Goal: Task Accomplishment & Management: Complete application form

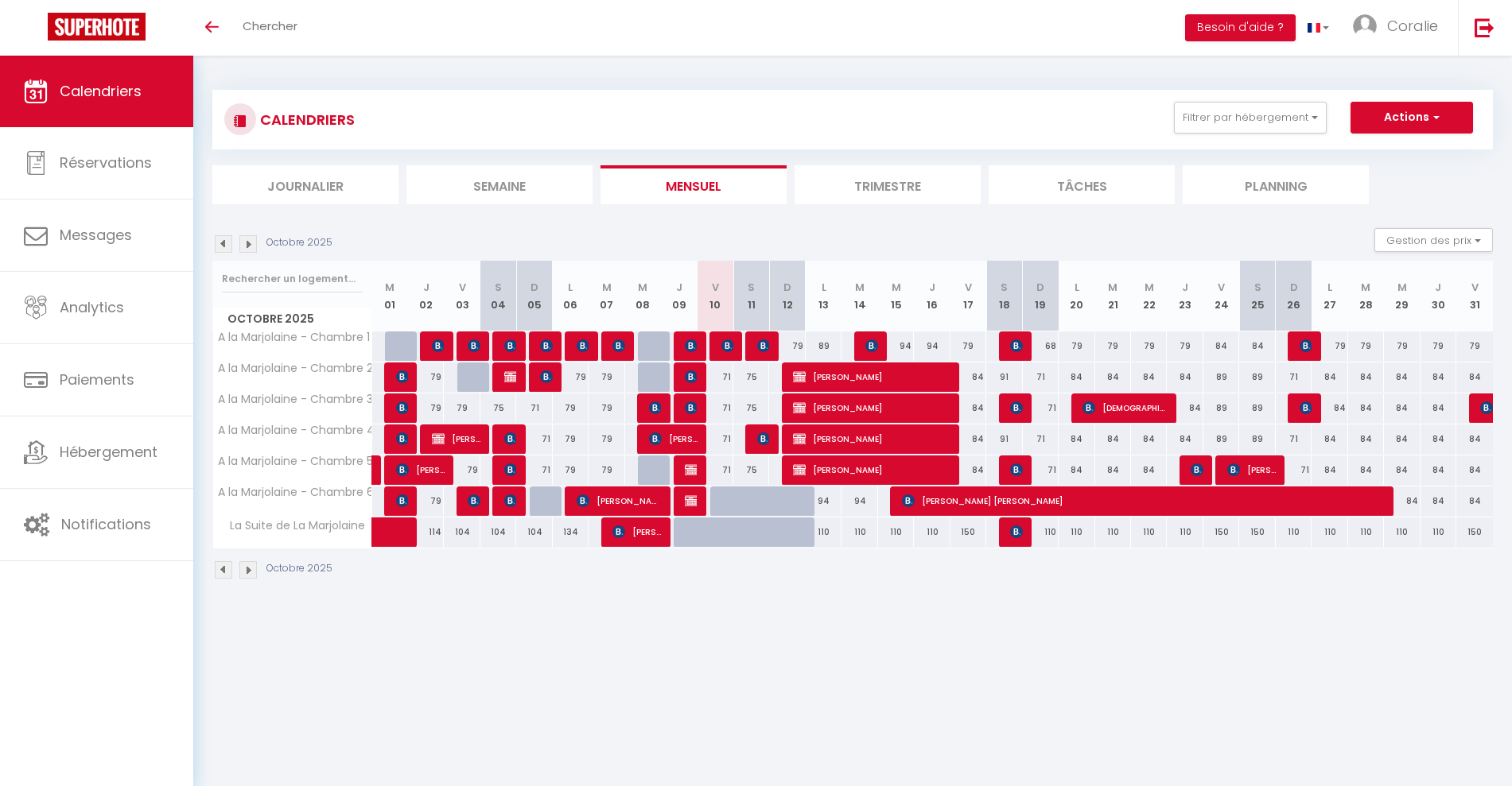
click at [830, 537] on div "110" at bounding box center [824, 532] width 36 height 29
type input "110"
type input "Lun 13 Octobre 2025"
type input "[DATE] Octobre 2025"
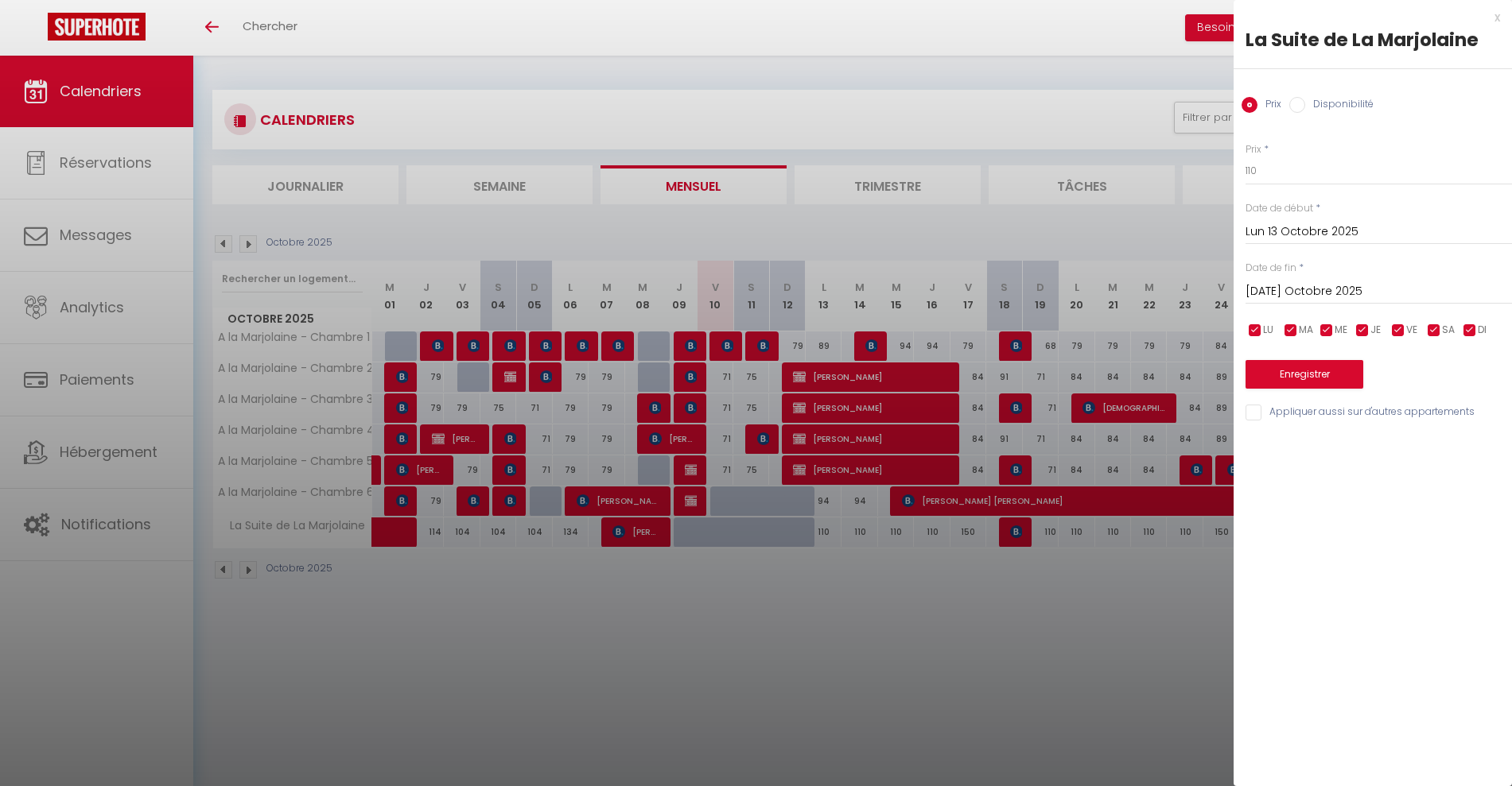
click at [942, 714] on div at bounding box center [756, 393] width 1512 height 786
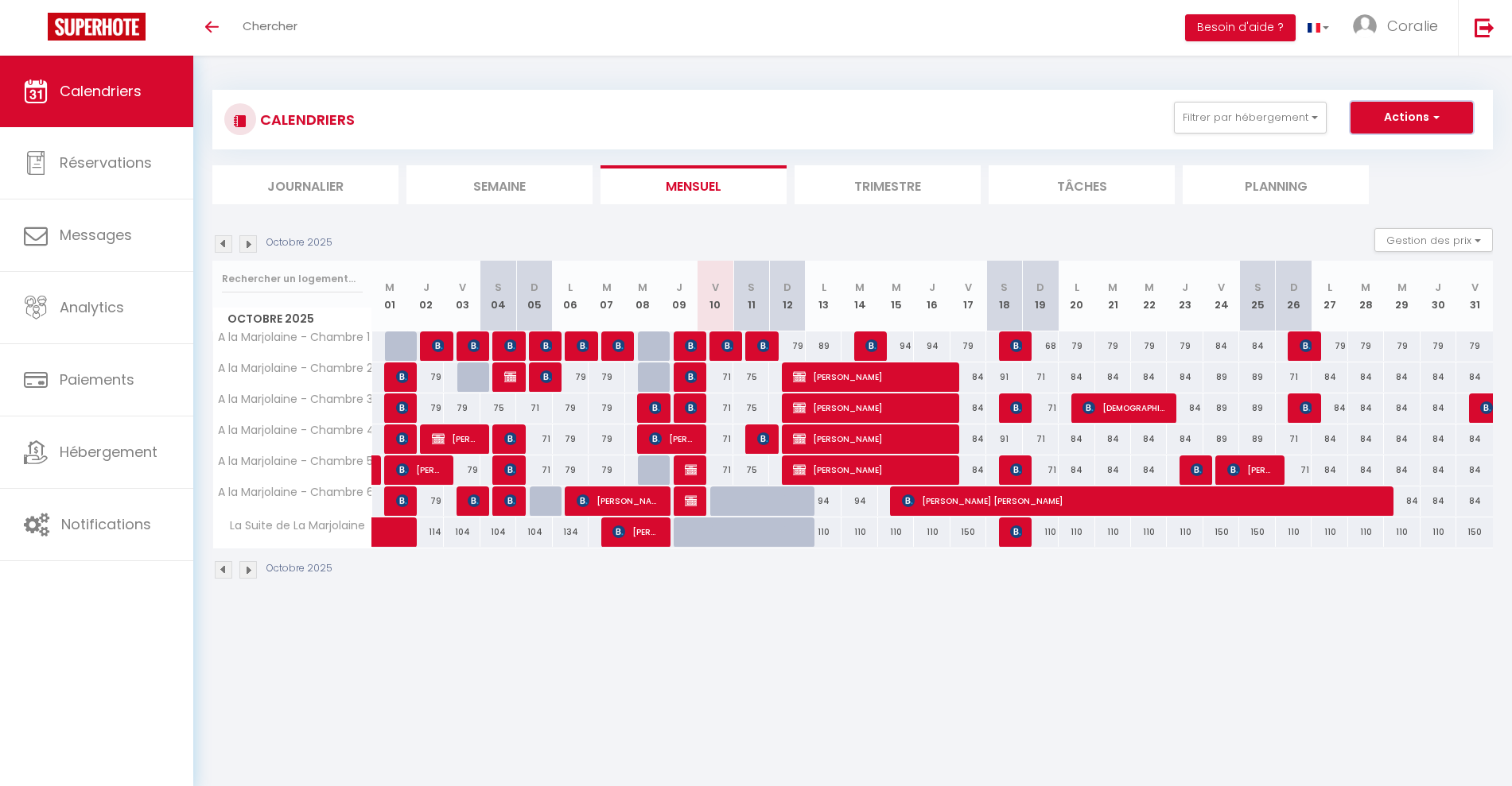
click at [1435, 112] on span "button" at bounding box center [1433, 117] width 10 height 16
click at [1365, 155] on link "Nouvelle réservation" at bounding box center [1394, 154] width 139 height 24
select select
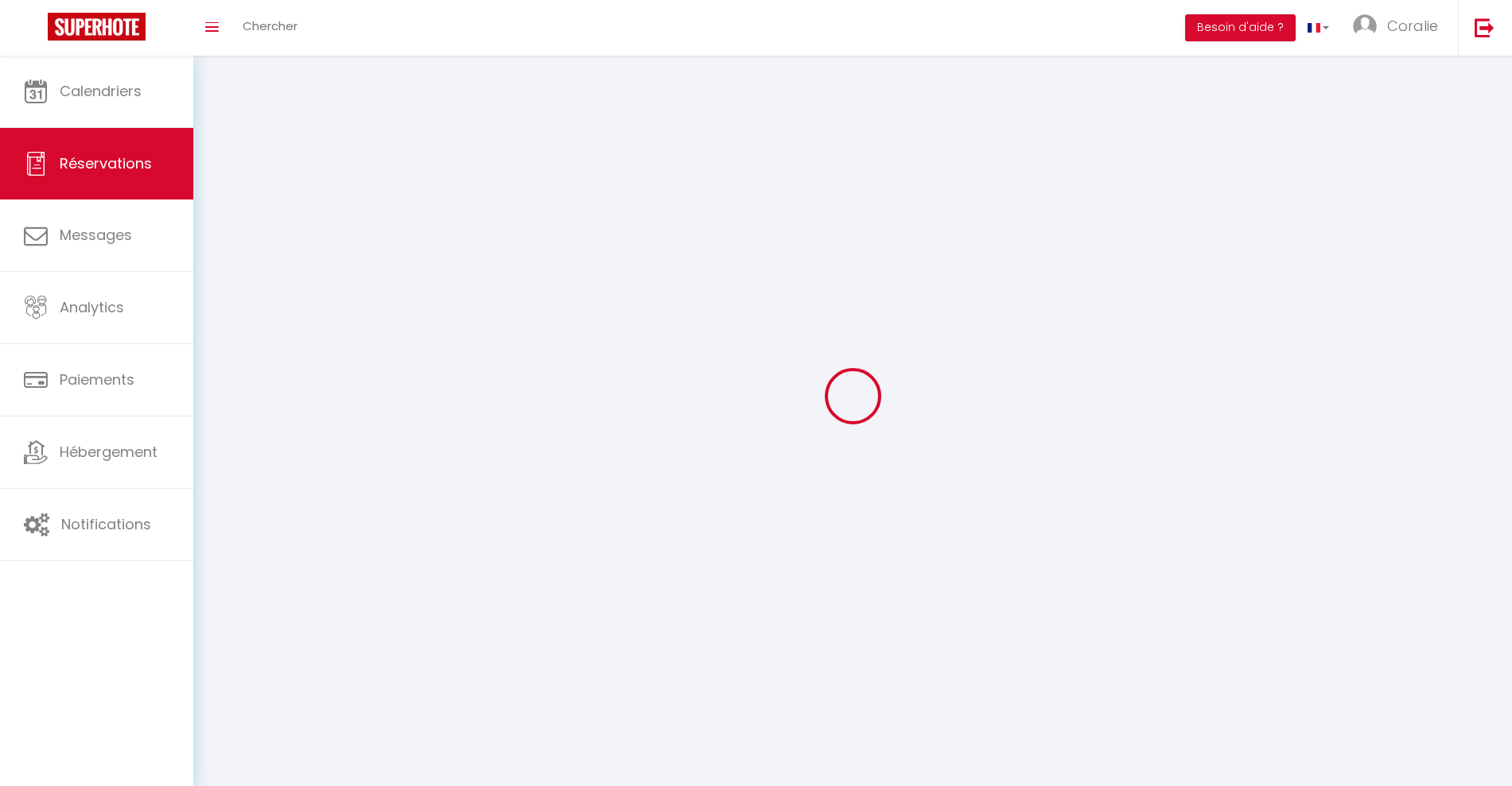
select select
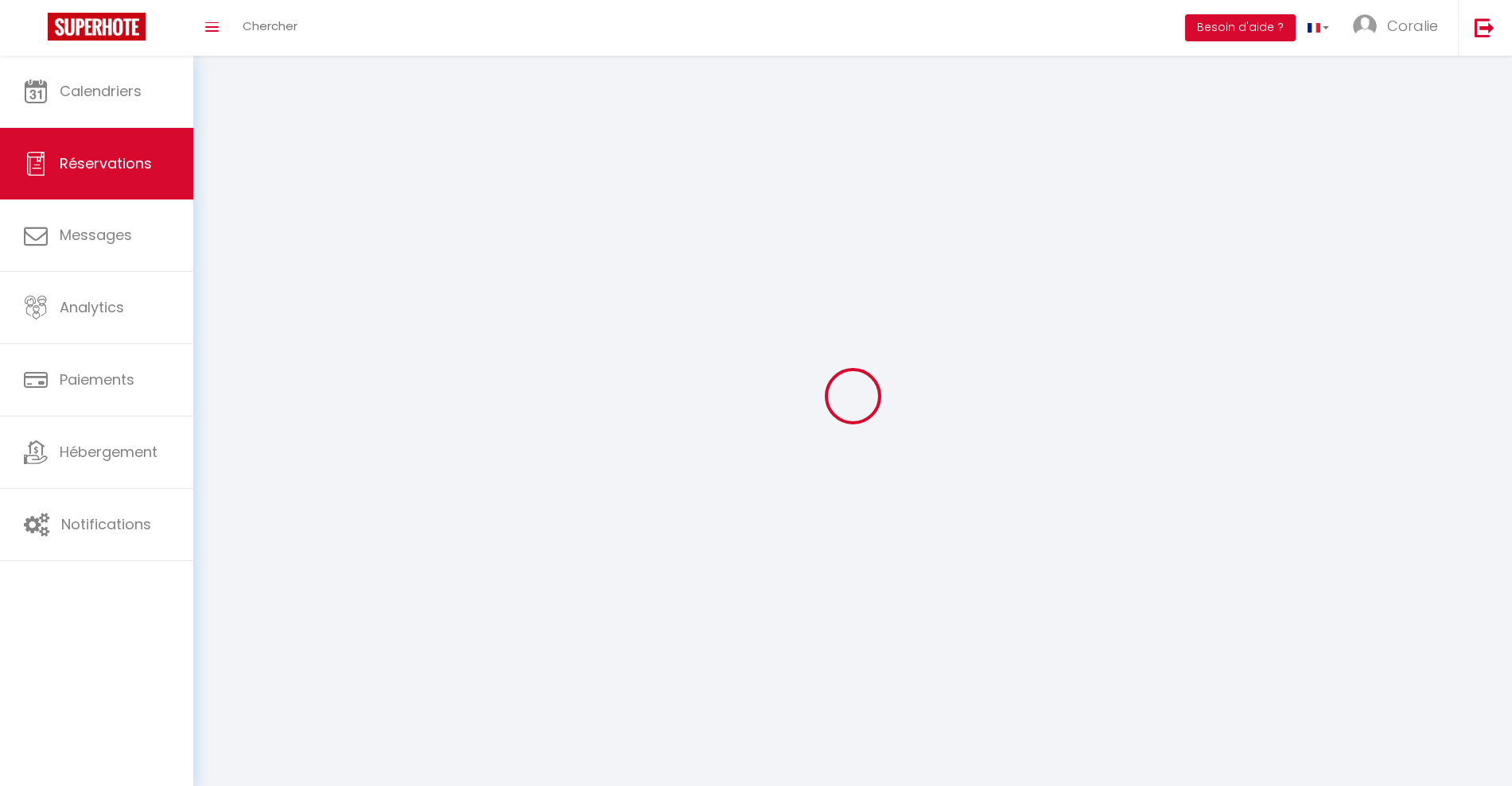
select select
checkbox input "false"
select select
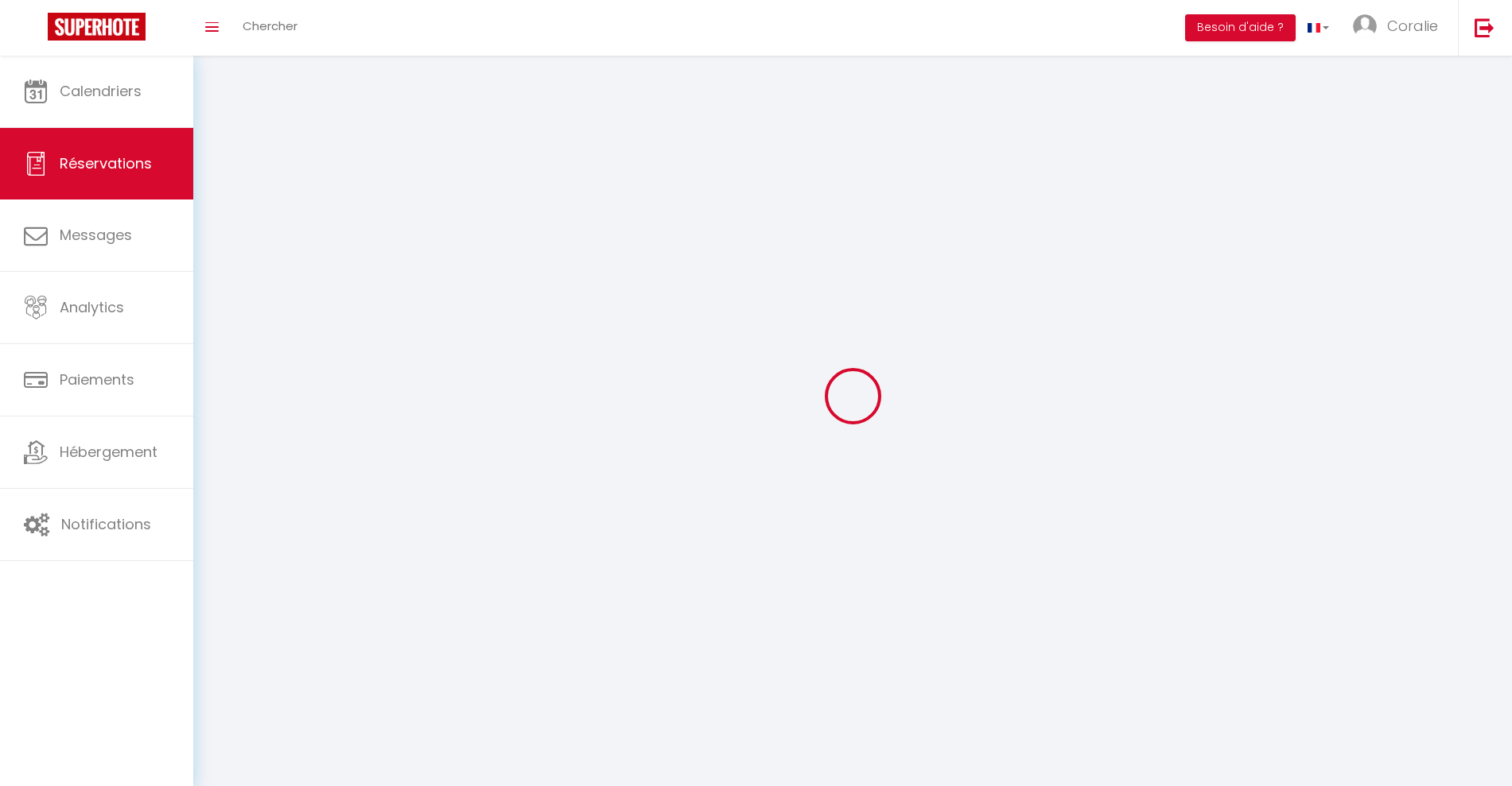
select select
checkbox input "false"
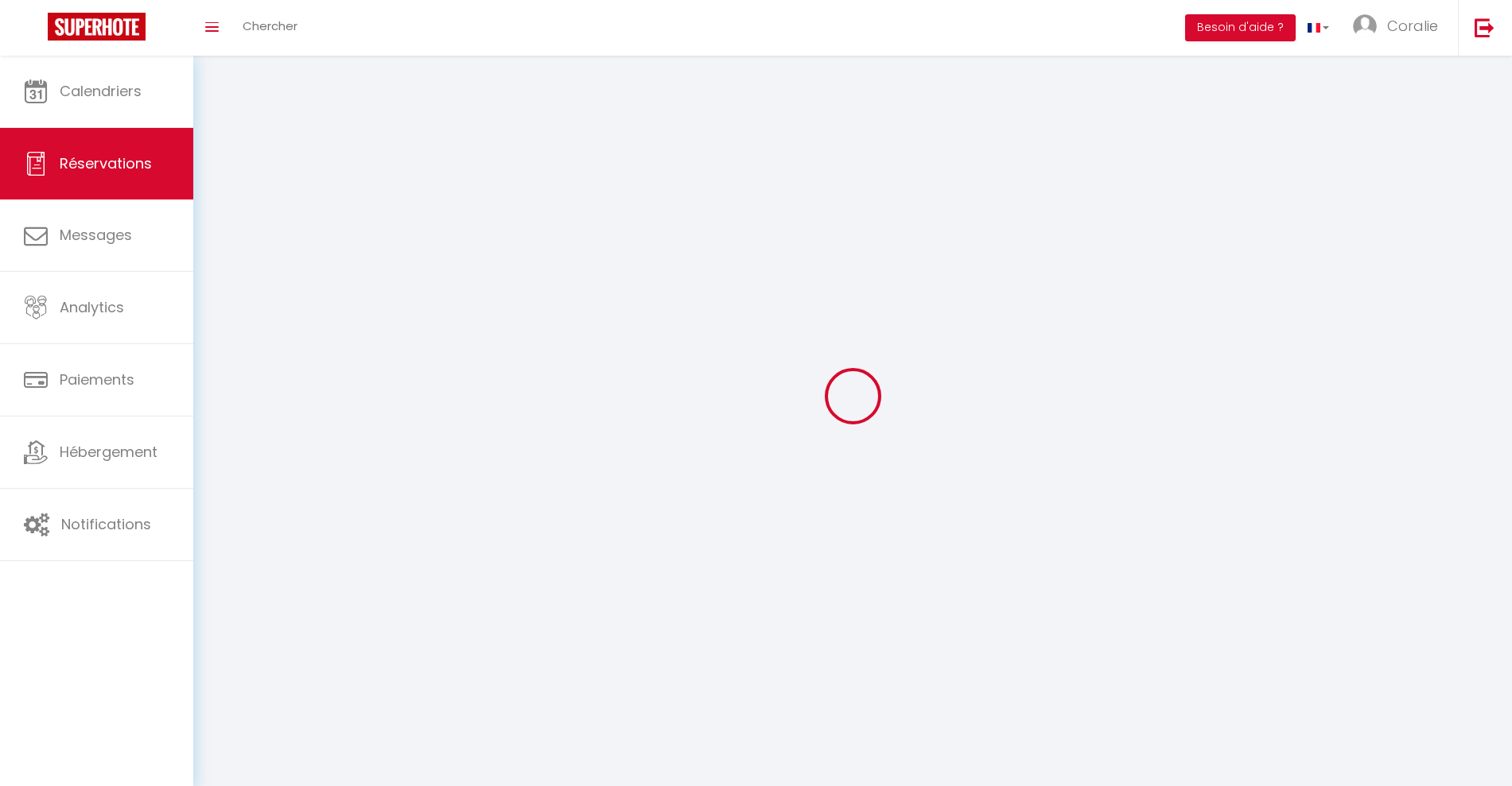
select select
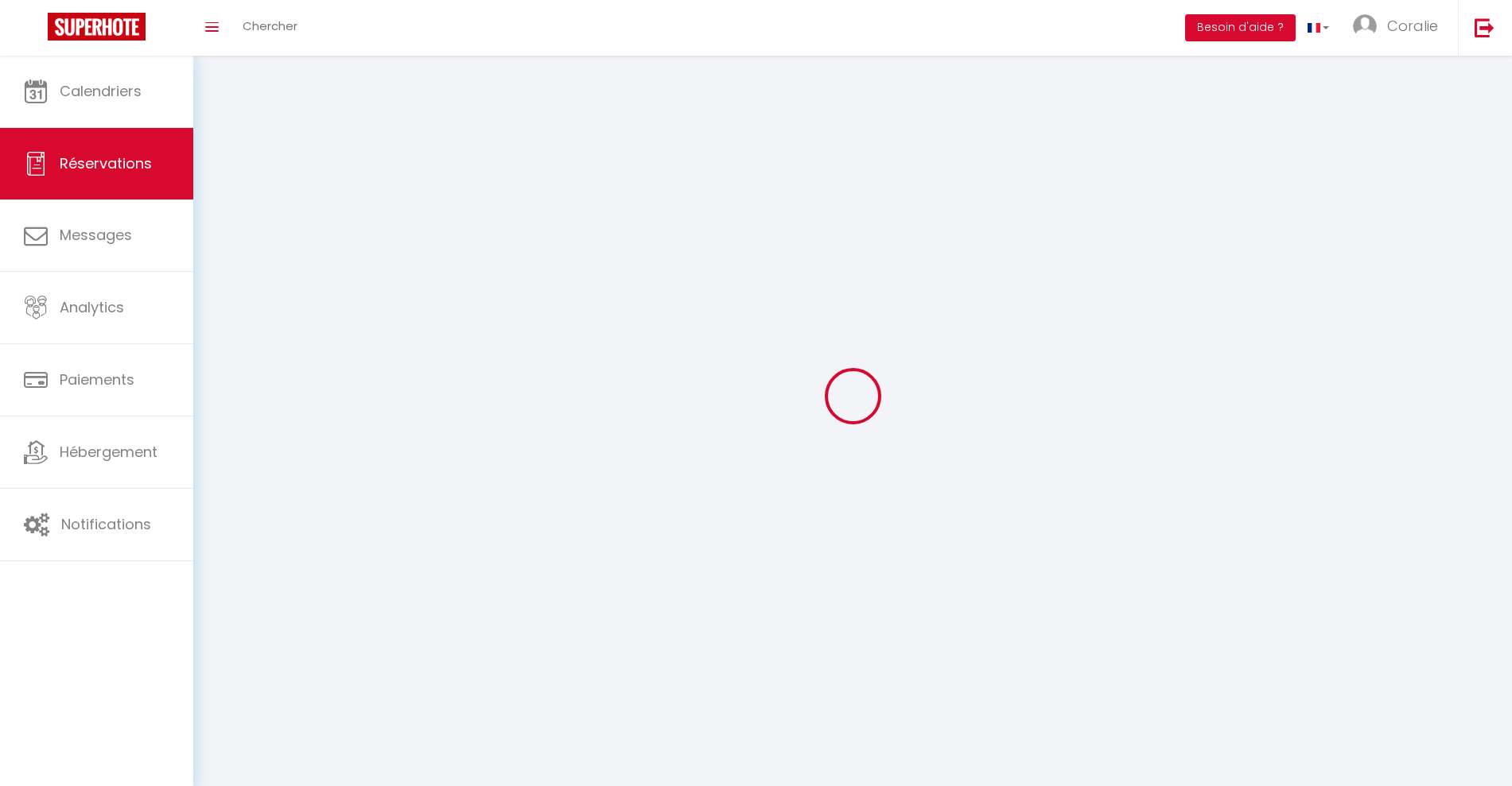
checkbox input "false"
select select
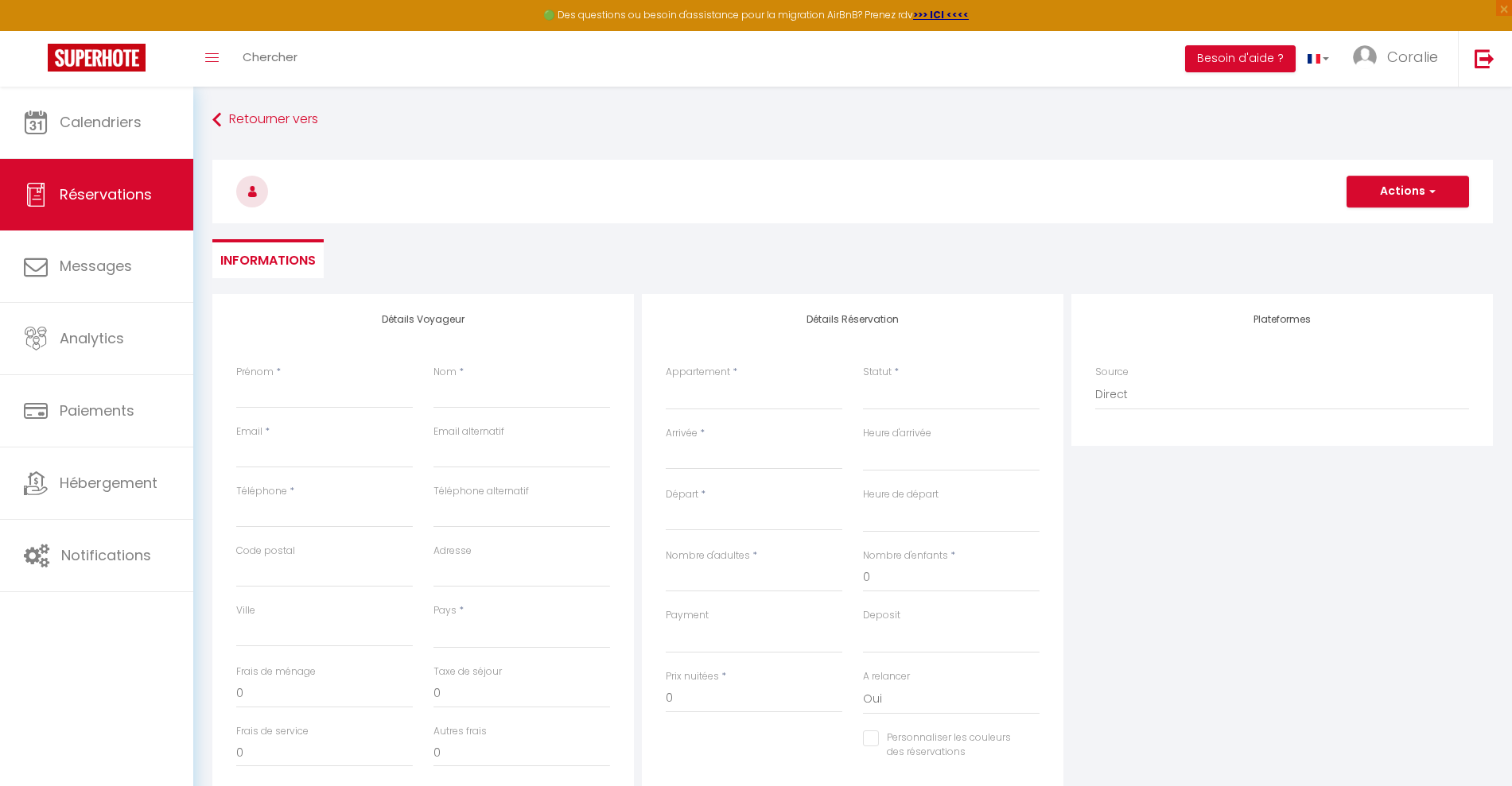
select select
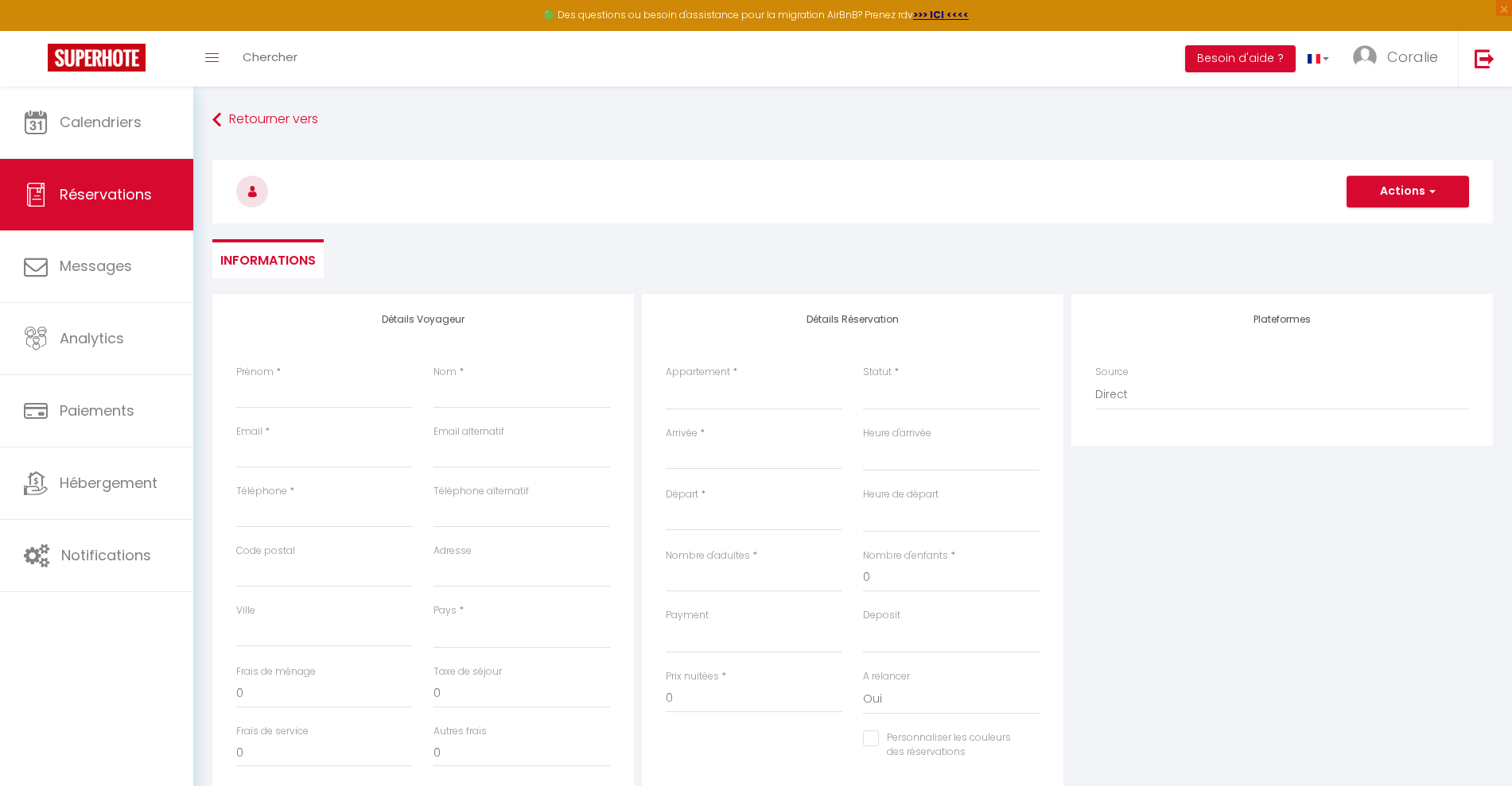
checkbox input "false"
select select
click at [695, 389] on select "A la Marjolaine - Chambre 1 A la Marjolaine - Chambre 2 A la Marjolaine - Chamb…" at bounding box center [754, 395] width 177 height 30
select select "66850"
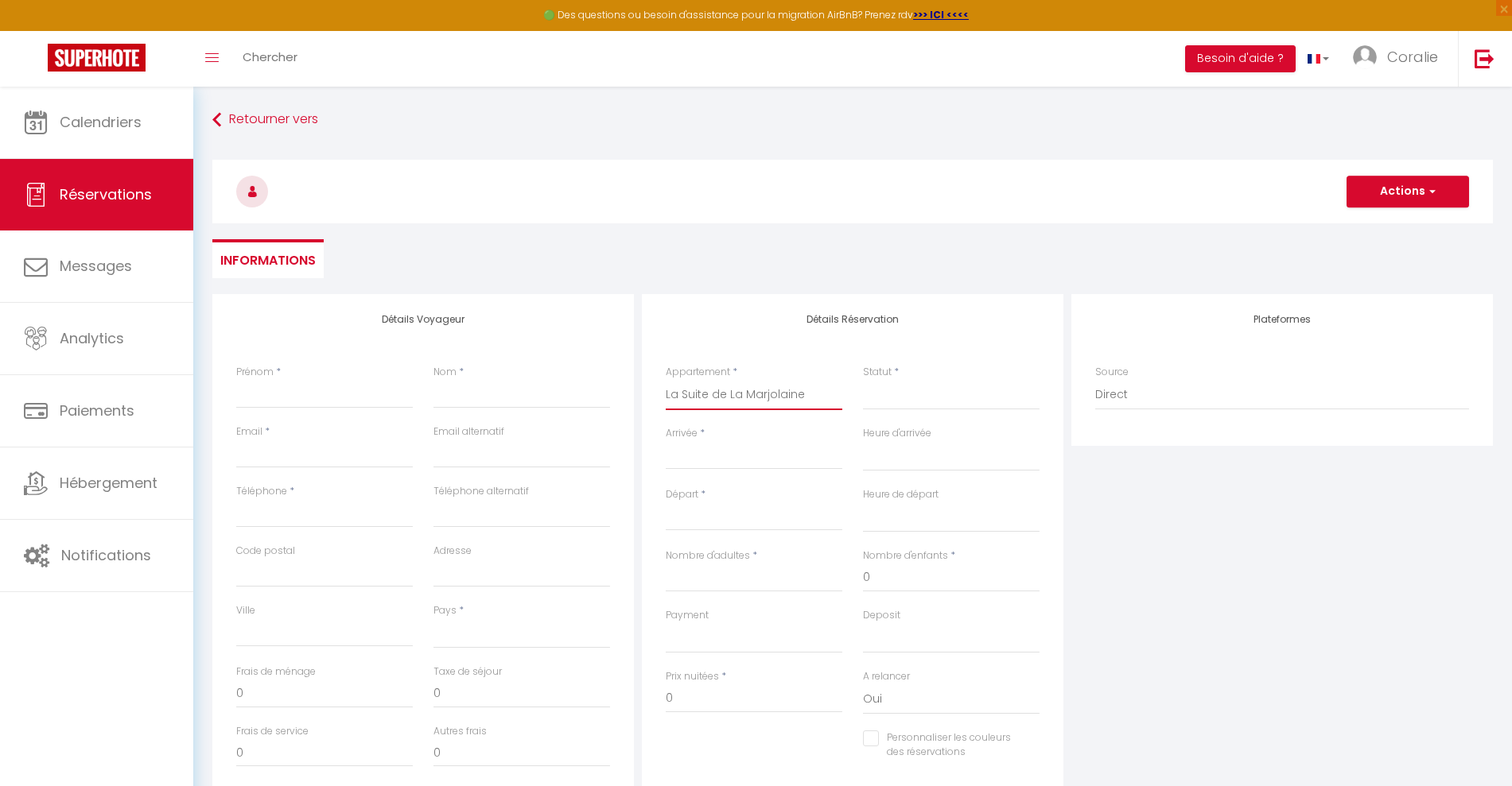
click at [665, 380] on select "A la Marjolaine - Chambre 1 A la Marjolaine - Chambre 2 A la Marjolaine - Chamb…" at bounding box center [754, 395] width 177 height 30
select select
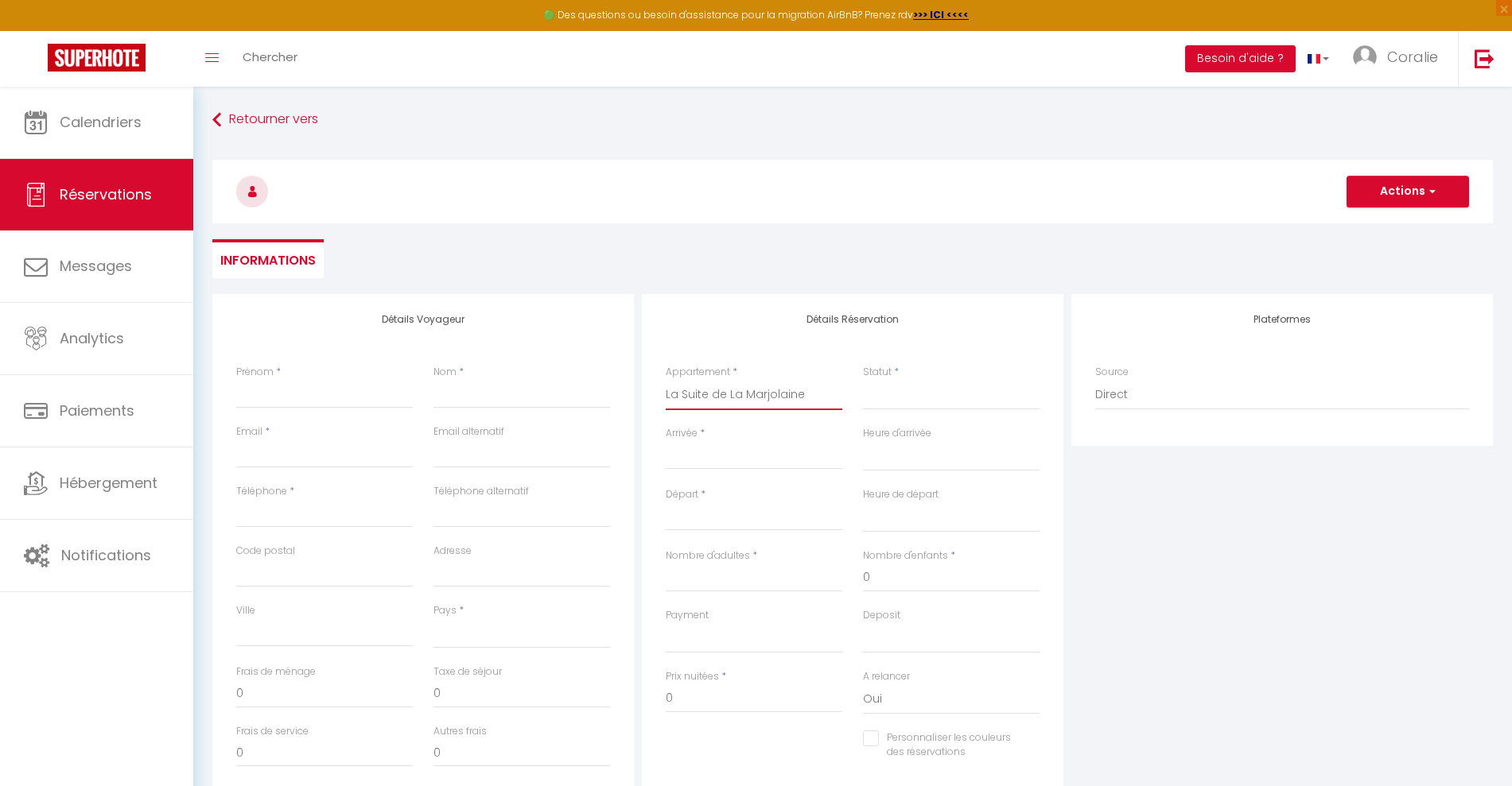
select select
checkbox input "false"
click at [708, 474] on div "Arrivée * < [DATE] > Dim Lun Mar Mer Jeu Ven Sam 1 2 3 4 5 6 7 8 9 10 11 12 13 …" at bounding box center [754, 456] width 197 height 61
click at [718, 442] on div "< [DATE] > Dim Lun Mar Mer Jeu Ven Sam 1 2 3 4 5 6 7 8 9 10 11 12 13 14 15 16 1…" at bounding box center [754, 456] width 177 height 28
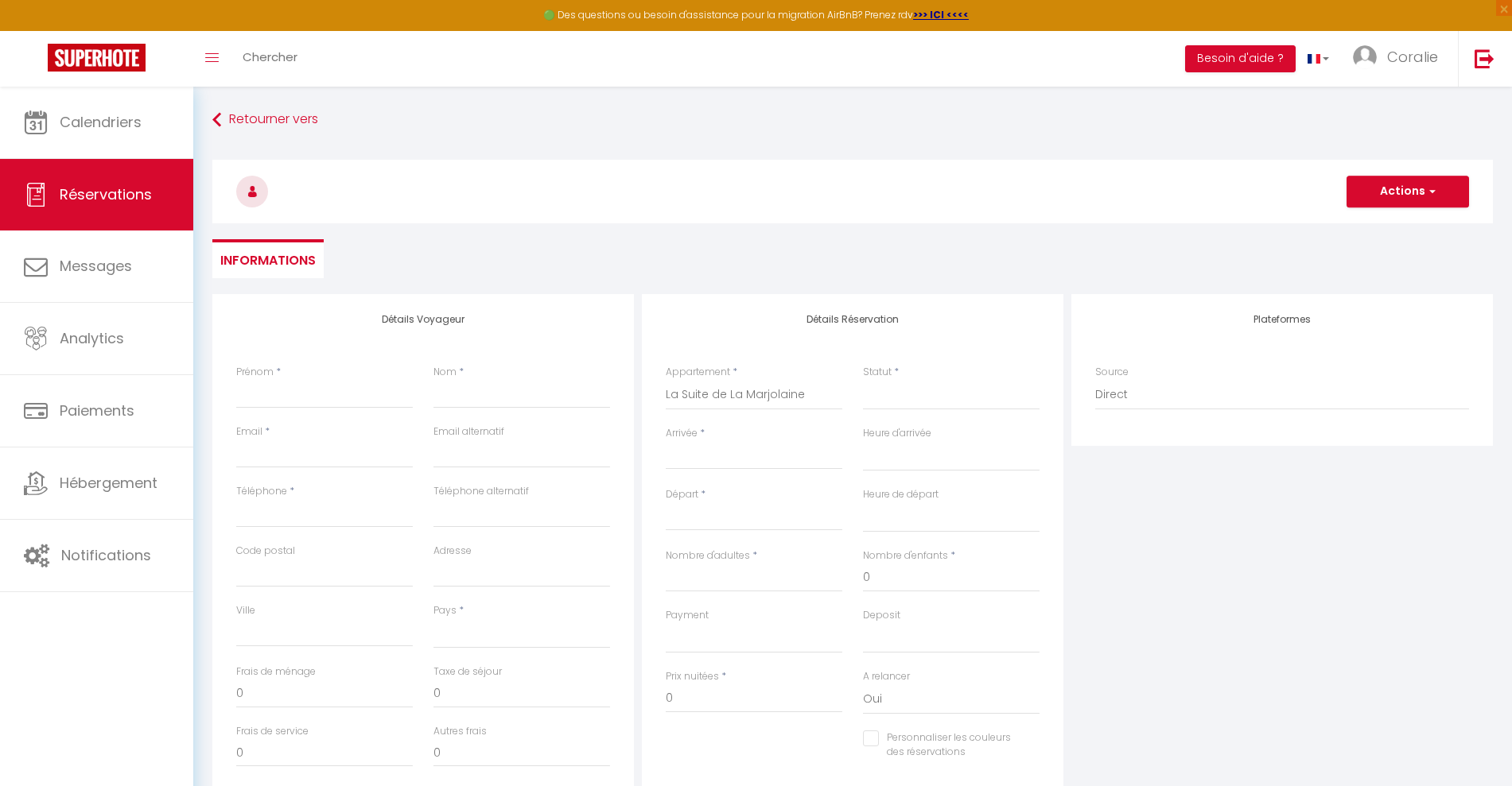
select select
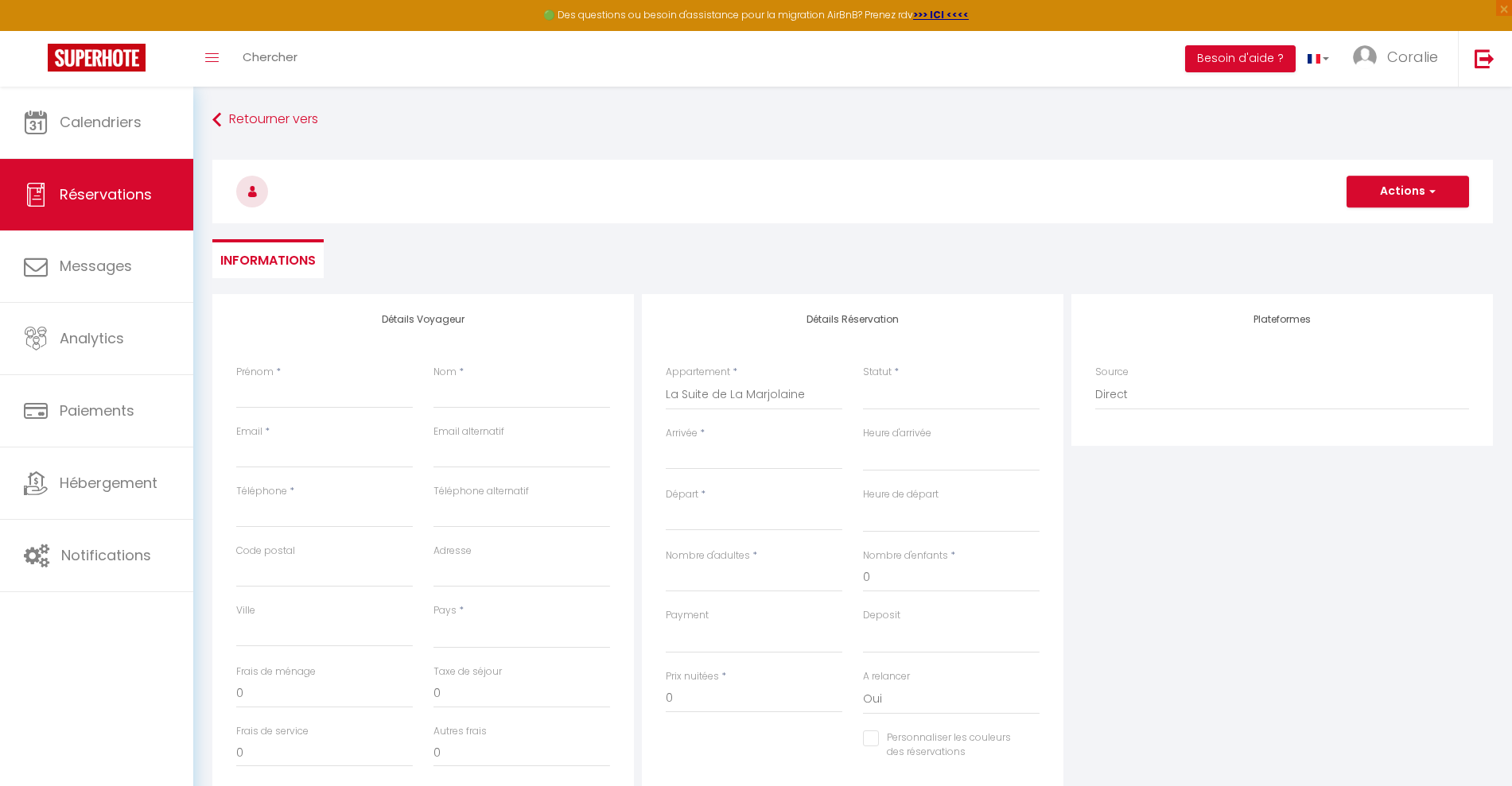
select select
checkbox input "false"
drag, startPoint x: 713, startPoint y: 462, endPoint x: 704, endPoint y: 472, distance: 13.5
click at [711, 465] on input "Arrivée" at bounding box center [754, 457] width 177 height 20
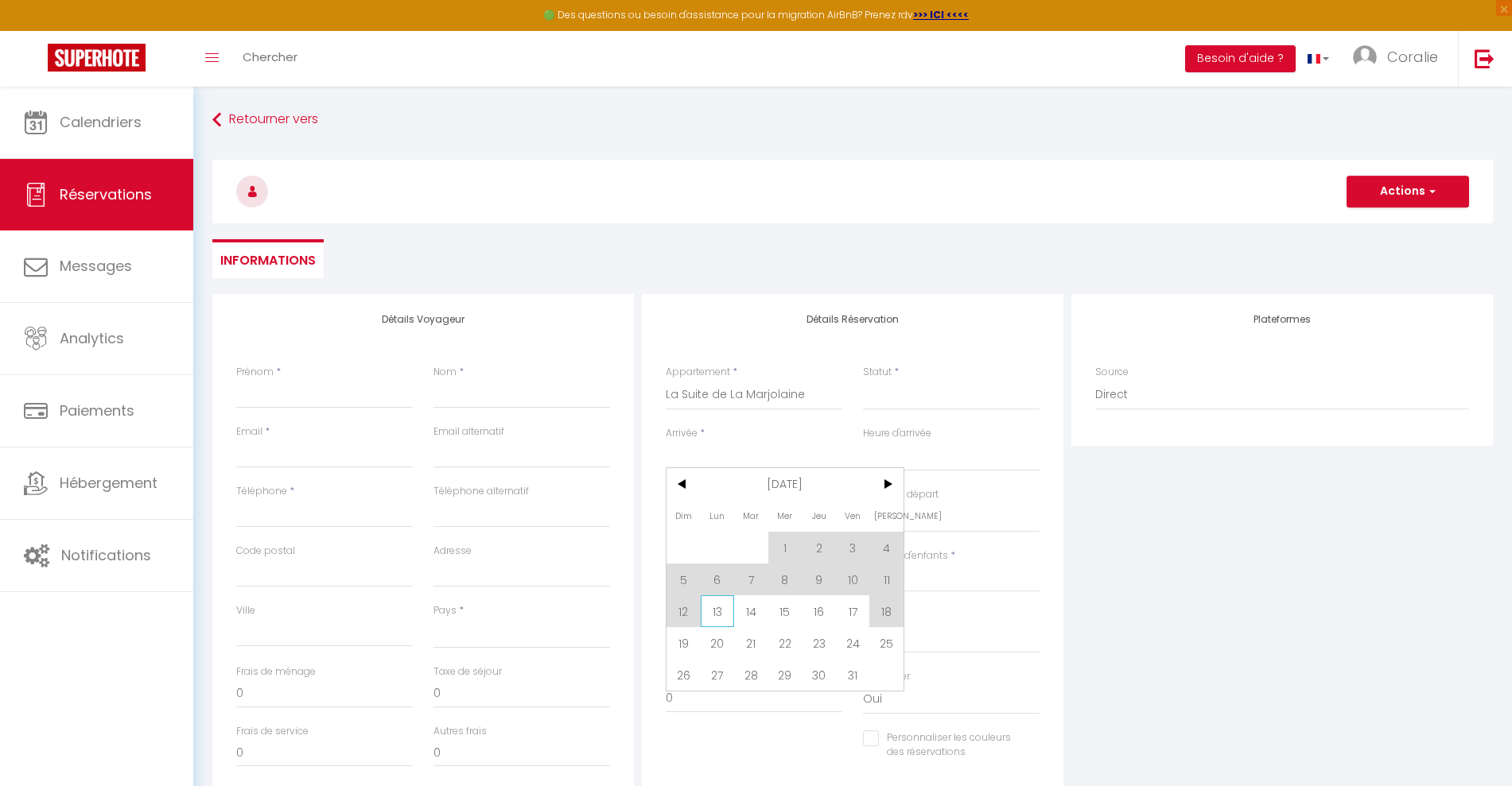
click at [715, 609] on span "13" at bounding box center [718, 611] width 34 height 32
select select
type input "Lun 13 Octobre 2025"
select select
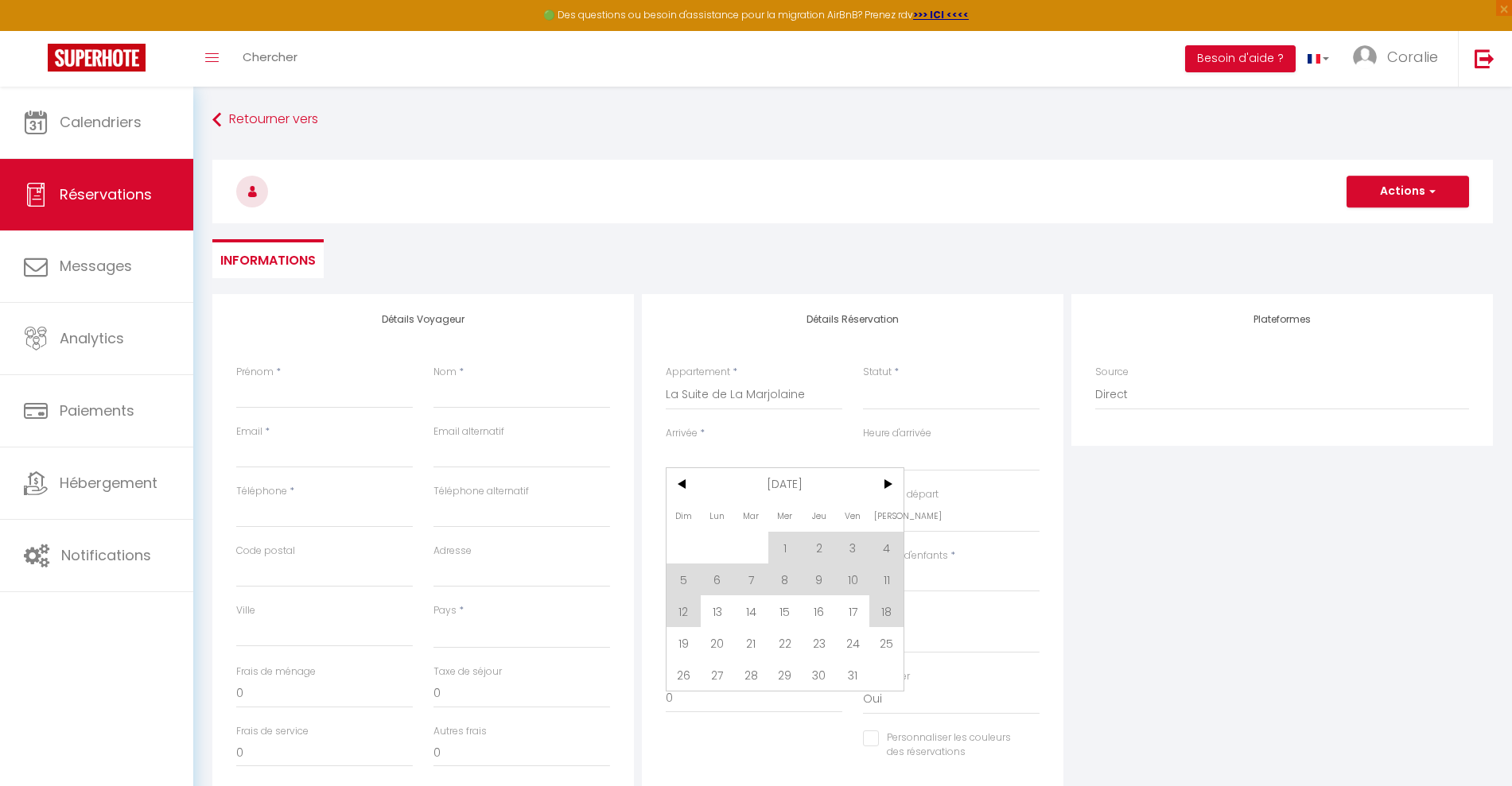
type input "[DATE] Octobre 2025"
select select
checkbox input "false"
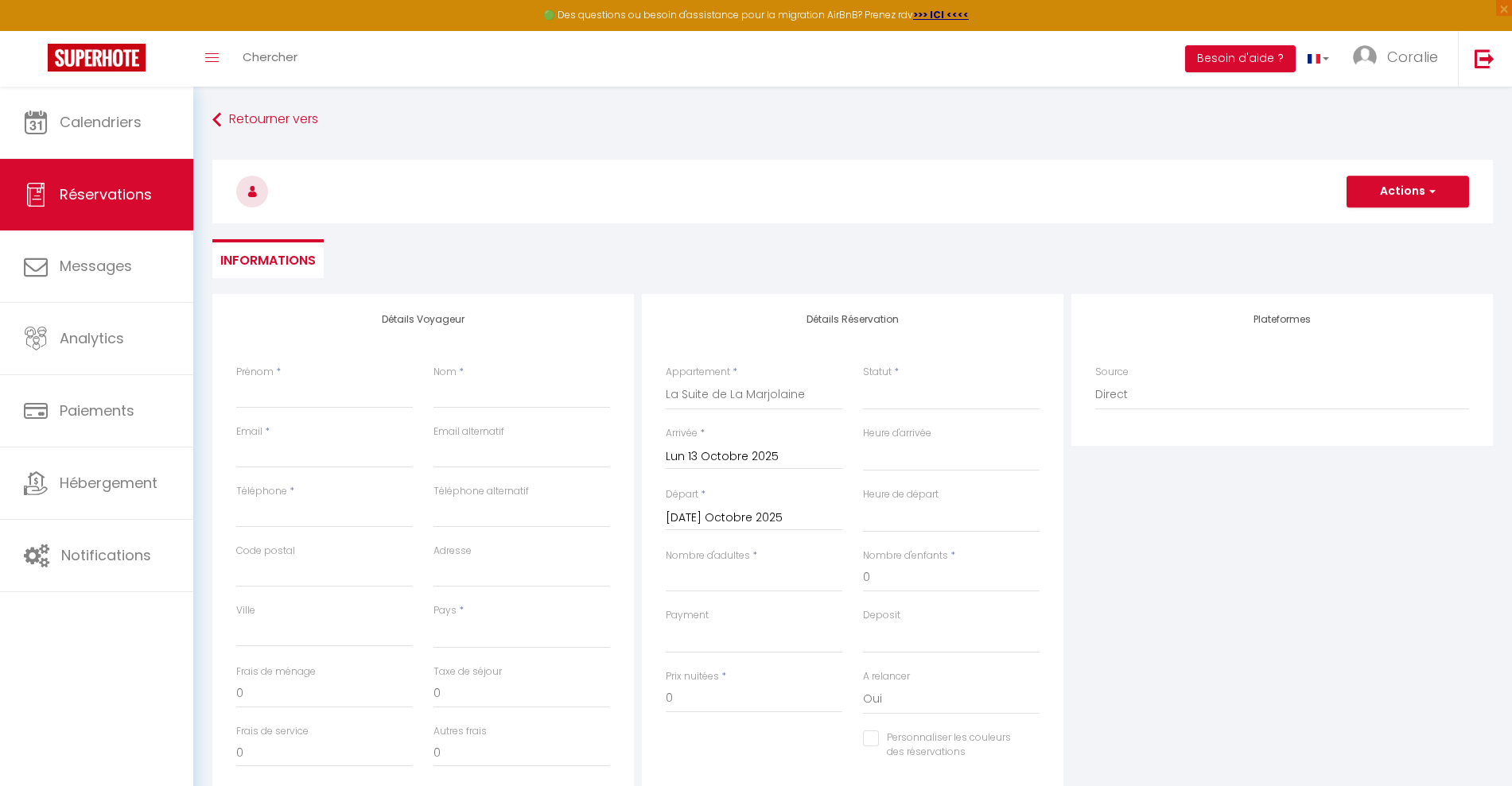
click at [749, 524] on input "[DATE] Octobre 2025" at bounding box center [754, 518] width 177 height 20
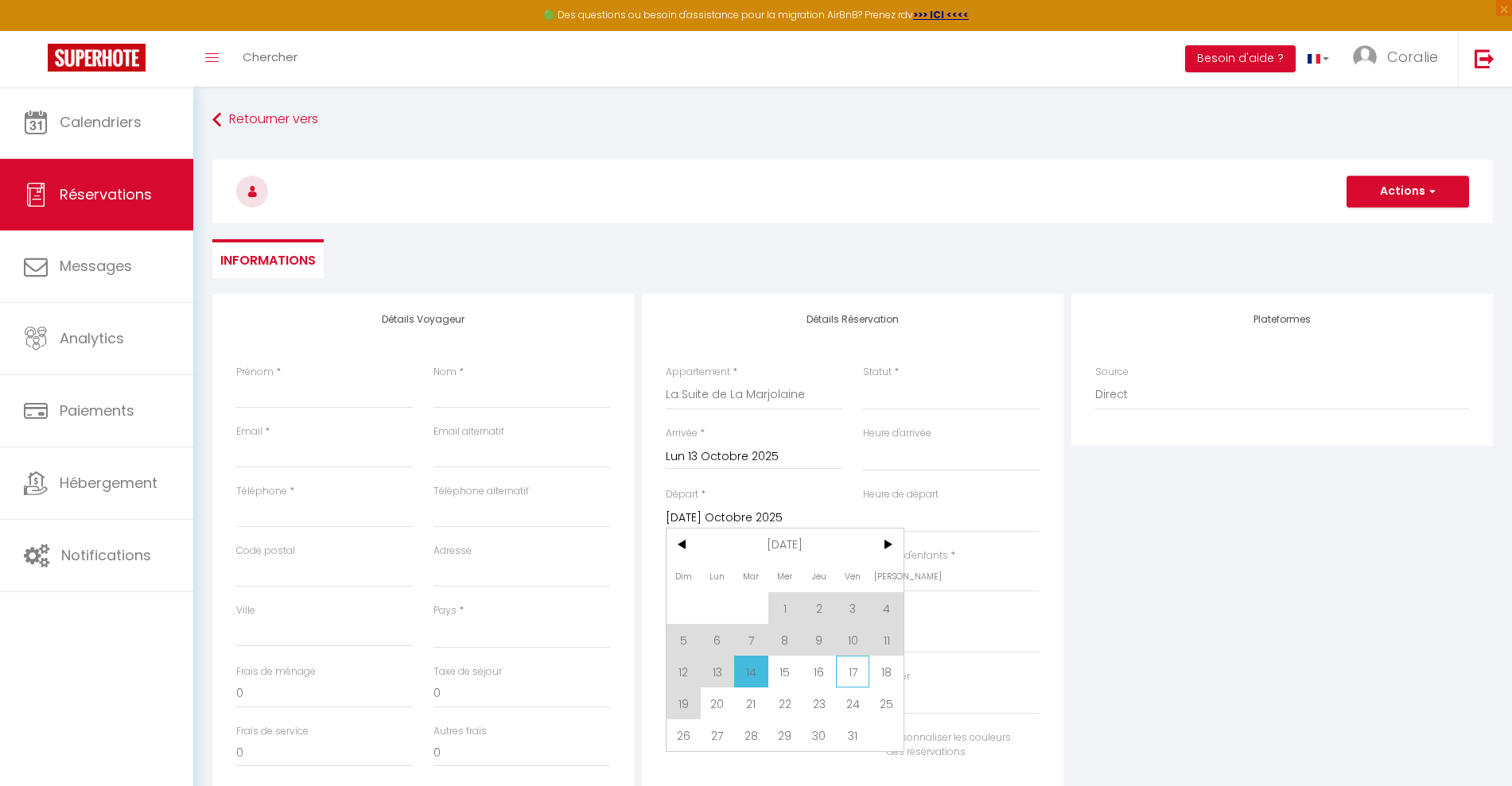
click at [858, 668] on span "17" at bounding box center [853, 672] width 34 height 32
select select
type input "Ven 17 Octobre 2025"
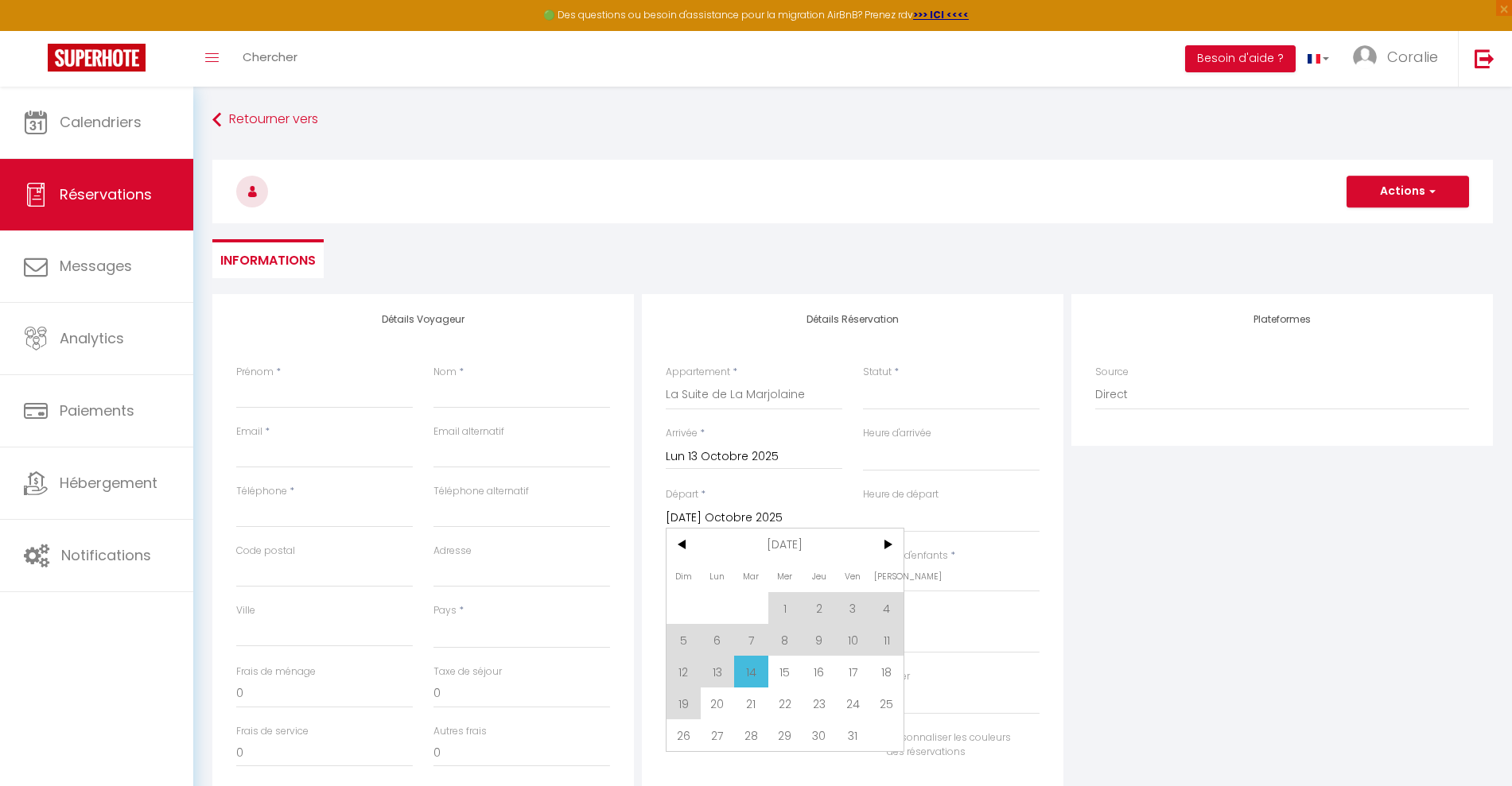
select select
checkbox input "false"
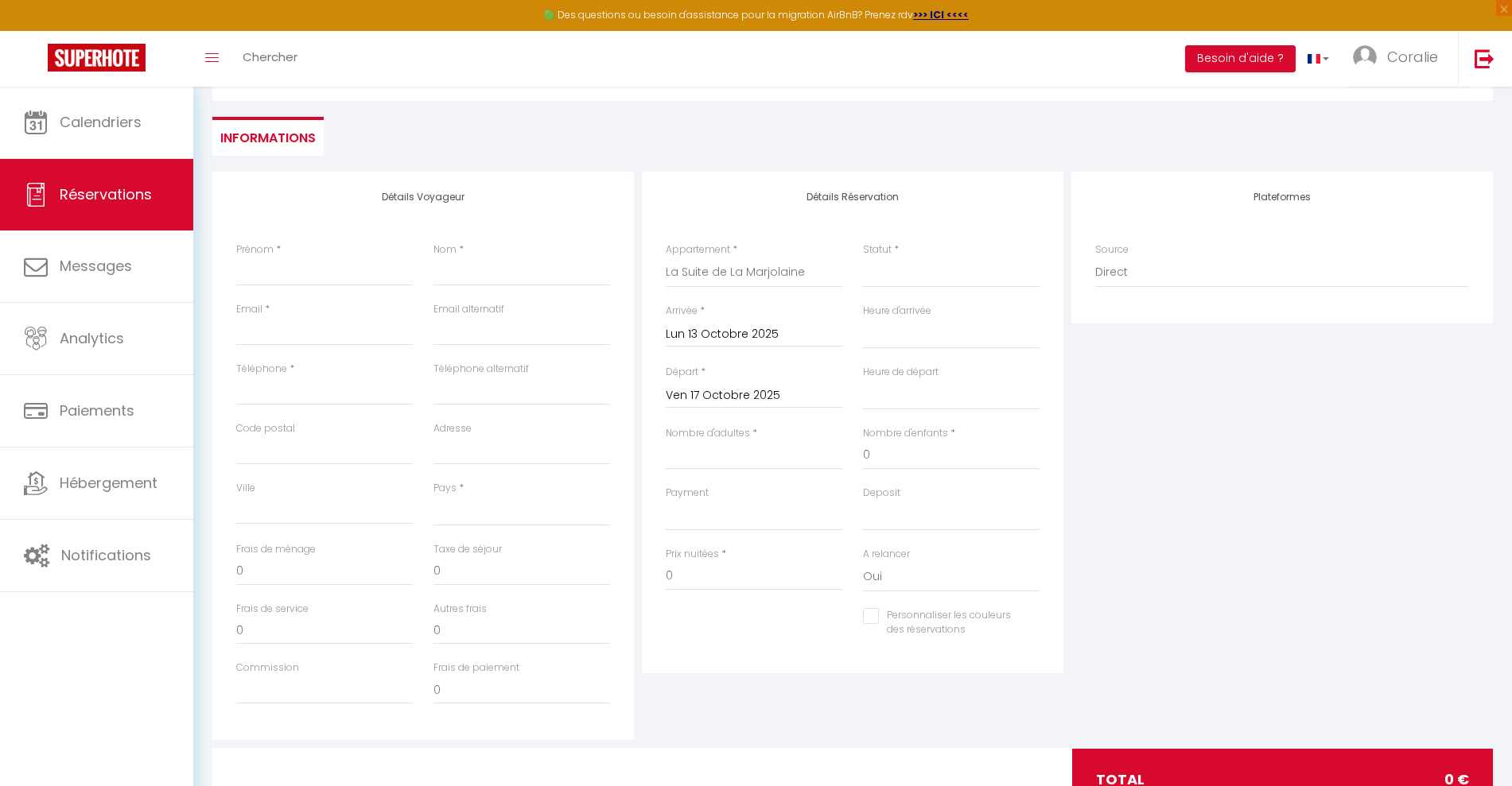
scroll to position [88, 0]
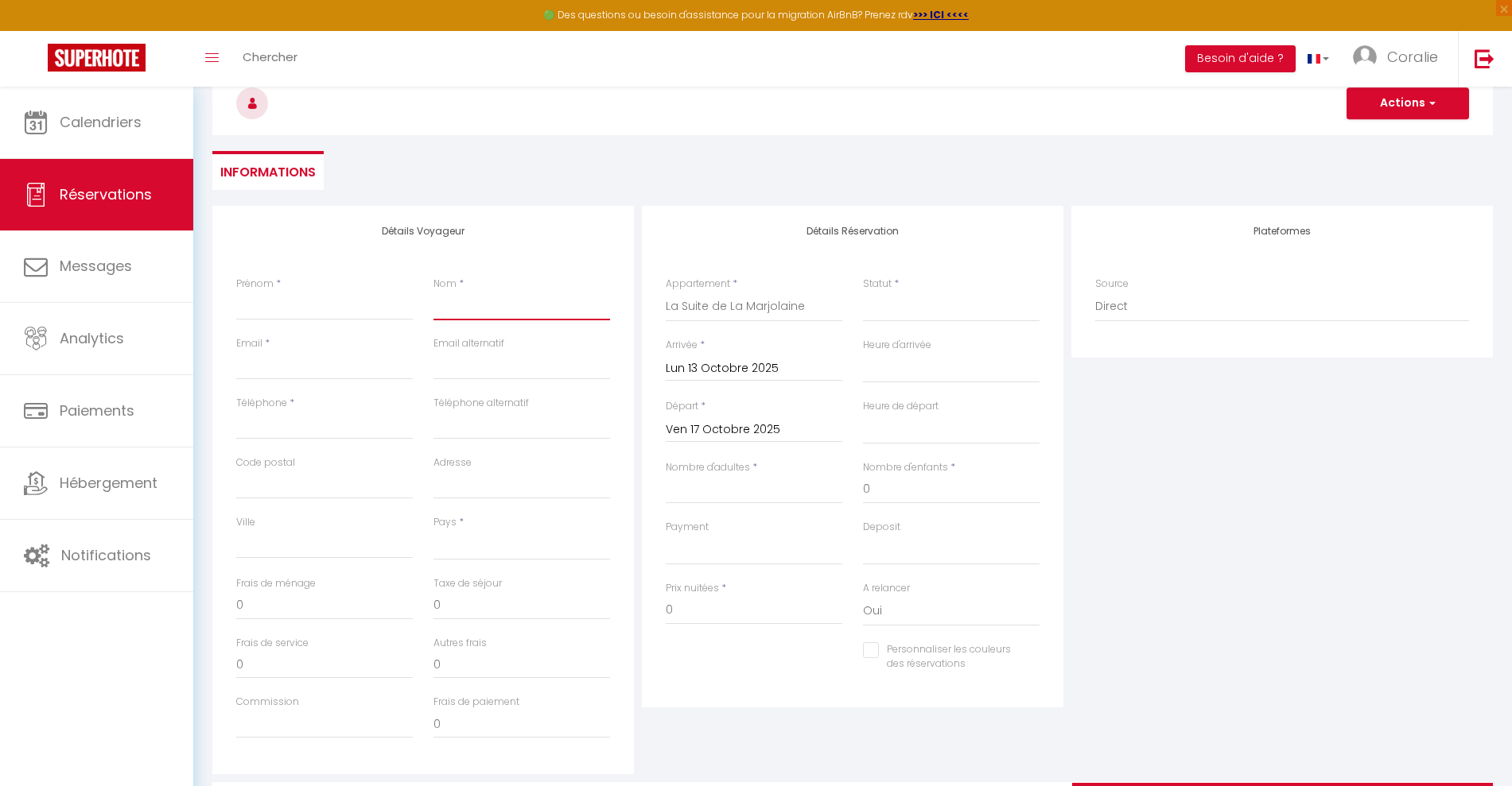
click at [456, 296] on input "Nom" at bounding box center [522, 306] width 177 height 28
type input "R"
select select
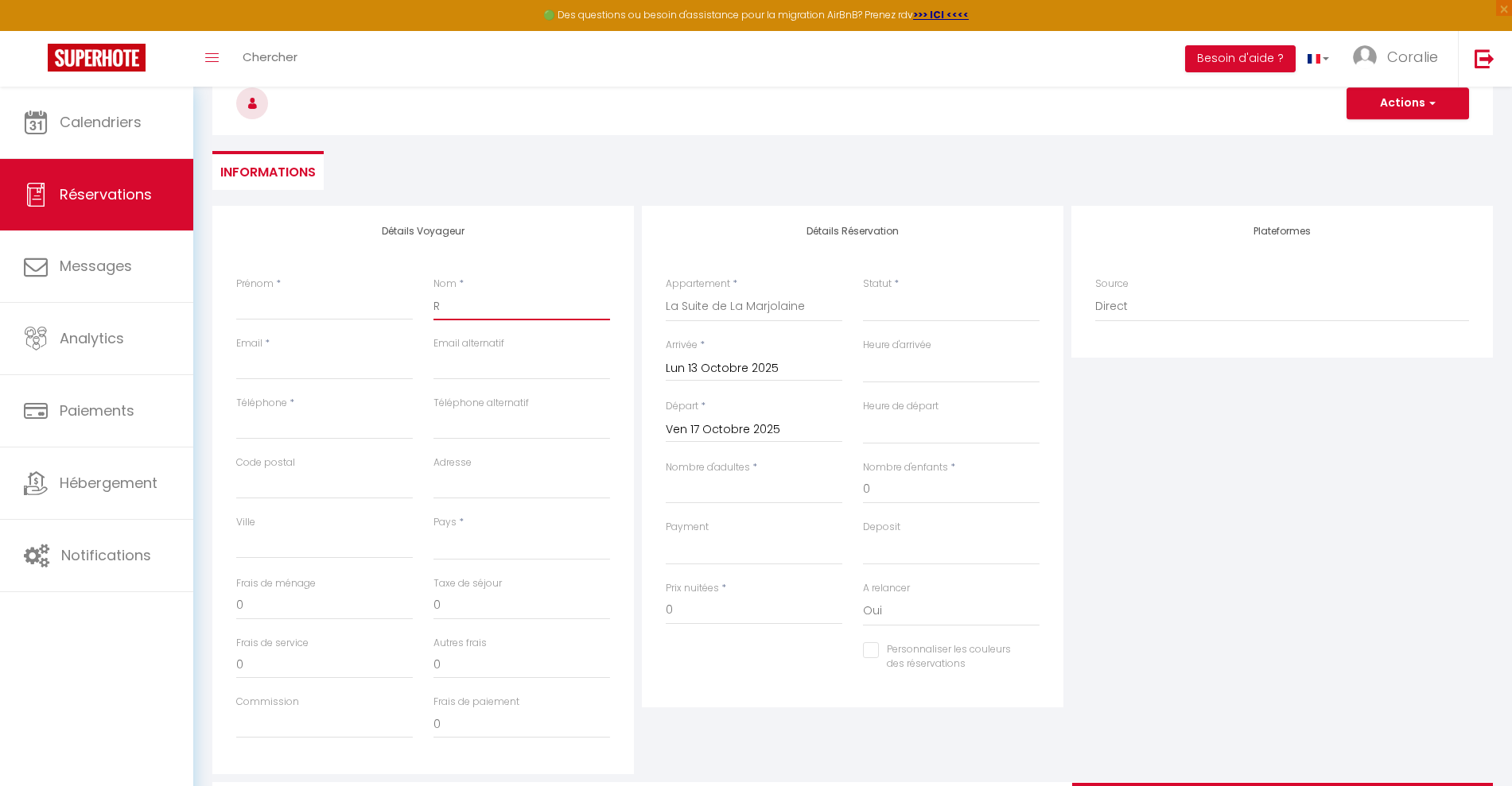
select select
checkbox input "false"
type input "RI"
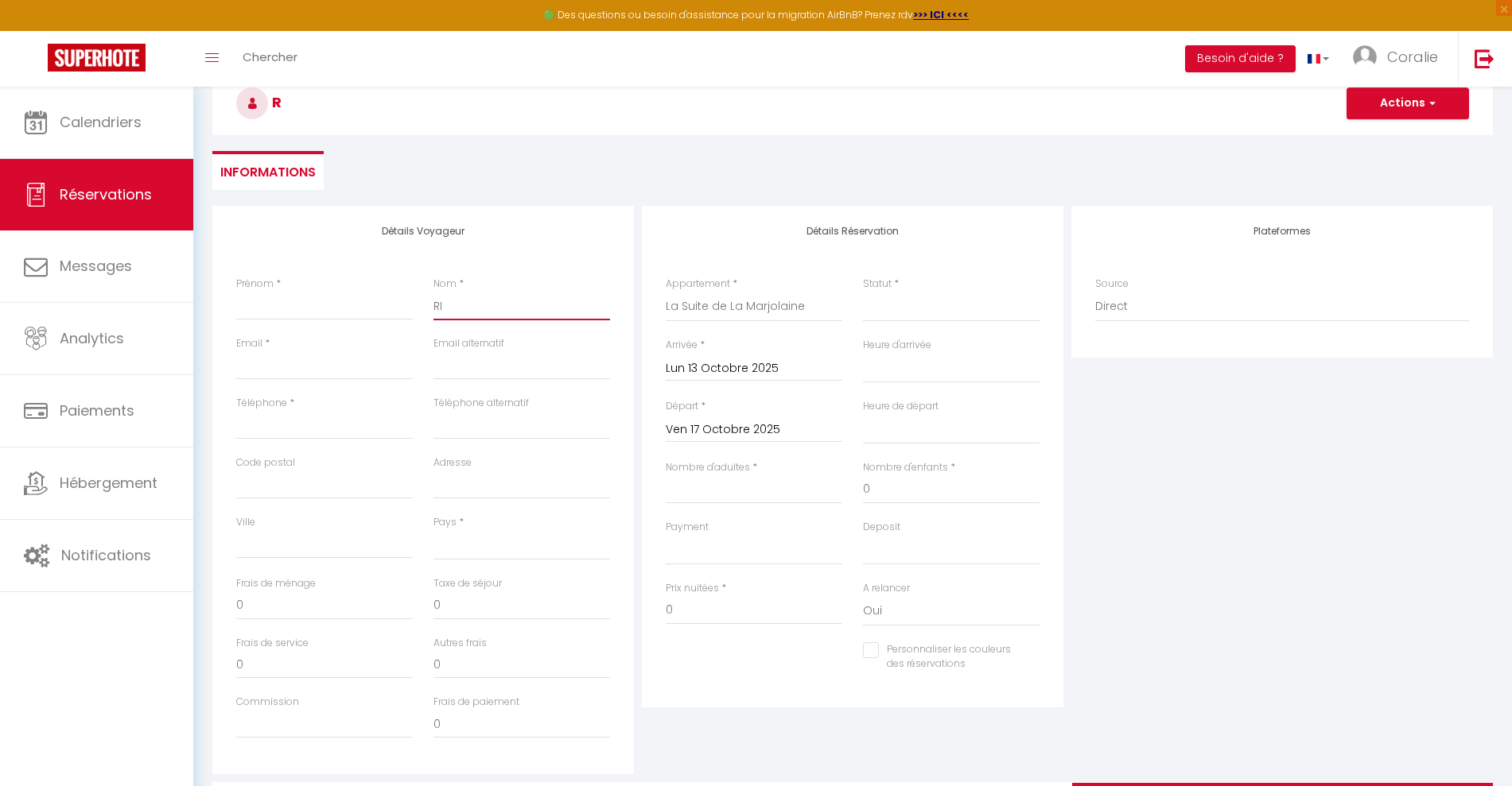
select select
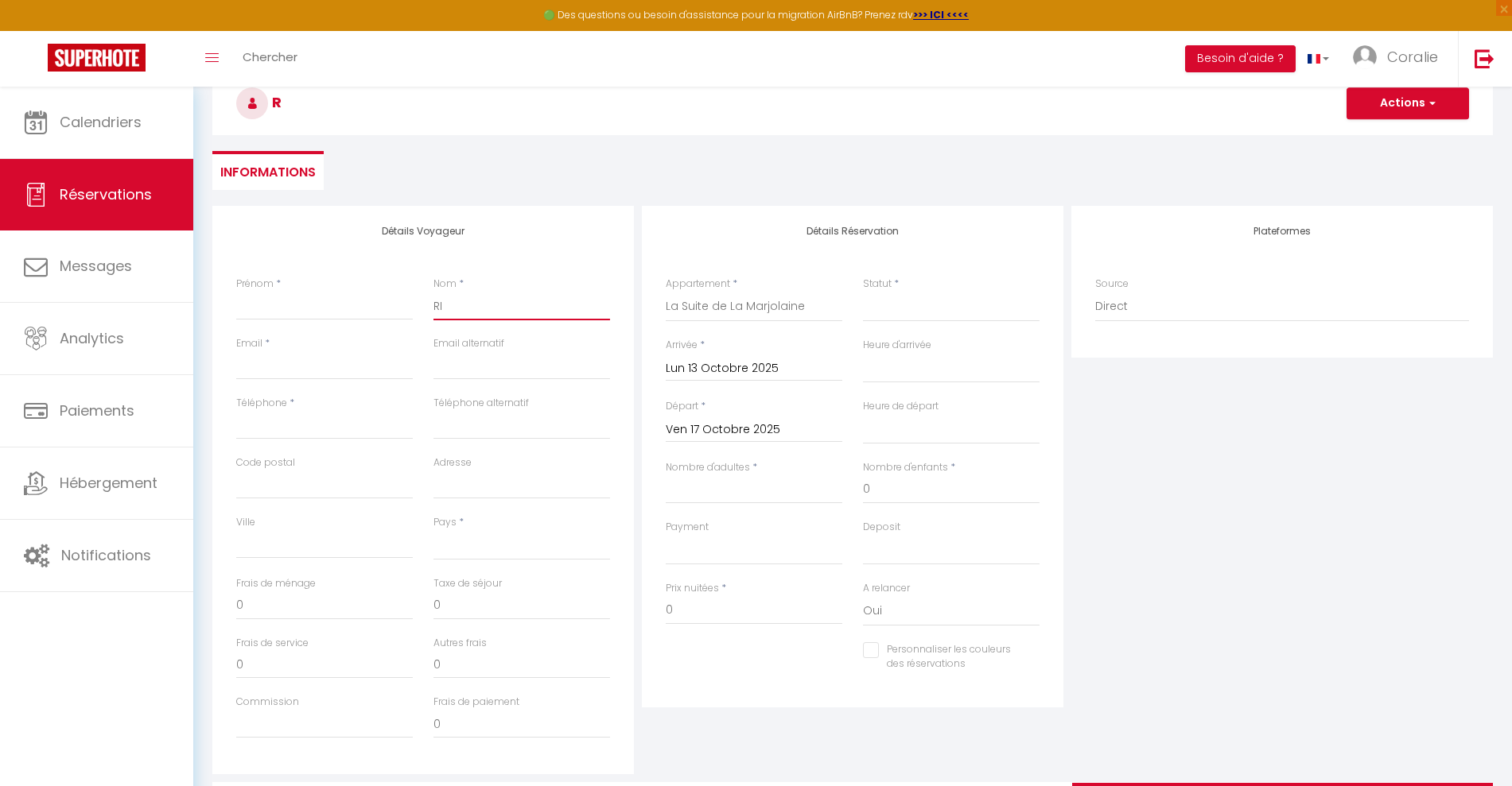
select select
checkbox input "false"
type input "RIB"
select select
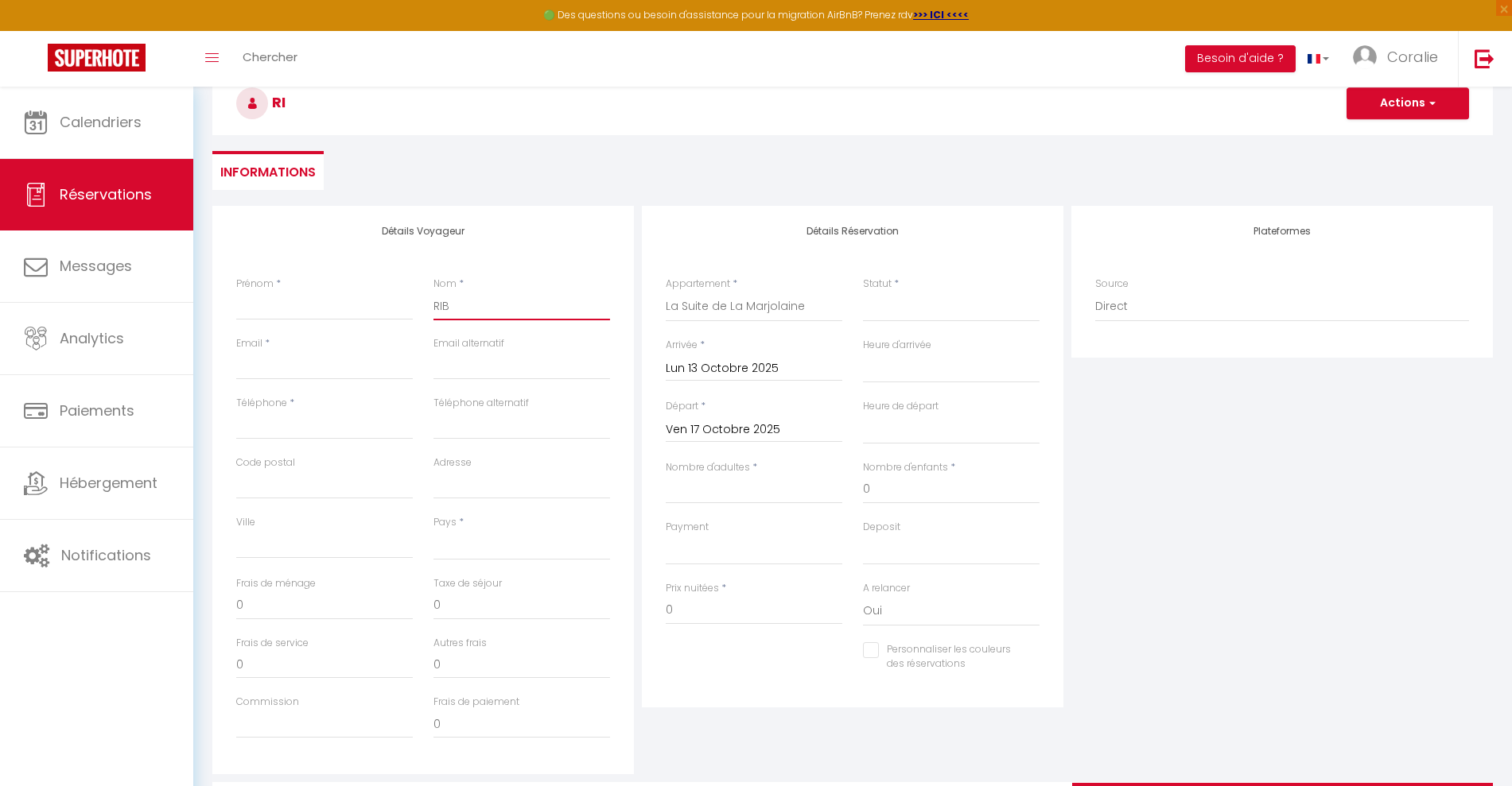
select select
checkbox input "false"
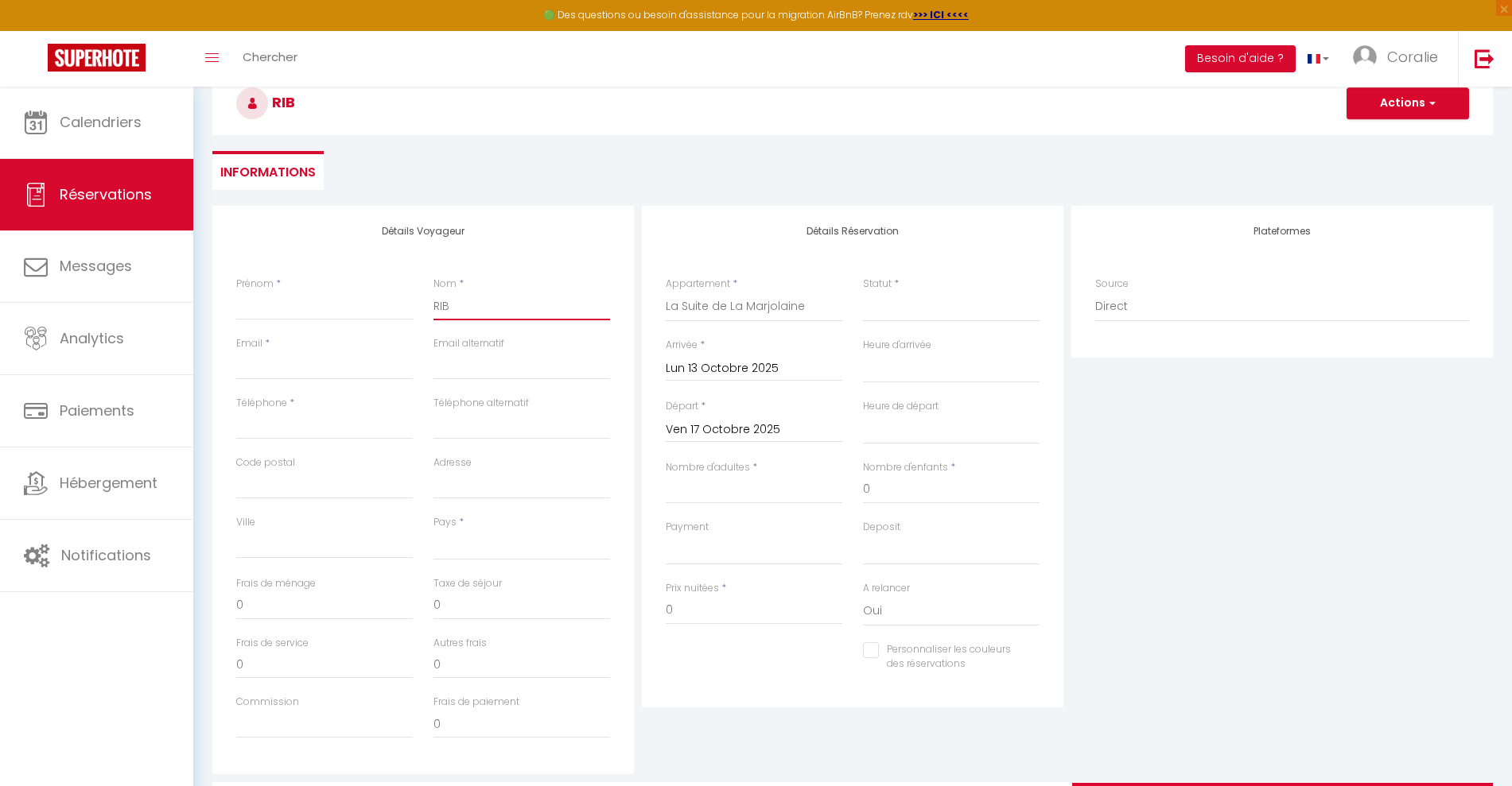
type input "RIBA"
select select
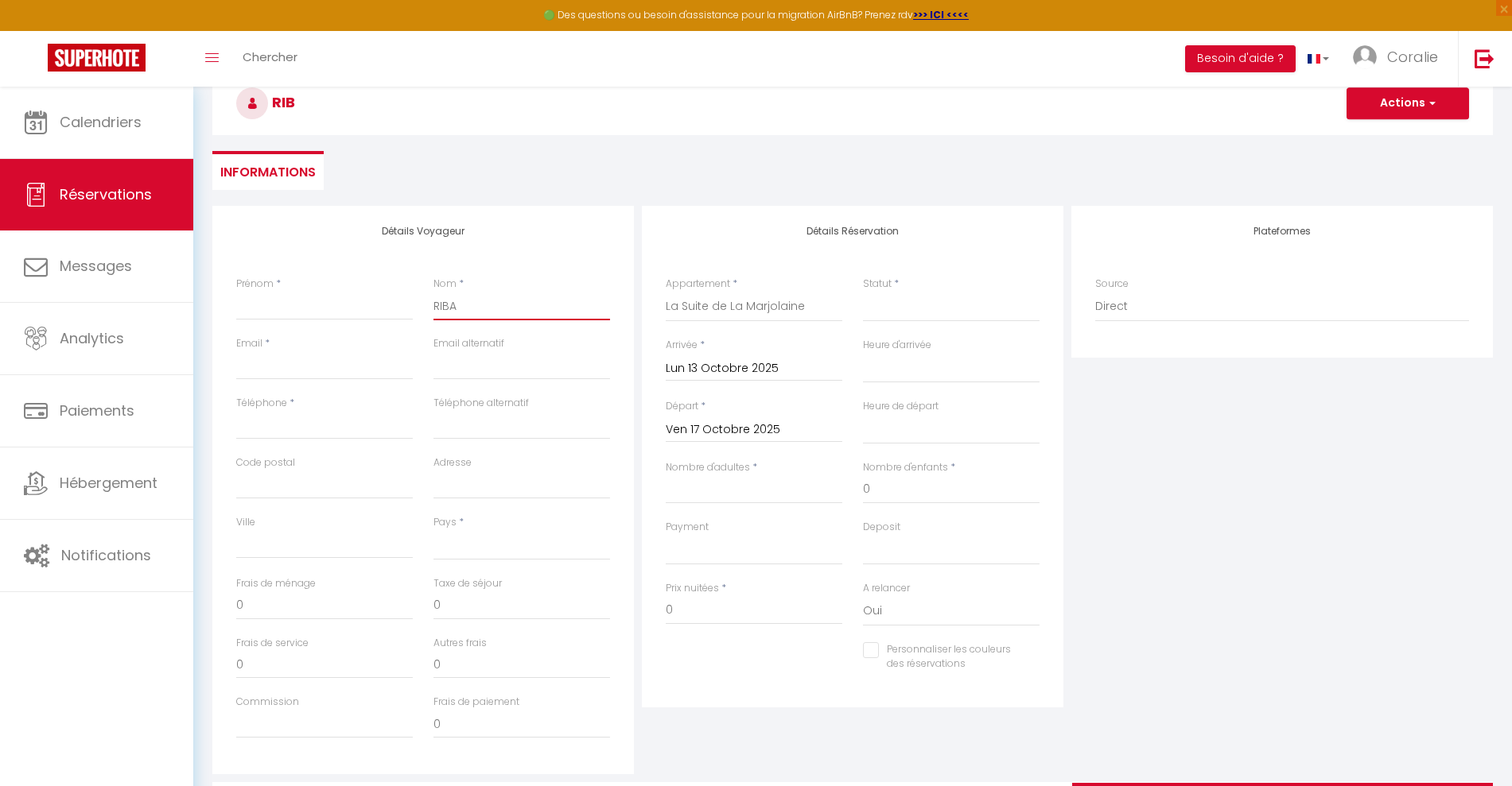
select select
checkbox input "false"
type input "[PERSON_NAME]"
select select
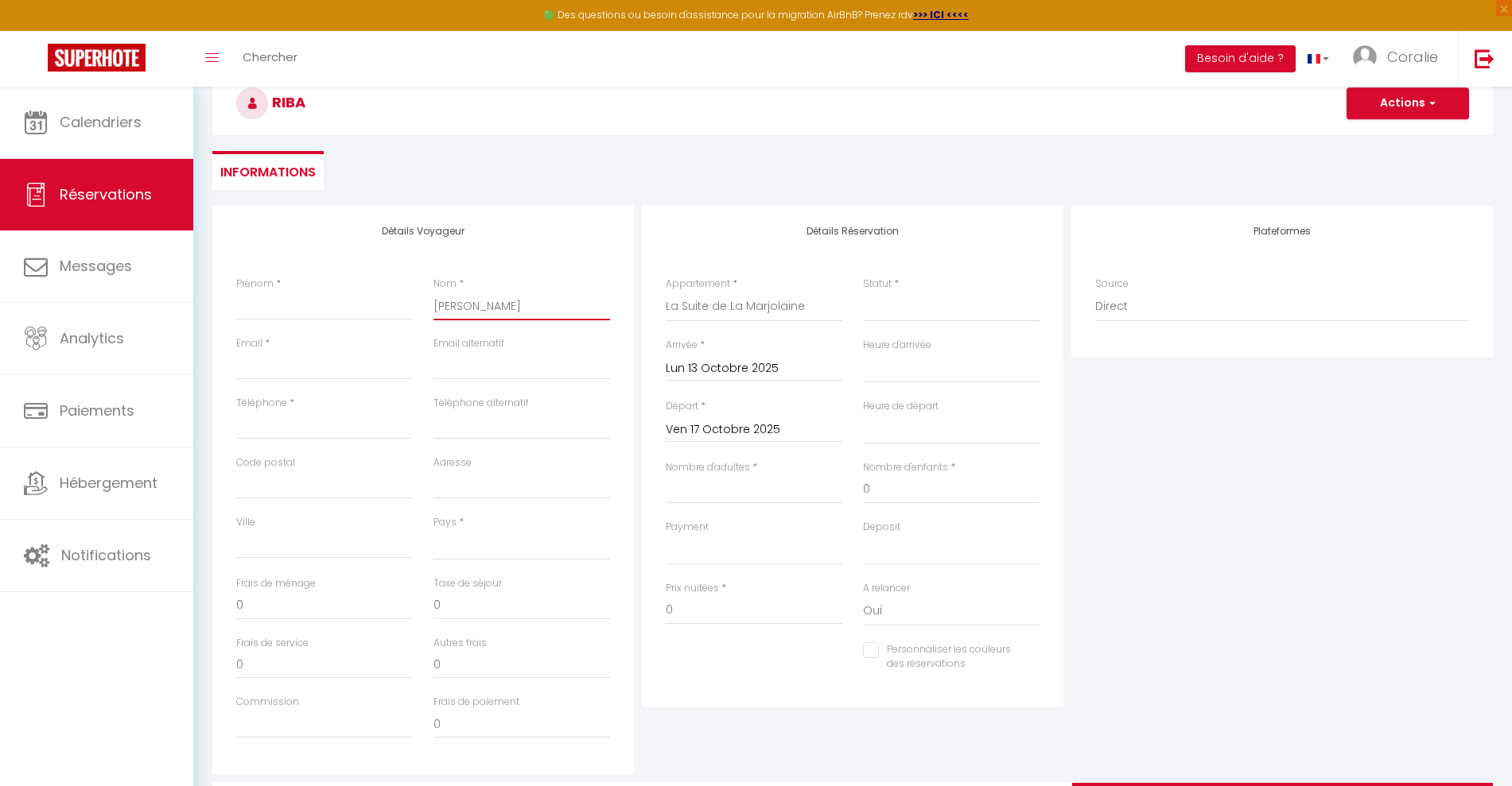
select select
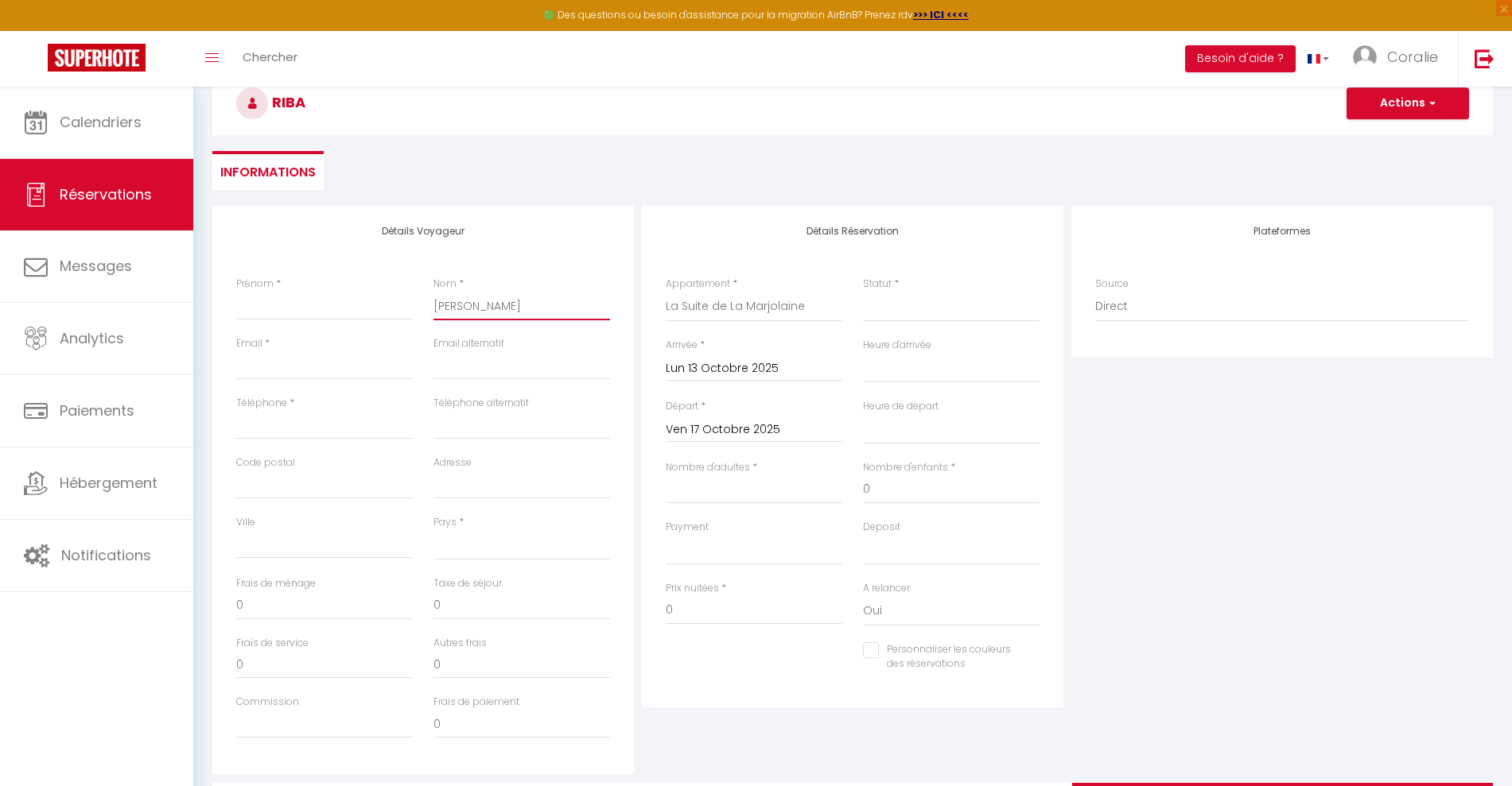
checkbox input "false"
type input "RIBARD"
select select
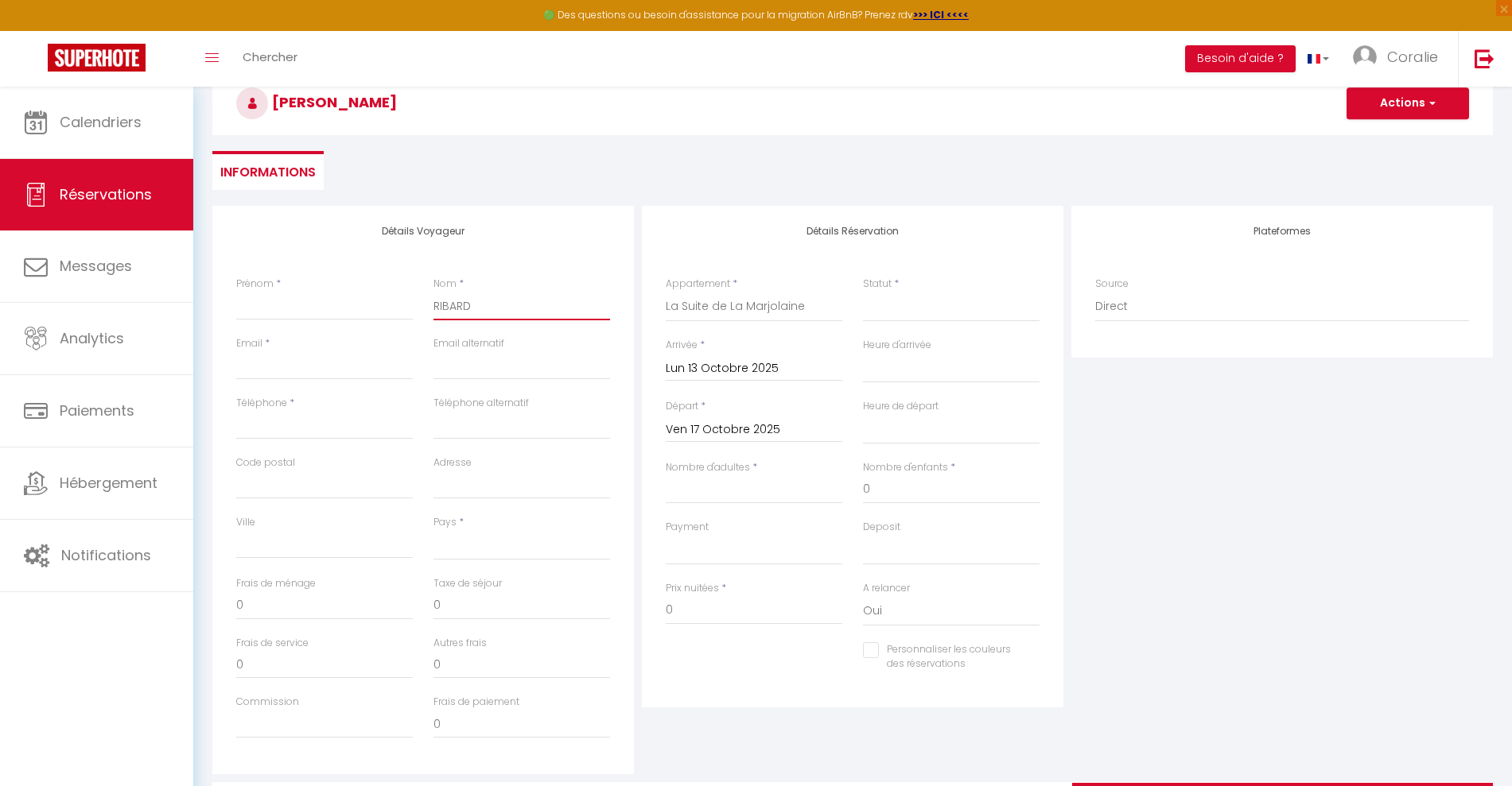
select select
checkbox input "false"
type input "RIBARDI"
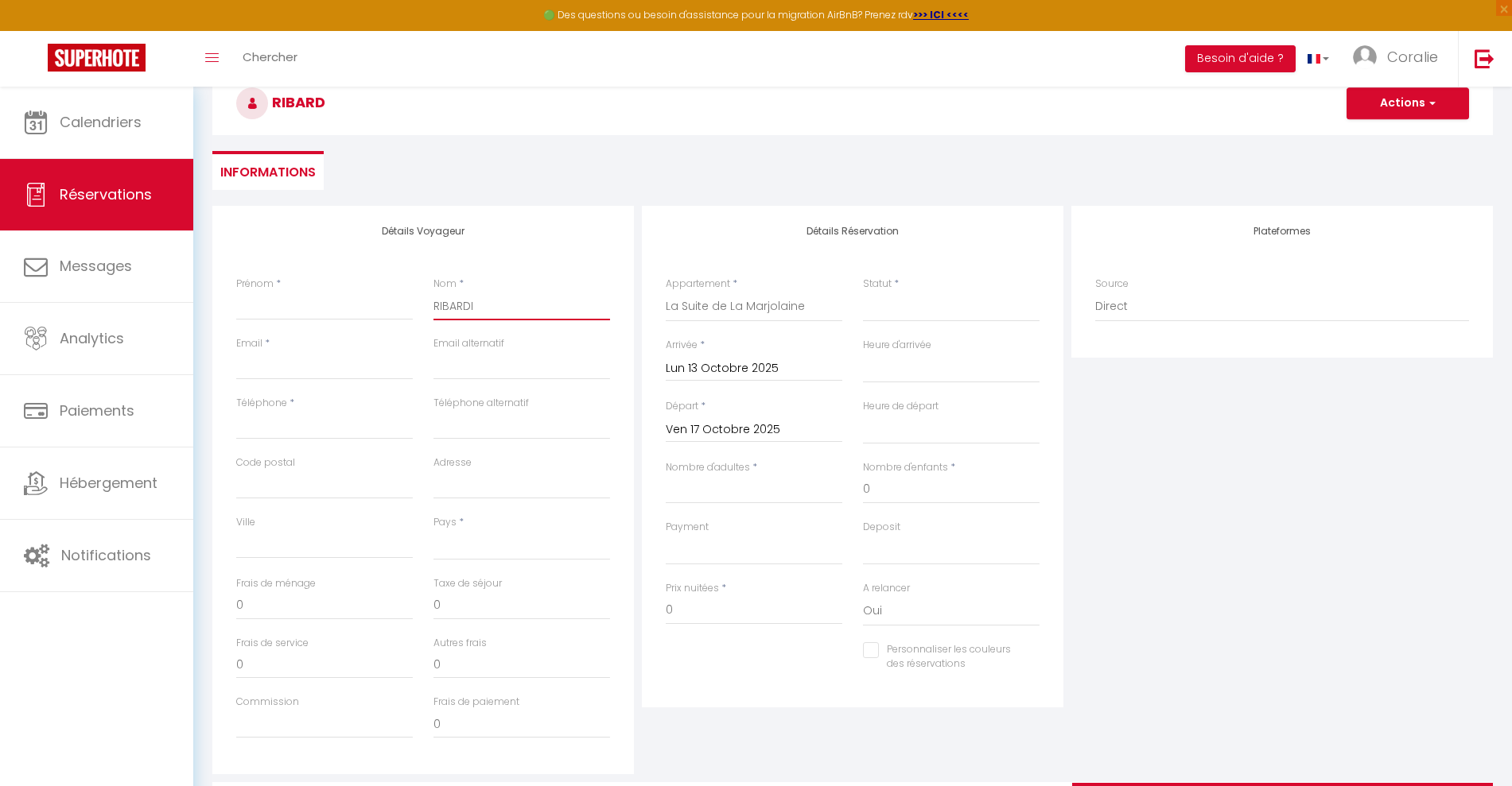
select select
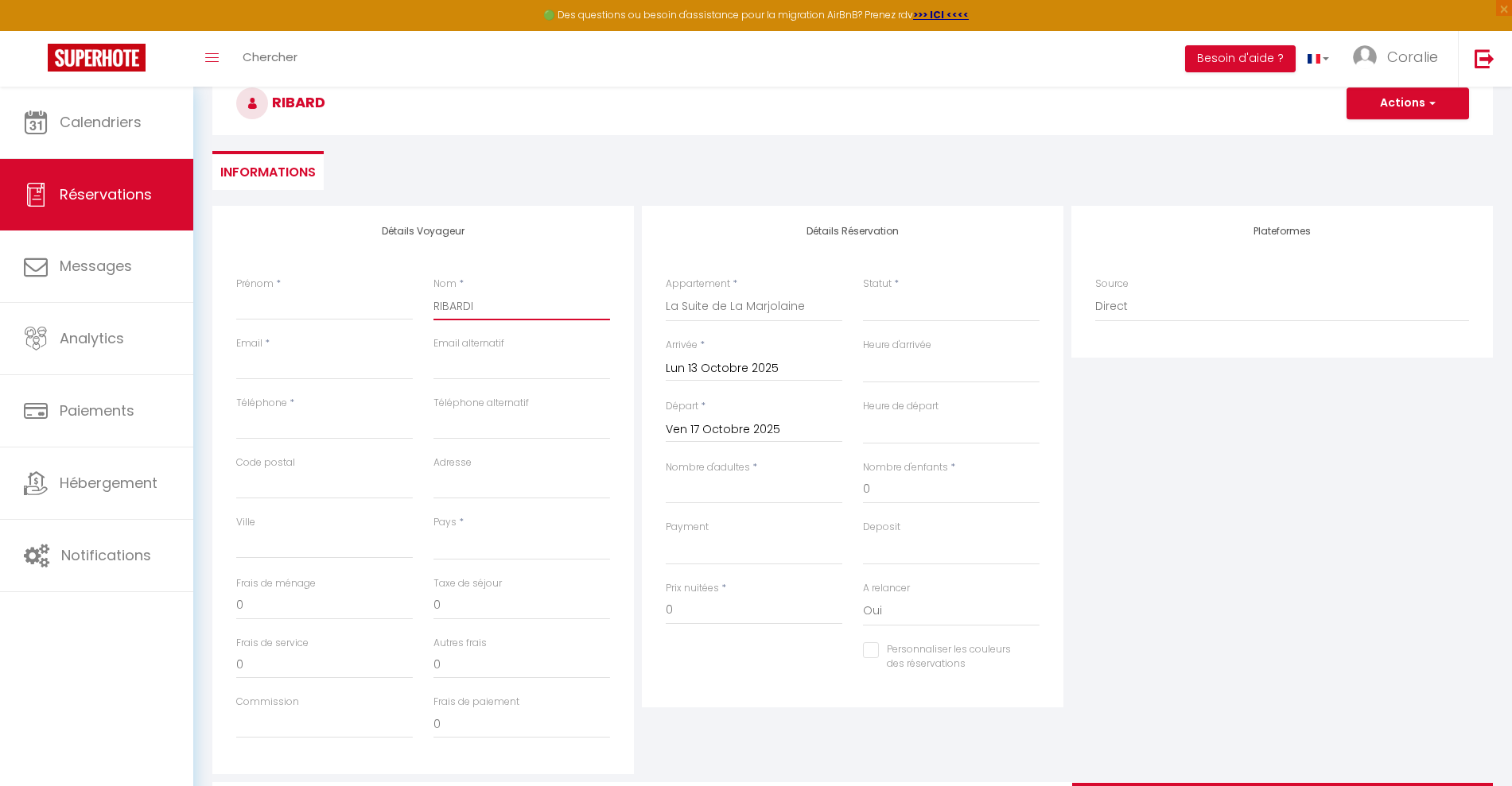
select select
checkbox input "false"
type input "RIBARDIE"
select select
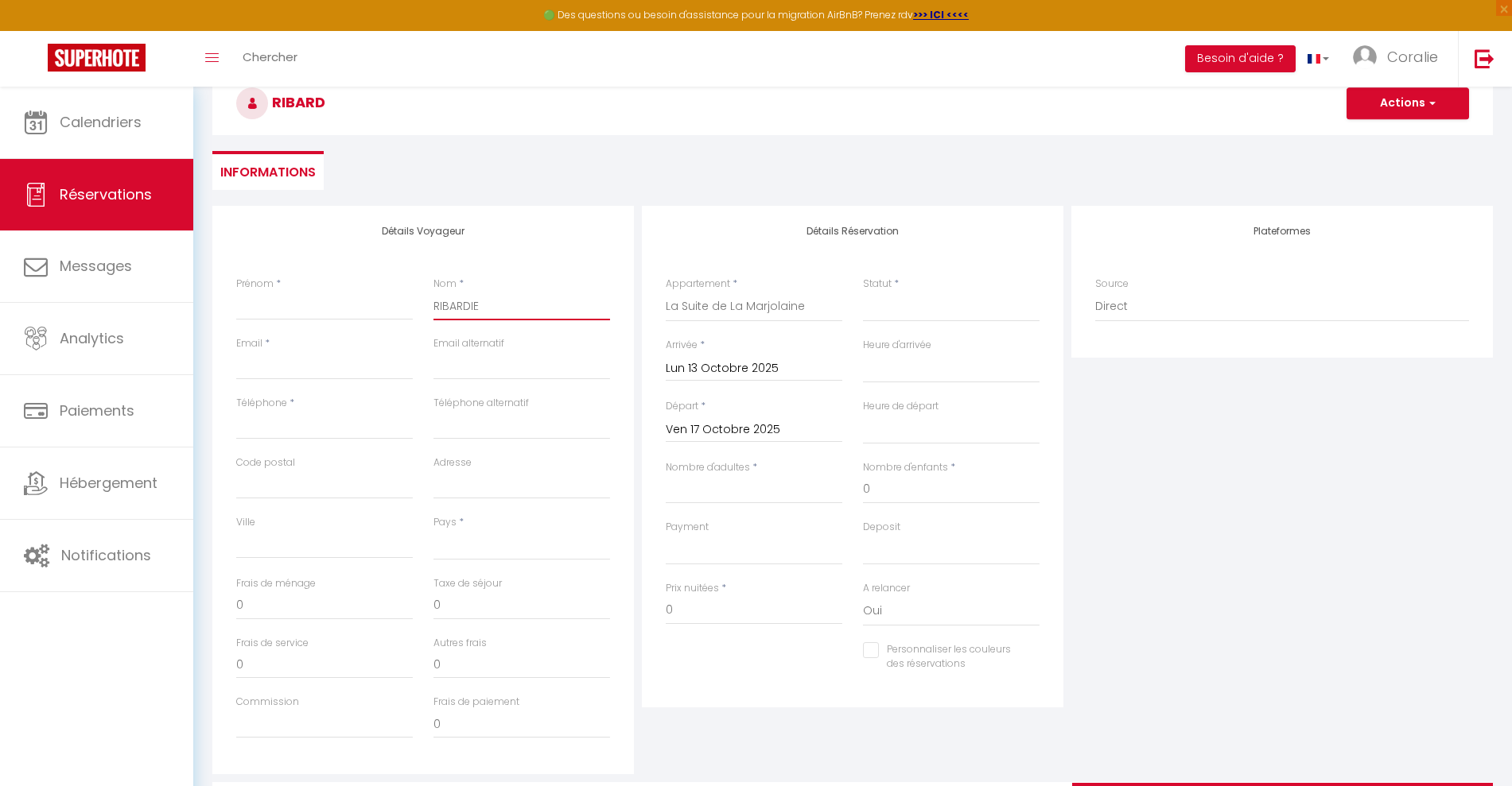
select select
checkbox input "false"
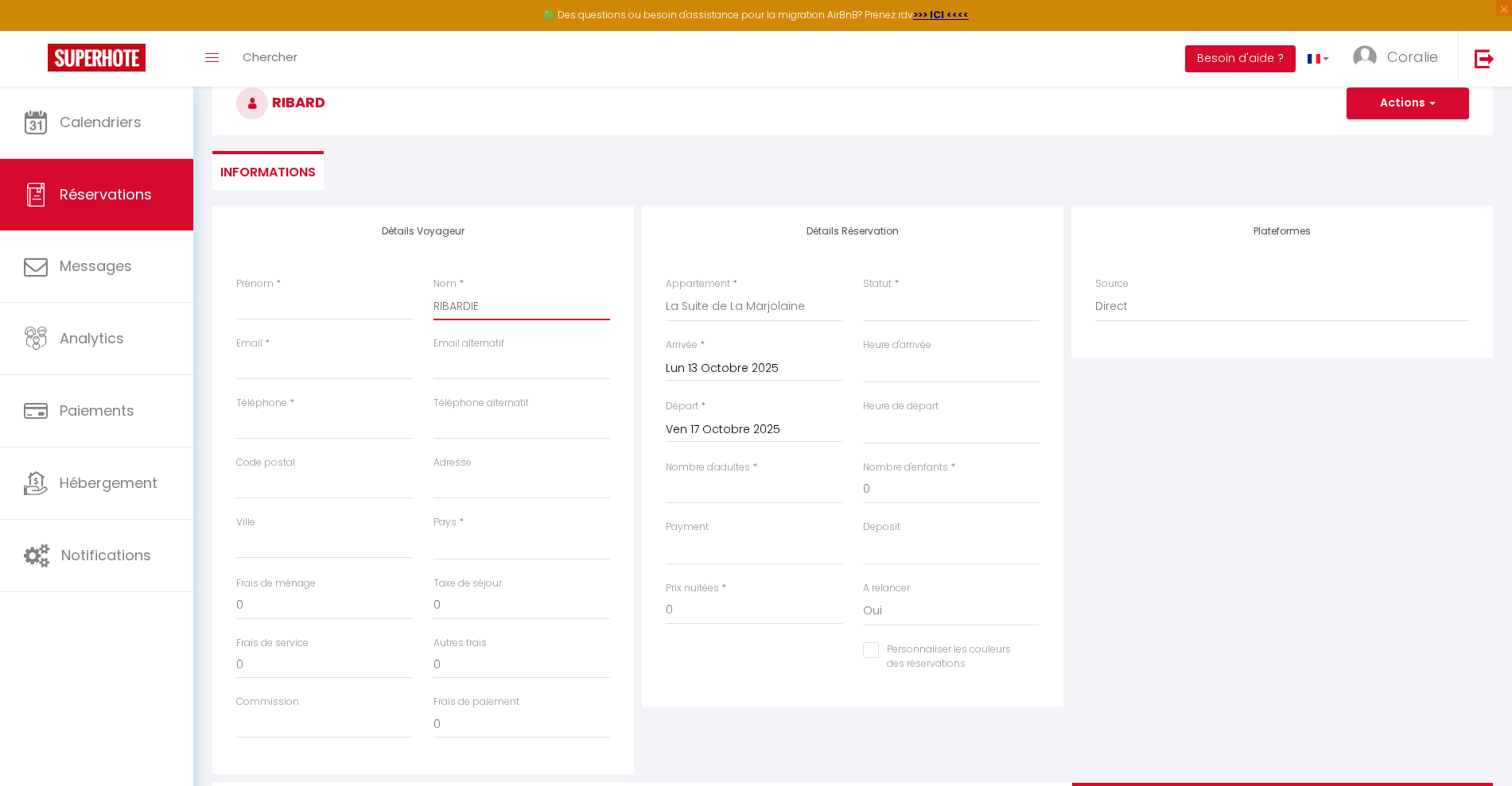
type input "RIBARDIER"
select select
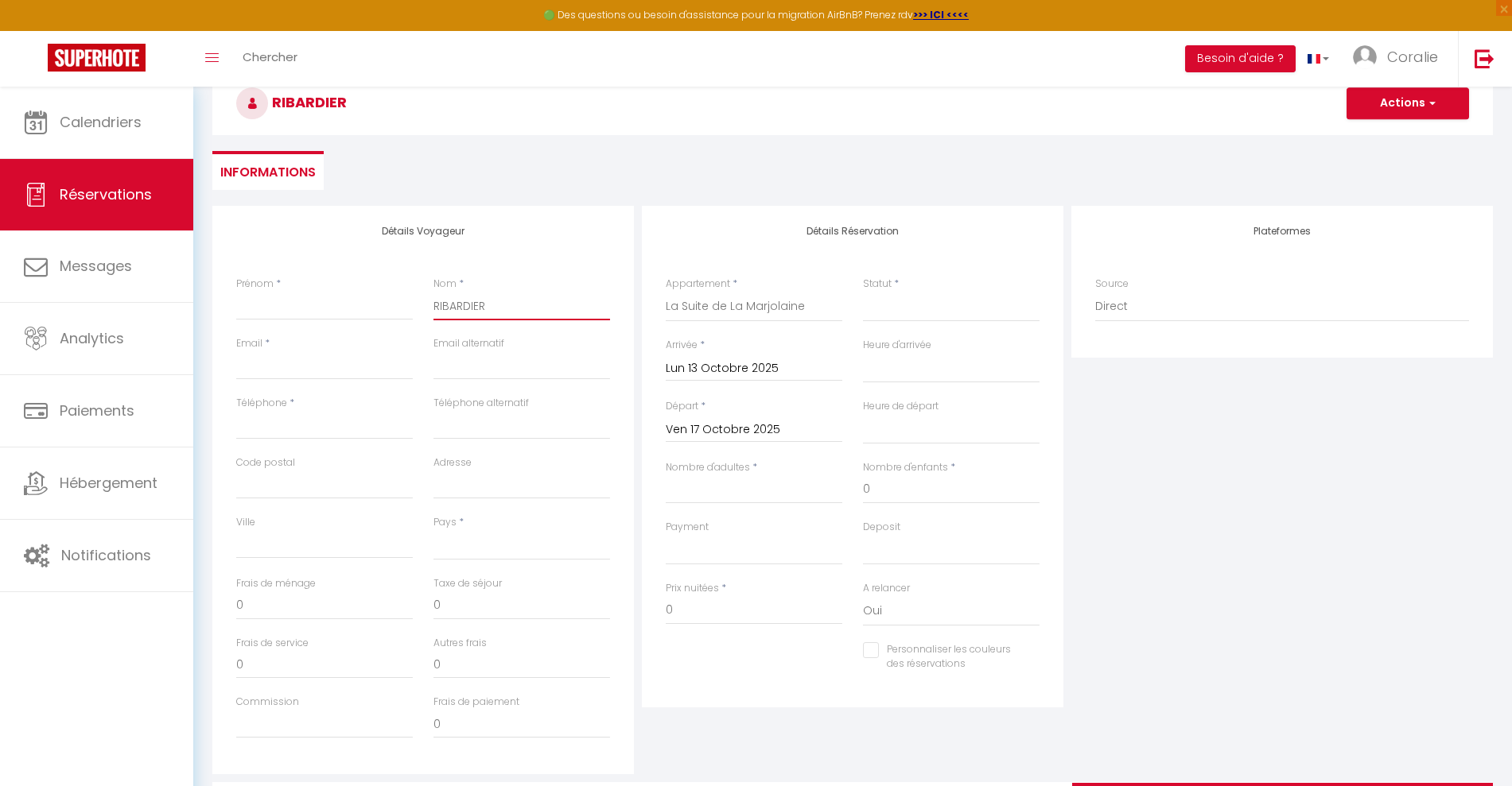
select select
checkbox input "false"
type input "RIBARDIERE"
select select
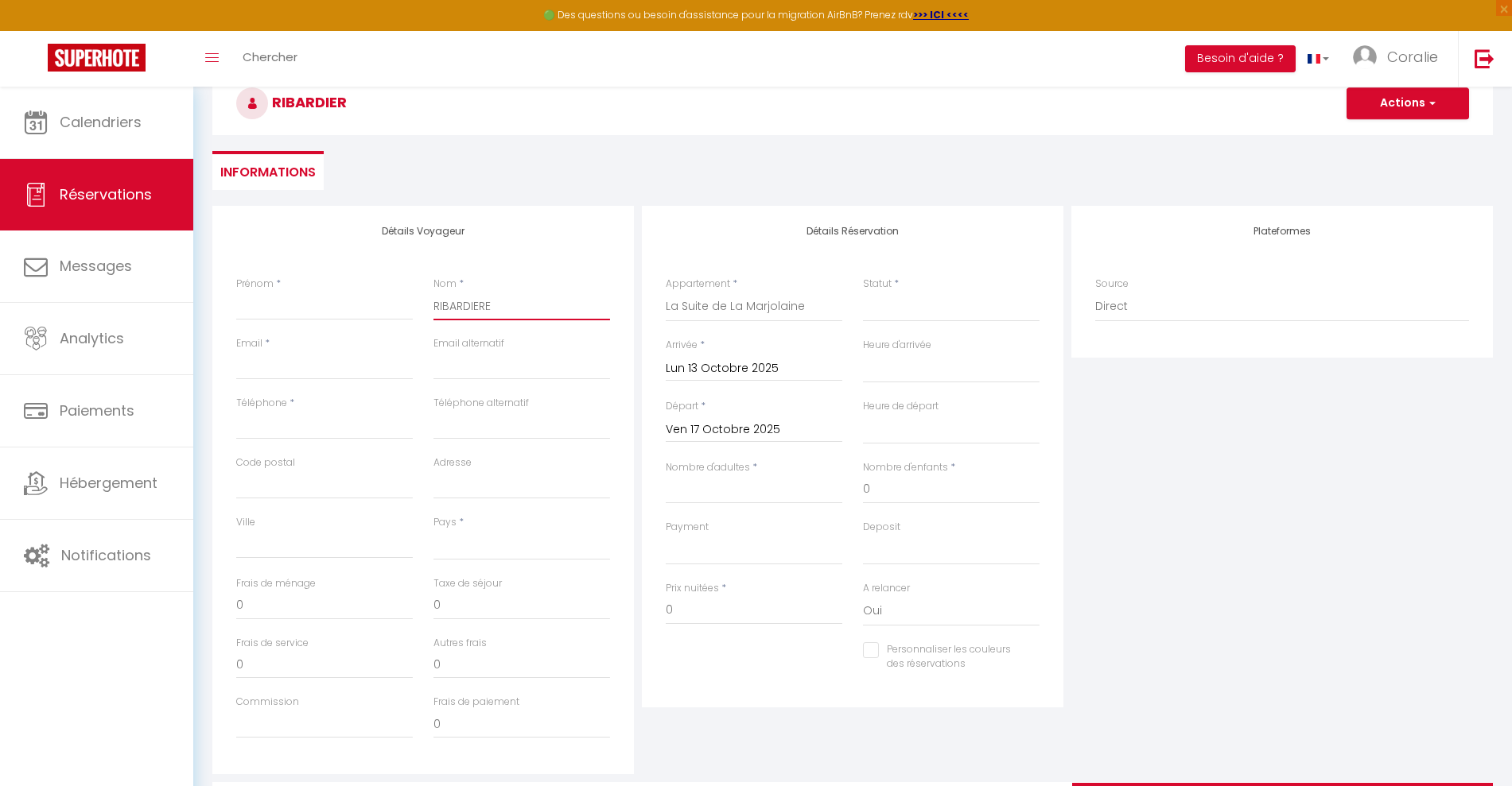
select select
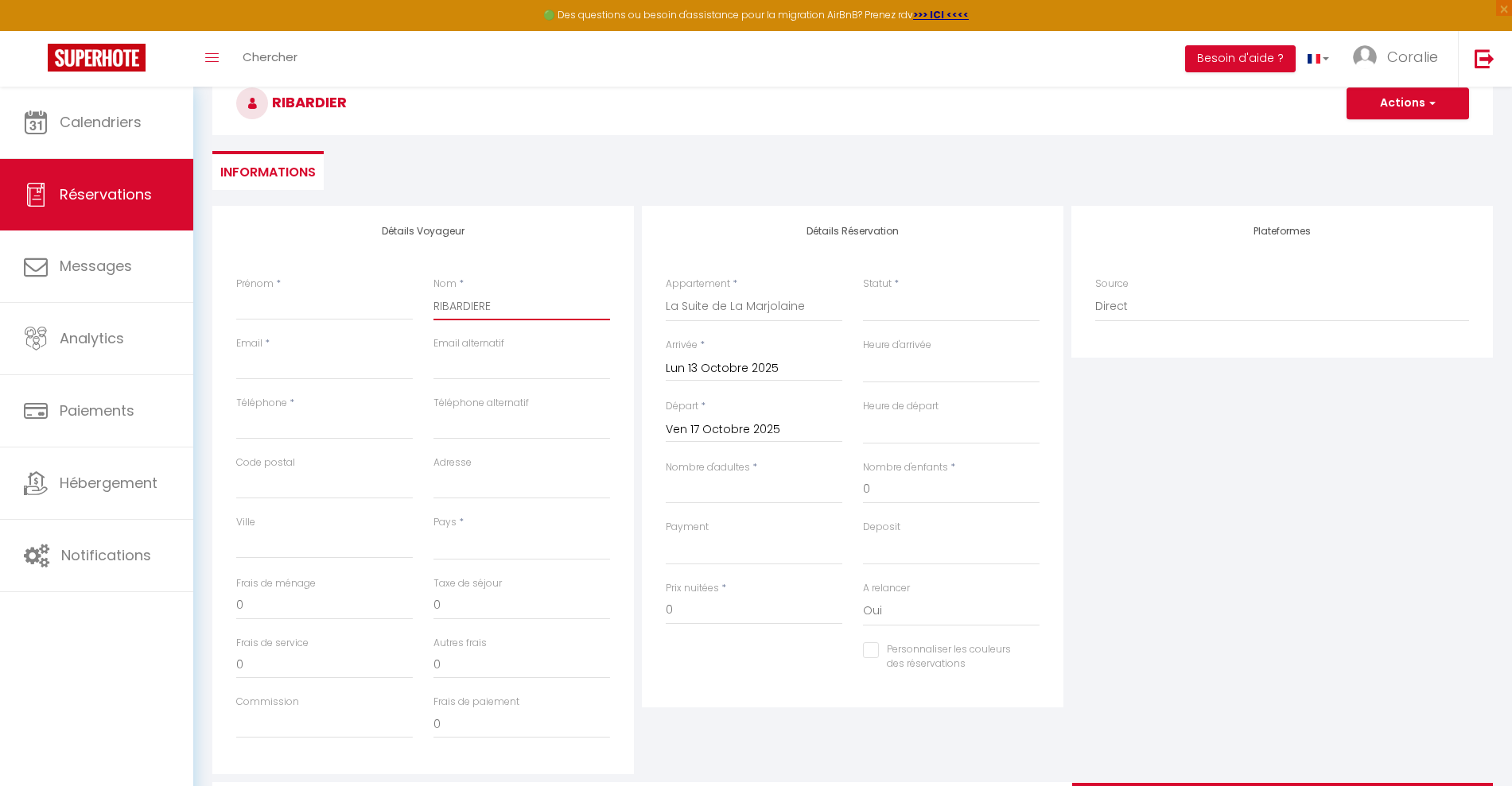
checkbox input "false"
type input "RIBARDIERE"
click at [291, 306] on input "Prénom" at bounding box center [324, 306] width 177 height 28
type input "F"
select select
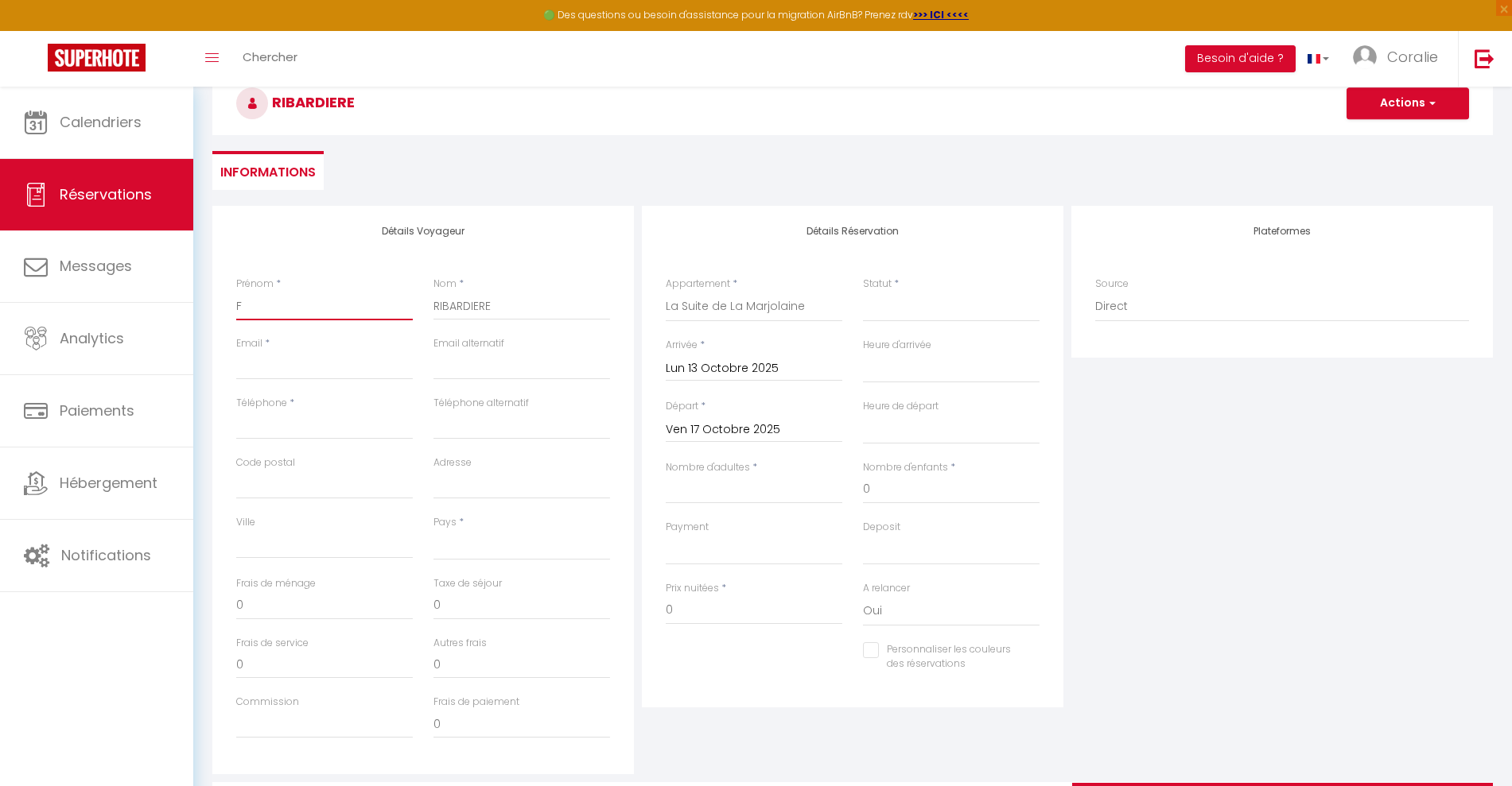
select select
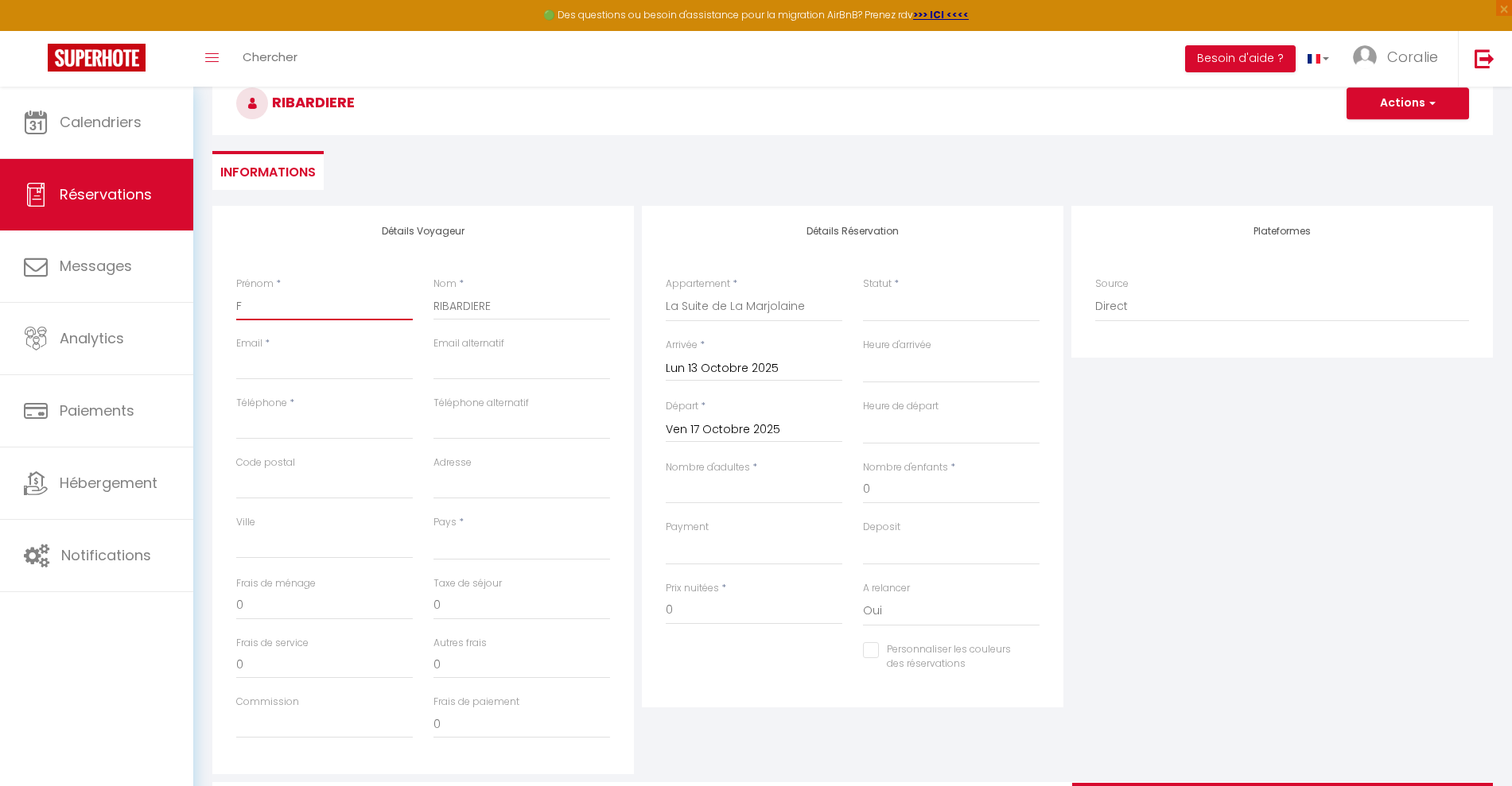
checkbox input "false"
type input "FR"
select select
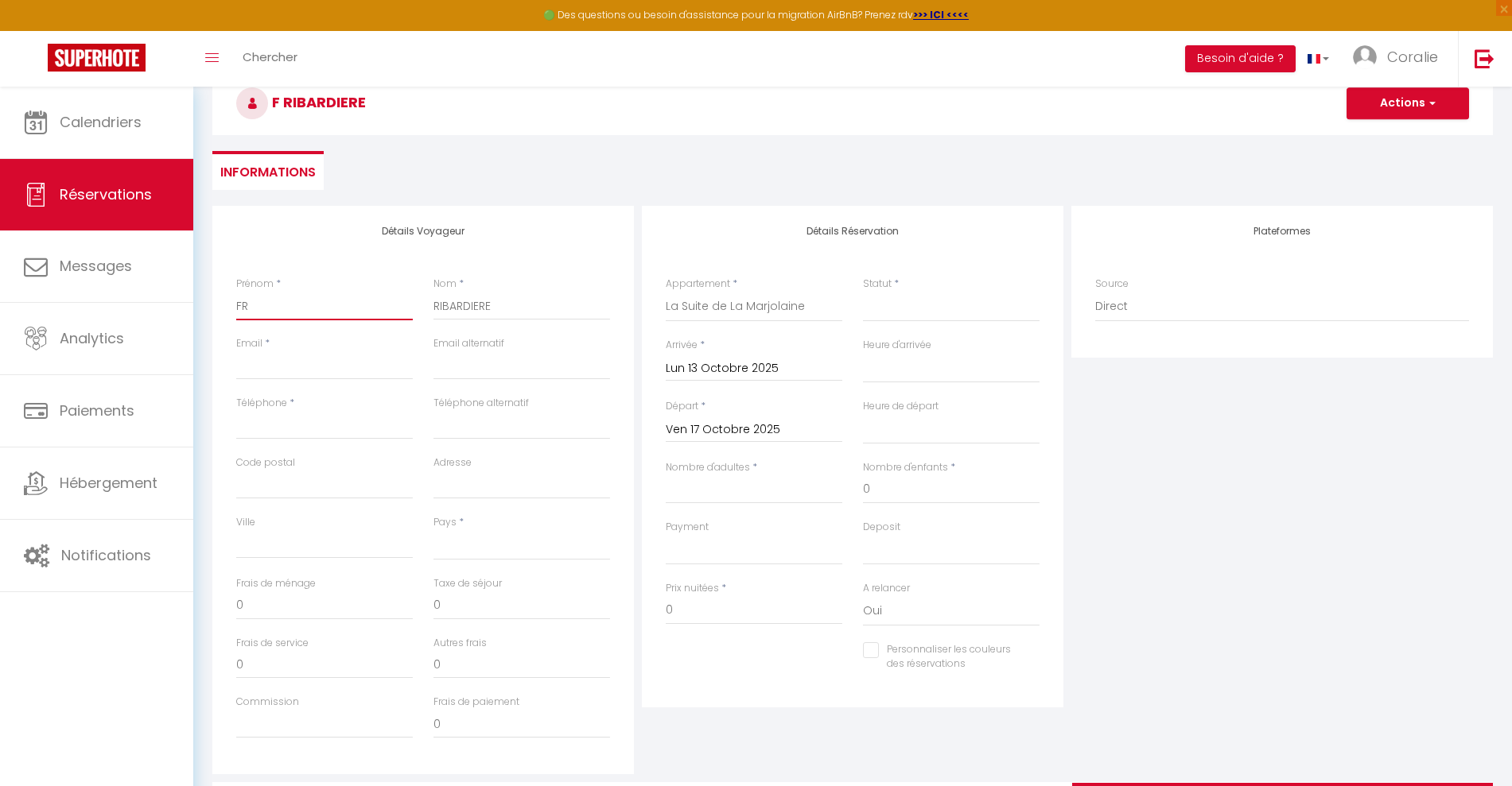
select select
checkbox input "false"
type input "FRA"
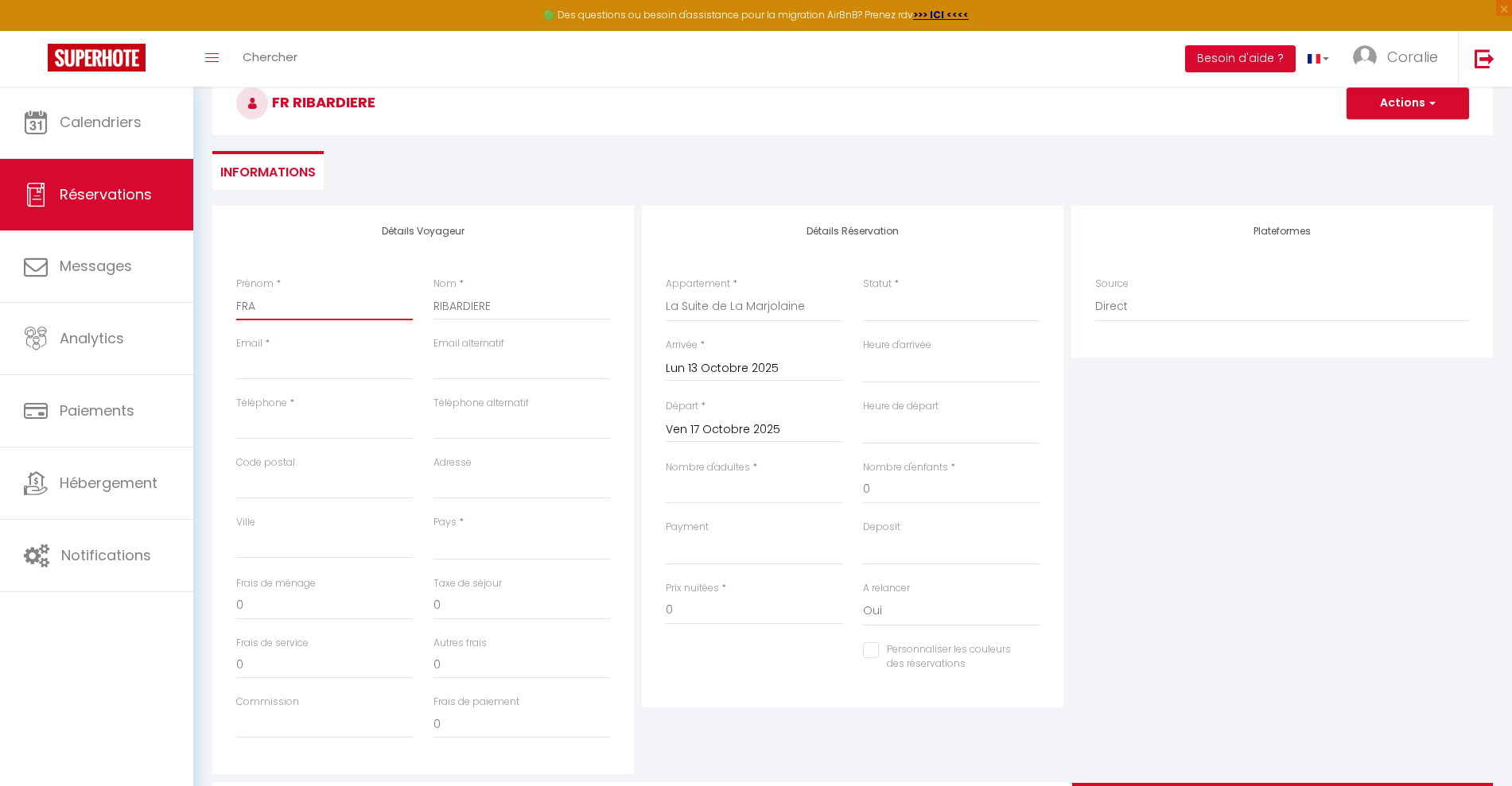
select select
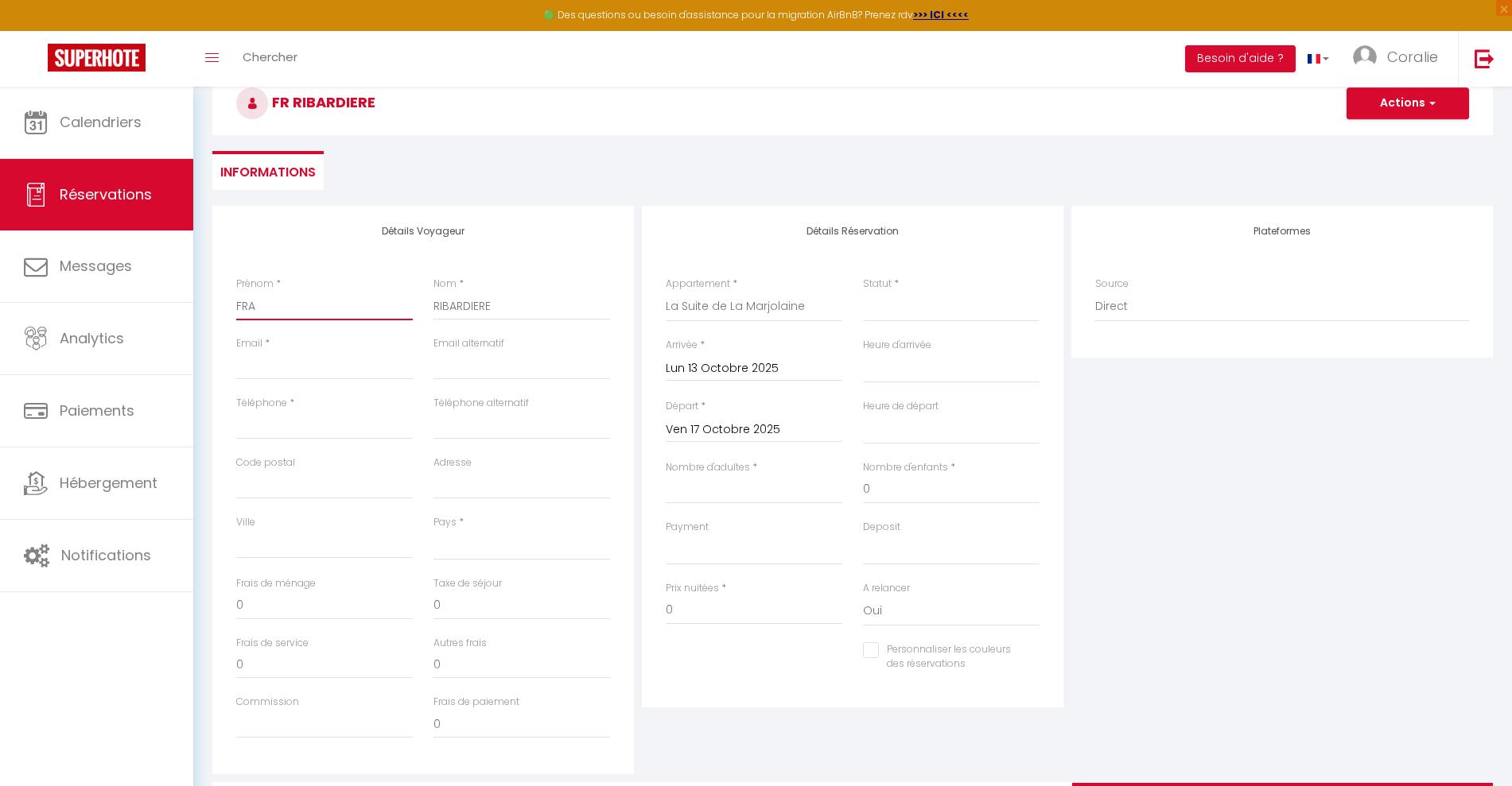
select select
checkbox input "false"
type input "FRAN"
select select
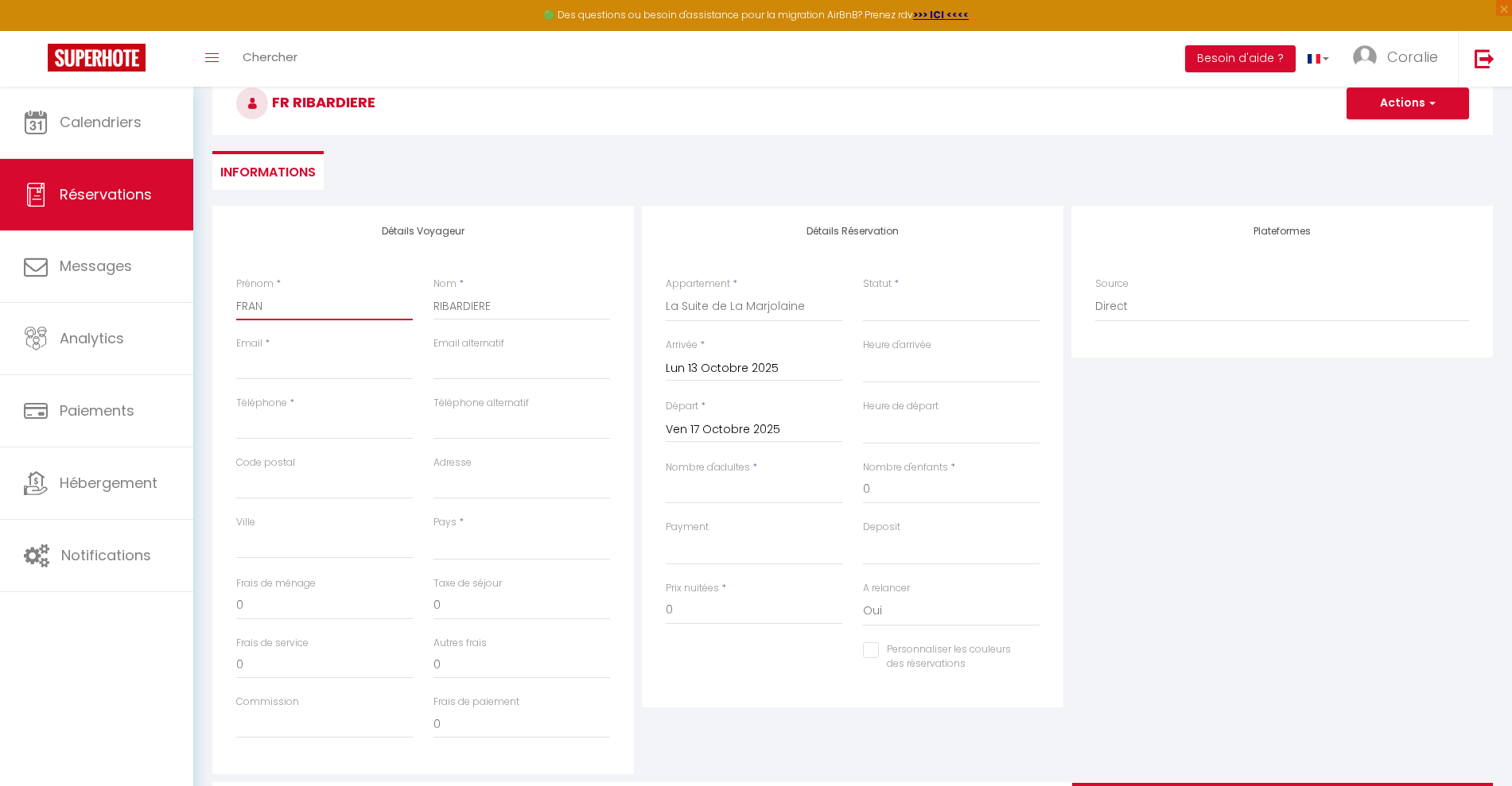
select select
checkbox input "false"
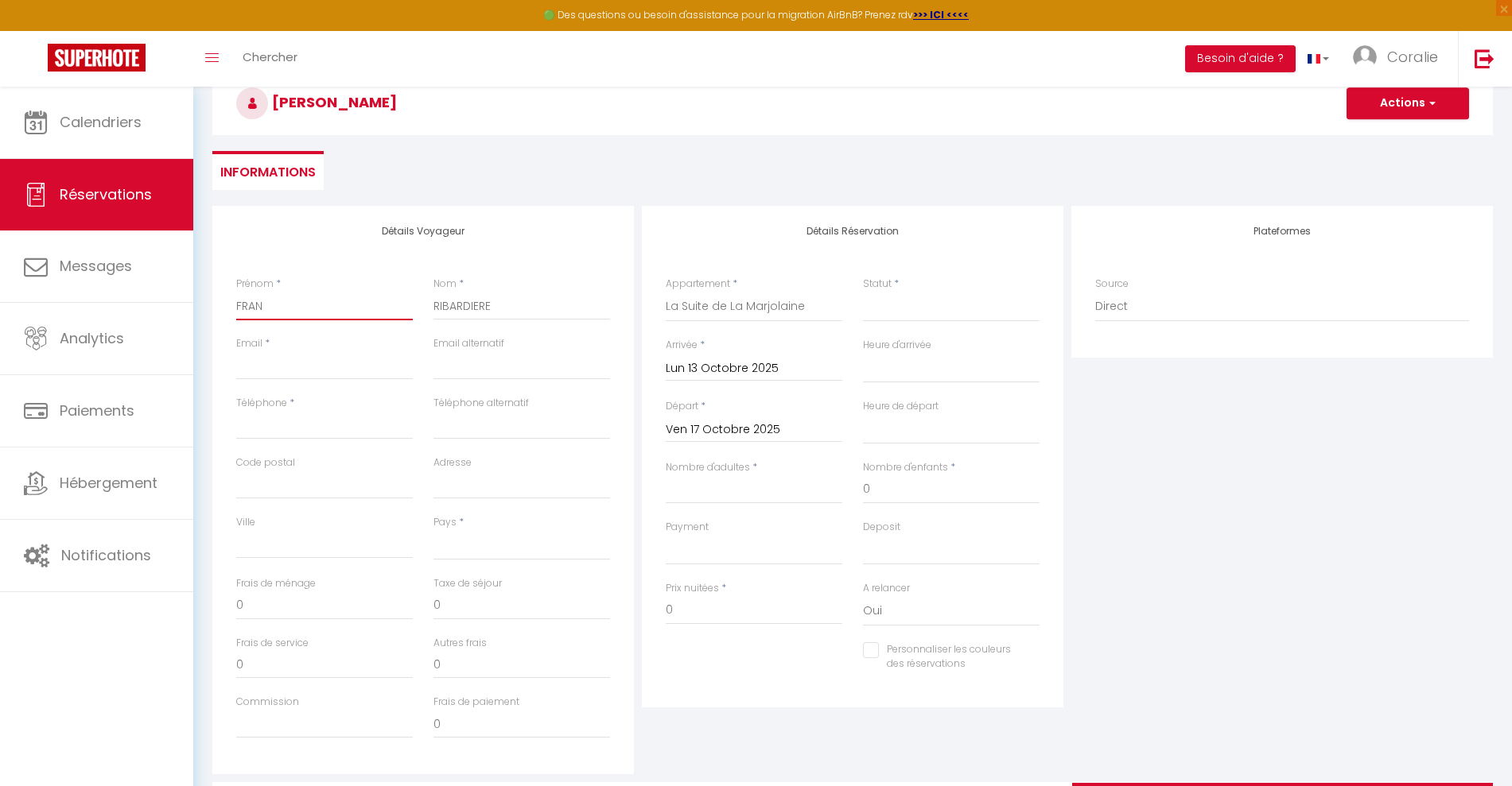
type input "FRANC"
select select
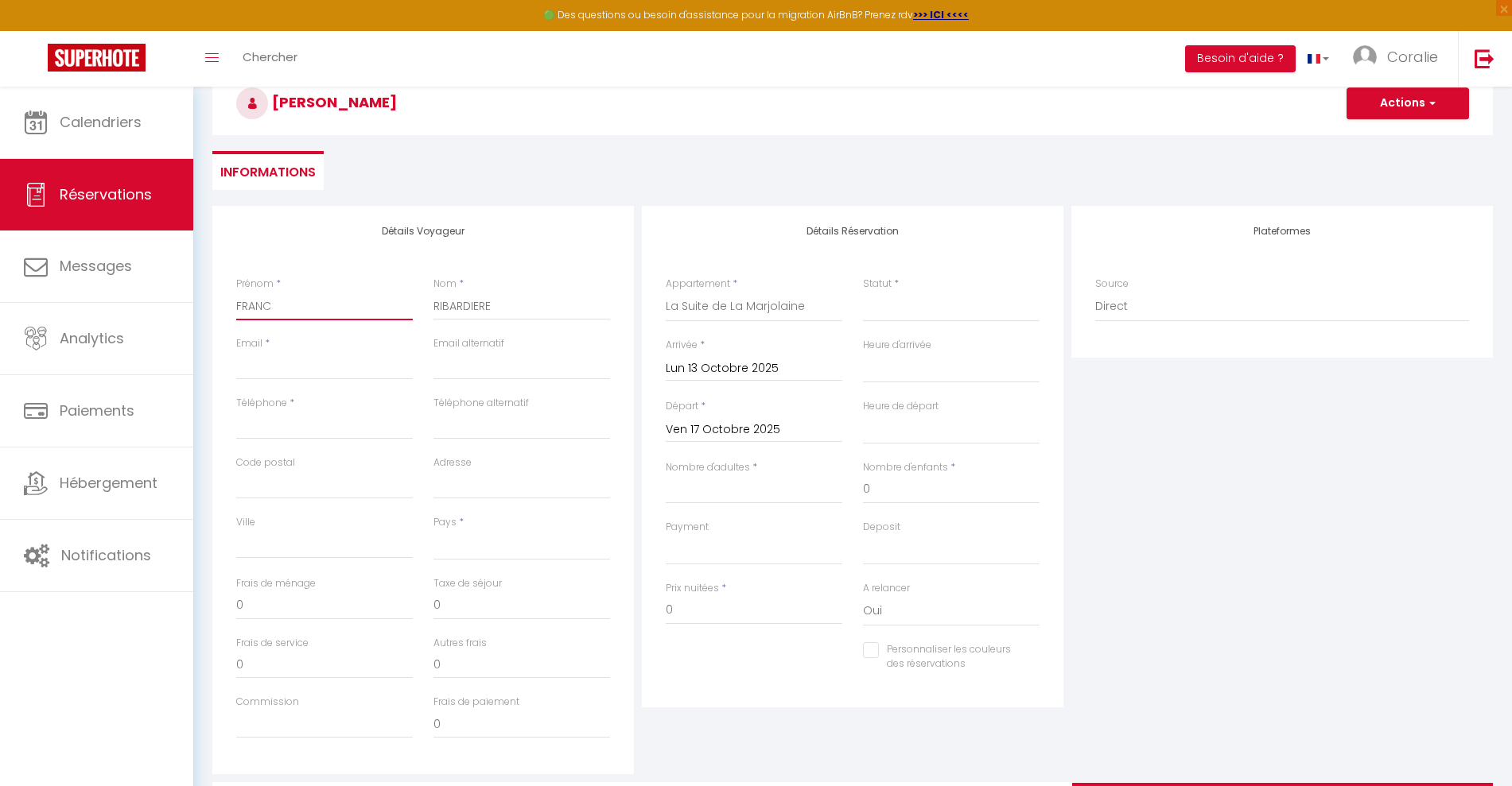
select select
checkbox input "false"
type input "[PERSON_NAME]"
select select
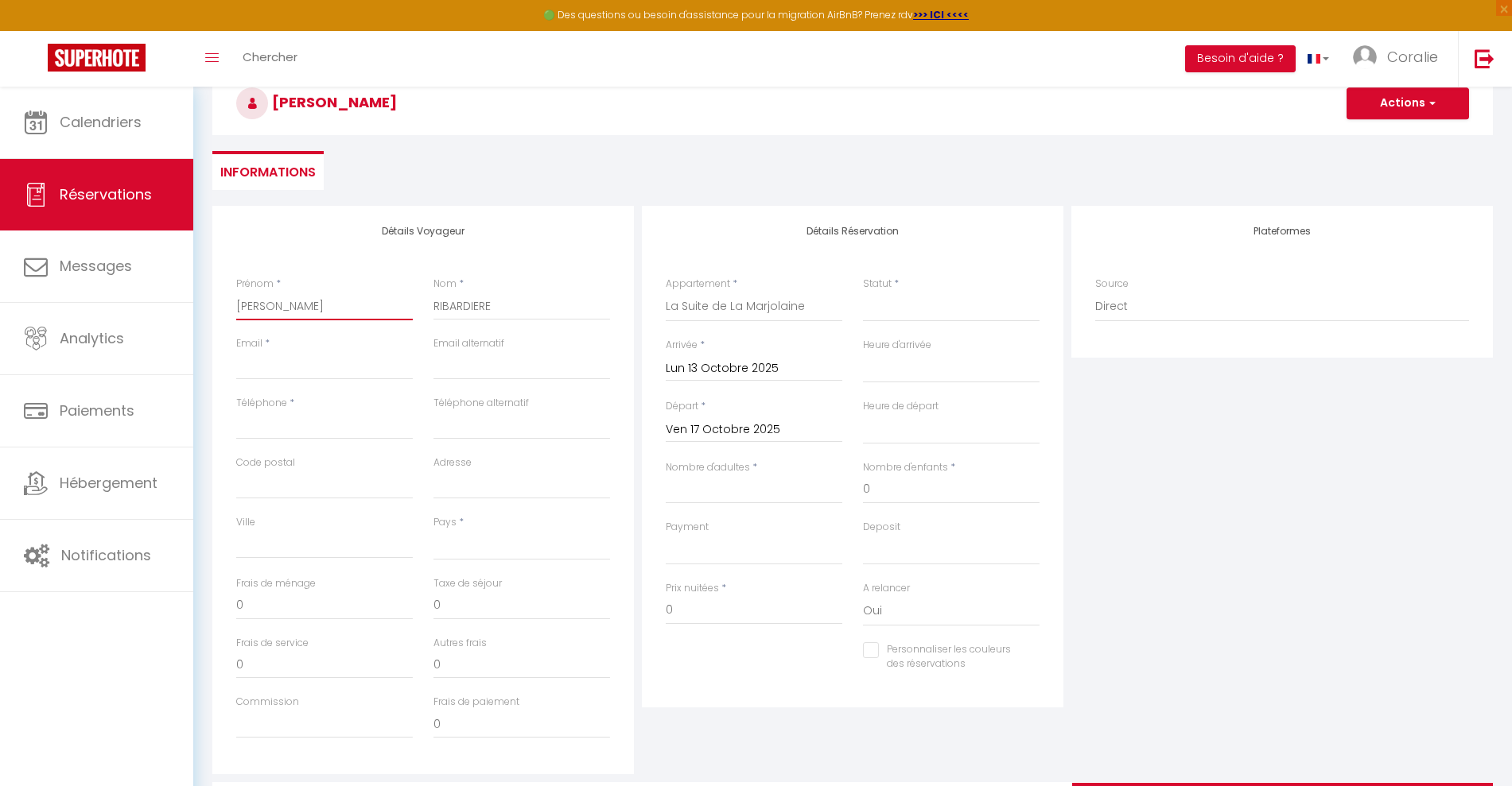
select select
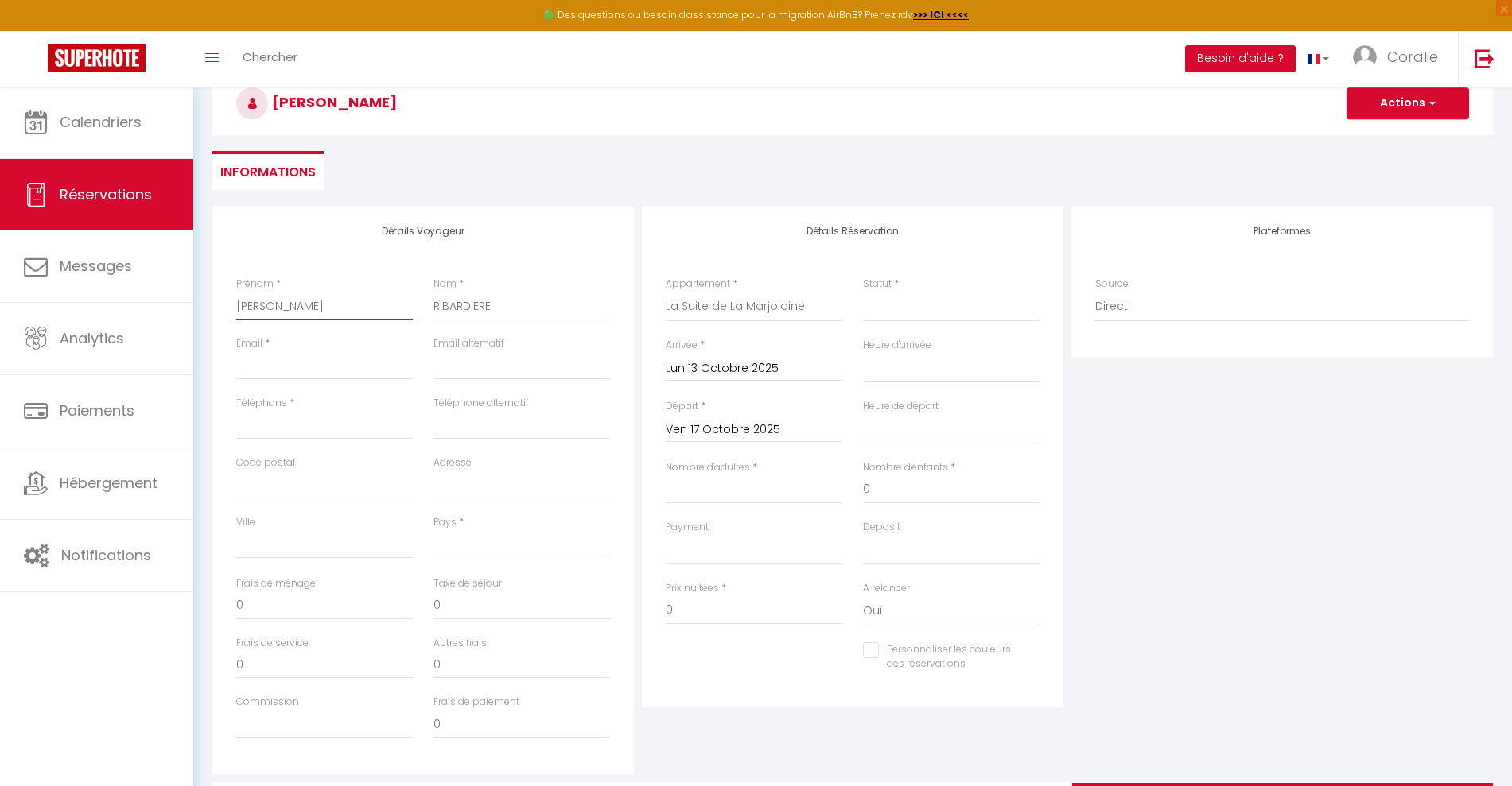
checkbox input "false"
type input "[PERSON_NAME]"
select select
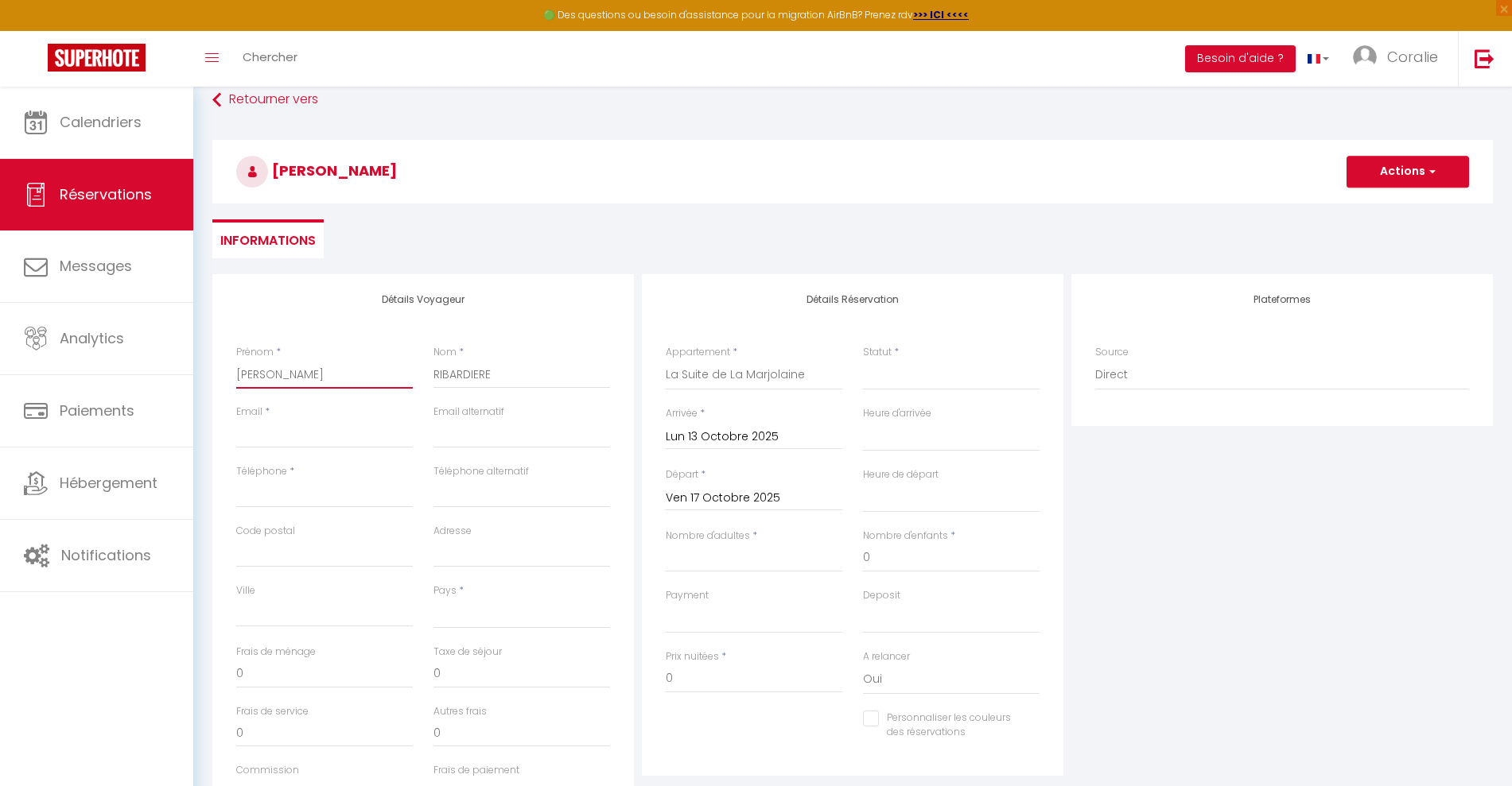
scroll to position [0, 0]
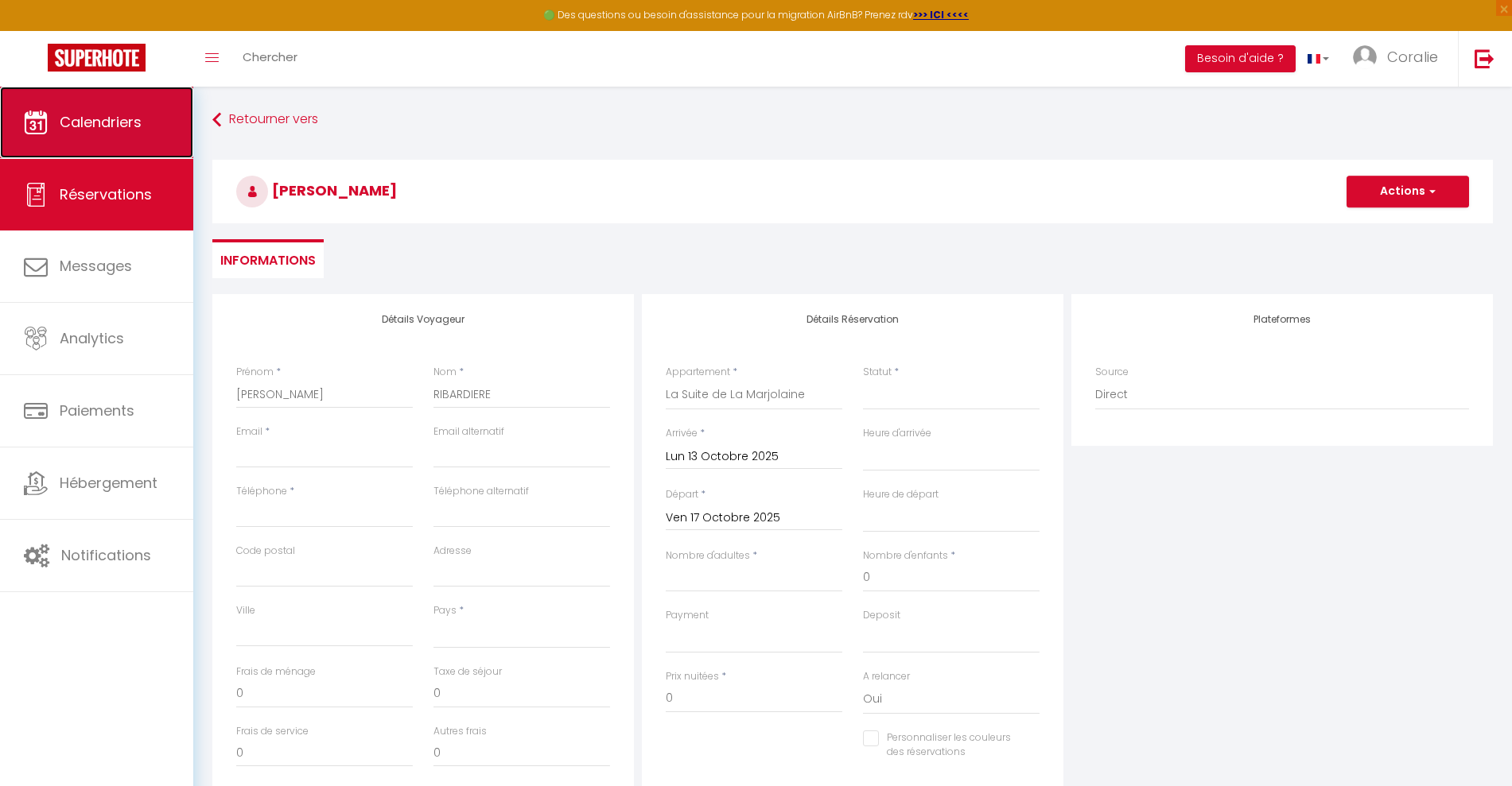
click at [133, 119] on span "Calendriers" at bounding box center [101, 122] width 82 height 20
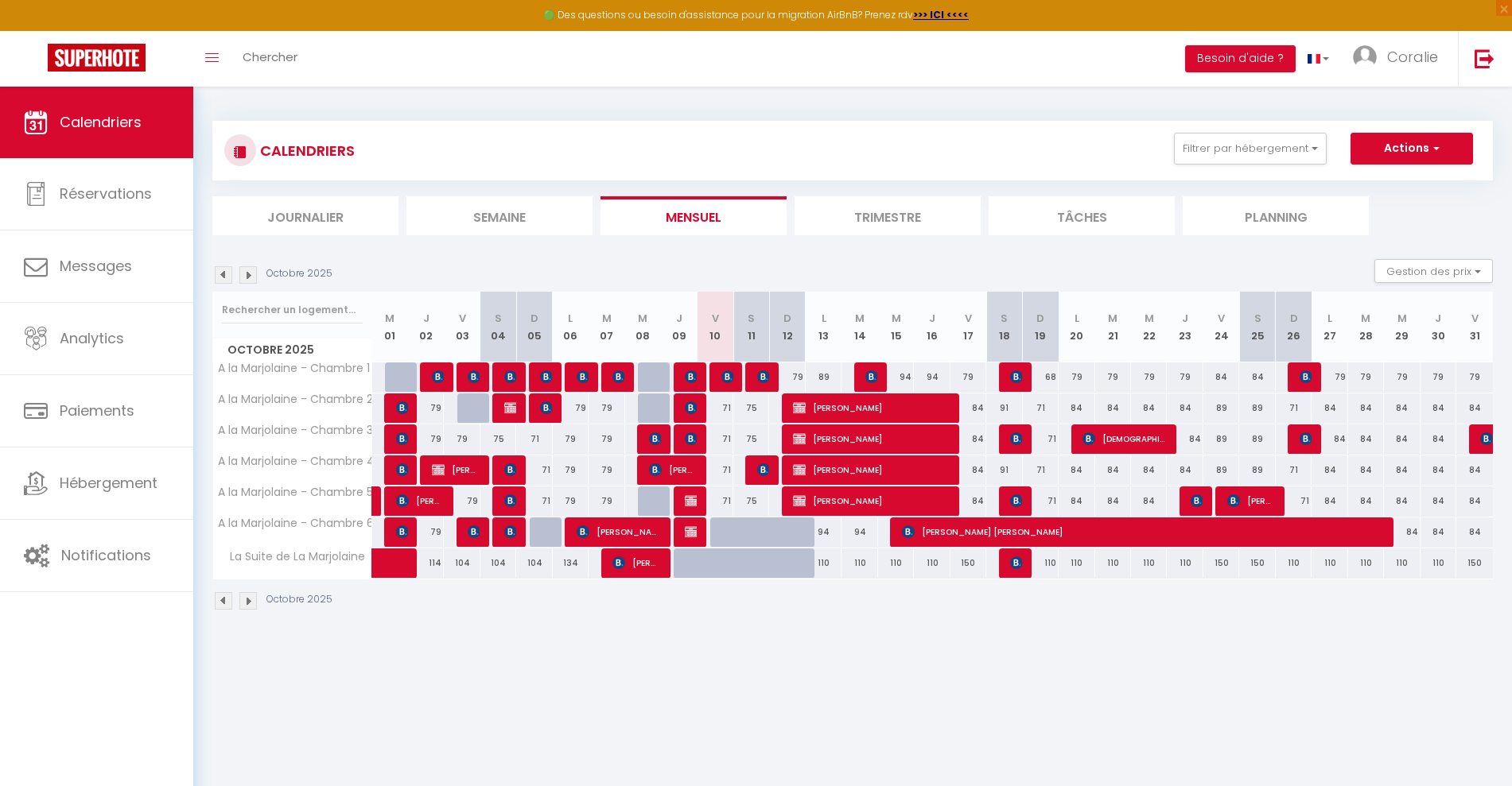
click at [219, 278] on img at bounding box center [224, 276] width 18 height 18
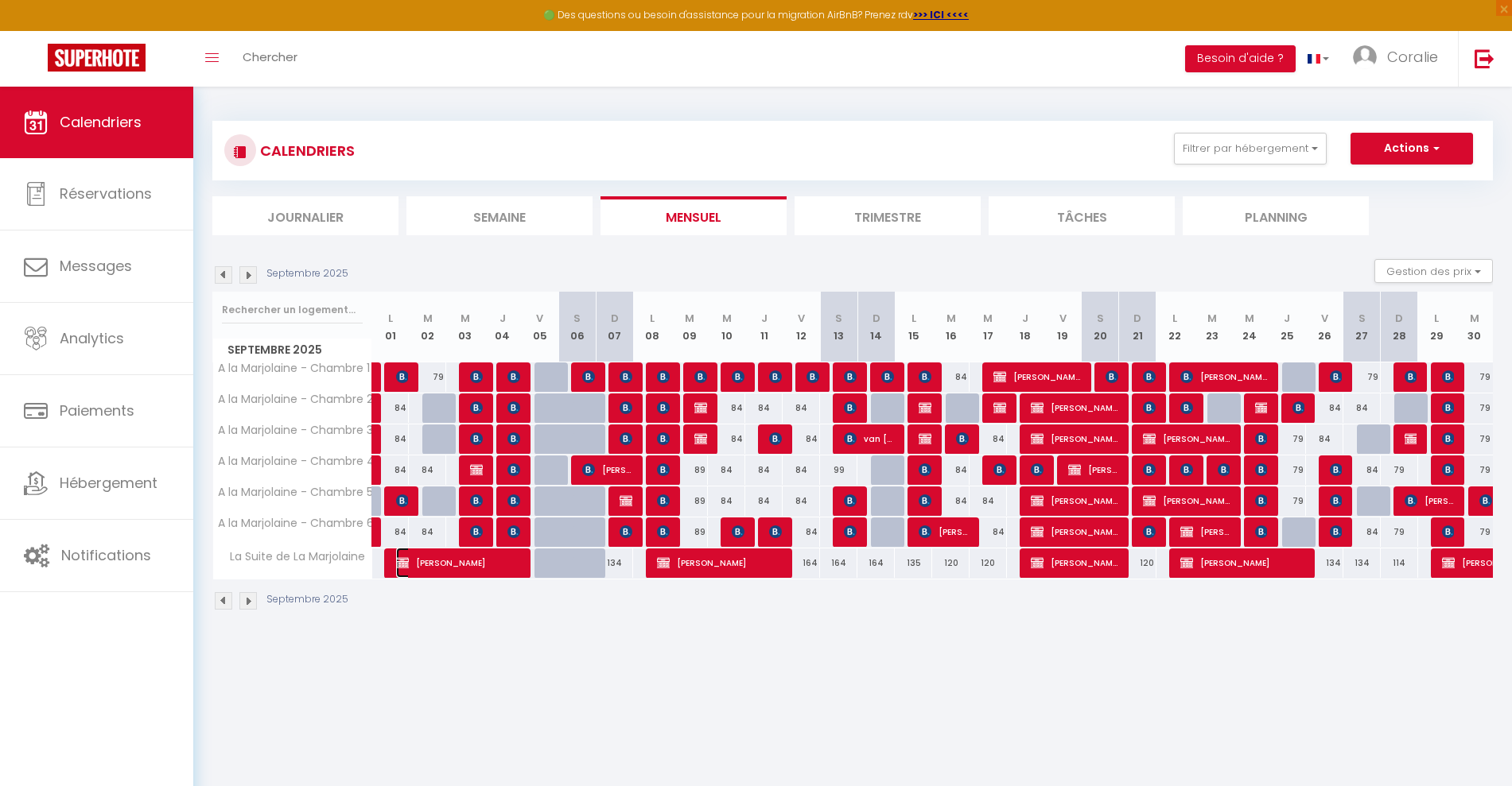
click at [483, 561] on span "[PERSON_NAME]" at bounding box center [458, 563] width 125 height 30
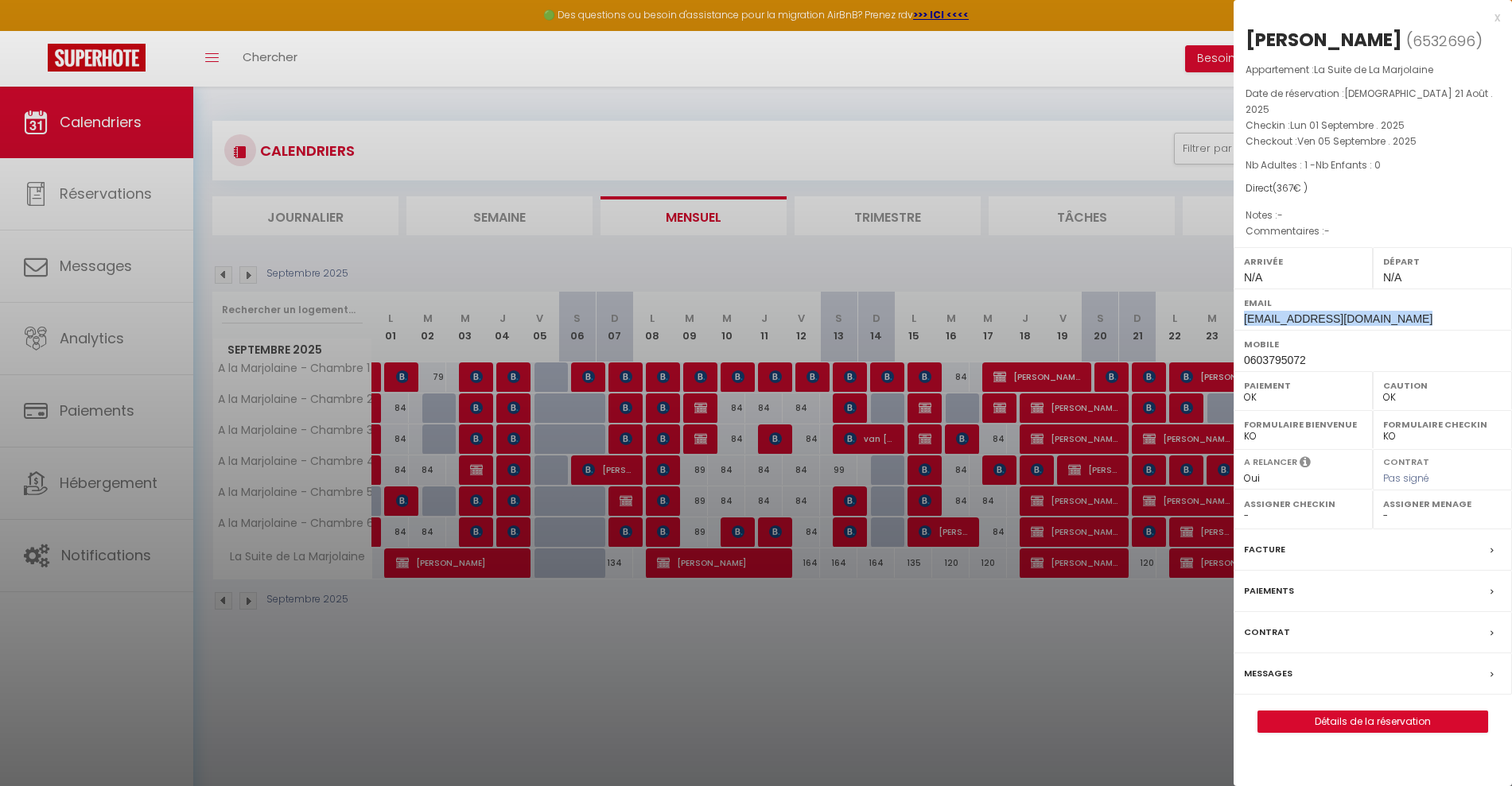
drag, startPoint x: 1404, startPoint y: 329, endPoint x: 1240, endPoint y: 323, distance: 164.1
click at [1240, 323] on div "Email [EMAIL_ADDRESS][DOMAIN_NAME]" at bounding box center [1372, 309] width 278 height 42
copy span "[EMAIL_ADDRESS][DOMAIN_NAME]"
drag, startPoint x: 624, startPoint y: 659, endPoint x: 555, endPoint y: 524, distance: 151.6
click at [622, 652] on div at bounding box center [756, 393] width 1512 height 786
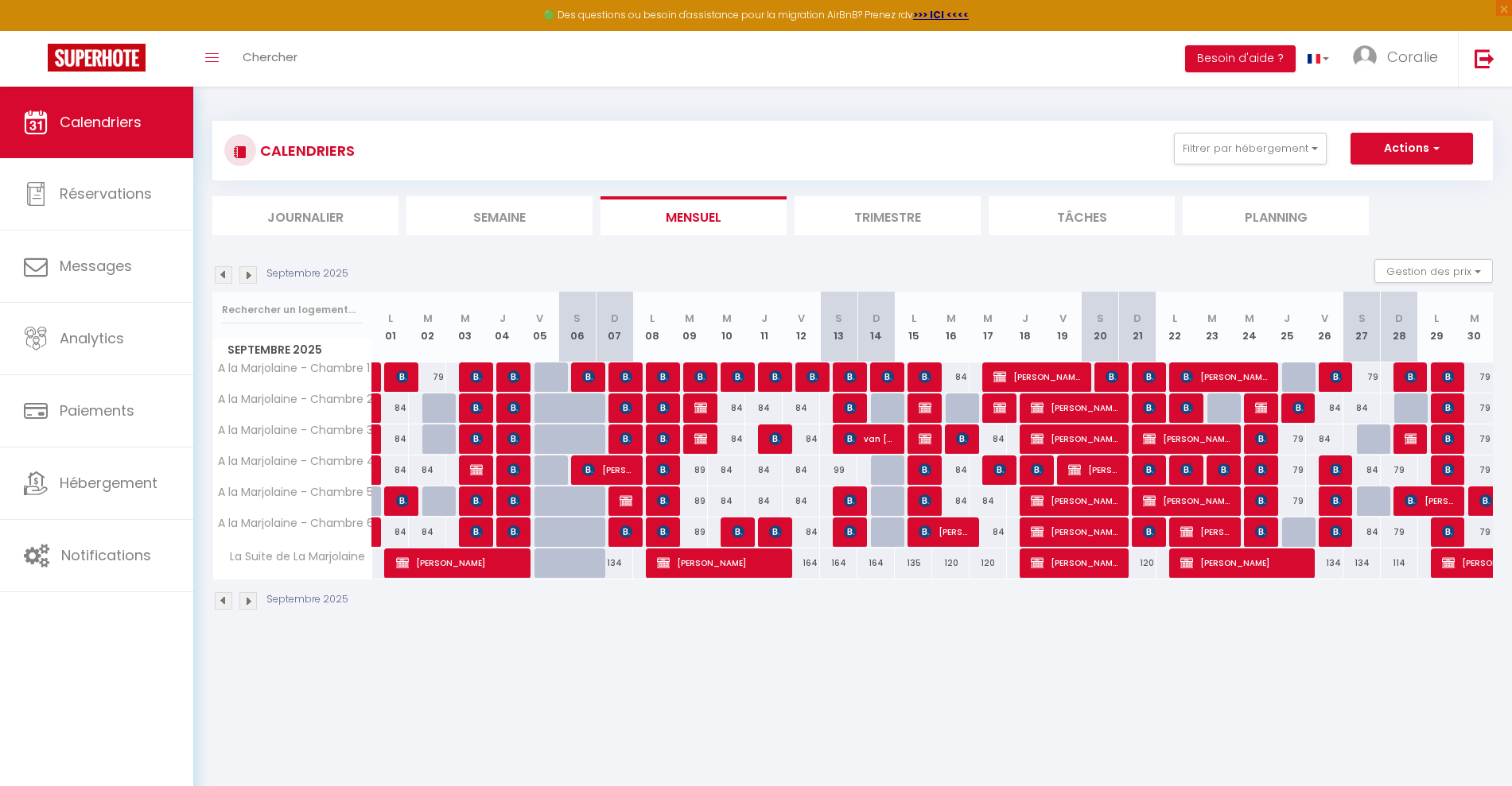
click at [712, 696] on body "🟢 Des questions ou besoin d'assistance pour la migration AirBnB? Prenez rdv >>>…" at bounding box center [756, 480] width 1512 height 786
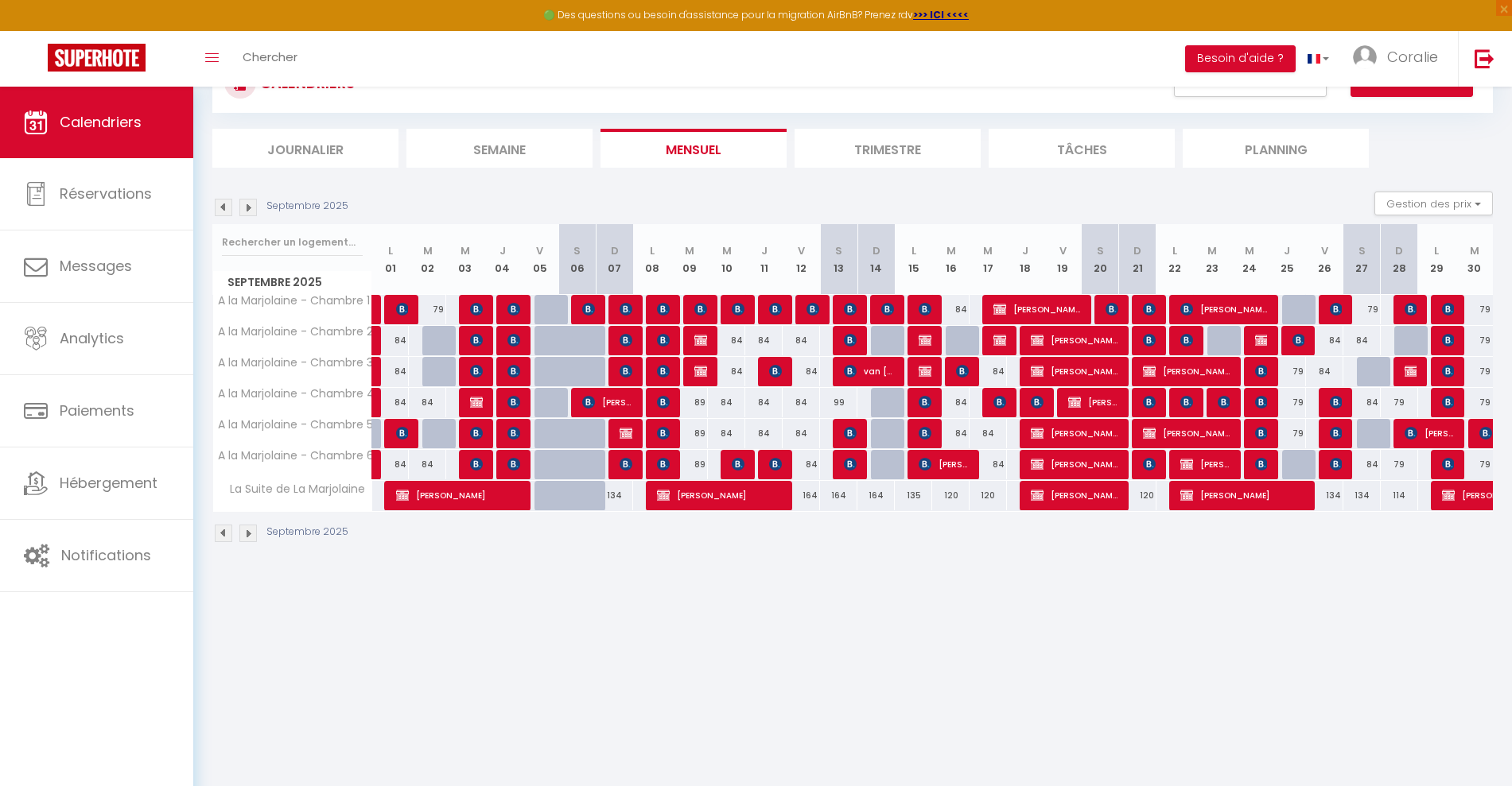
scroll to position [87, 0]
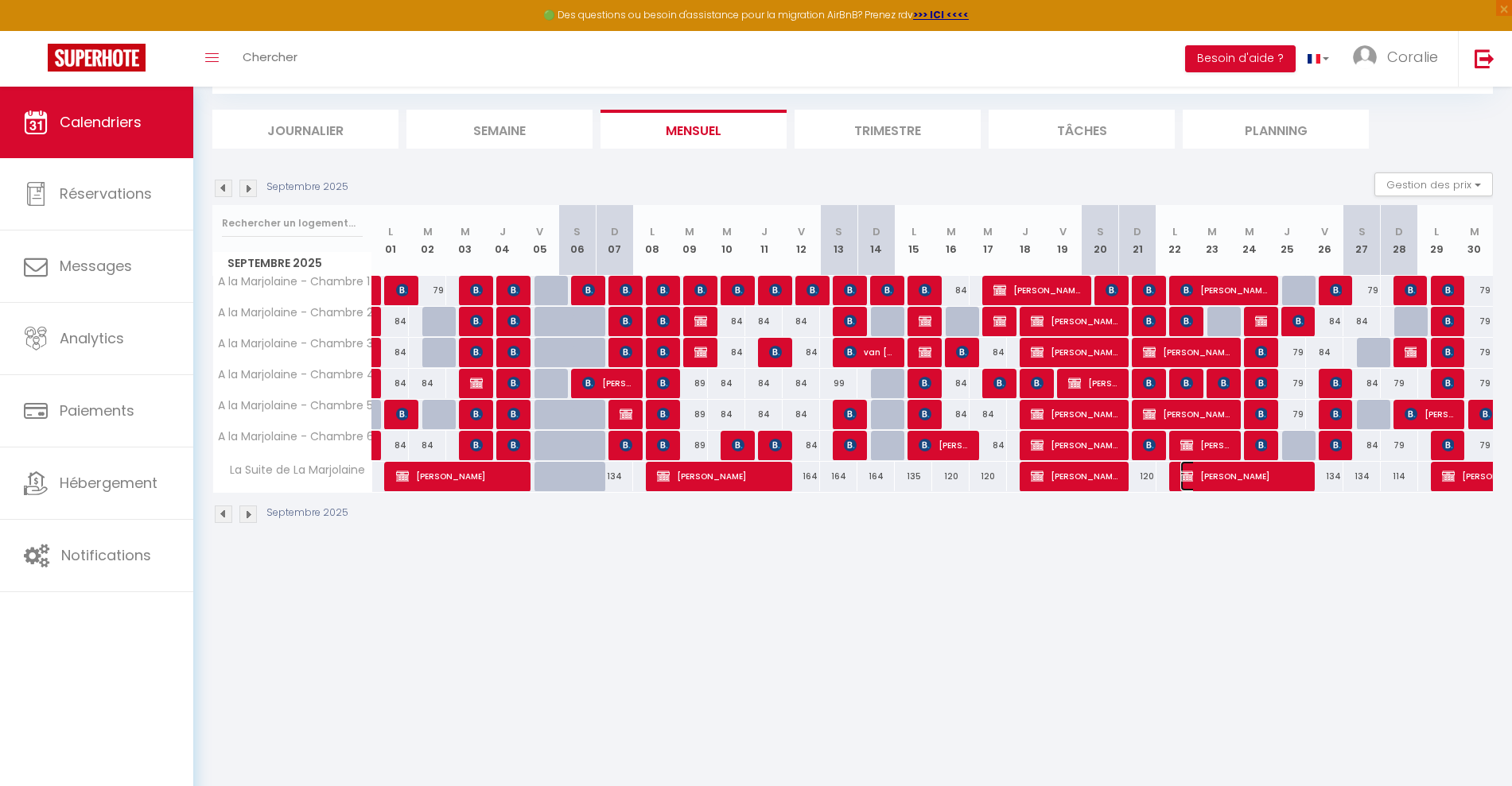
click at [1230, 472] on span "[PERSON_NAME]" at bounding box center [1242, 476] width 125 height 30
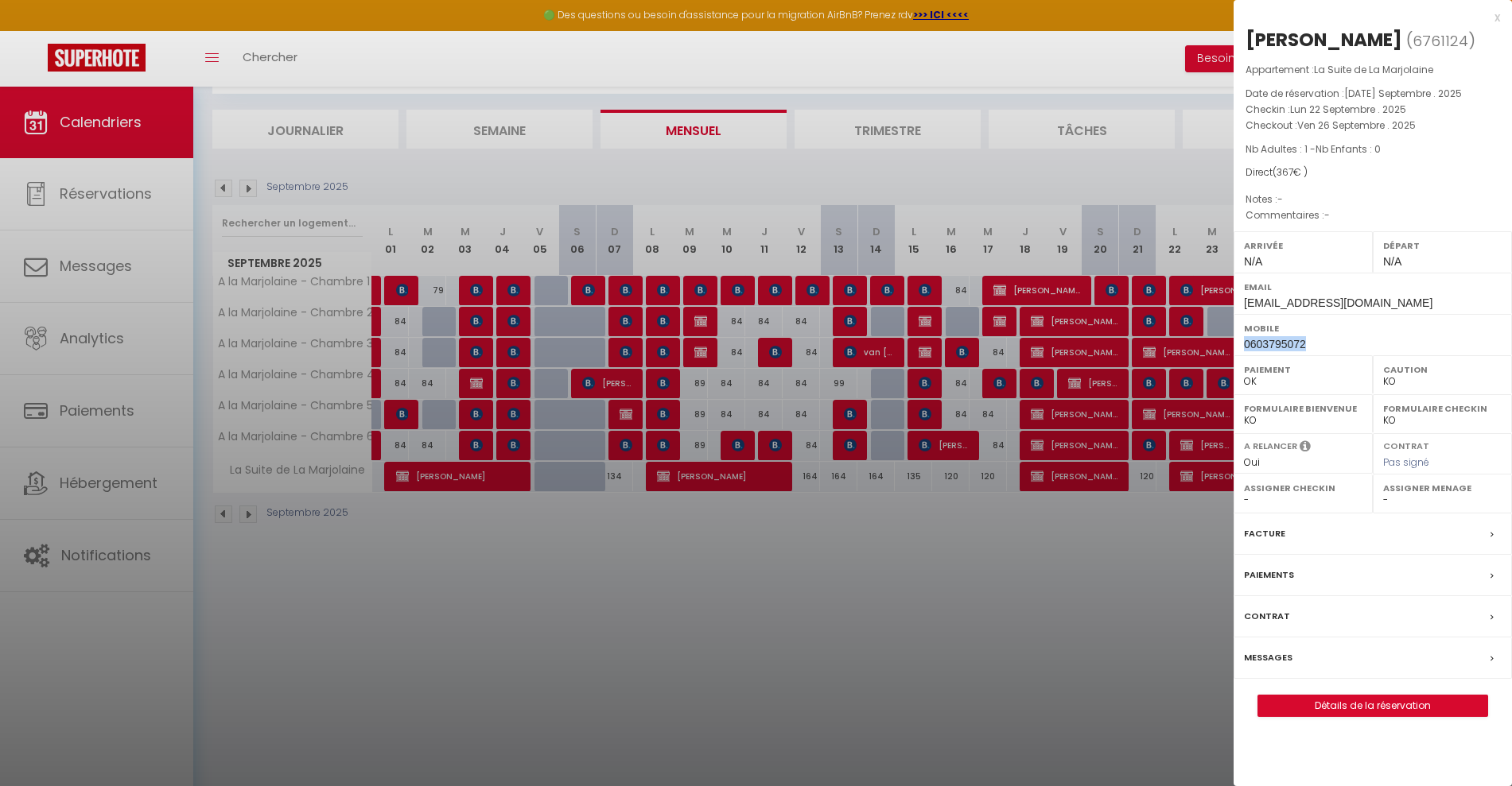
drag, startPoint x: 1328, startPoint y: 345, endPoint x: 1243, endPoint y: 338, distance: 85.3
click at [1243, 338] on div "Mobile 0603795072" at bounding box center [1372, 335] width 278 height 42
copy span "0603795072"
click at [107, 132] on div at bounding box center [756, 393] width 1512 height 786
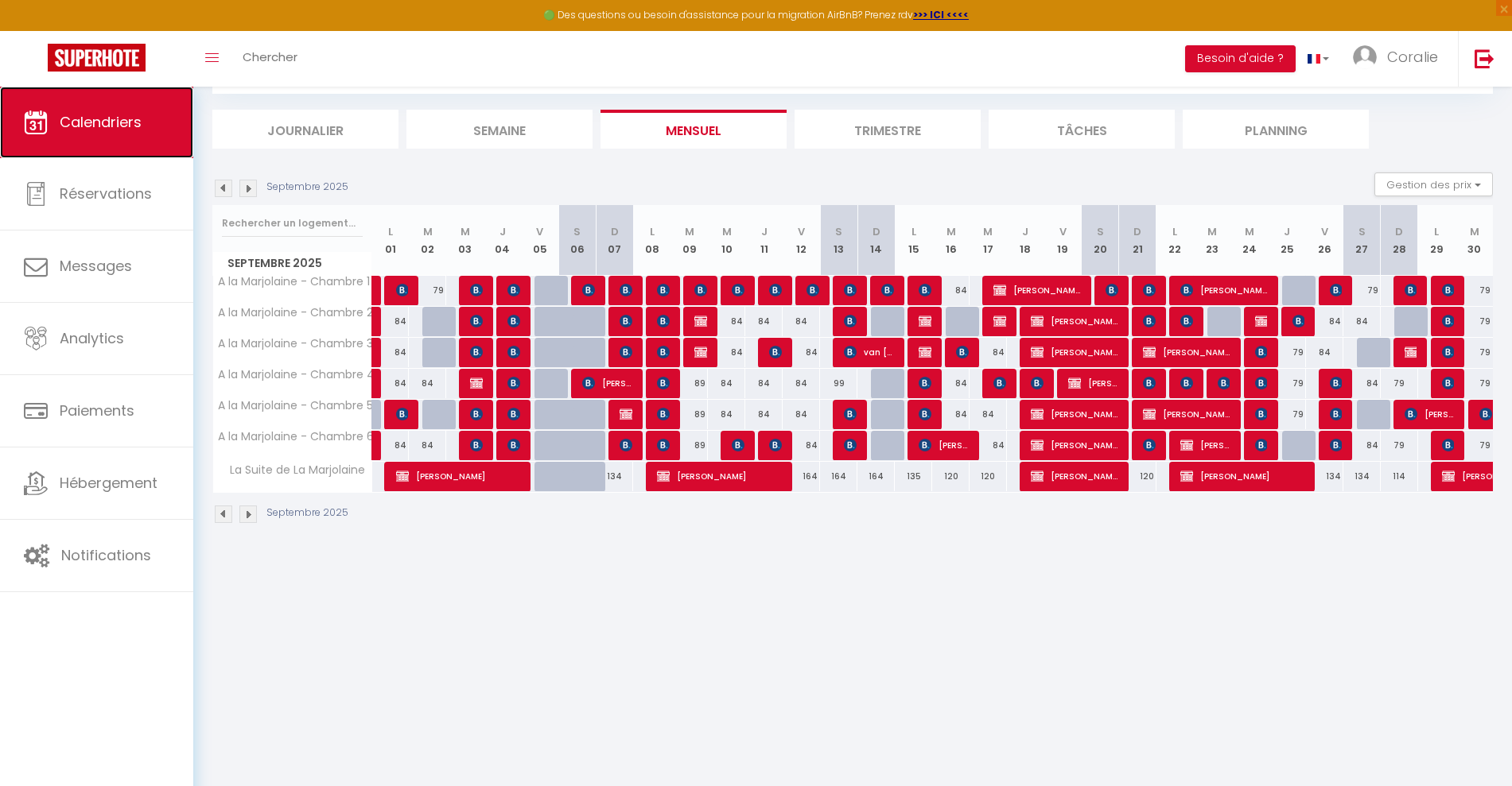
click at [119, 117] on span "Calendriers" at bounding box center [101, 122] width 82 height 20
click at [258, 195] on div "Septembre 2025" at bounding box center [282, 188] width 141 height 18
click at [246, 188] on img at bounding box center [248, 188] width 18 height 18
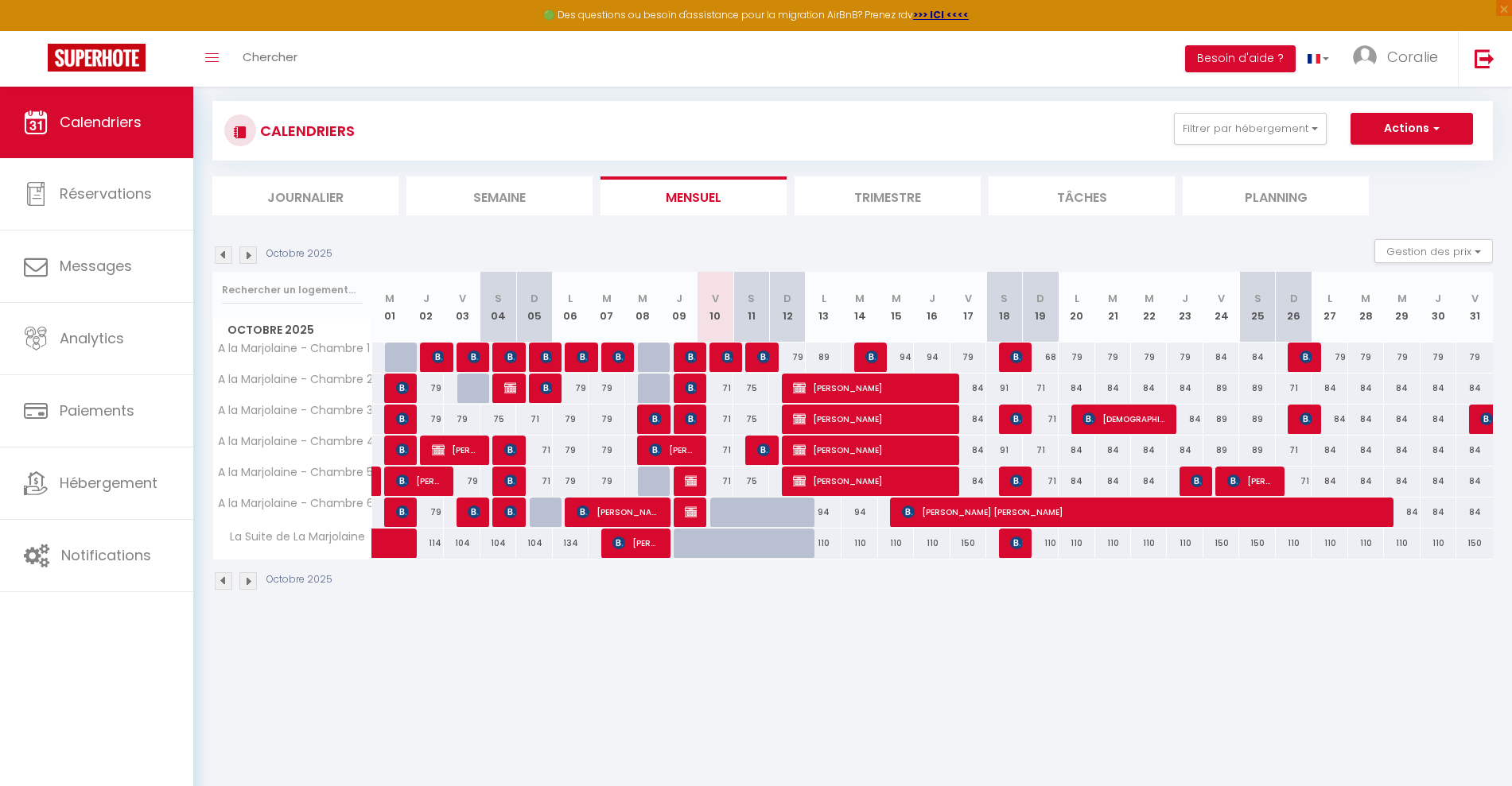
scroll to position [0, 0]
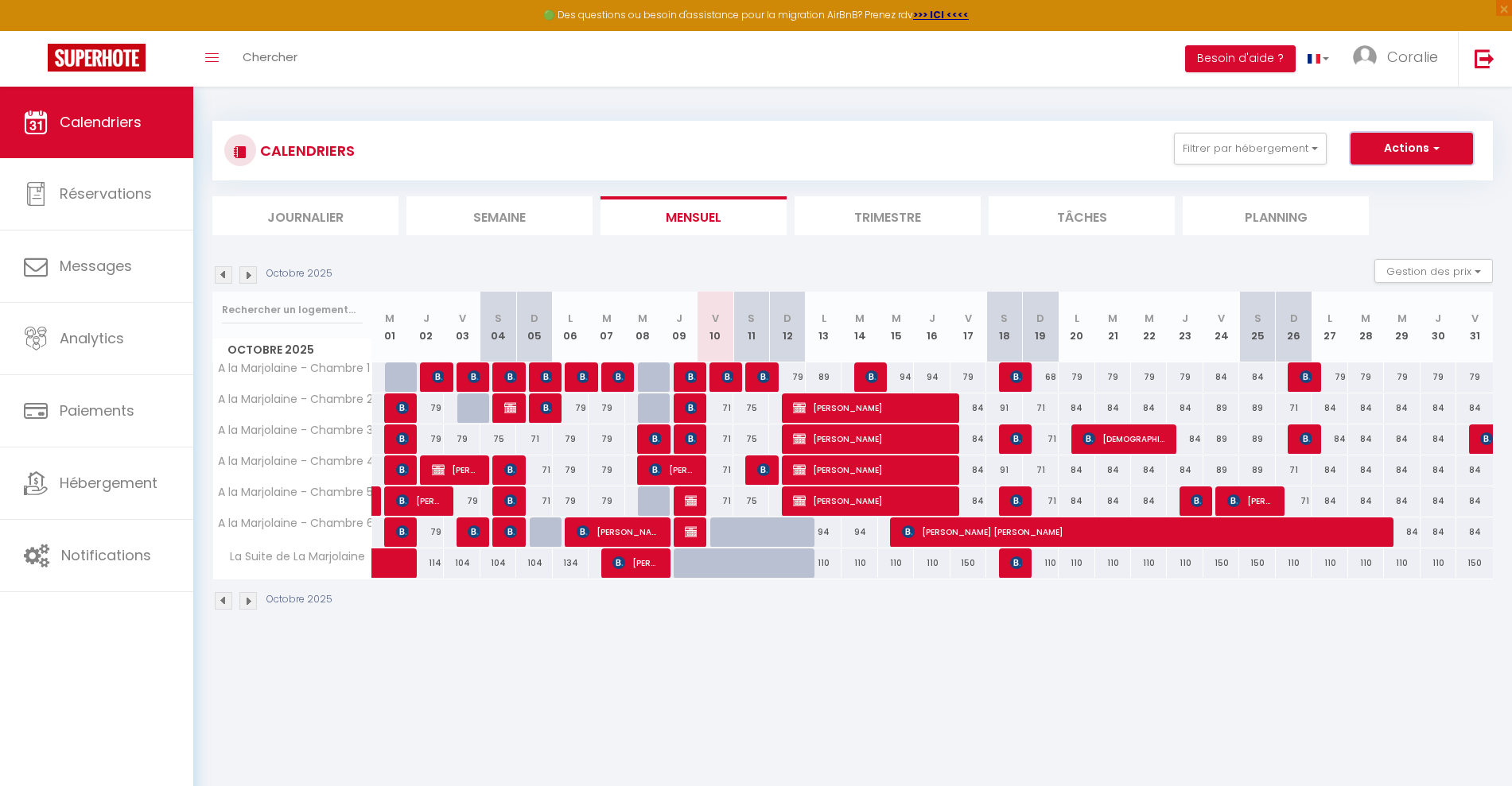
click at [1401, 140] on button "Actions" at bounding box center [1411, 148] width 123 height 32
click at [1380, 183] on link "Nouvelle réservation" at bounding box center [1394, 185] width 139 height 24
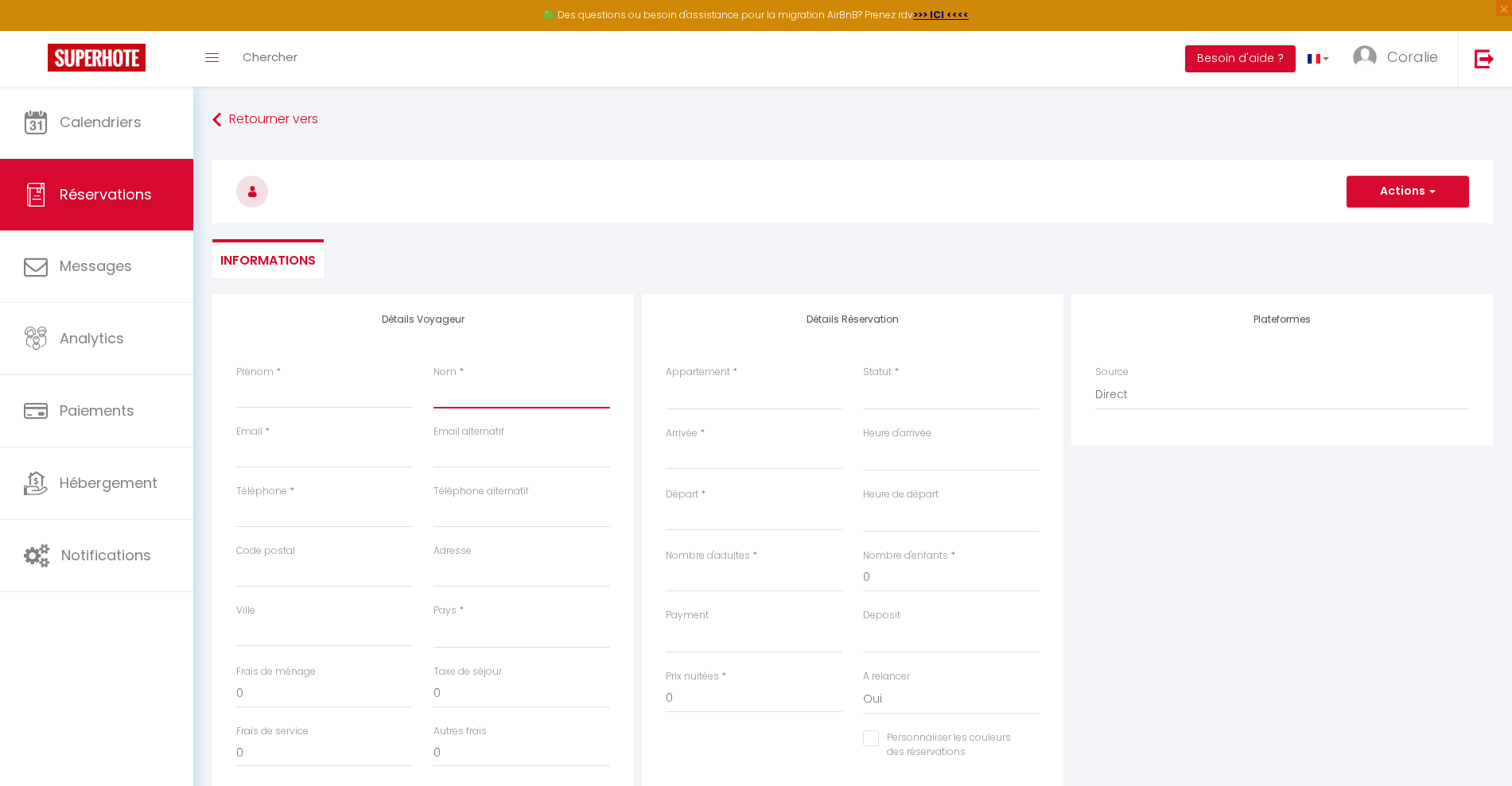
click at [459, 393] on input "Nom" at bounding box center [522, 394] width 177 height 28
click at [284, 400] on input "Prénom" at bounding box center [324, 394] width 177 height 28
click at [305, 518] on input "Téléphone" at bounding box center [324, 513] width 177 height 28
paste input "0603795072"
click at [299, 446] on input "Email client" at bounding box center [324, 454] width 177 height 28
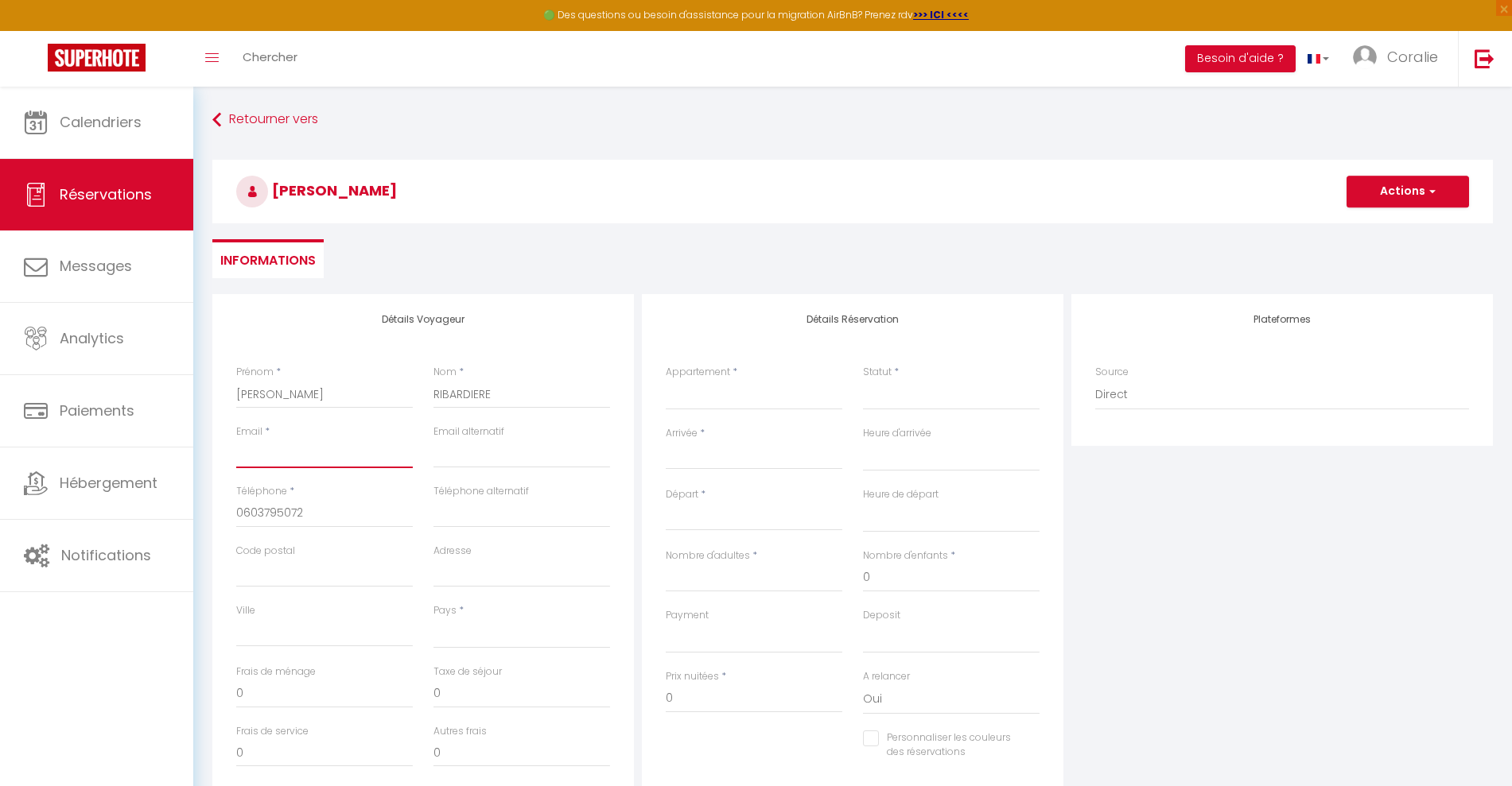
paste input "[EMAIL_ADDRESS][DOMAIN_NAME]"
click at [738, 394] on select "A la Marjolaine - Chambre 1 A la Marjolaine - Chambre 2 A la Marjolaine - Chamb…" at bounding box center [754, 395] width 177 height 30
click at [665, 380] on select "A la Marjolaine - Chambre 1 A la Marjolaine - Chambre 2 A la Marjolaine - Chamb…" at bounding box center [754, 395] width 177 height 30
click at [692, 452] on input "Arrivée" at bounding box center [754, 457] width 177 height 20
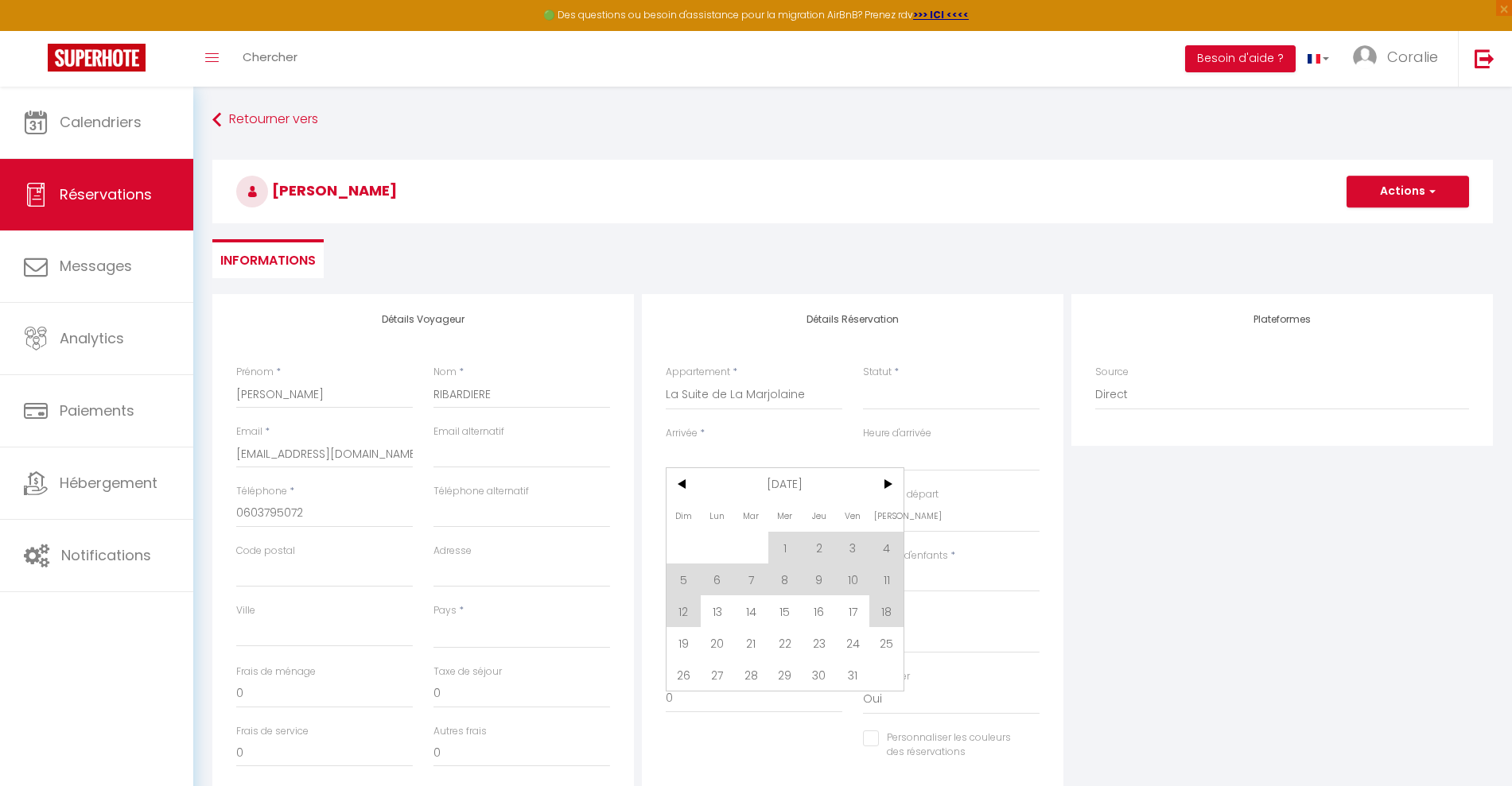
drag, startPoint x: 725, startPoint y: 607, endPoint x: 852, endPoint y: 605, distance: 127.0
click at [724, 607] on span "13" at bounding box center [718, 611] width 34 height 32
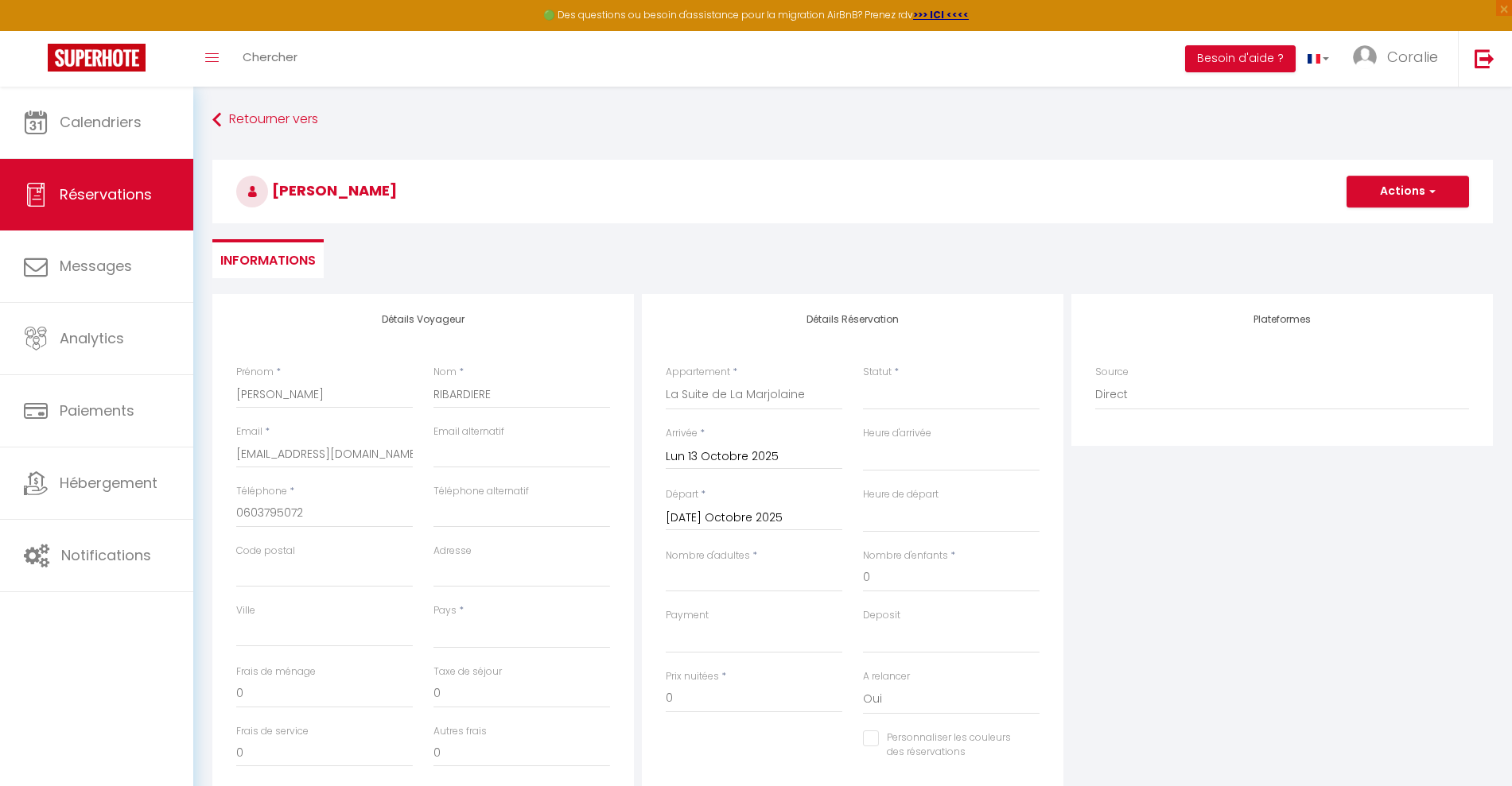
drag, startPoint x: 724, startPoint y: 529, endPoint x: 727, endPoint y: 517, distance: 12.4
click at [724, 528] on div "[DATE] Octobre 2025 < [DATE] > Dim Lun Mar Mer Jeu Ven Sam 1 2 3 4 5 6 7 8 9 10…" at bounding box center [754, 517] width 177 height 28
click at [727, 517] on input "[DATE] Octobre 2025" at bounding box center [754, 518] width 177 height 20
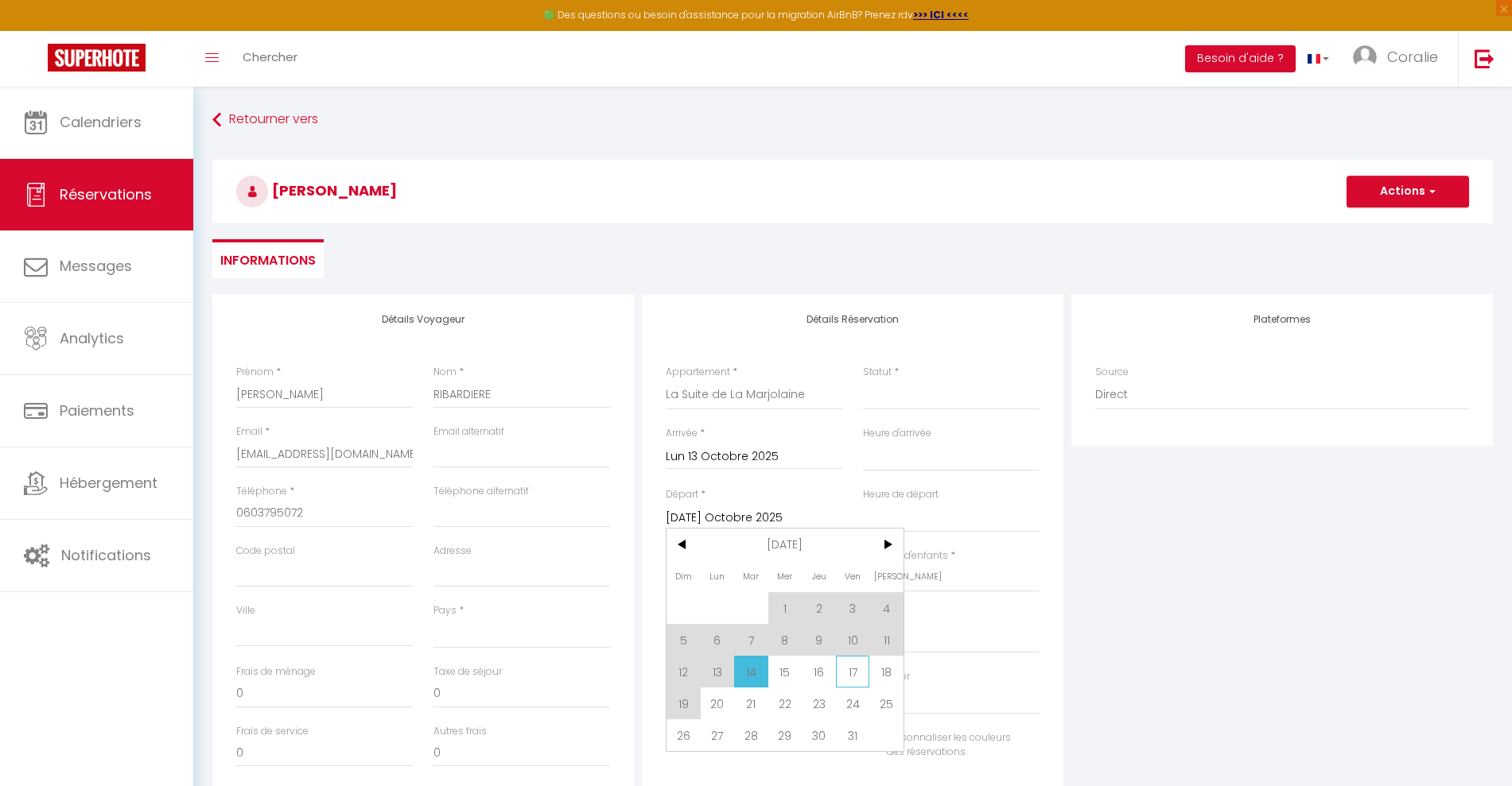
click at [856, 672] on span "17" at bounding box center [853, 672] width 34 height 32
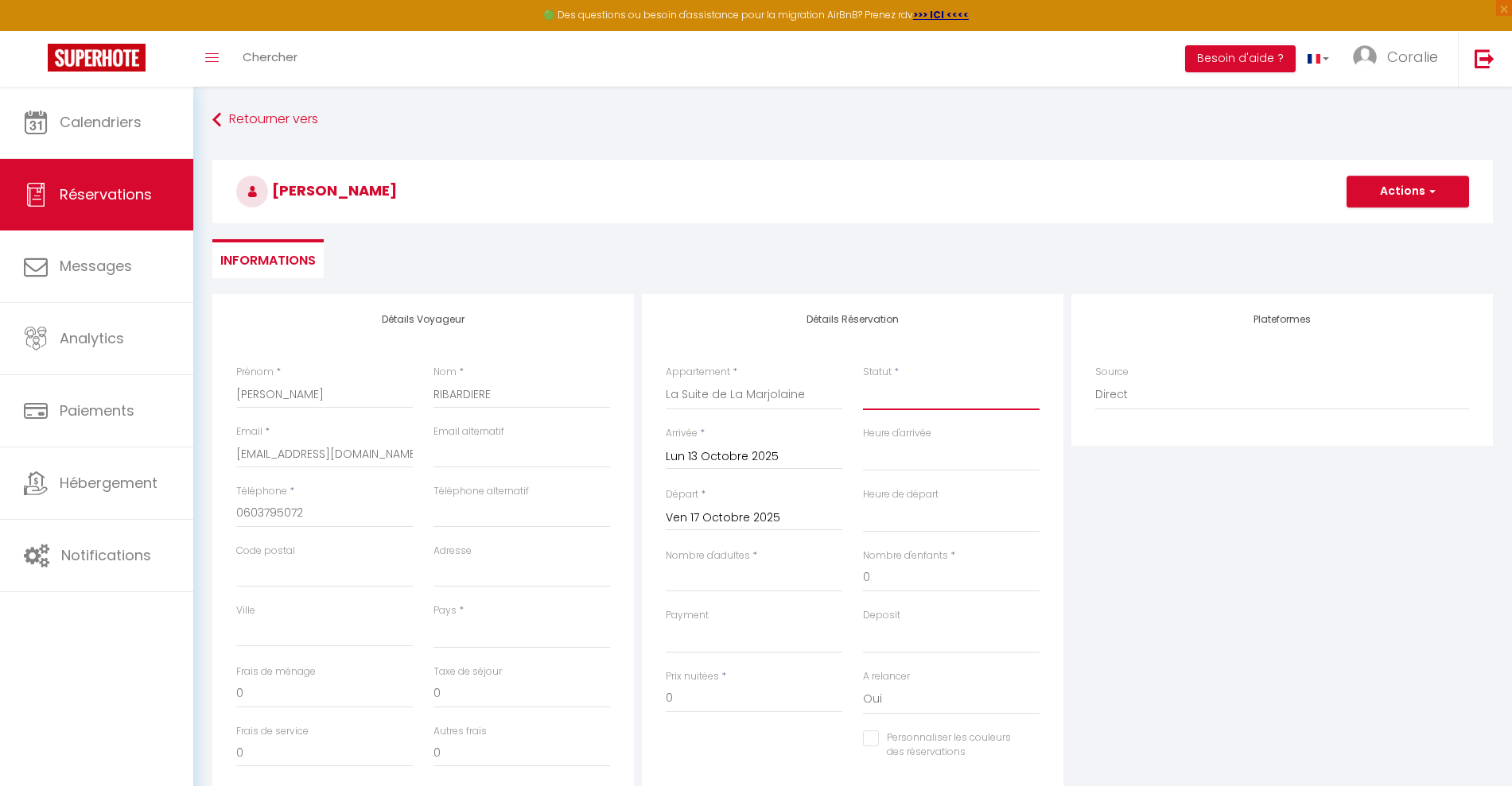
click at [889, 397] on select "Confirmé Non Confirmé [PERSON_NAME] par le voyageur No Show Request" at bounding box center [952, 395] width 177 height 30
click at [863, 380] on select "Confirmé Non Confirmé [PERSON_NAME] par le voyageur No Show Request" at bounding box center [952, 395] width 177 height 30
click at [737, 596] on div "Nombre d'adultes *" at bounding box center [754, 578] width 197 height 60
click at [736, 590] on input "Nombre d'adultes" at bounding box center [754, 578] width 177 height 28
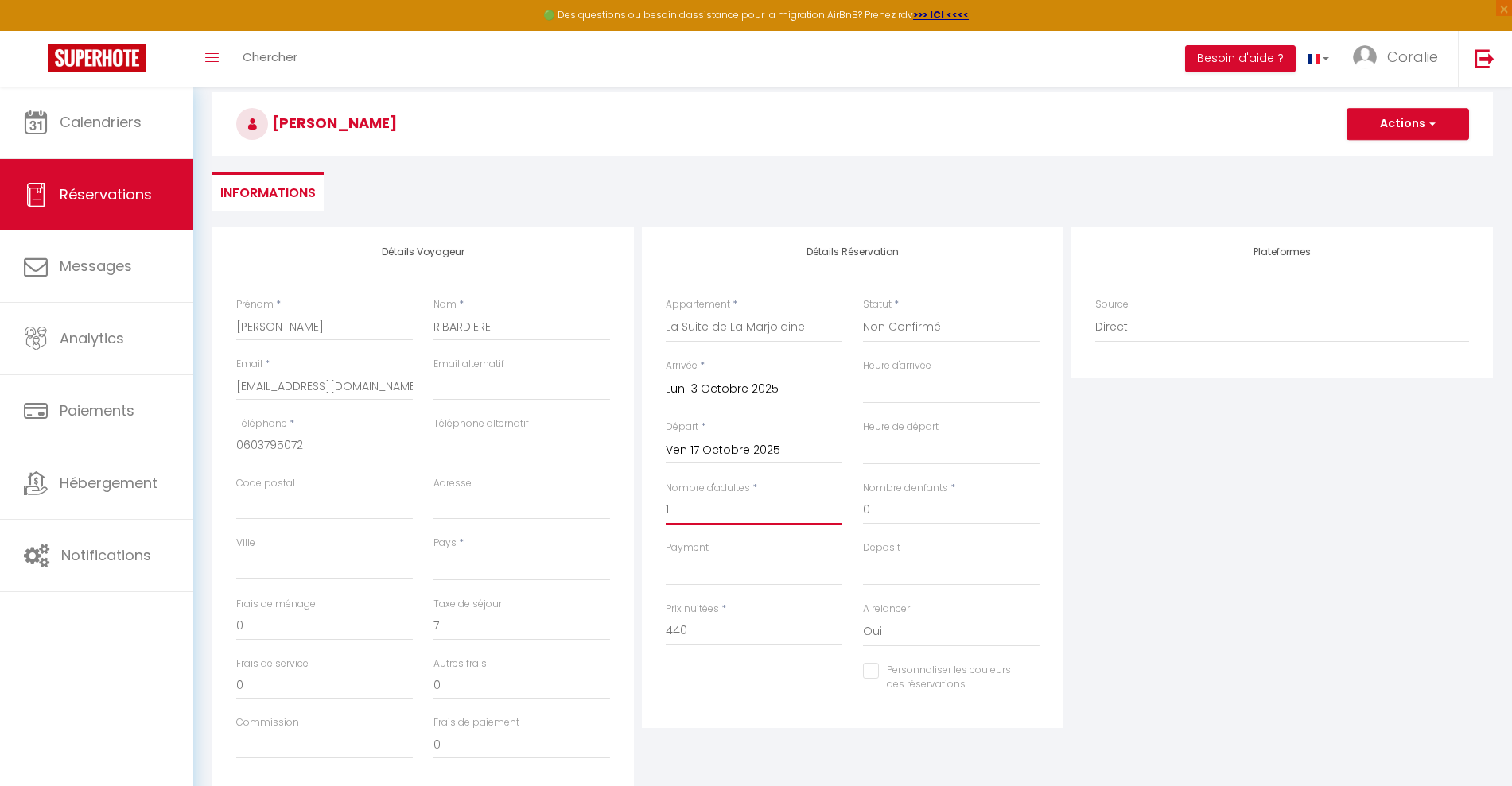
scroll to position [100, 0]
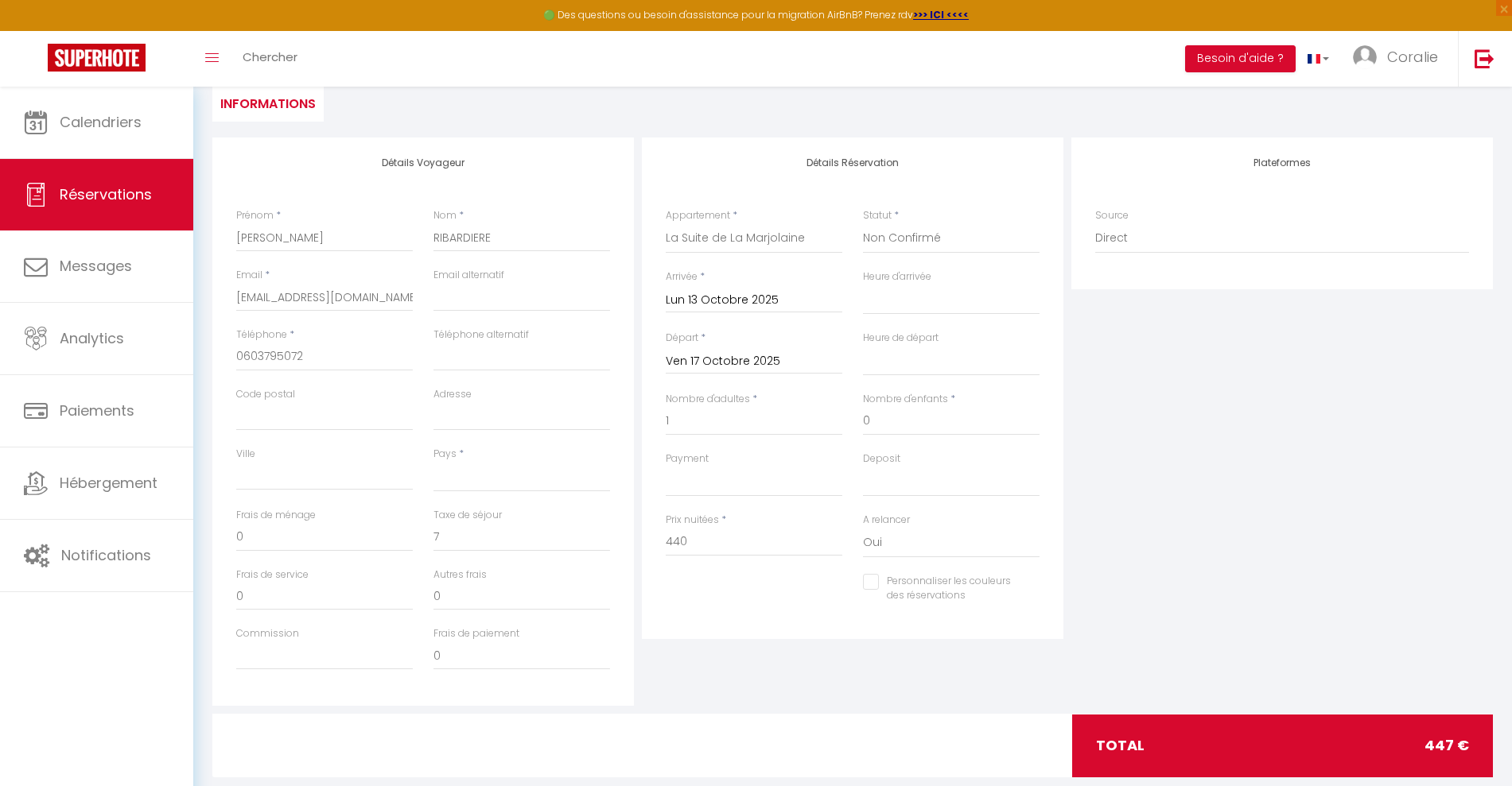
click at [457, 545] on div "Détails Voyageur Prénom * [PERSON_NAME] * RIBARDIERE Email * [EMAIL_ADDRESS][DO…" at bounding box center [422, 422] width 422 height 569
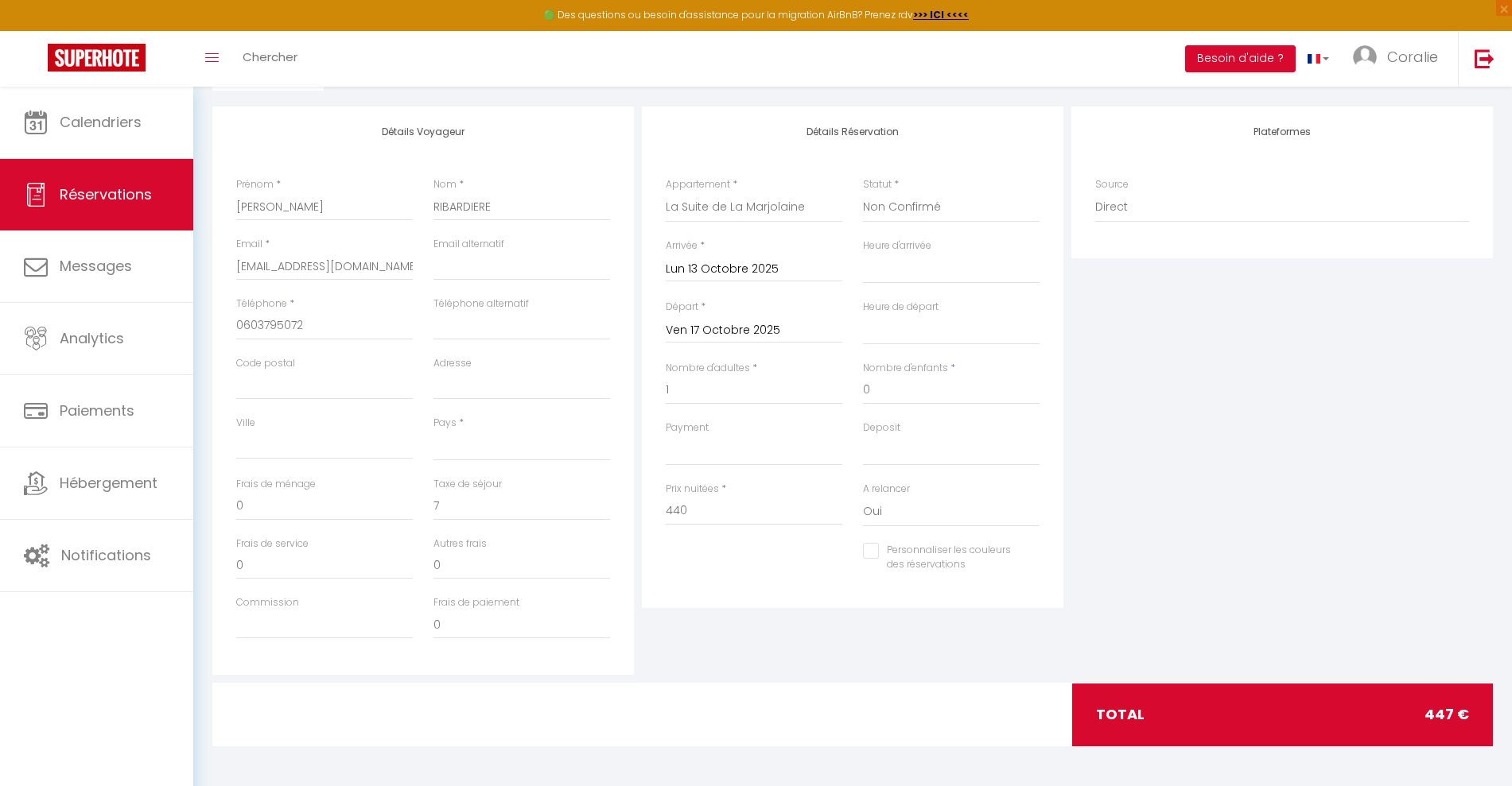
click at [460, 464] on div "Pays * [GEOGRAPHIC_DATA] [GEOGRAPHIC_DATA] [GEOGRAPHIC_DATA] [GEOGRAPHIC_DATA] …" at bounding box center [521, 446] width 197 height 61
click at [456, 440] on select "[GEOGRAPHIC_DATA] [GEOGRAPHIC_DATA] [GEOGRAPHIC_DATA] [GEOGRAPHIC_DATA] [GEOGRA…" at bounding box center [522, 446] width 177 height 30
click at [434, 431] on select "[GEOGRAPHIC_DATA] [GEOGRAPHIC_DATA] [GEOGRAPHIC_DATA] [GEOGRAPHIC_DATA] [GEOGRA…" at bounding box center [522, 446] width 177 height 30
click at [774, 651] on div "Détails Réservation Appartement * A la Marjolaine - Chambre 1 A la Marjolaine -…" at bounding box center [853, 391] width 429 height 569
click at [1262, 729] on div "total 447 €" at bounding box center [1282, 714] width 421 height 62
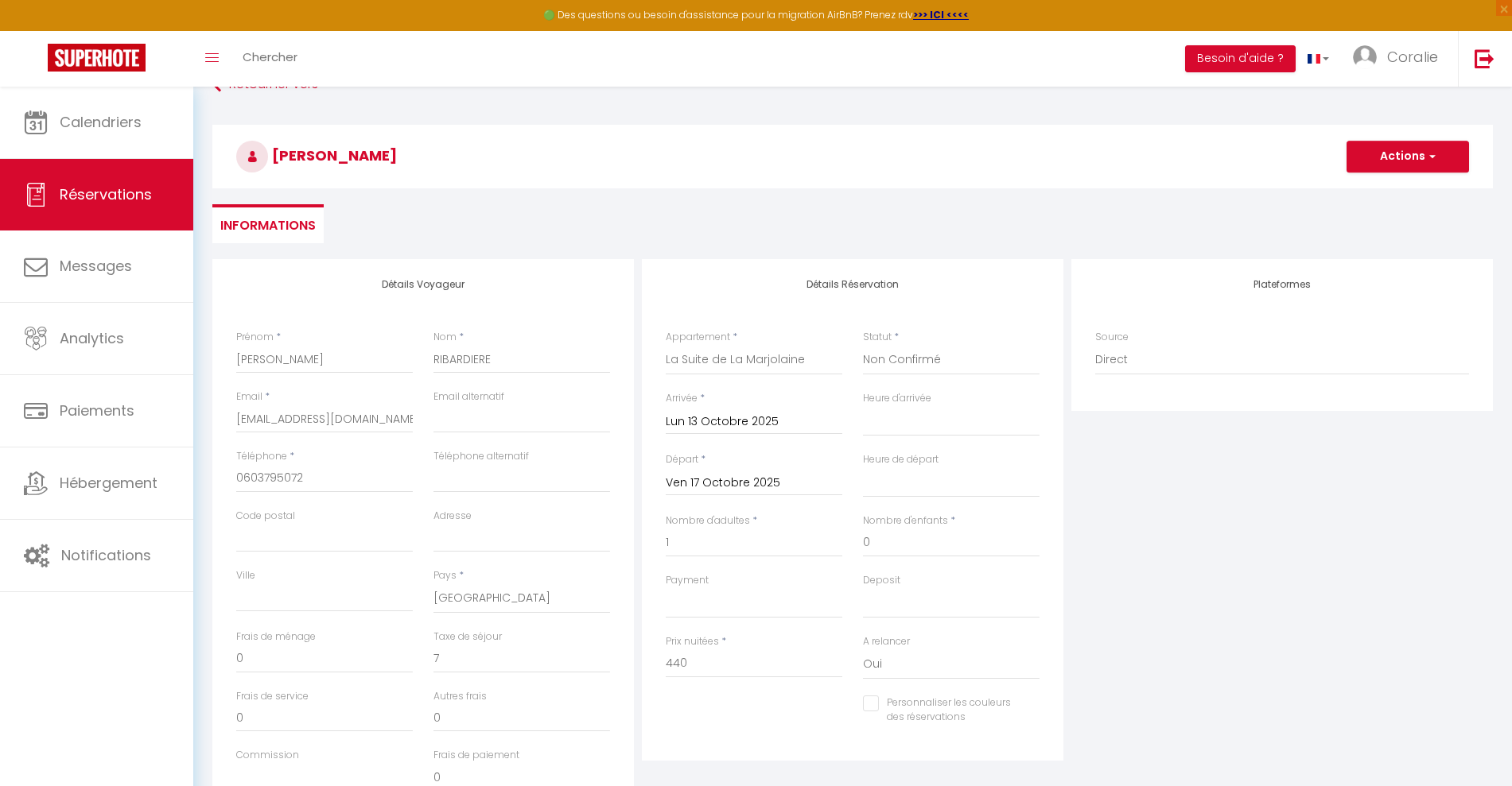
scroll to position [0, 0]
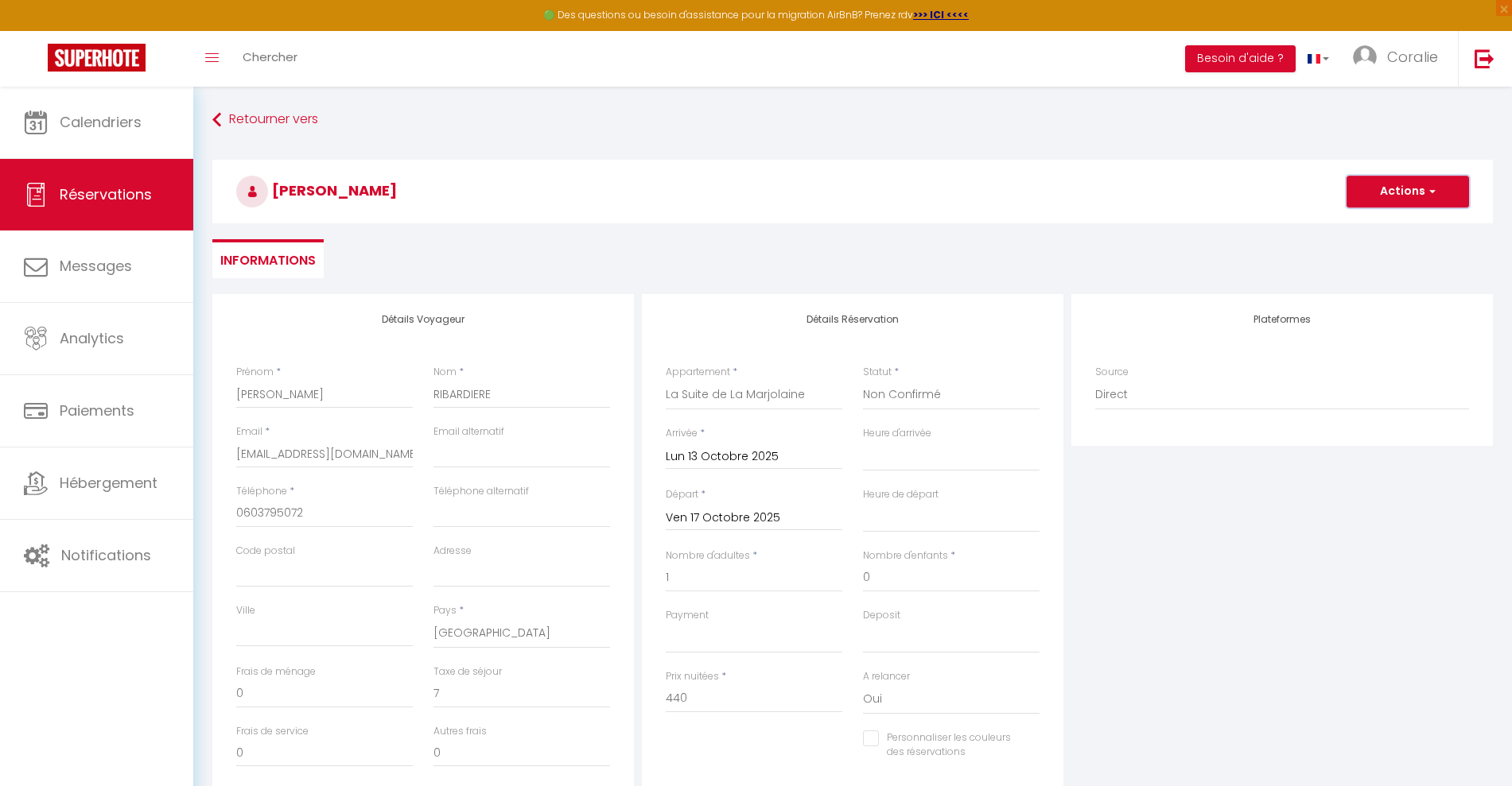
click at [1411, 200] on button "Actions" at bounding box center [1408, 192] width 123 height 32
click at [1379, 224] on link "Enregistrer" at bounding box center [1392, 226] width 125 height 20
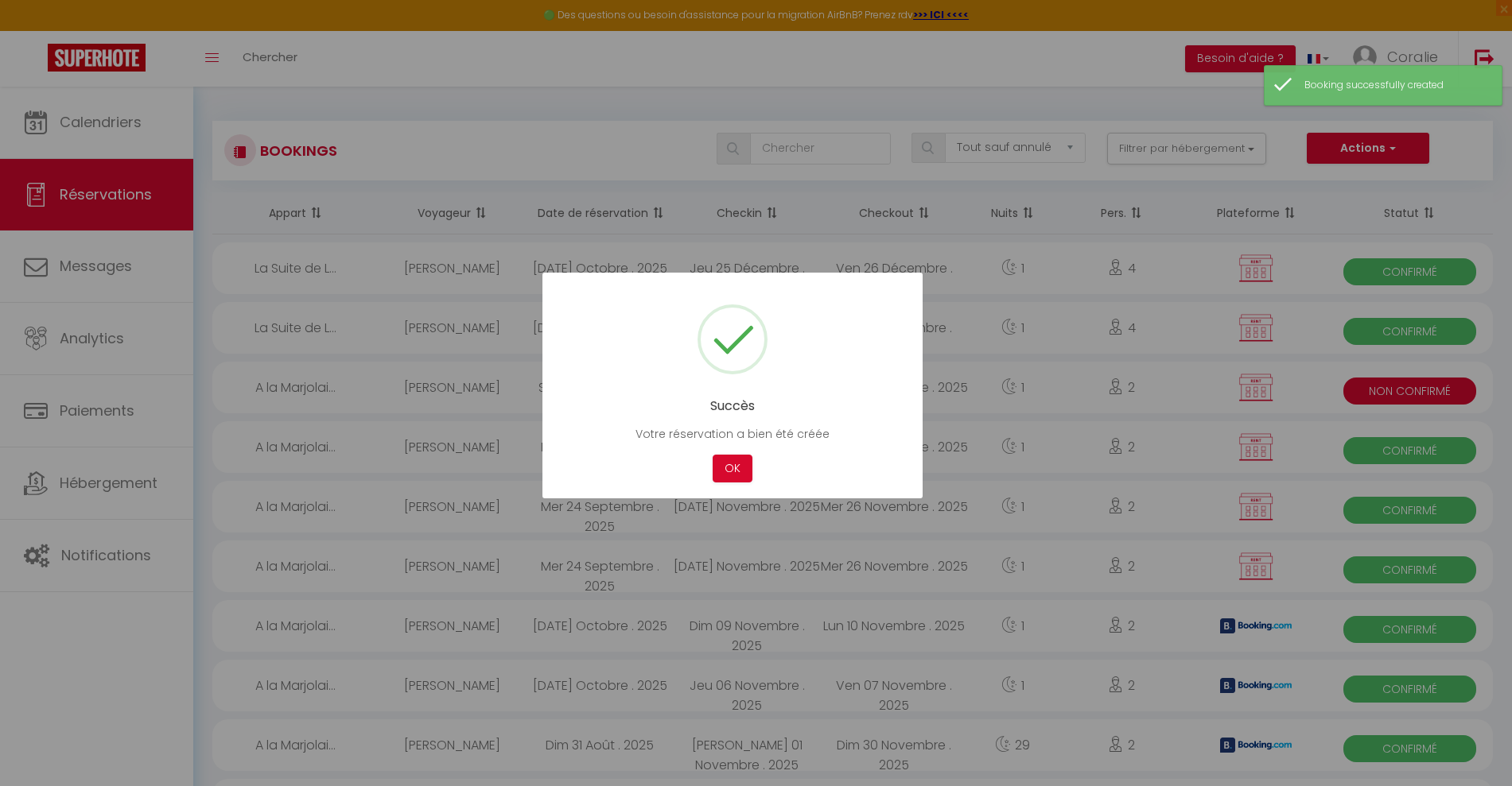
drag, startPoint x: 747, startPoint y: 470, endPoint x: 437, endPoint y: 361, distance: 328.6
click at [741, 468] on button "OK" at bounding box center [732, 469] width 40 height 28
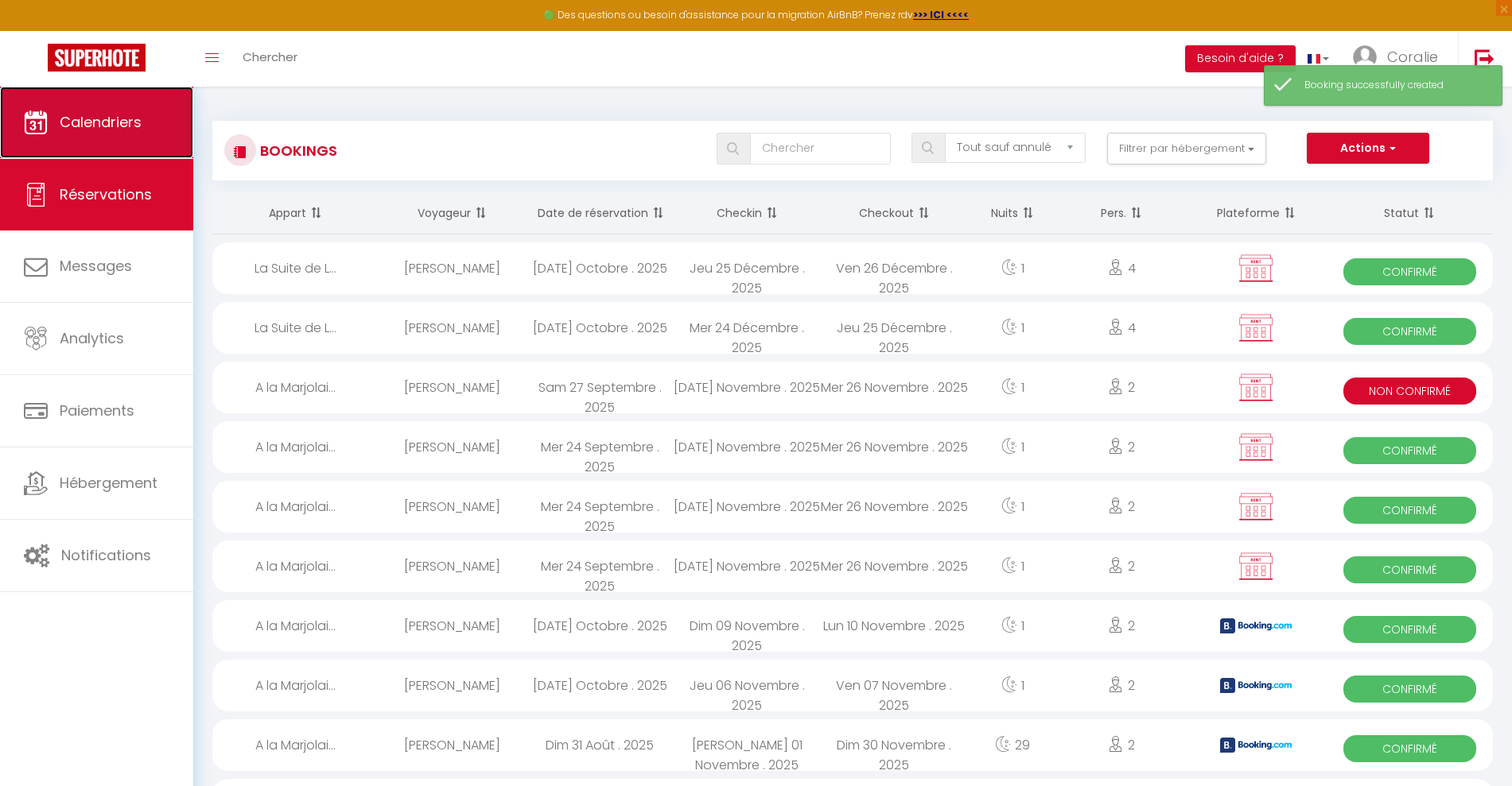
click at [114, 140] on link "Calendriers" at bounding box center [96, 122] width 194 height 72
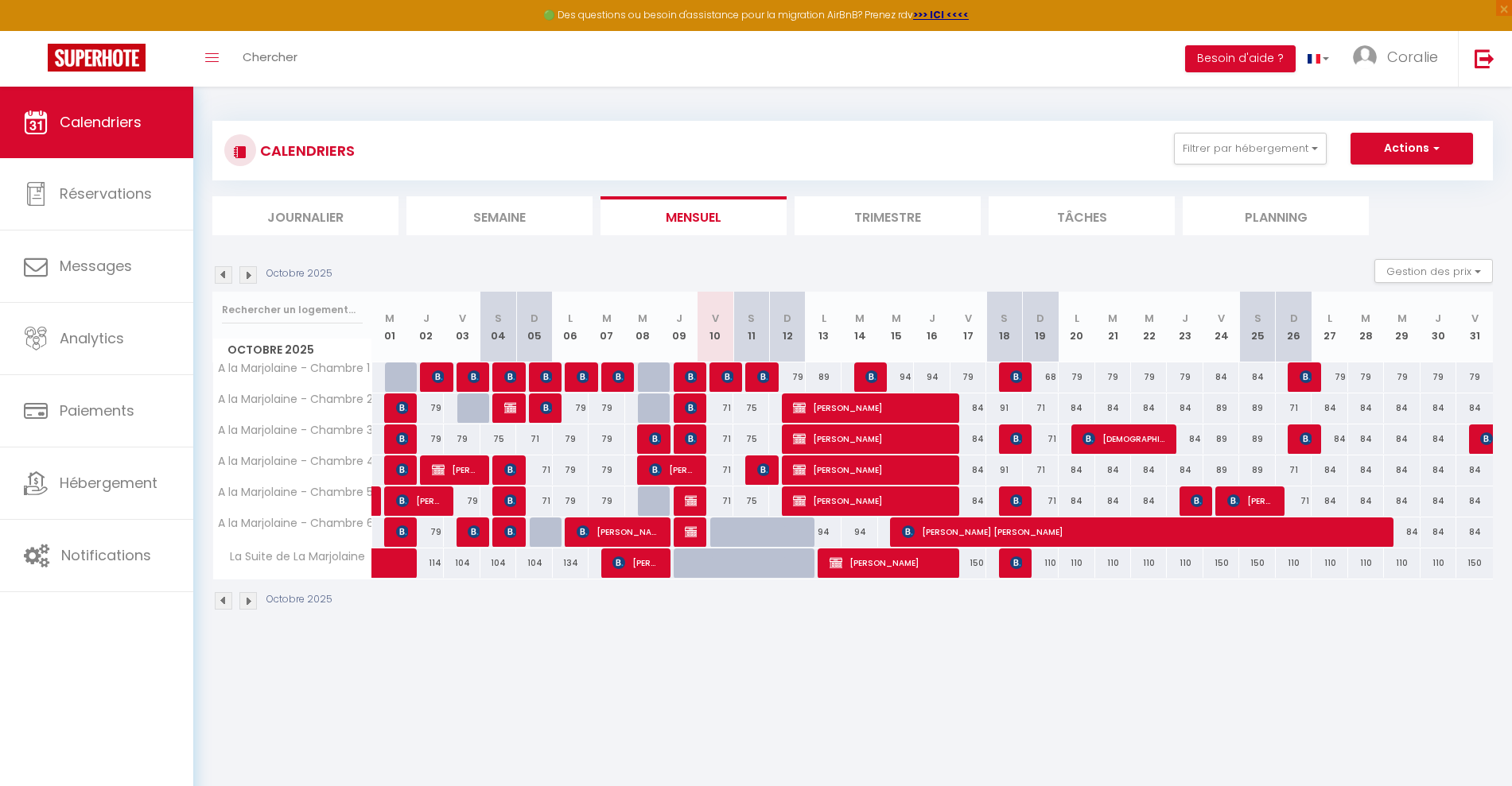
click at [219, 275] on img at bounding box center [224, 276] width 18 height 18
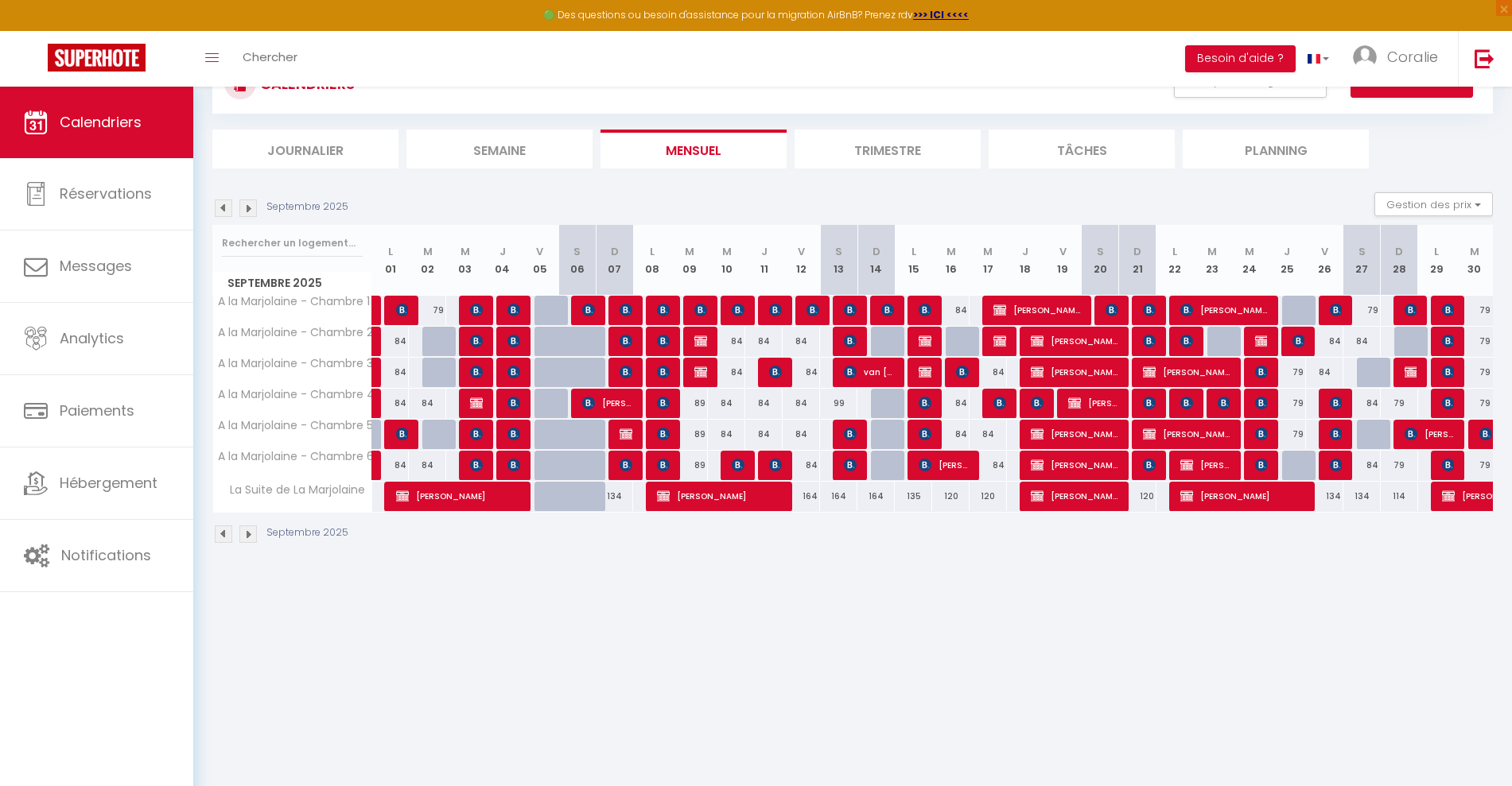
scroll to position [87, 0]
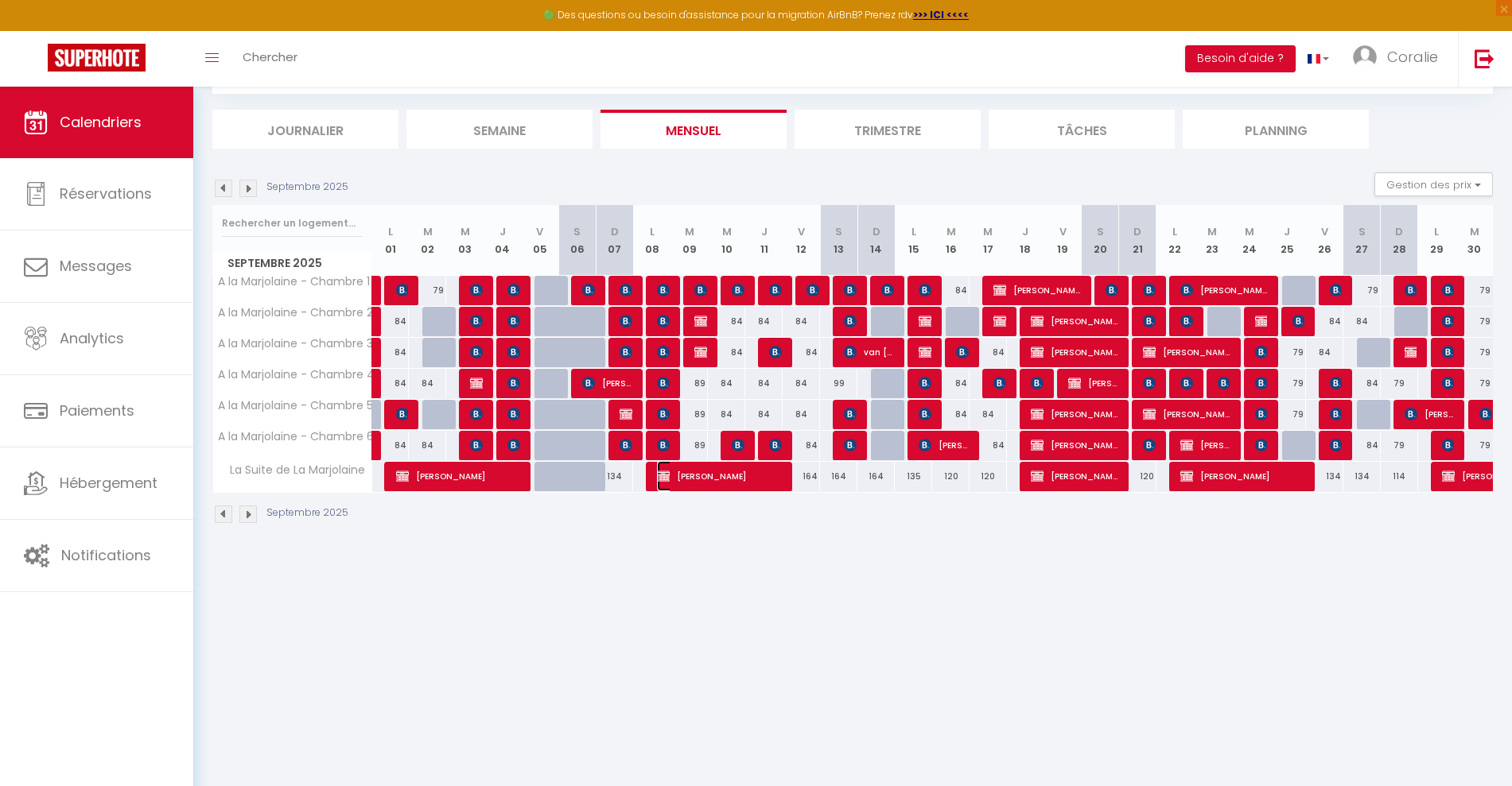
click at [677, 477] on span "[PERSON_NAME]" at bounding box center [718, 476] width 125 height 30
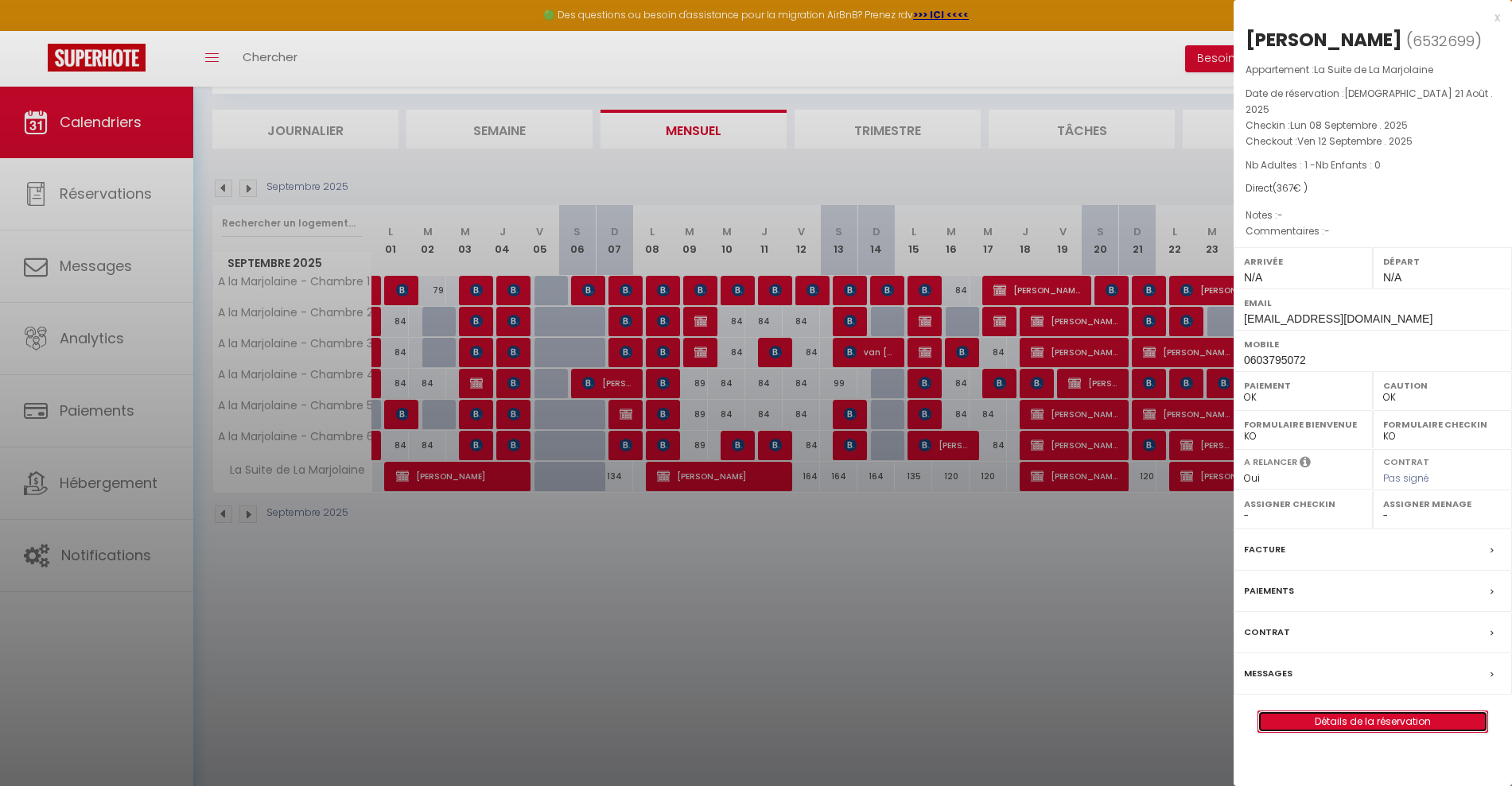
click at [1339, 728] on link "Détails de la réservation" at bounding box center [1372, 722] width 229 height 20
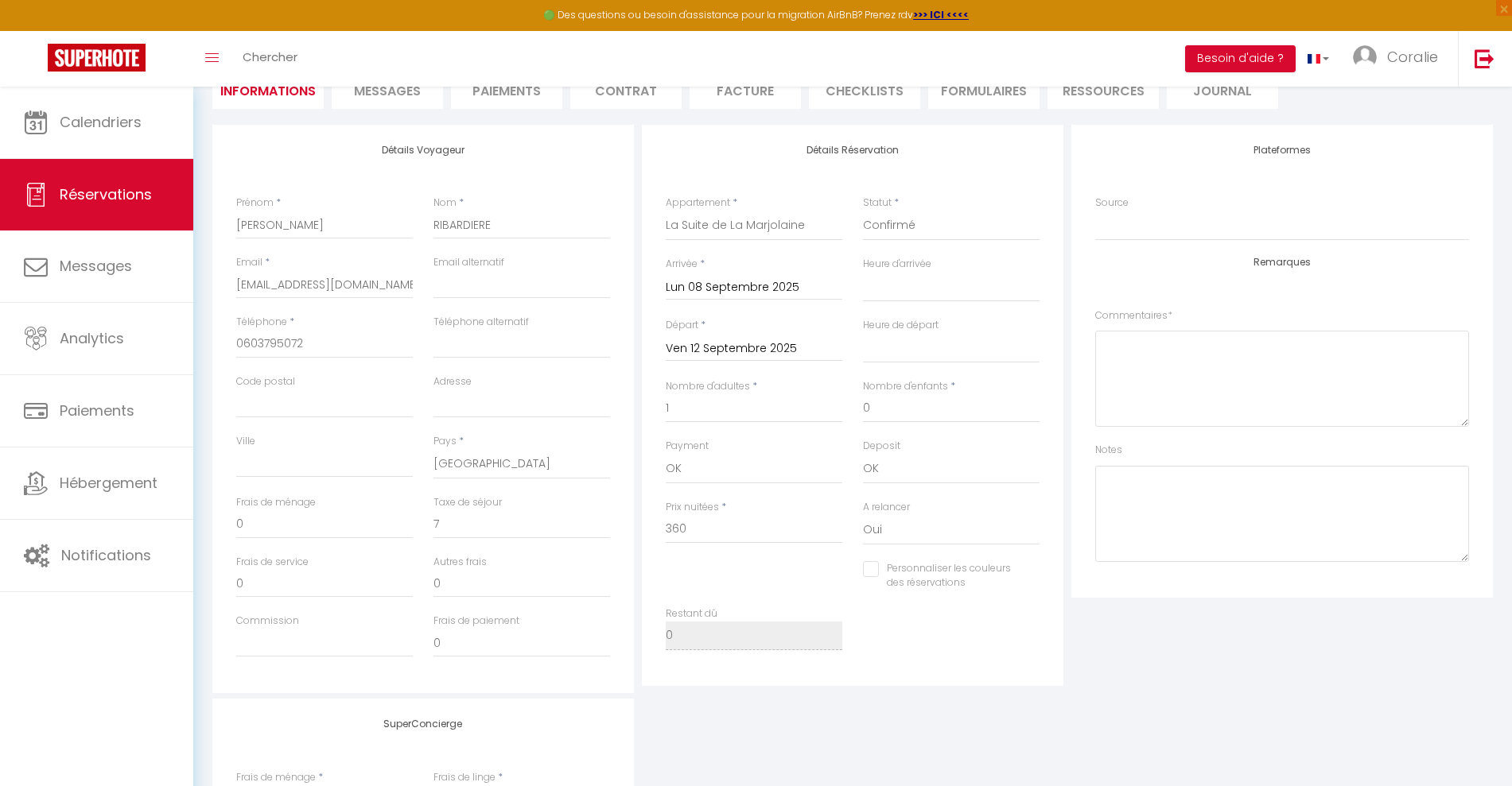
scroll to position [199, 0]
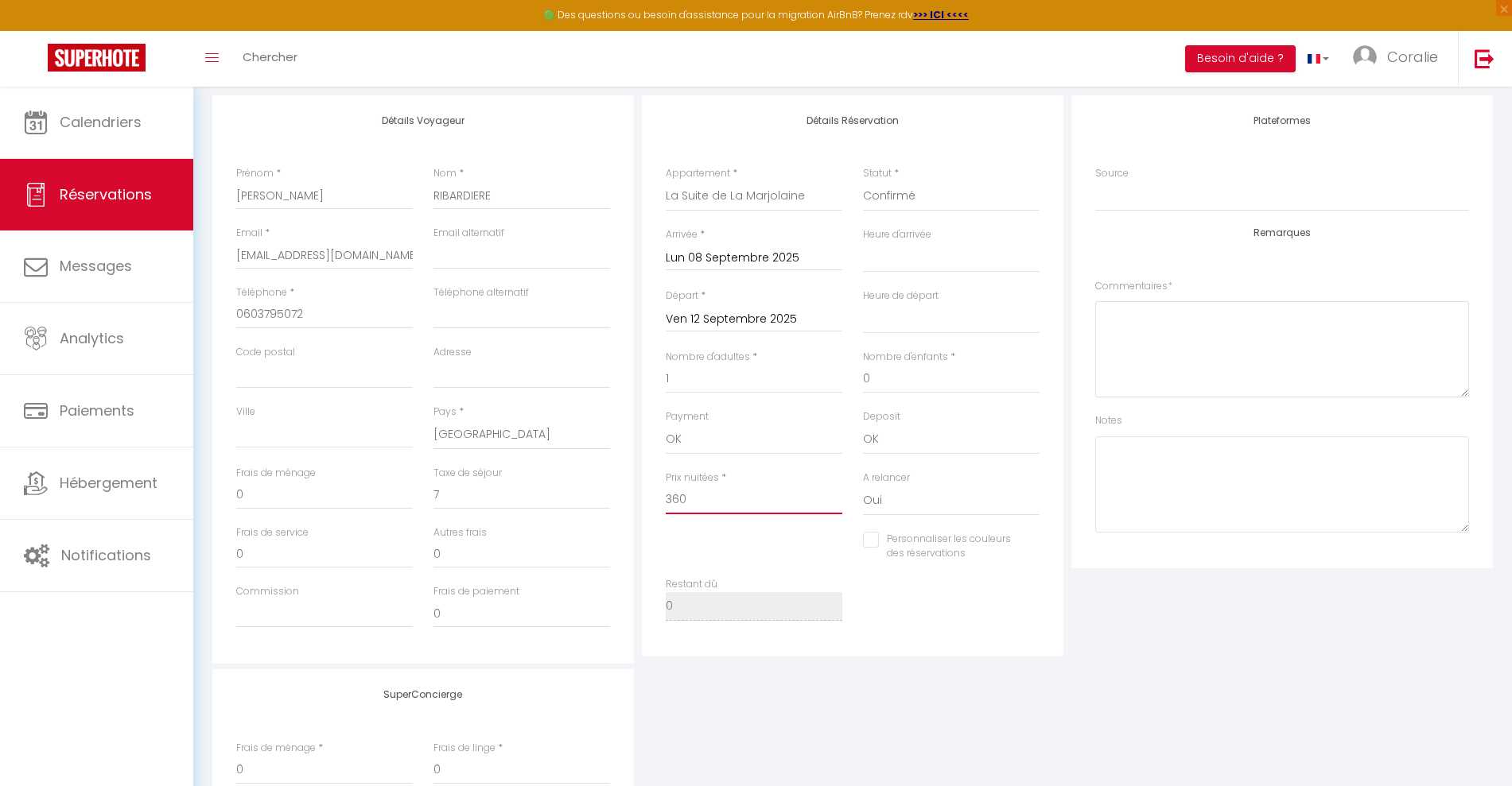
click at [710, 504] on input "360" at bounding box center [754, 500] width 177 height 28
click at [1150, 707] on div "SuperConcierge Frais de ménage * 0 Frais de linge * 0 Frais de checkin * 0" at bounding box center [853, 775] width 1288 height 210
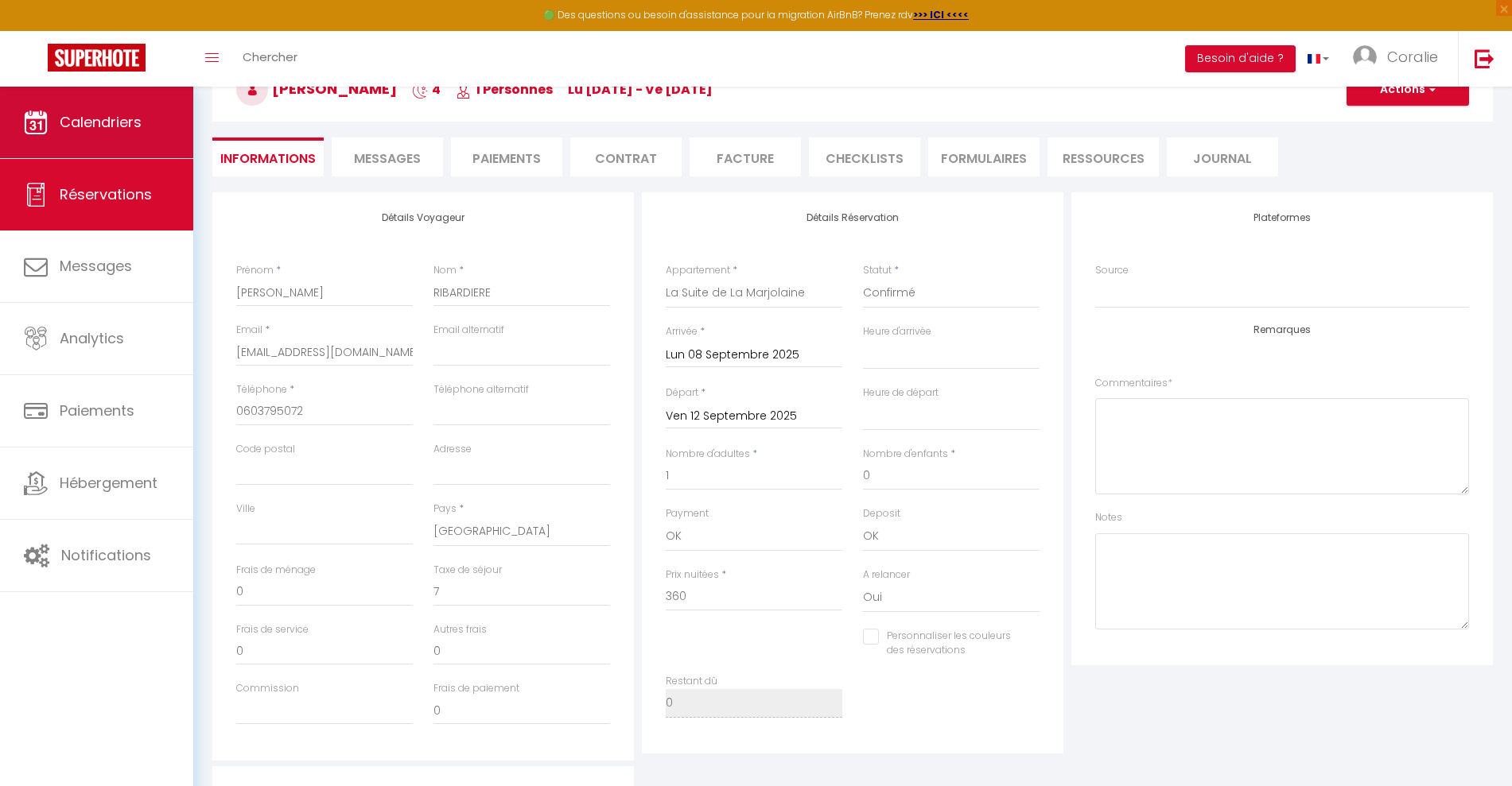
scroll to position [0, 0]
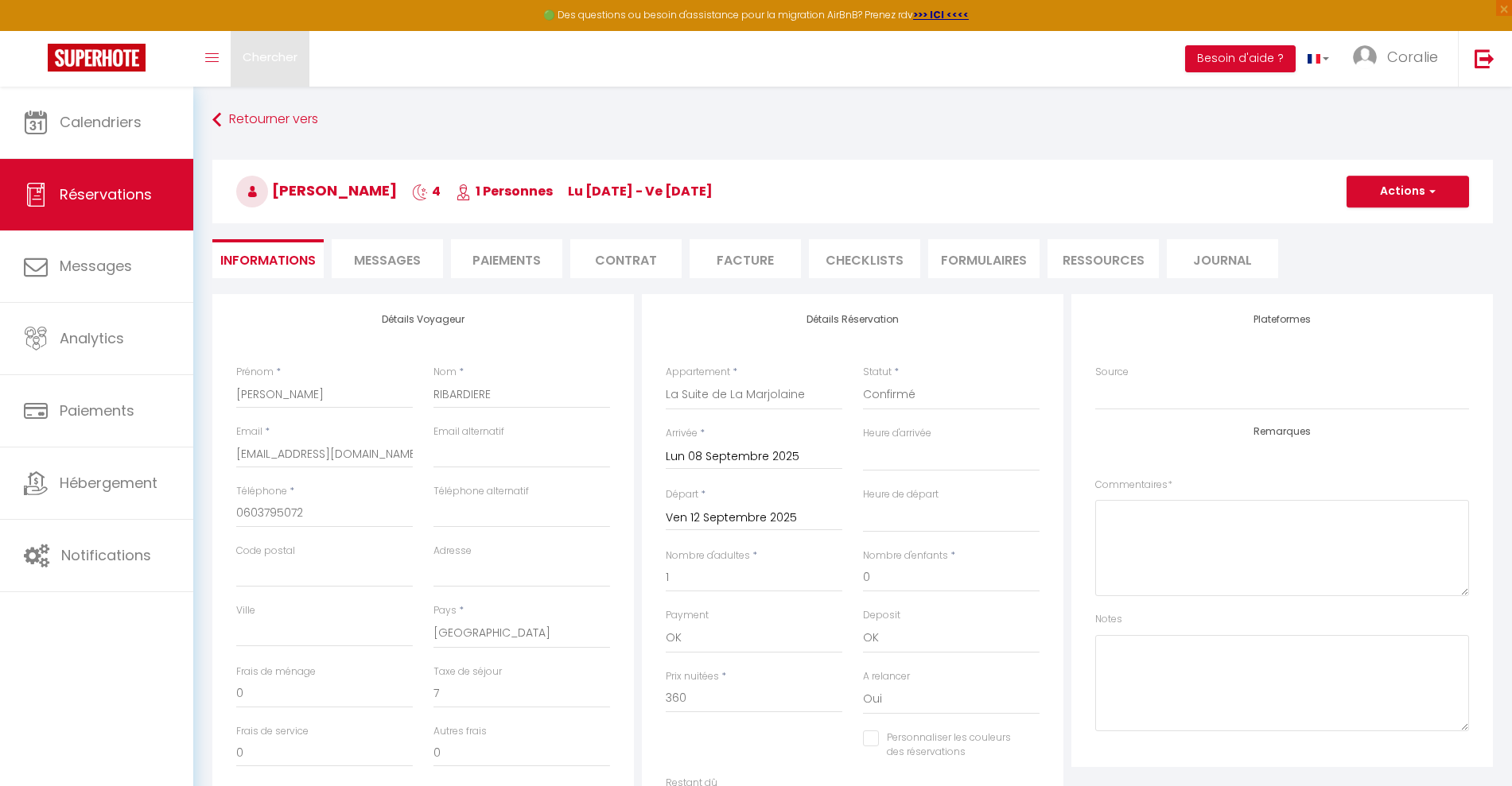
click at [282, 69] on link "Chercher" at bounding box center [270, 58] width 79 height 56
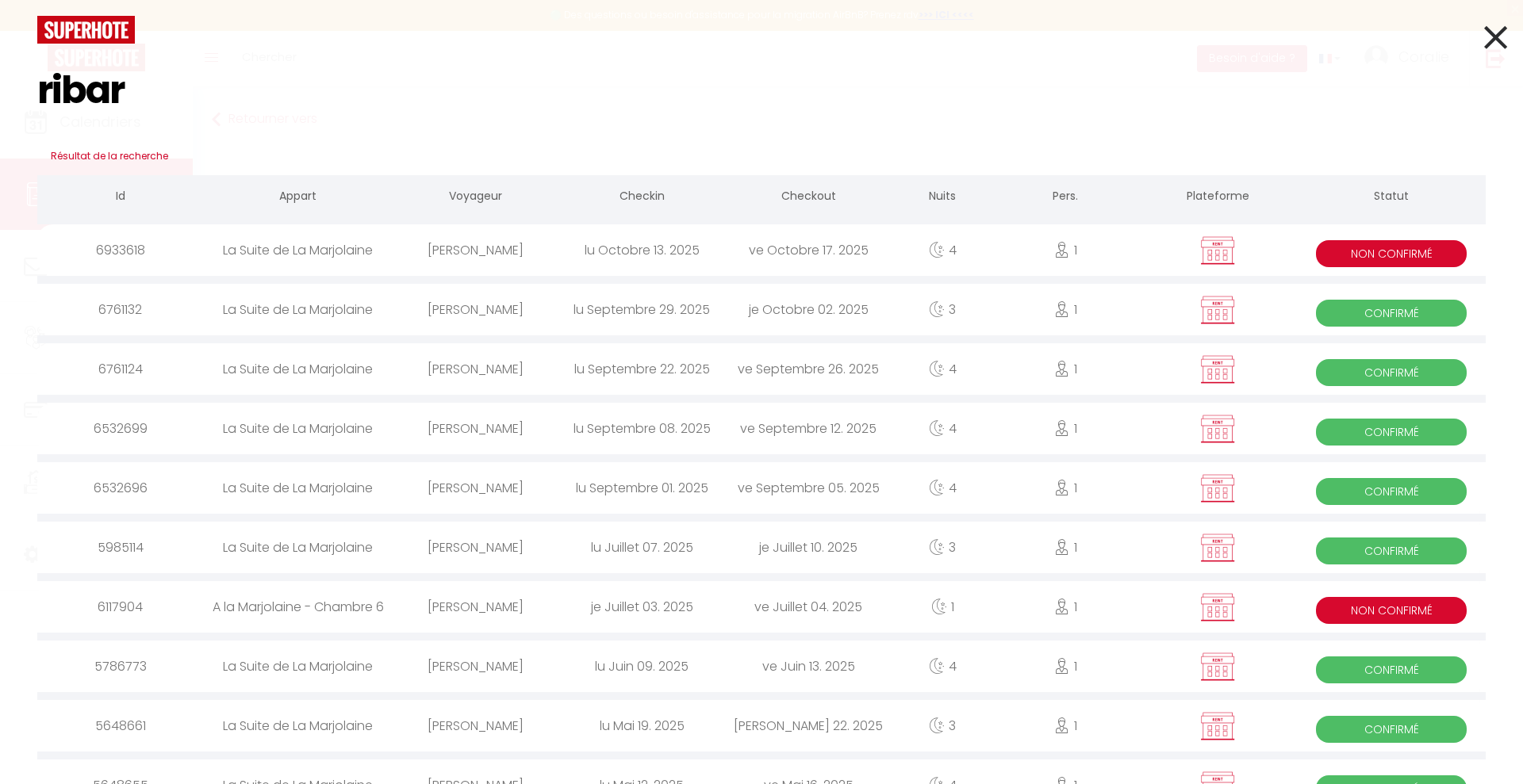
click at [457, 308] on div "[PERSON_NAME]" at bounding box center [475, 309] width 167 height 52
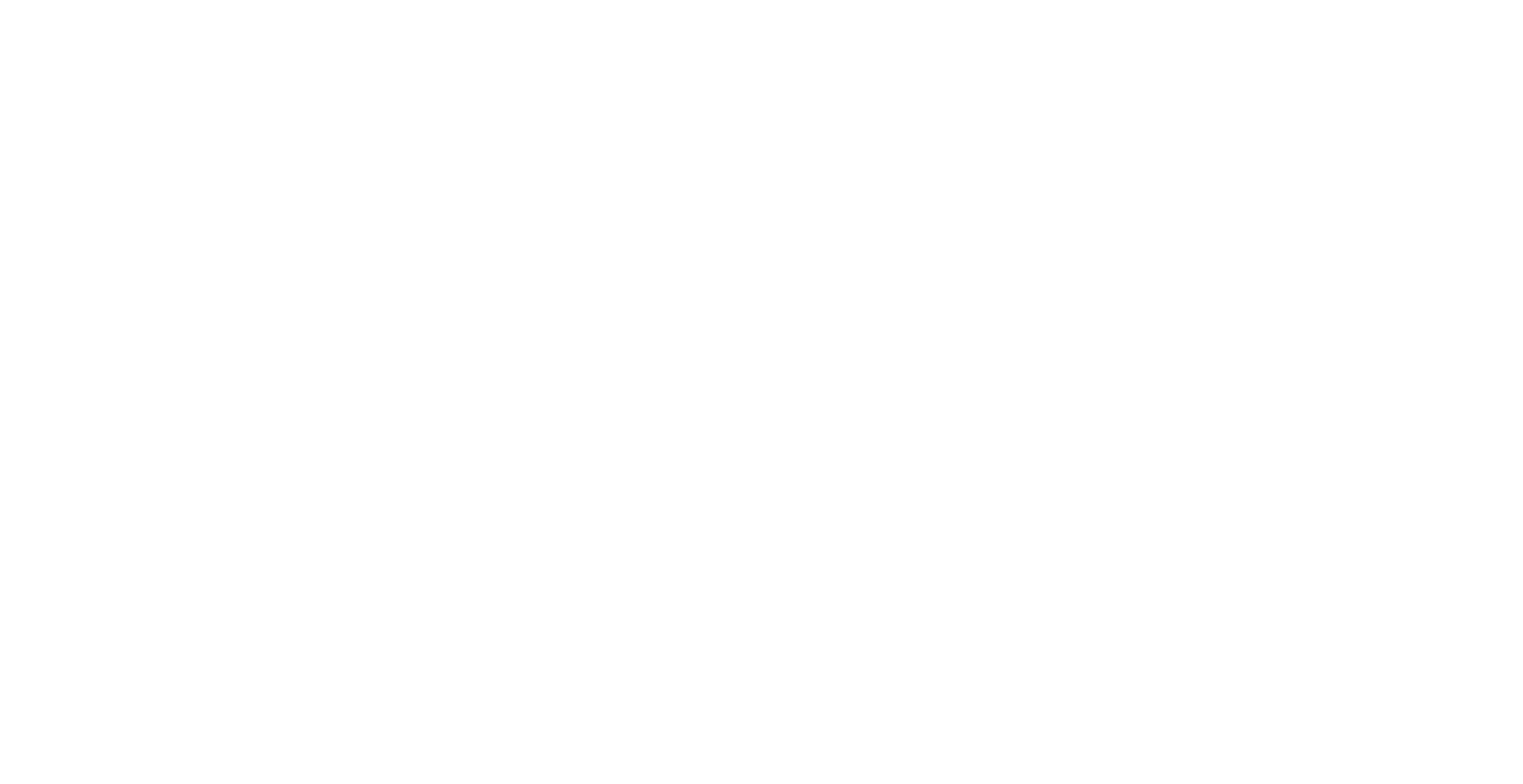
select select
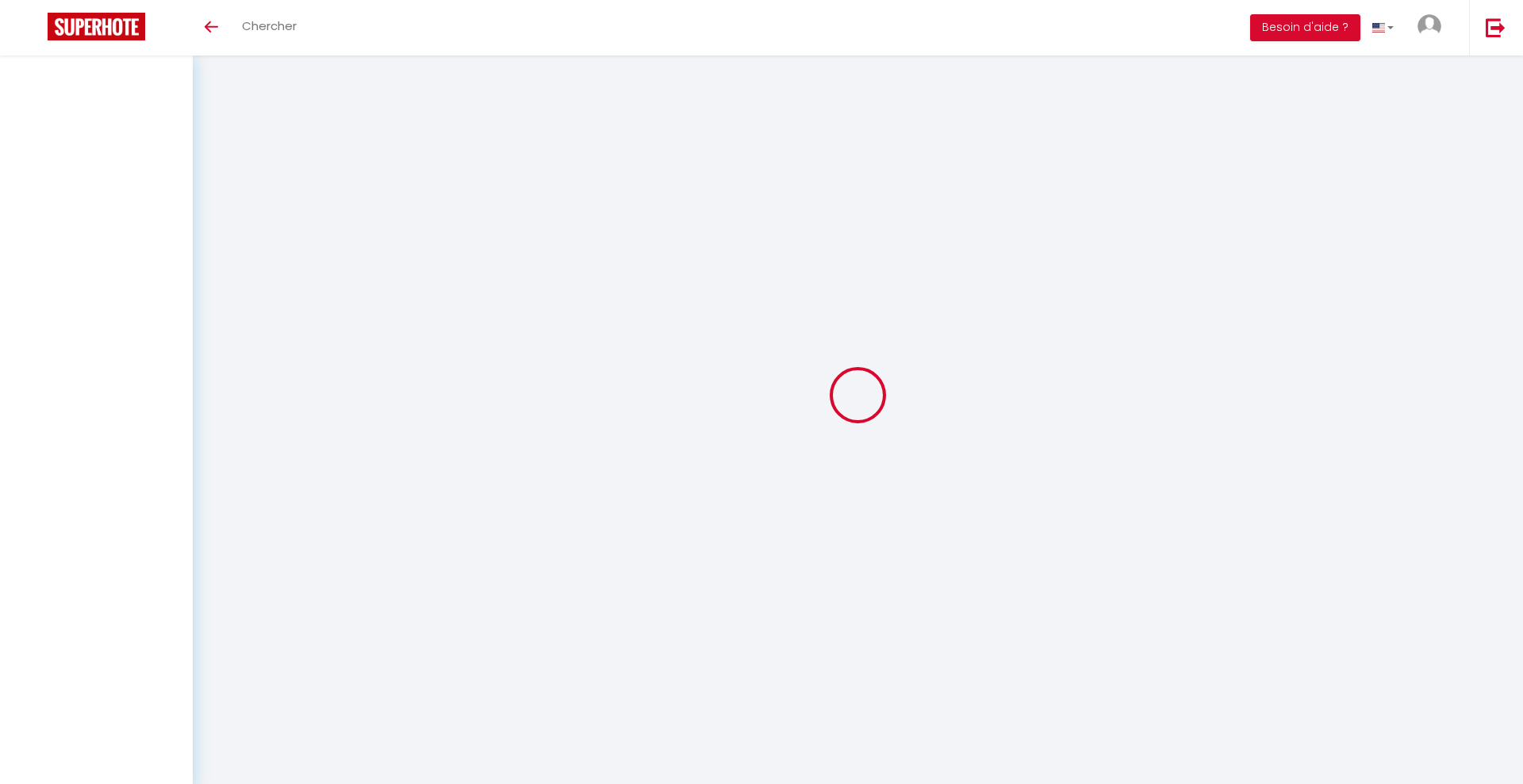
select select
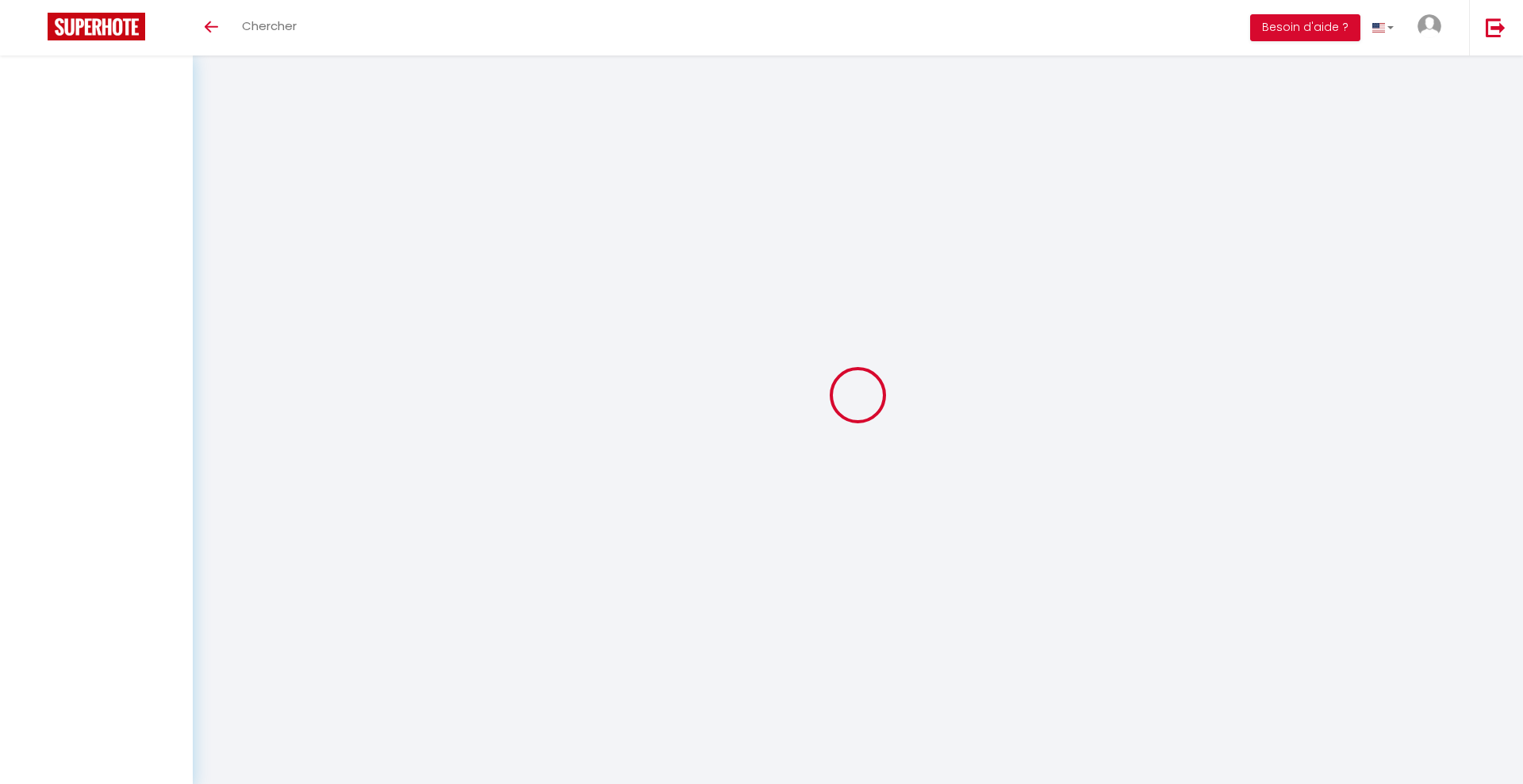
select select
checkbox input "false"
select select
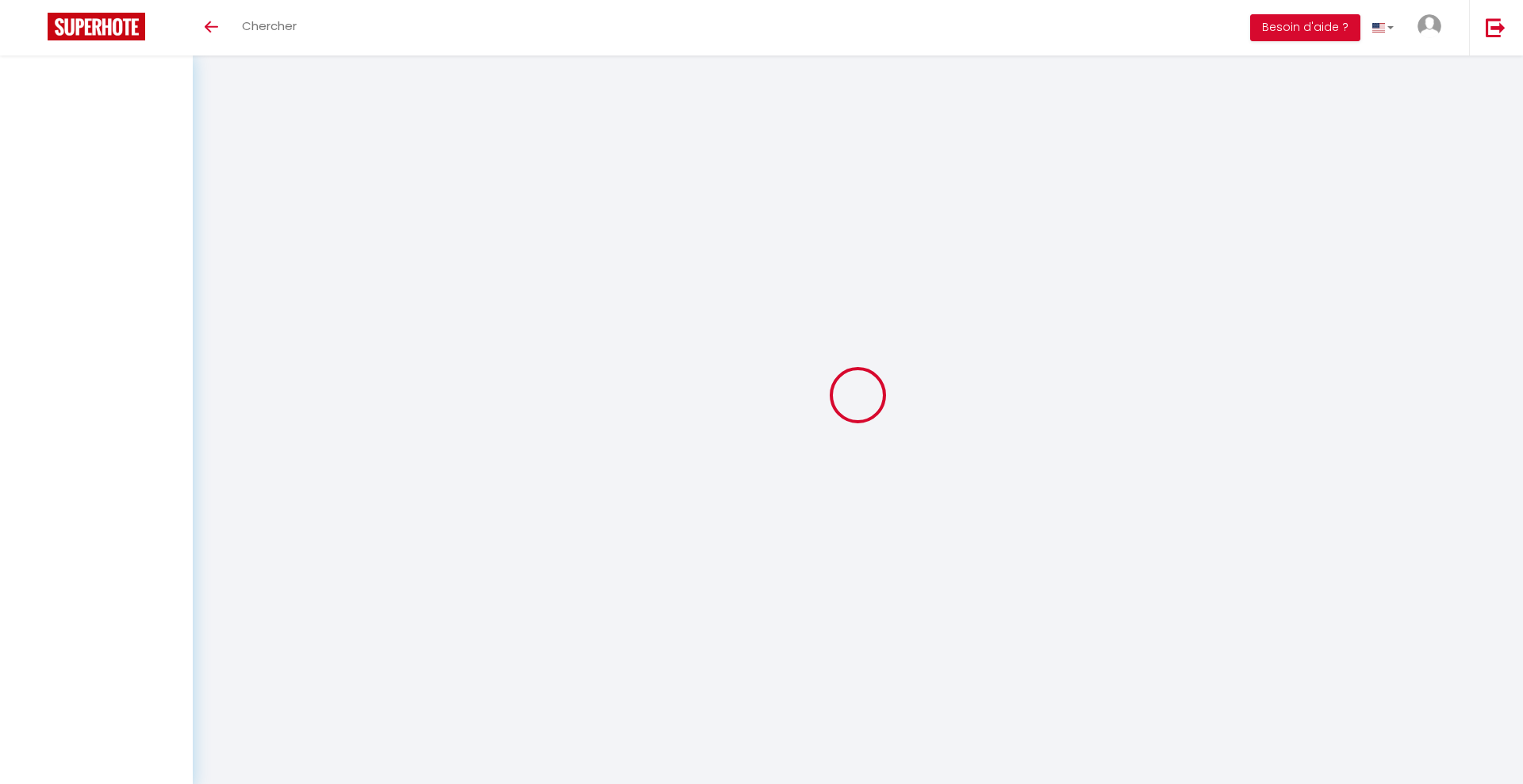
select select
checkbox input "false"
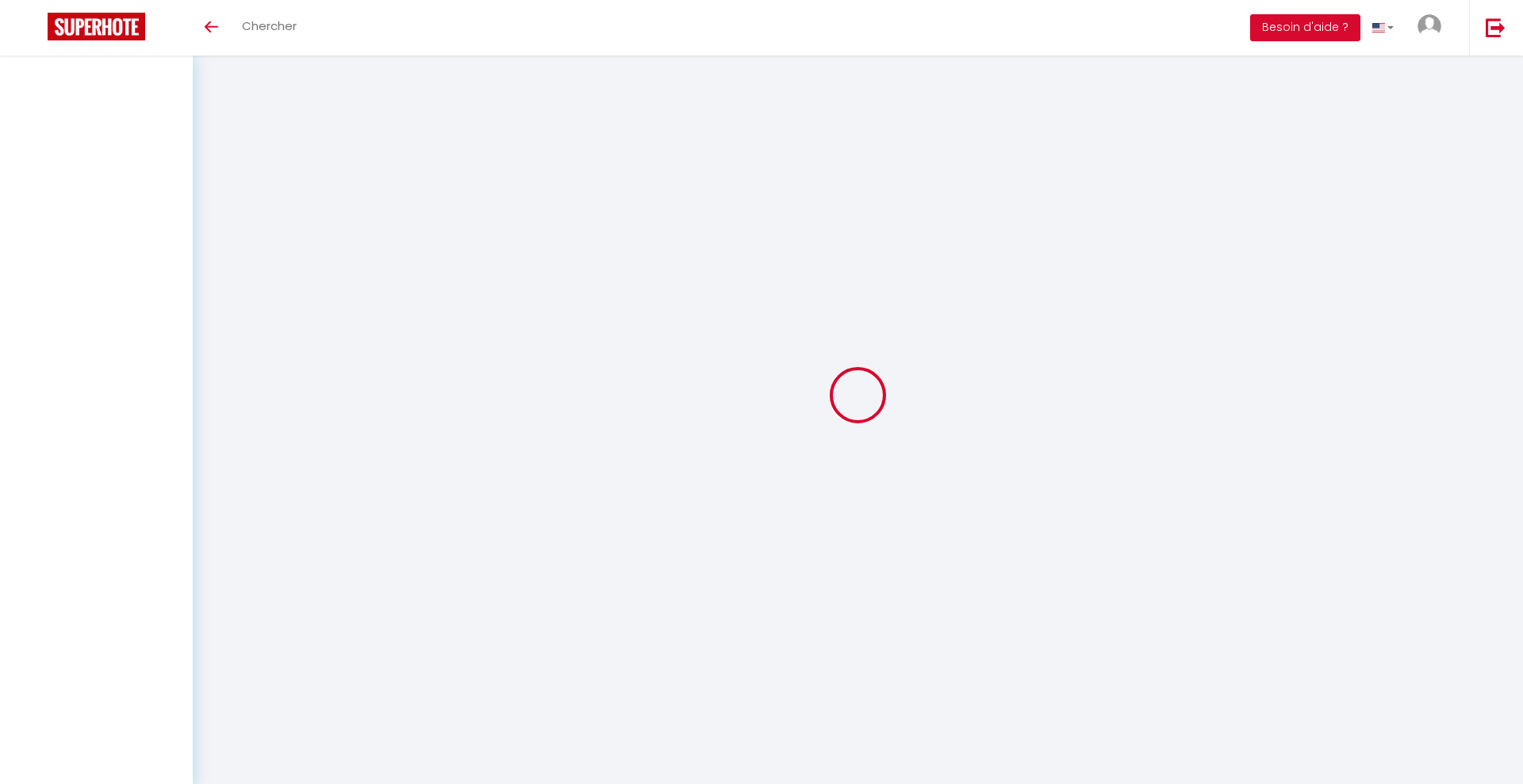
select select
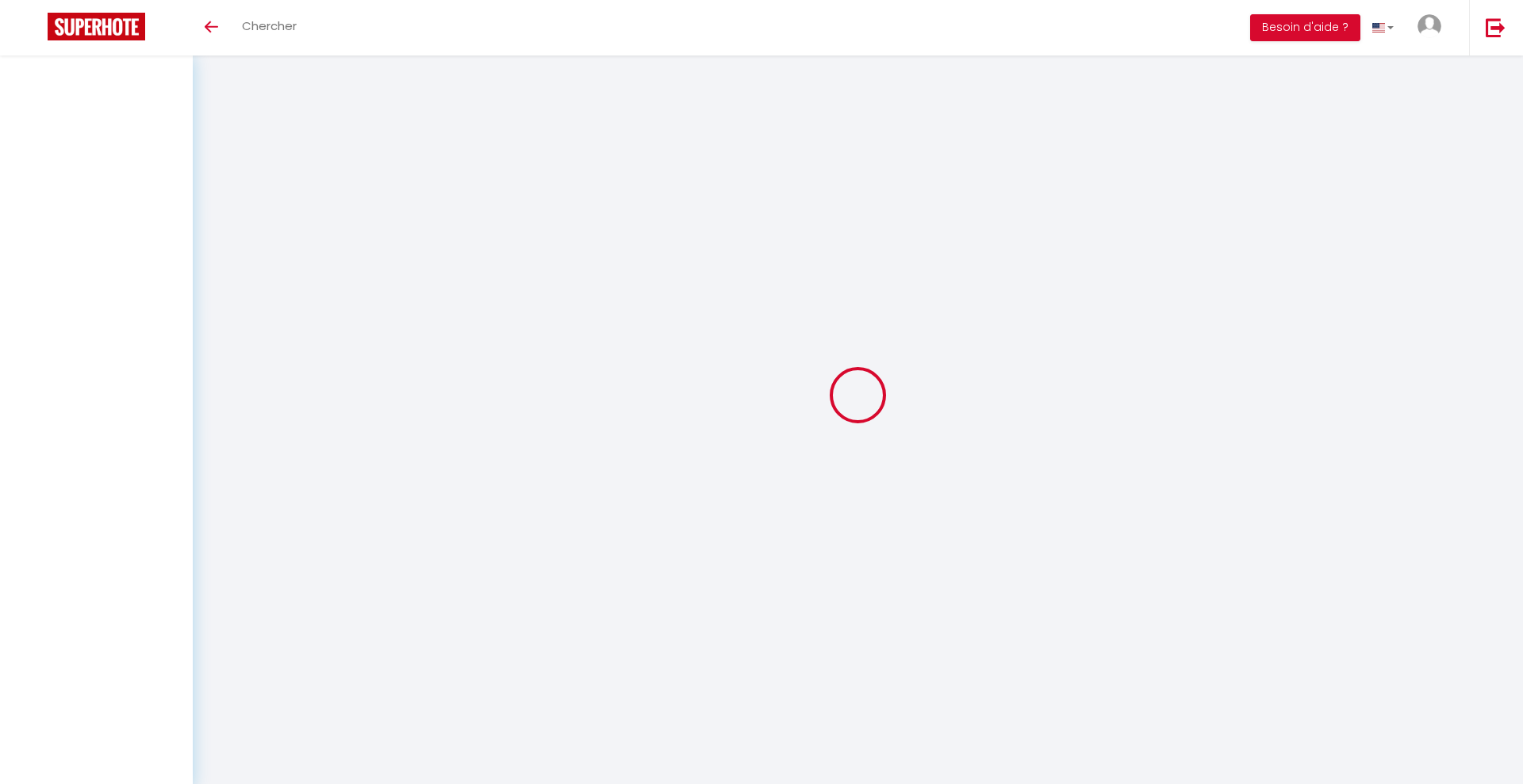
select select
checkbox input "false"
select select
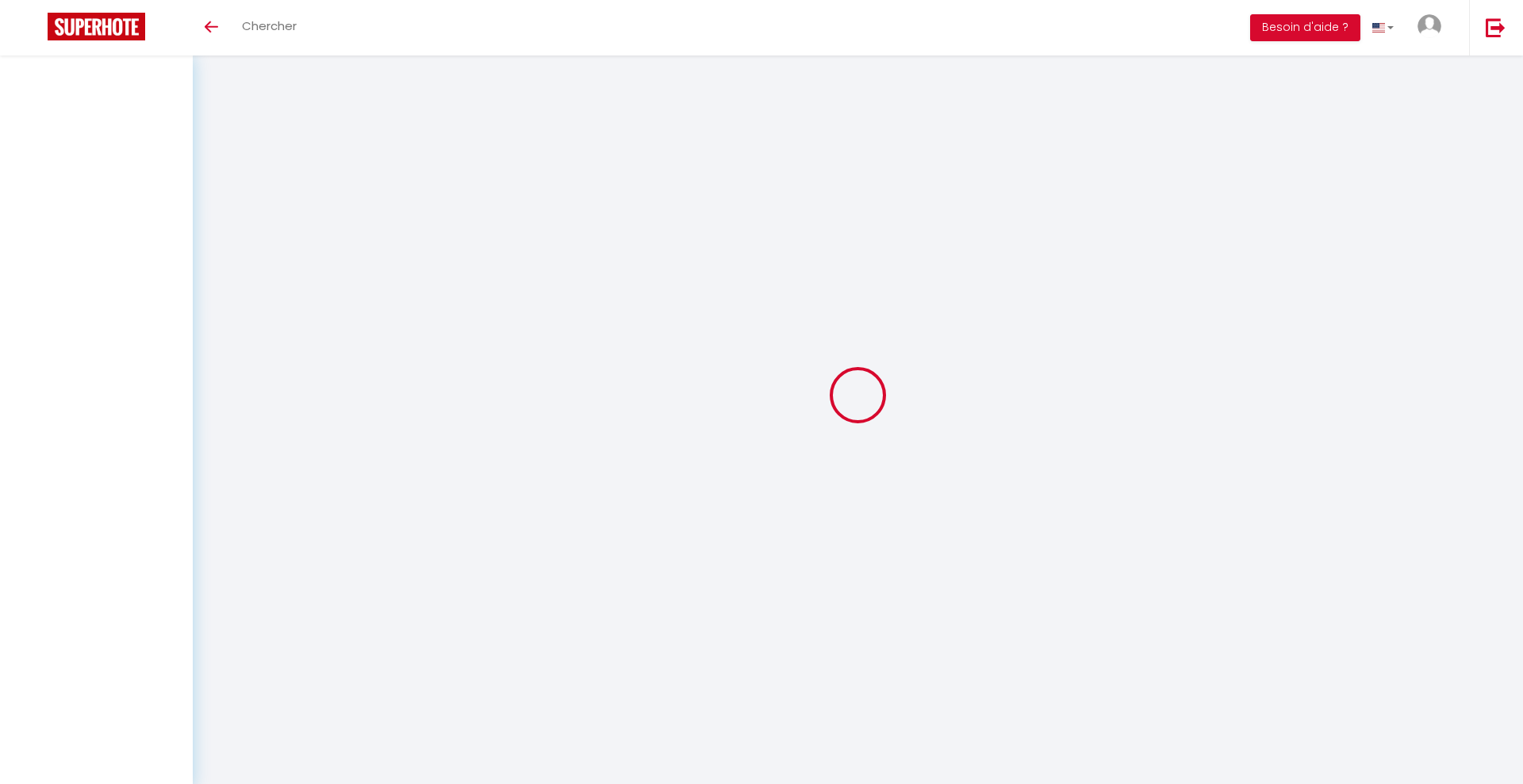
select select
checkbox input "false"
select select
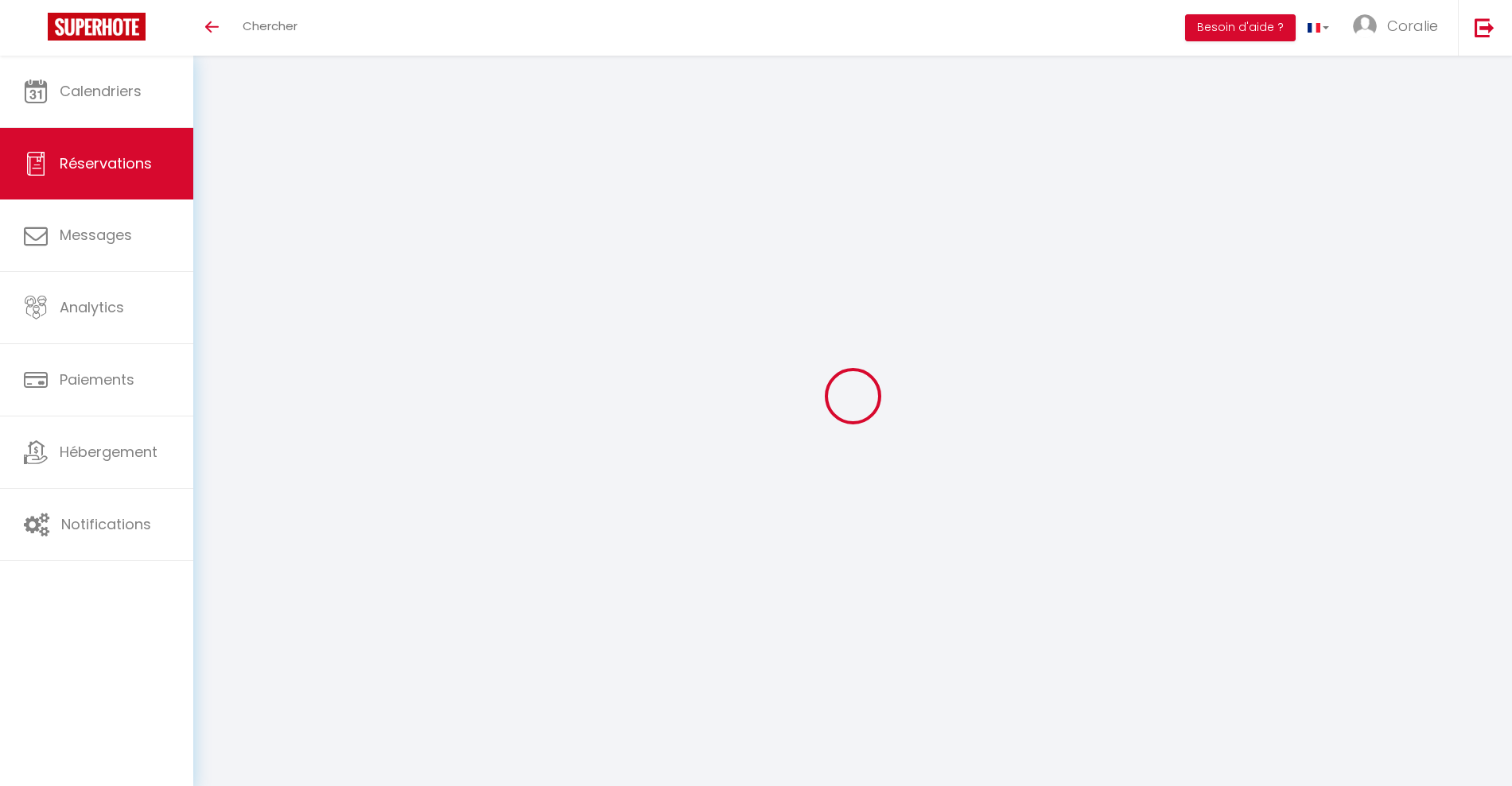
type input "[PERSON_NAME]"
type input "RIBARDIERE"
type input "[EMAIL_ADDRESS][DOMAIN_NAME]"
type input "0603795072"
select select "FR"
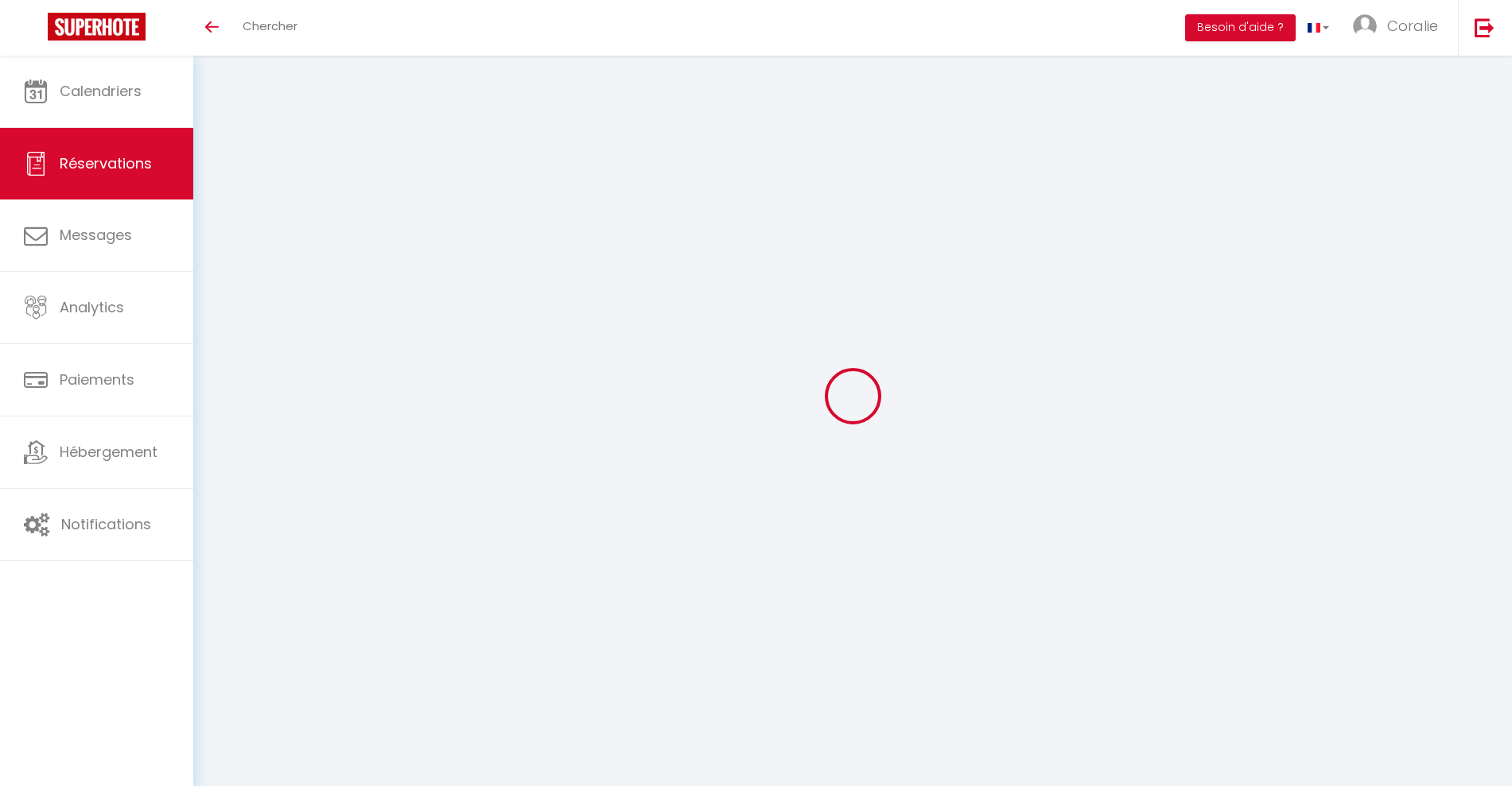
select select "66850"
select select "1"
type input "Lun 29 Septembre 2025"
select select
type input "Jeu 02 Octobre 2025"
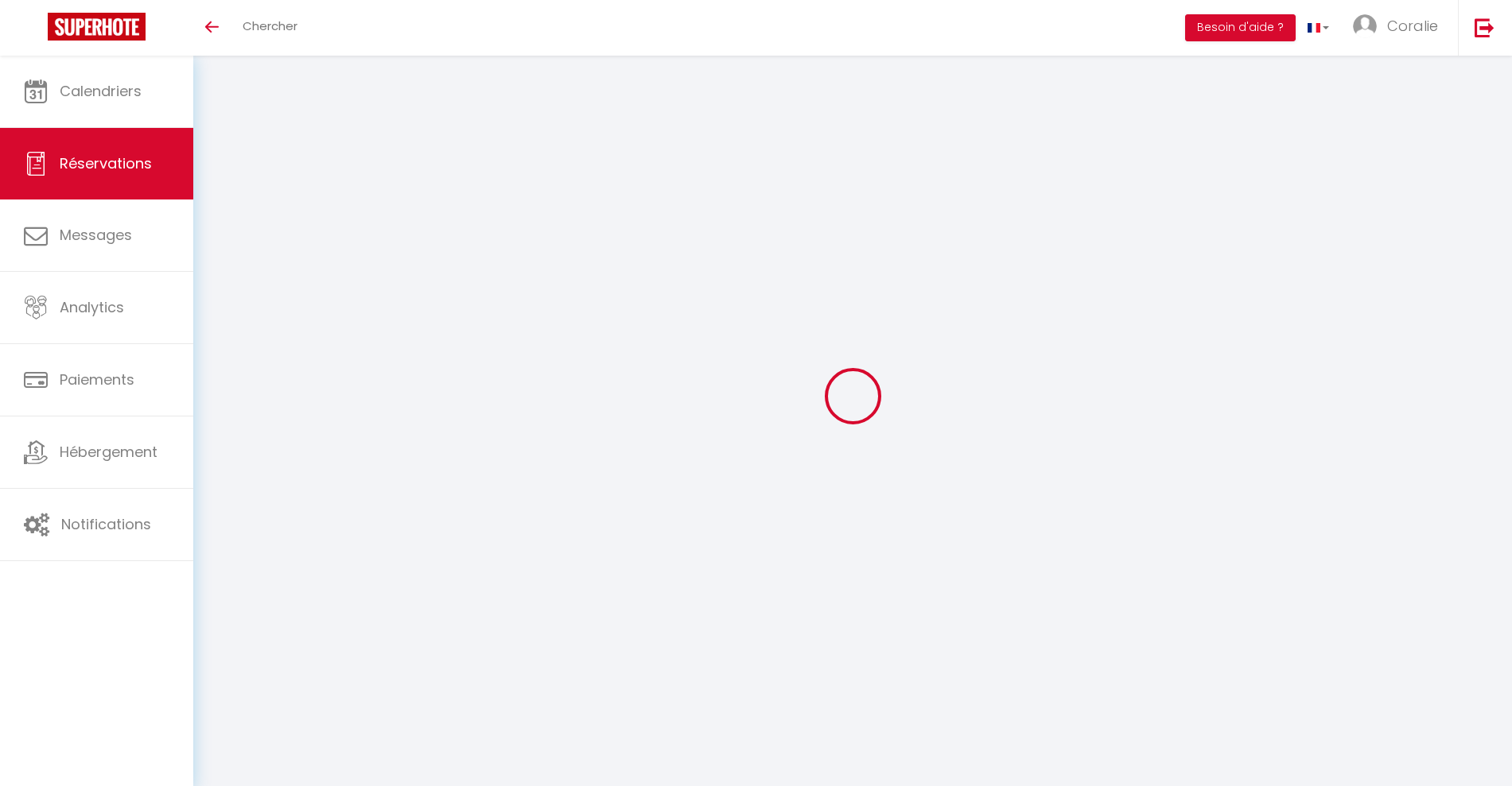
select select
type input "1"
select select "12"
select select
type input "270"
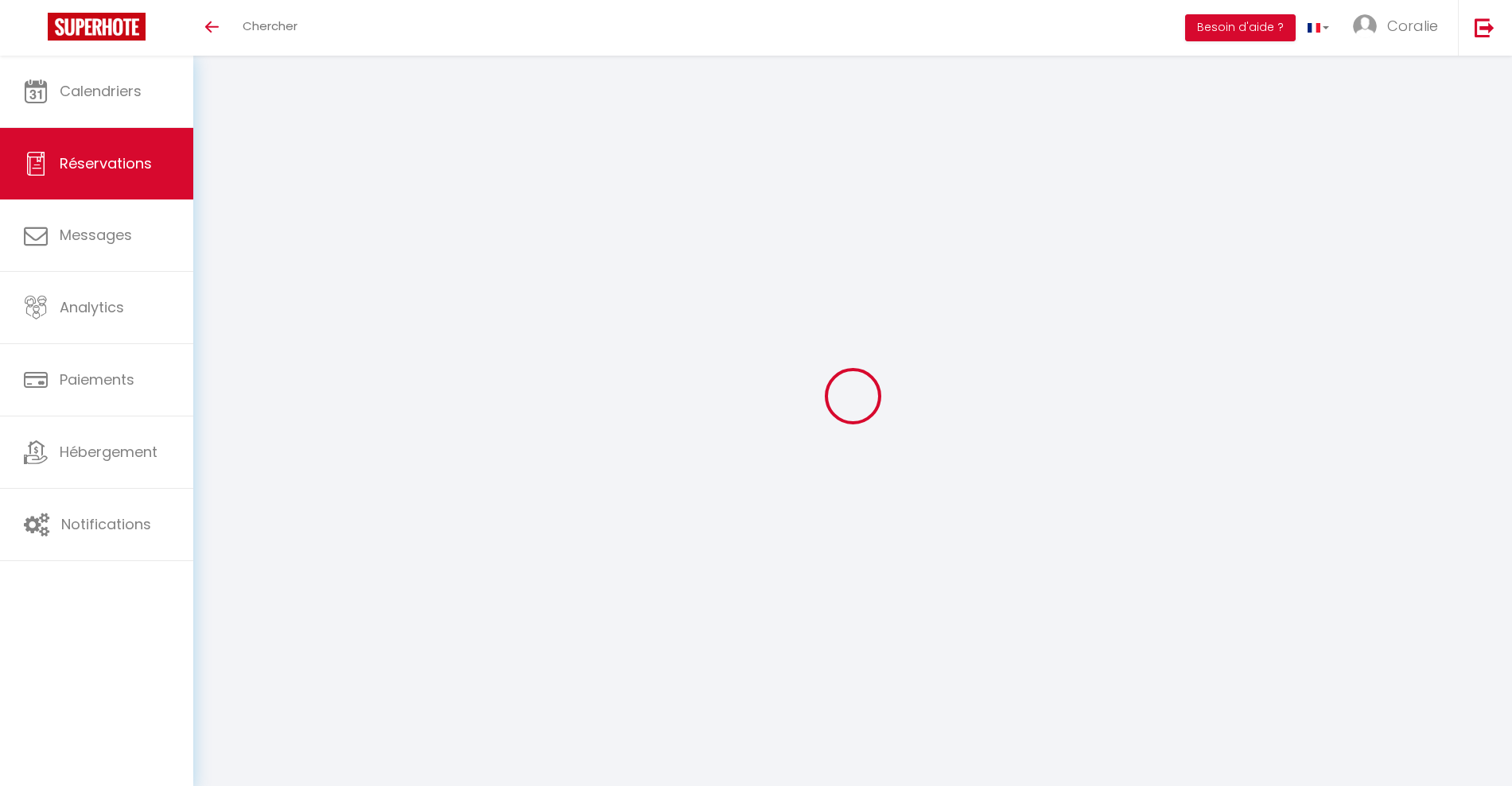
checkbox input "false"
type input "0"
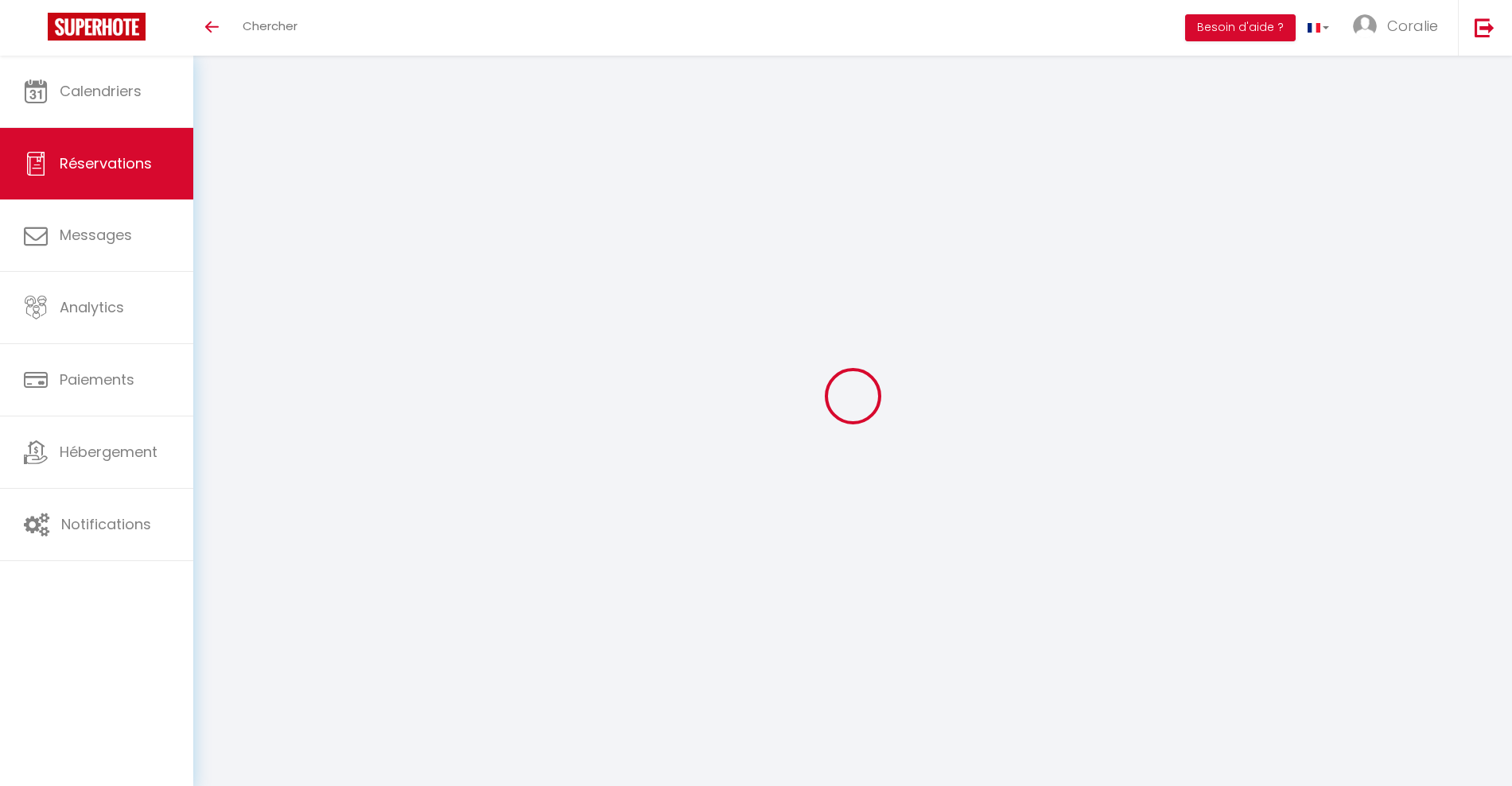
select select
select select "14"
checkbox input "false"
select select
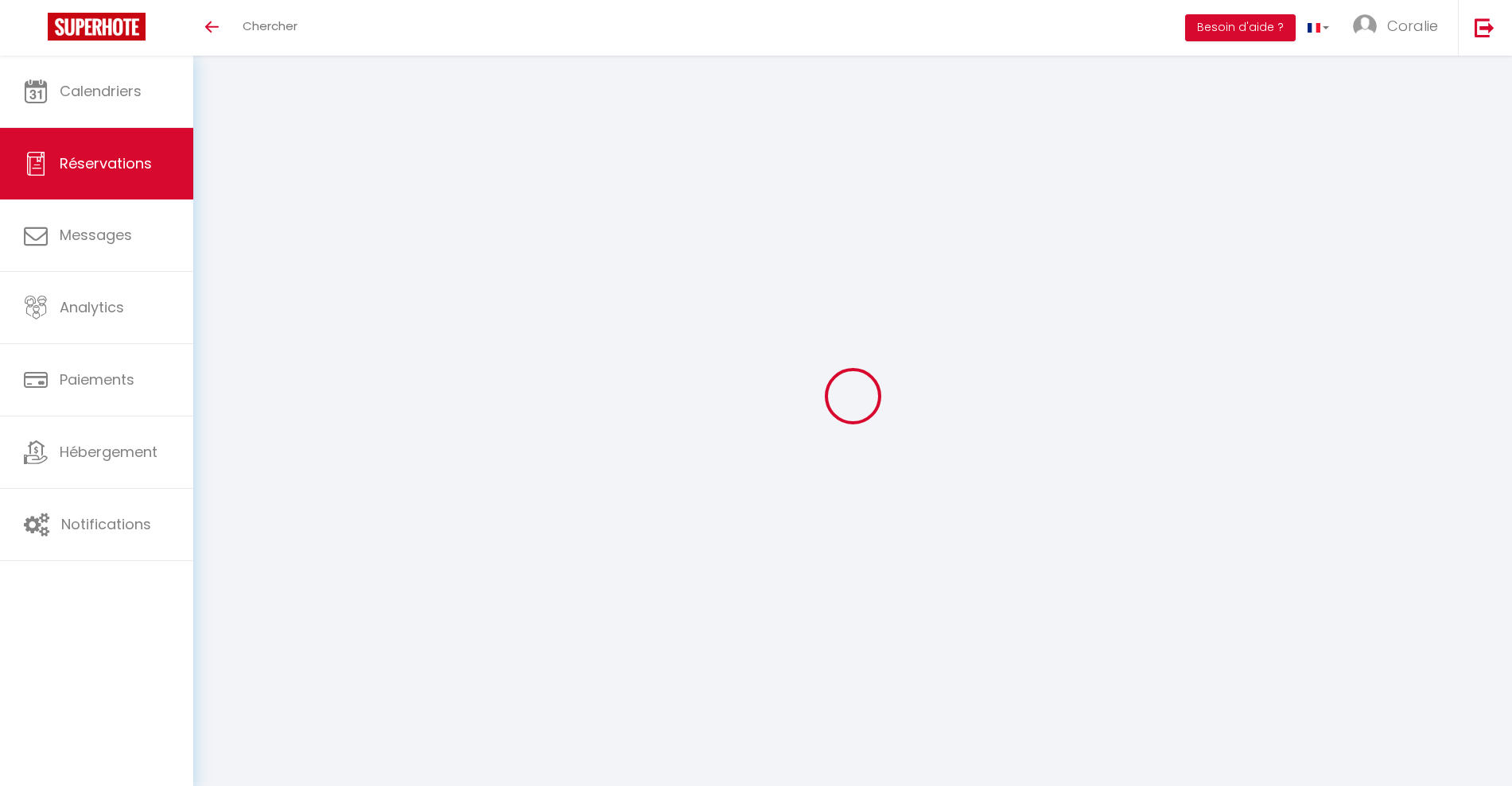
select select
checkbox input "false"
select select
checkbox input "false"
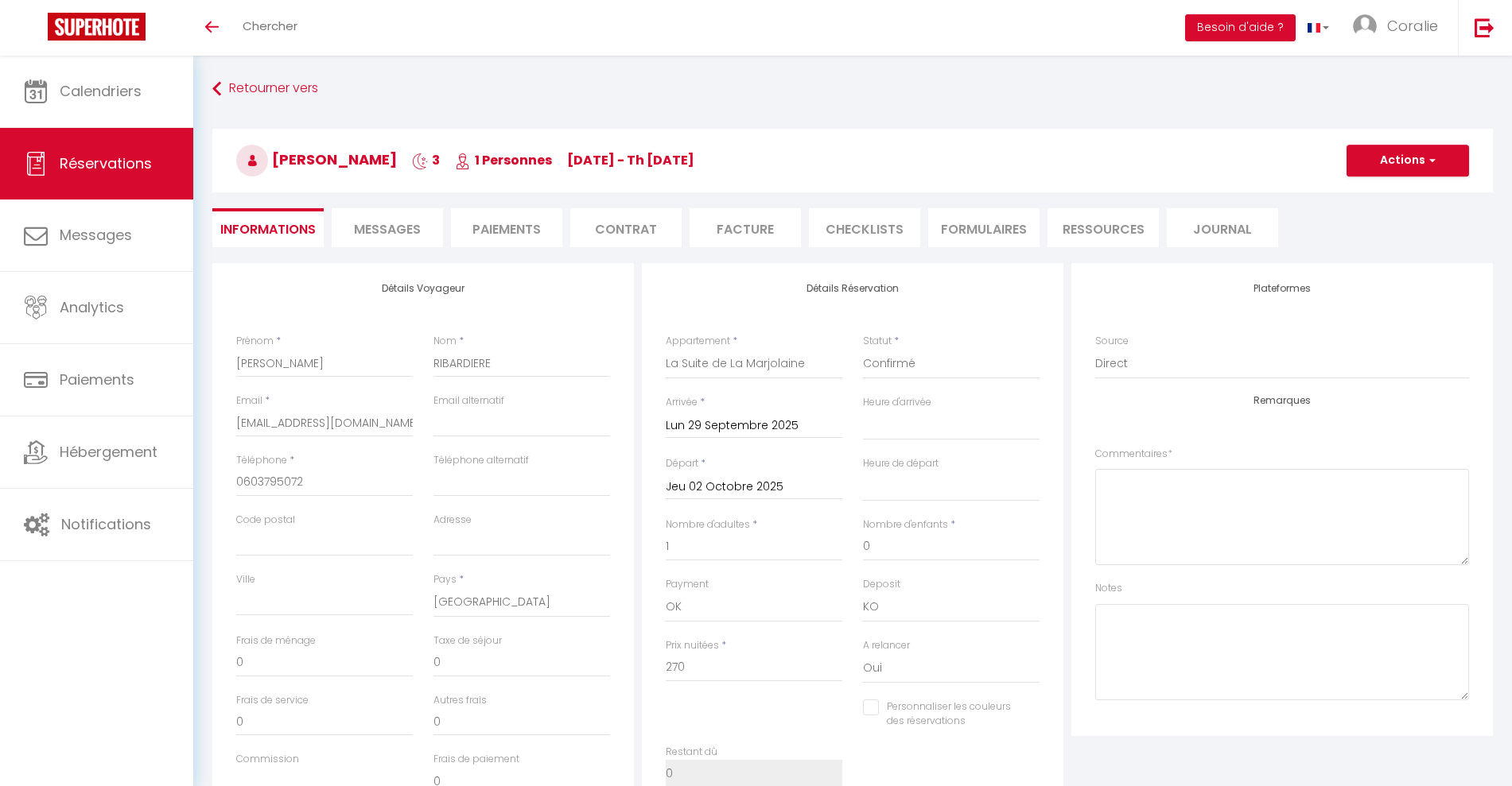
type input "5.25"
select select
checkbox input "false"
select select
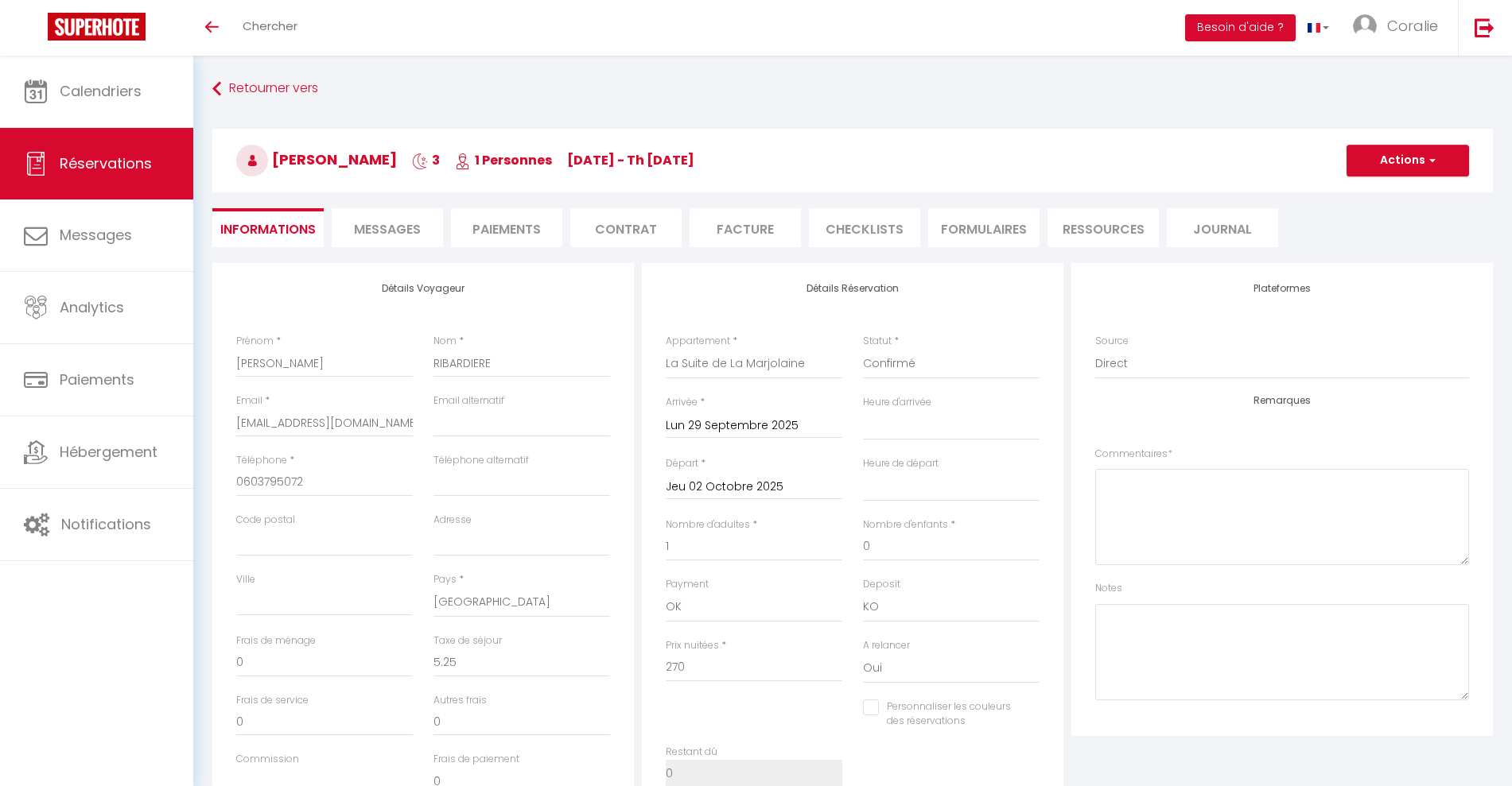
select select
drag, startPoint x: 955, startPoint y: 70, endPoint x: 1119, endPoint y: 128, distance: 174.0
click at [954, 70] on div "Retourner vers FRANCK RIBARDIERE 3 1 Personnes Mo 29 Sep - Th 02 Oct Actions En…" at bounding box center [853, 607] width 1318 height 1102
click at [275, 18] on span "Chercher" at bounding box center [270, 26] width 55 height 17
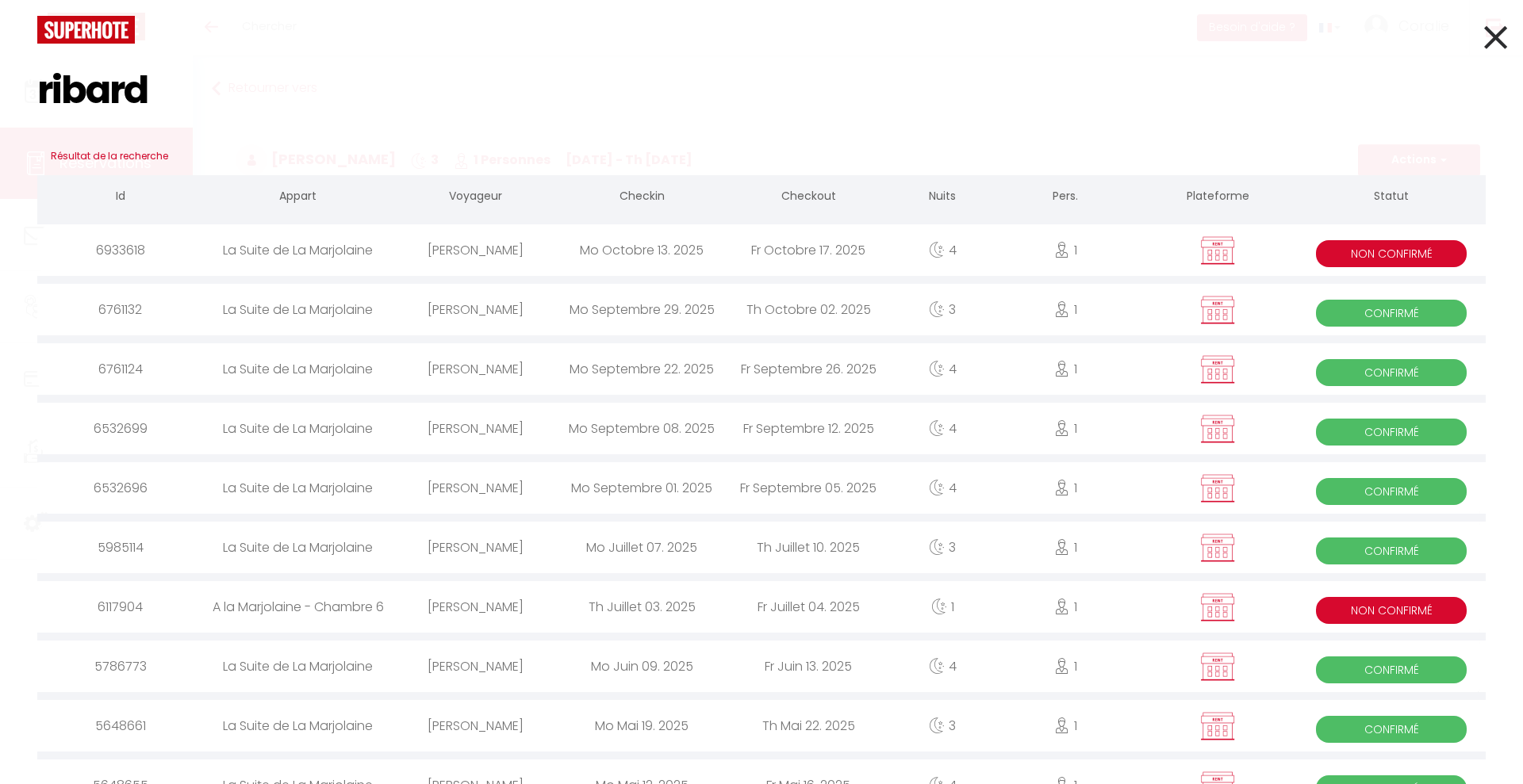
type input "ribard"
click at [516, 247] on div "[PERSON_NAME]" at bounding box center [475, 250] width 167 height 52
select select
checkbox input "false"
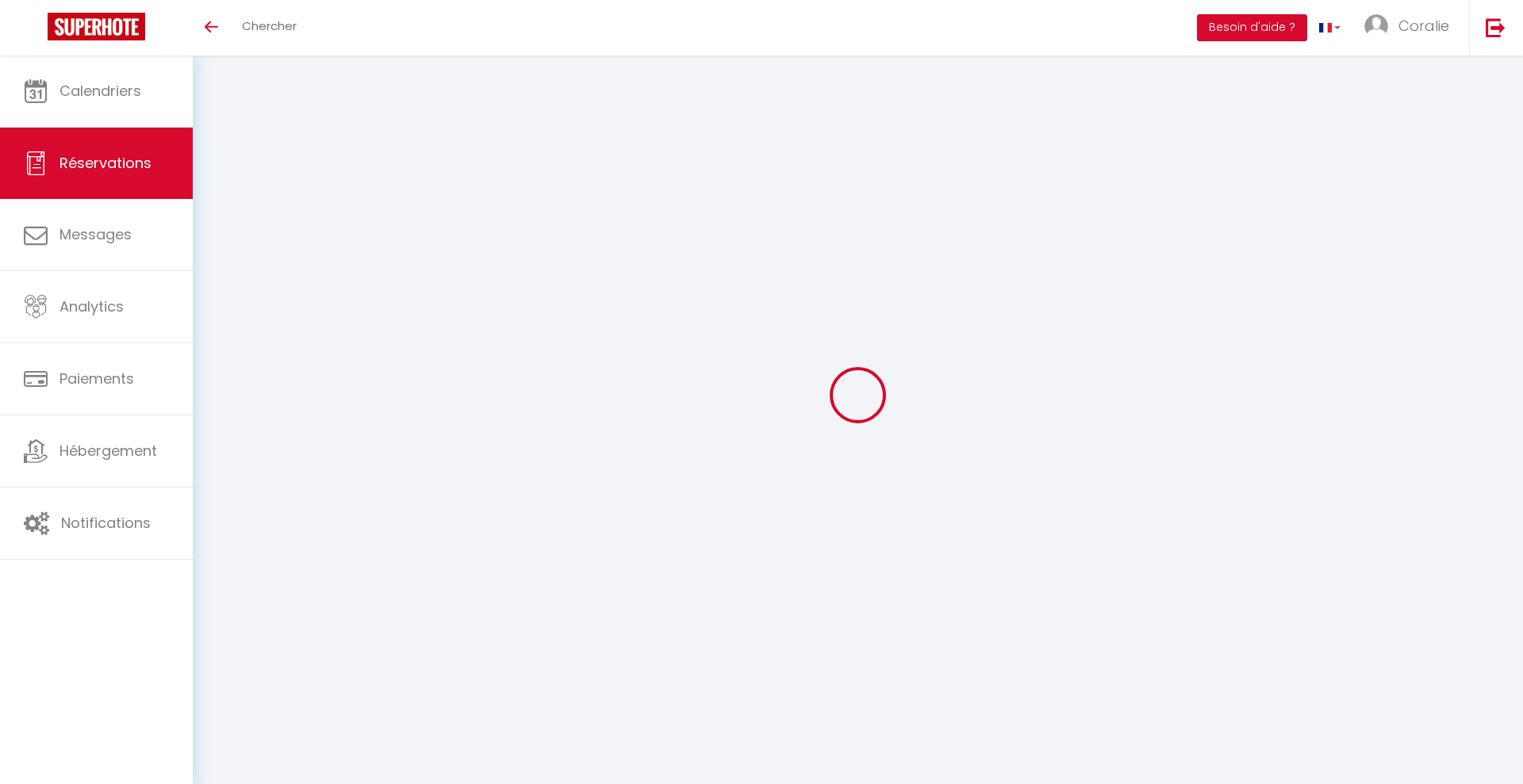
select select
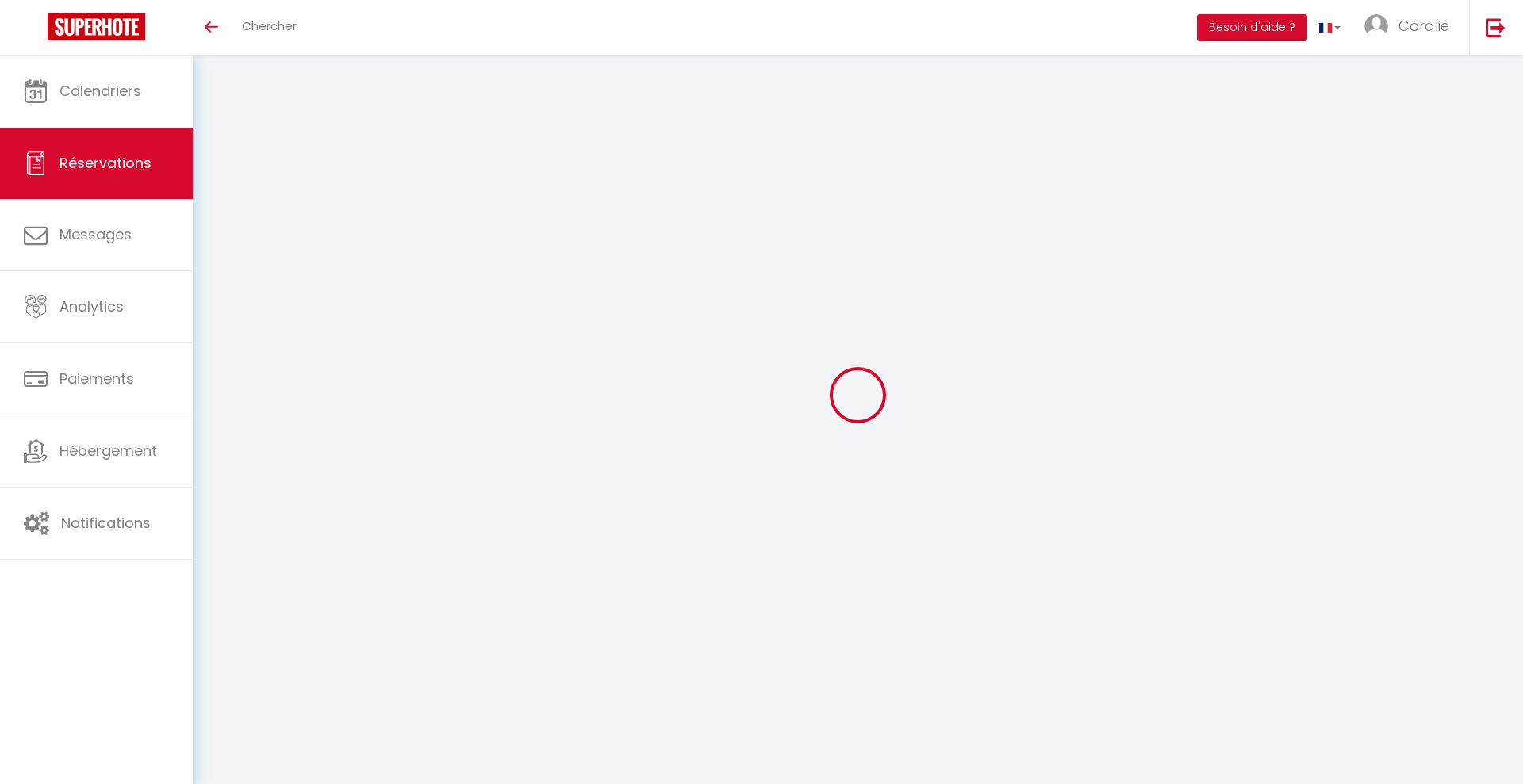
select select
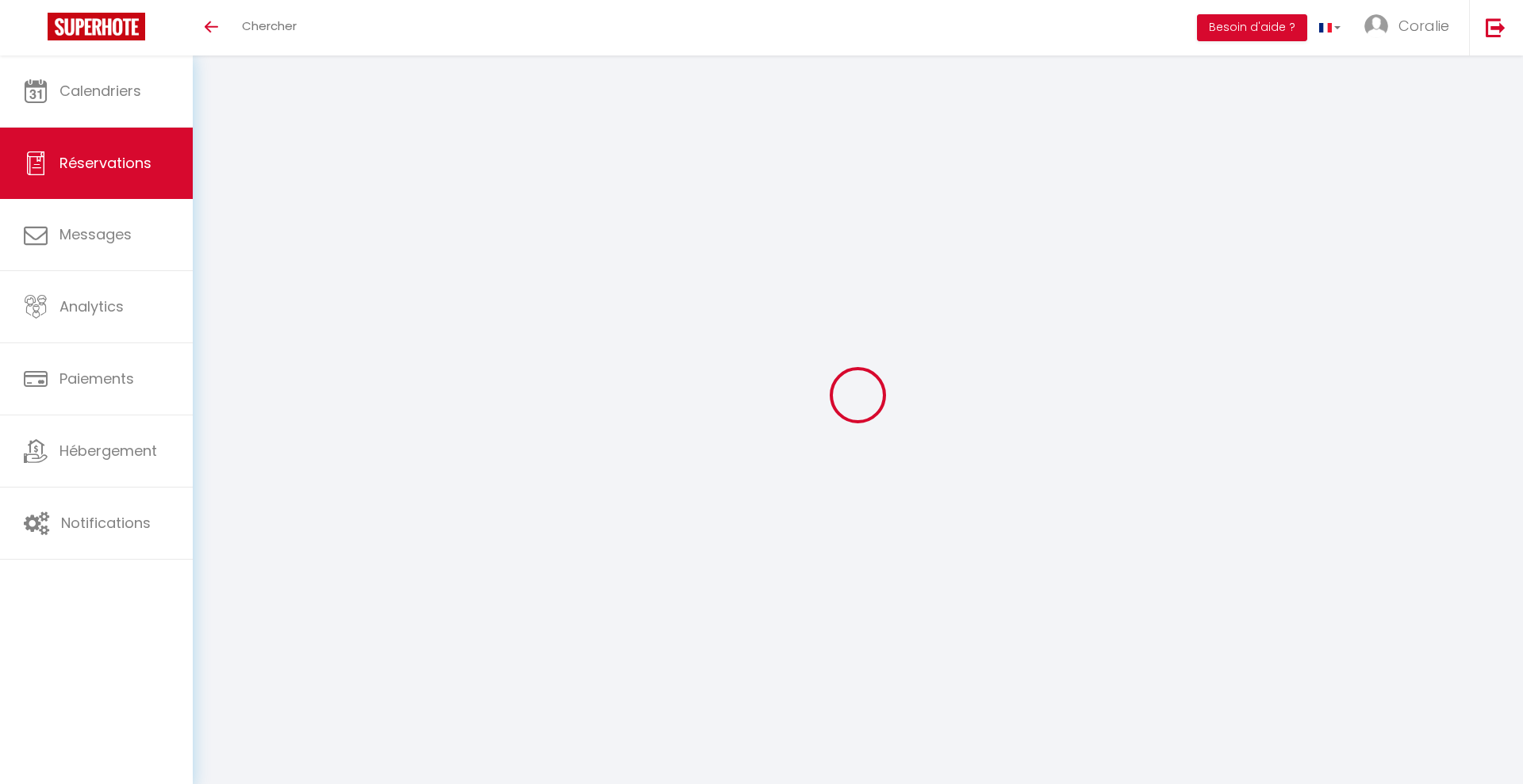
select select
checkbox input "false"
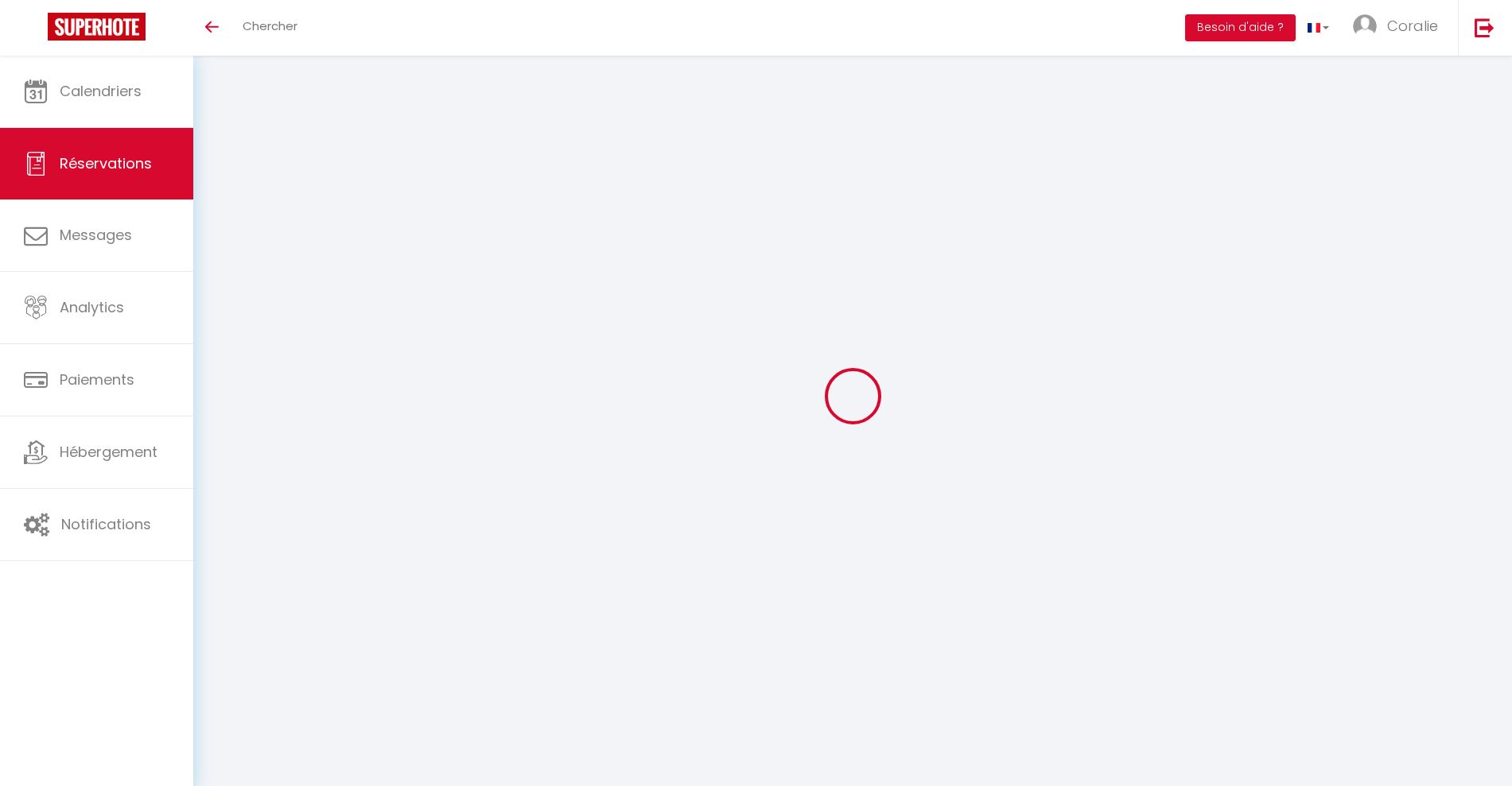
type input "[PERSON_NAME]"
type input "RIBARDIERE"
type input "[EMAIL_ADDRESS][DOMAIN_NAME]"
type input "0603795072"
select select "FR"
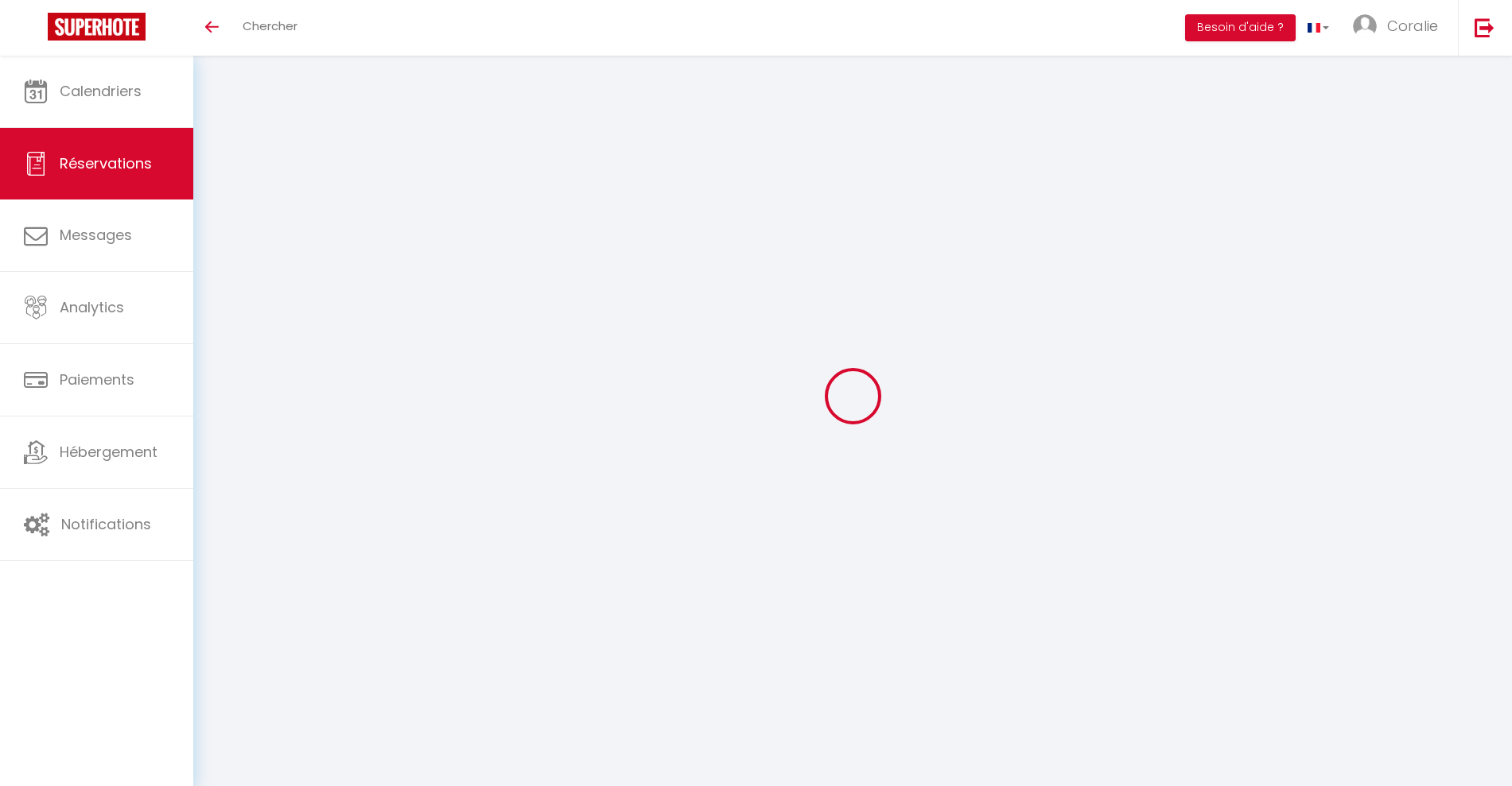
select select "66850"
select select "2"
type input "Lun 13 Octobre 2025"
select select
type input "Ven 17 Octobre 2025"
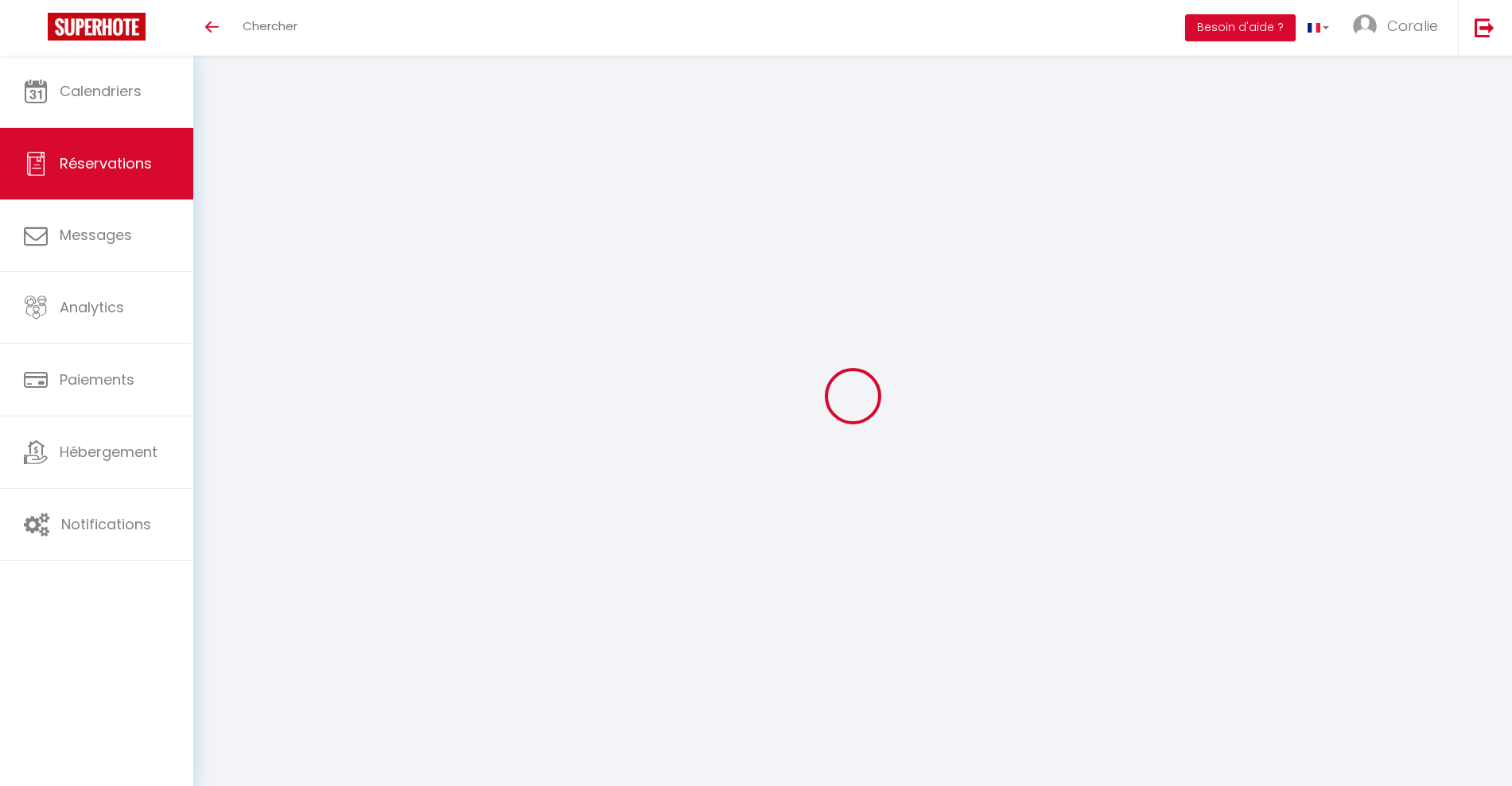
select select
type input "1"
select select "10"
select select
type input "440"
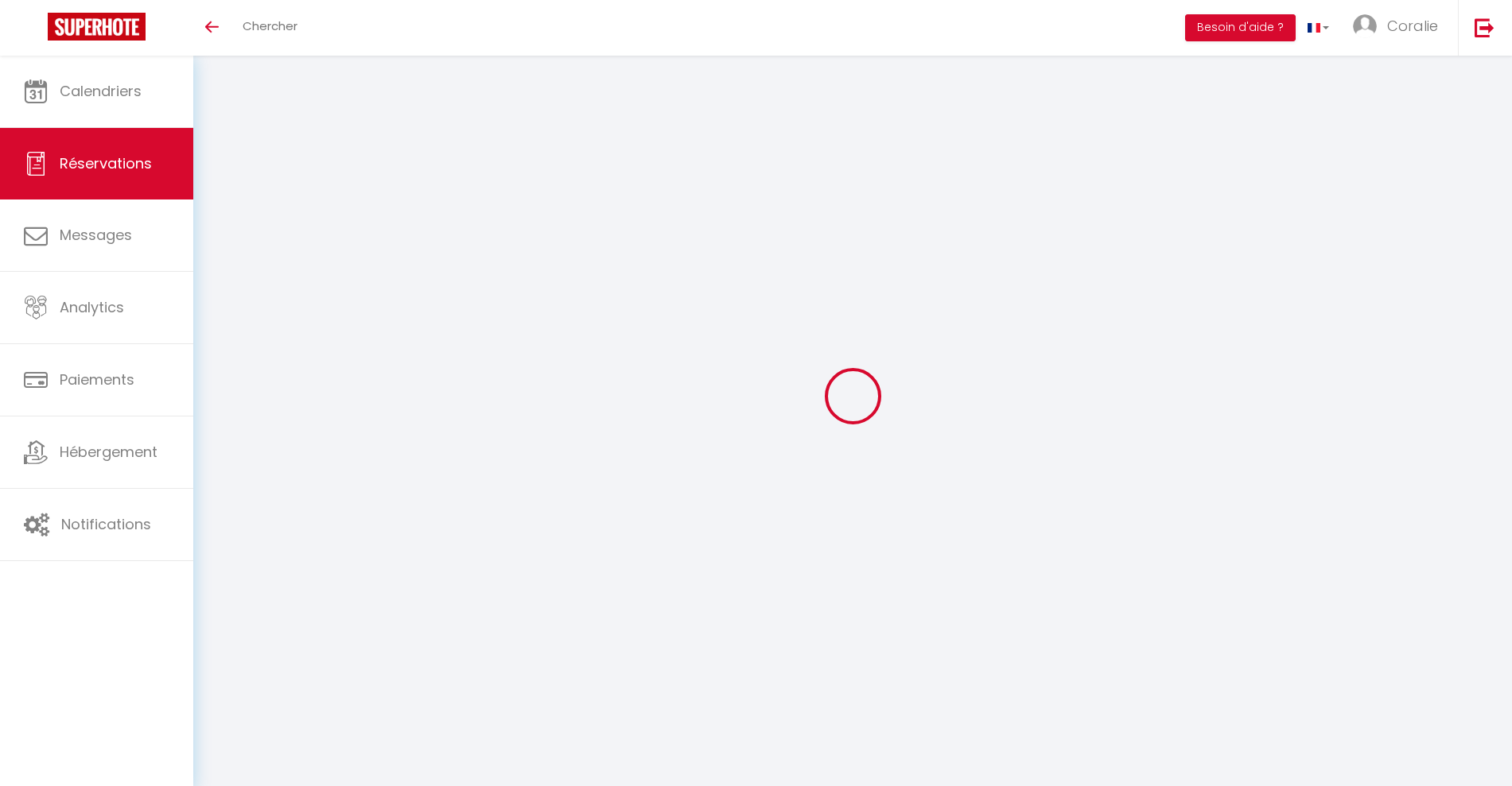
checkbox input "false"
type input "447"
type input "0"
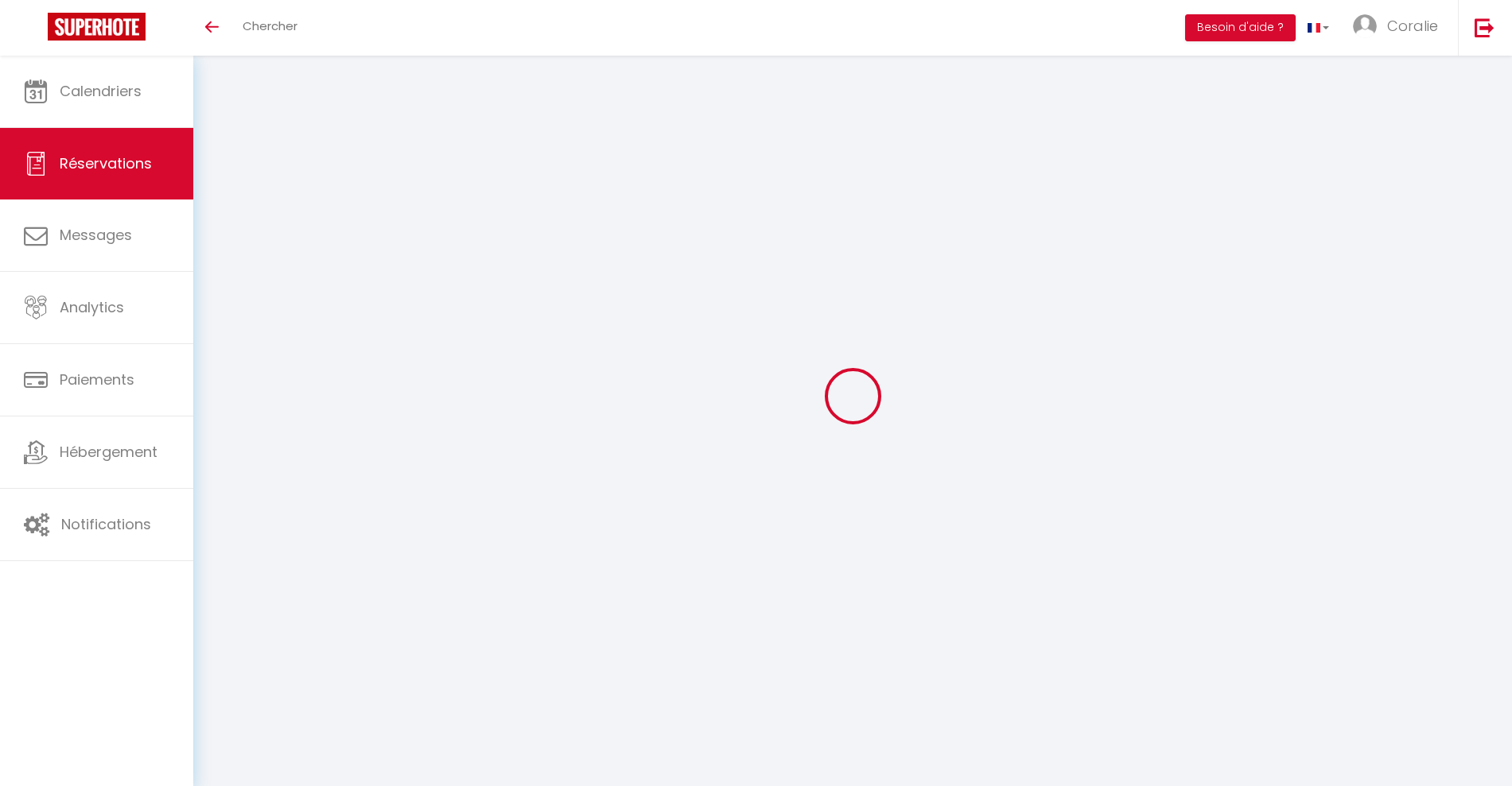
select select
select select "14"
checkbox input "false"
select select
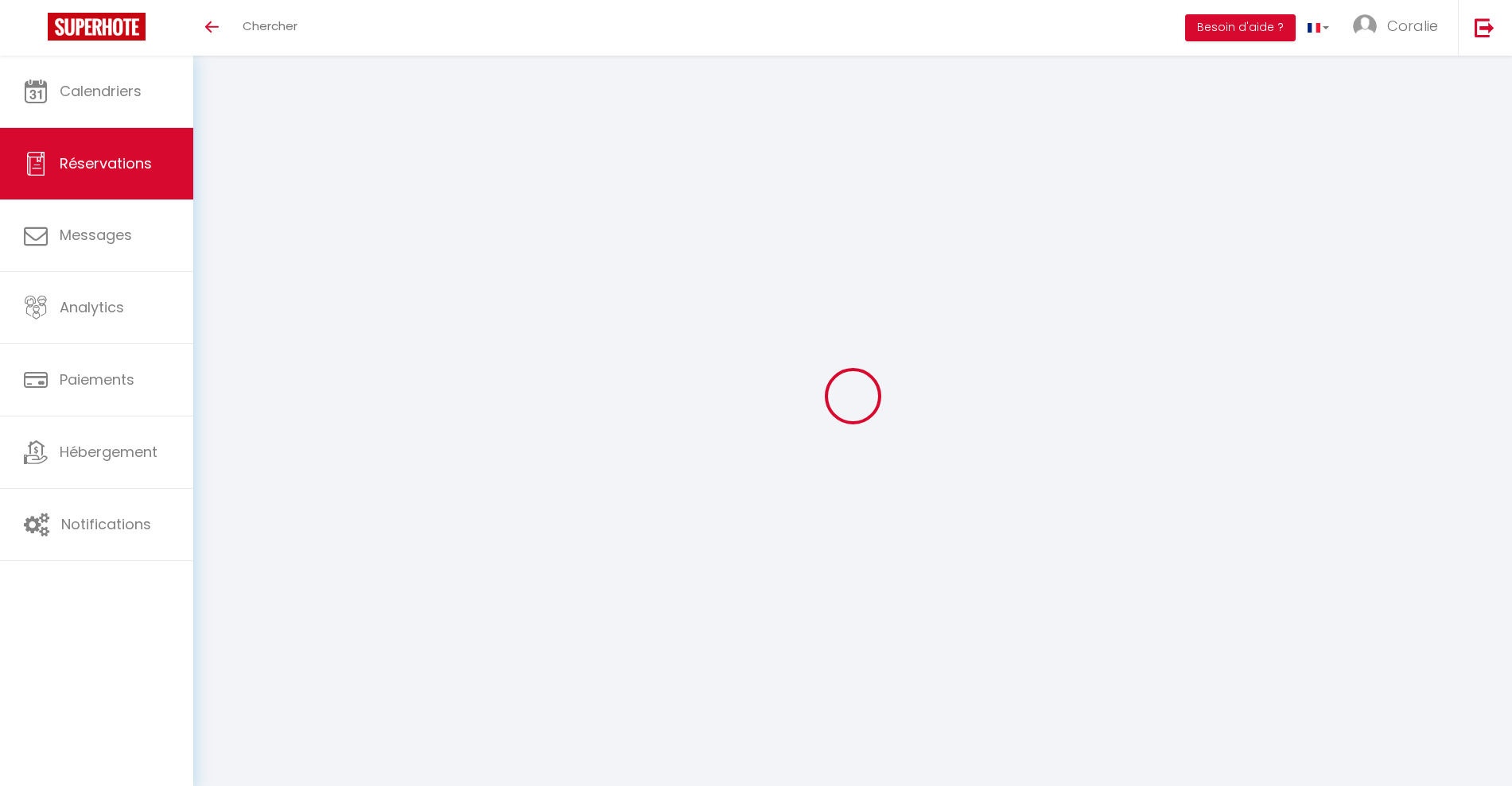
select select
checkbox input "false"
select select
checkbox input "false"
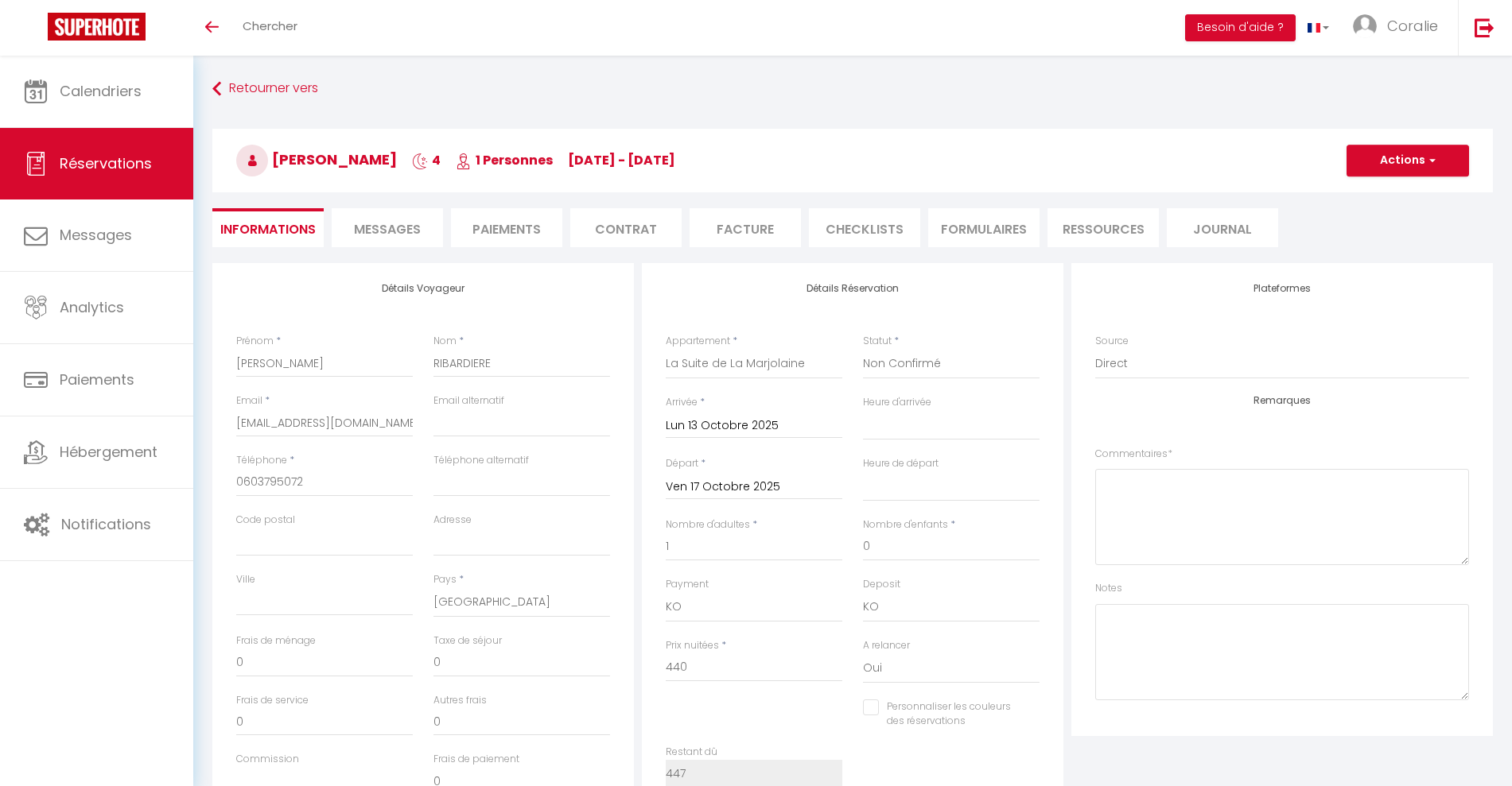
type input "7"
select select
checkbox input "false"
select select
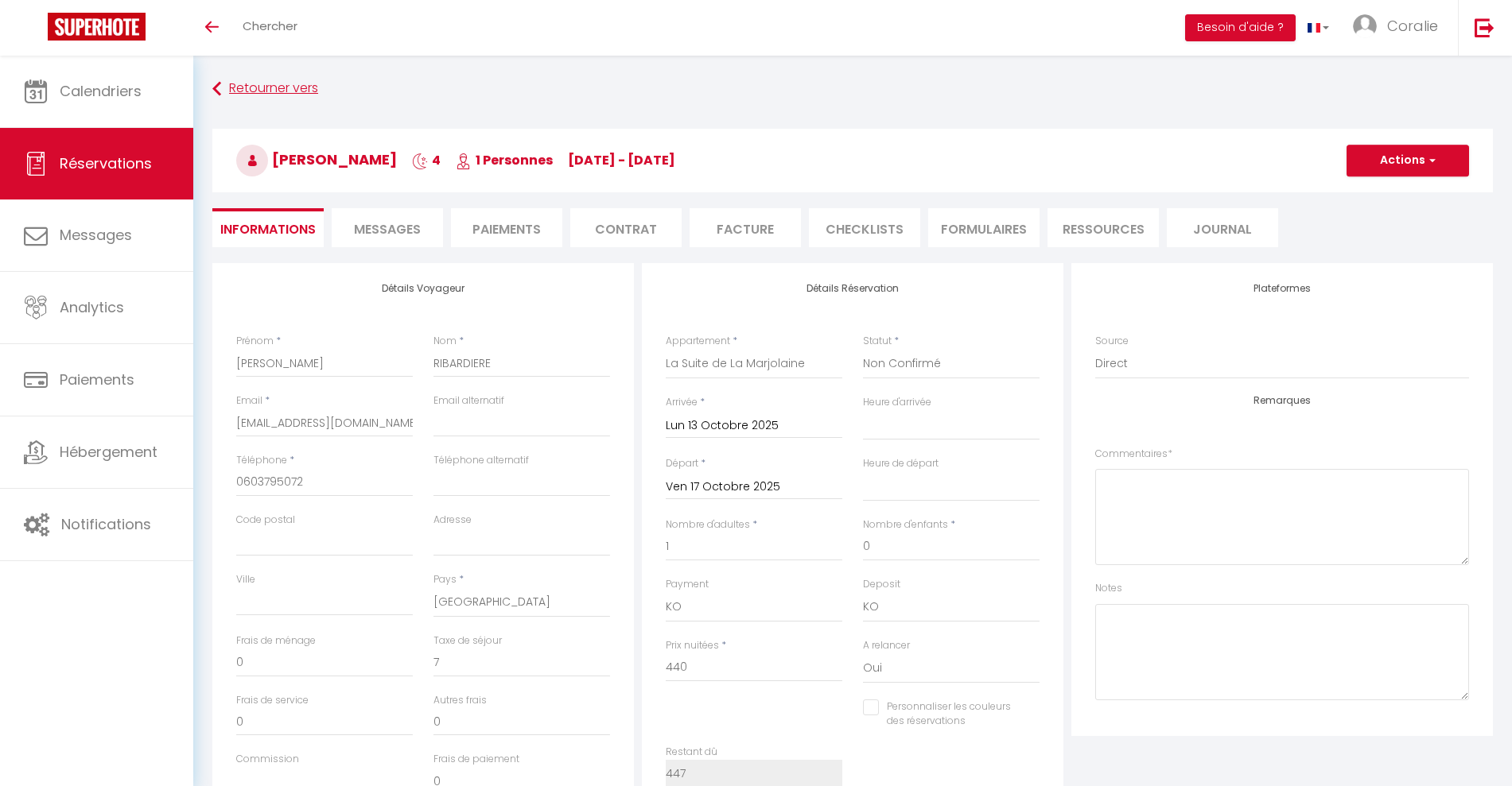
select select
click at [1400, 170] on button "Actions" at bounding box center [1408, 161] width 123 height 32
click at [689, 671] on input "440" at bounding box center [754, 668] width 177 height 28
drag, startPoint x: 695, startPoint y: 665, endPoint x: 525, endPoint y: 680, distance: 170.7
click at [525, 680] on div "Détails Voyageur Prénom * [PERSON_NAME] * RIBARDIERE Email * [EMAIL_ADDRESS][DO…" at bounding box center [853, 548] width 1288 height 569
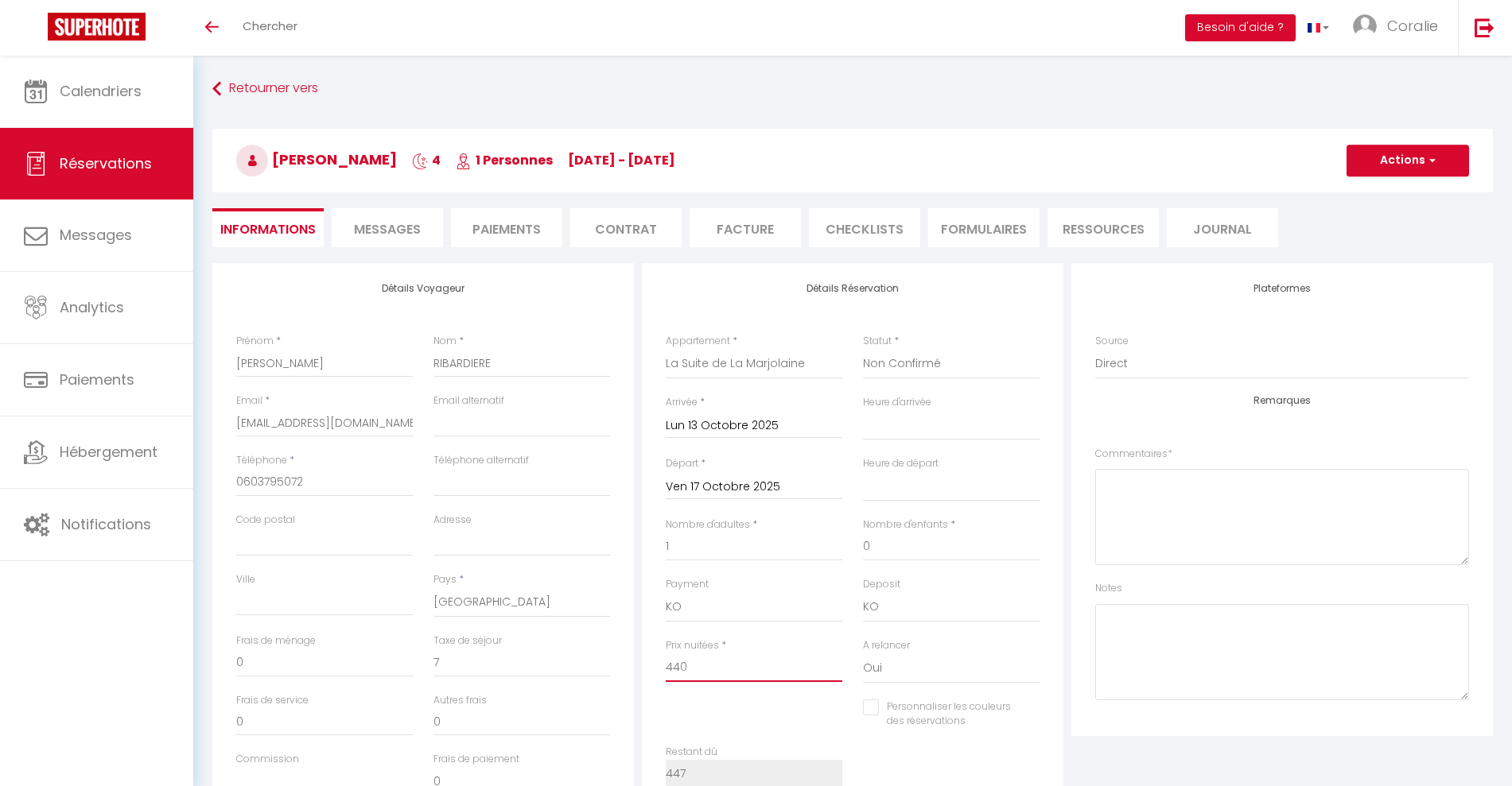
click at [710, 660] on input "440" at bounding box center [754, 668] width 177 height 28
click at [596, 664] on div "Détails Voyageur Prénom * [PERSON_NAME] * RIBARDIERE Email * [EMAIL_ADDRESS][DO…" at bounding box center [853, 548] width 1288 height 569
type input "3"
select select
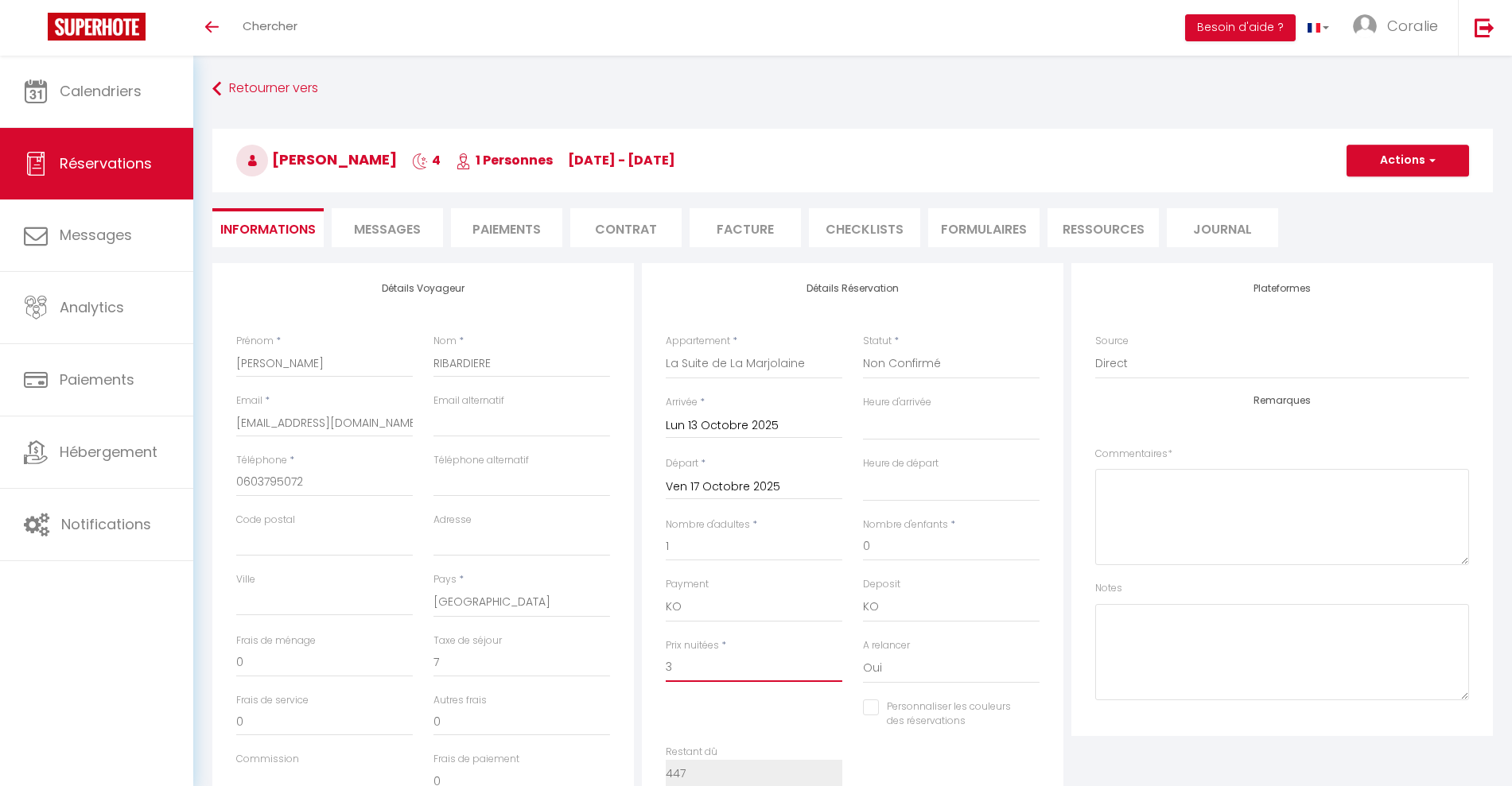
checkbox input "false"
type input "36"
select select
checkbox input "false"
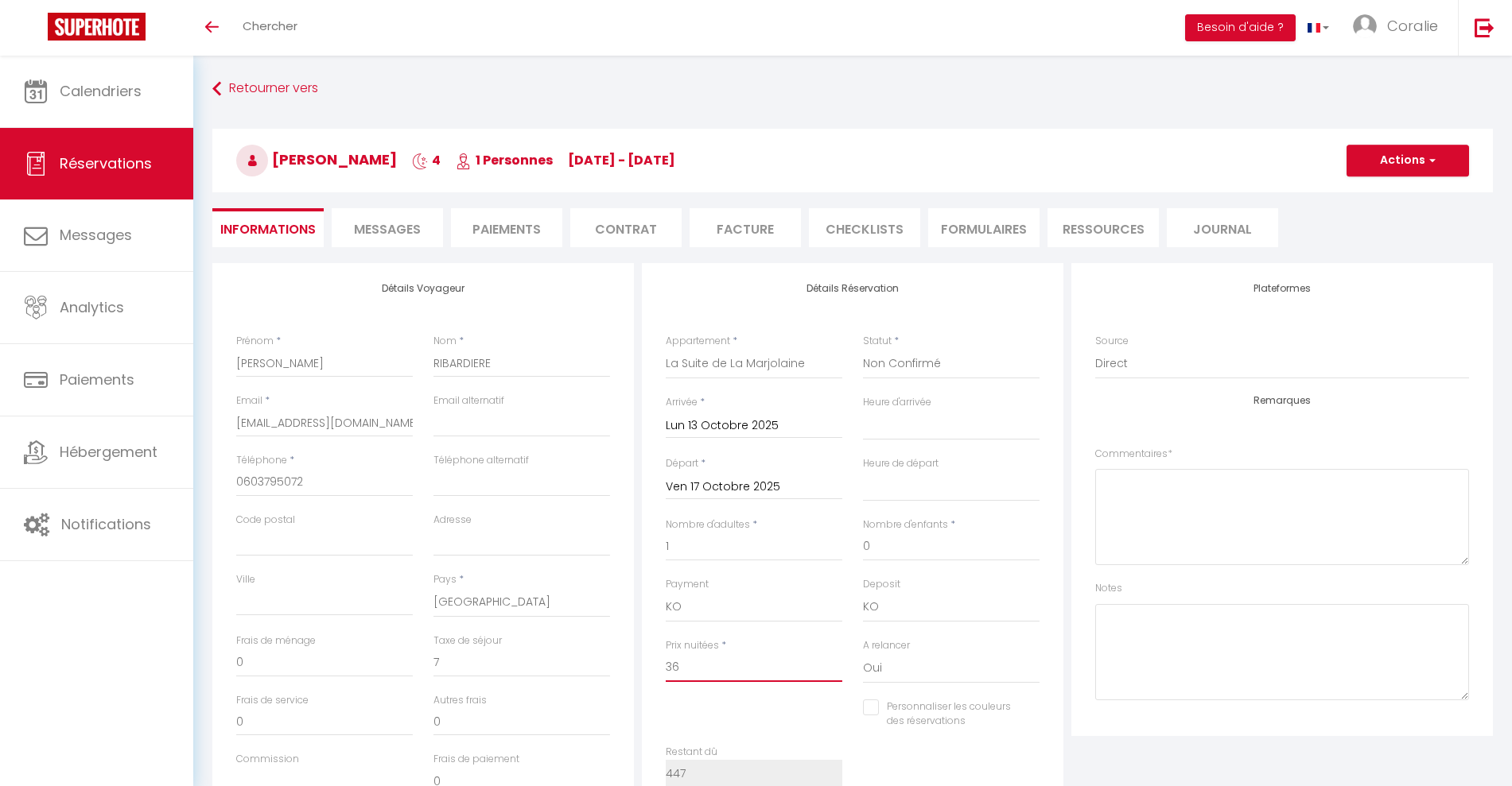
type input "360"
select select
checkbox input "false"
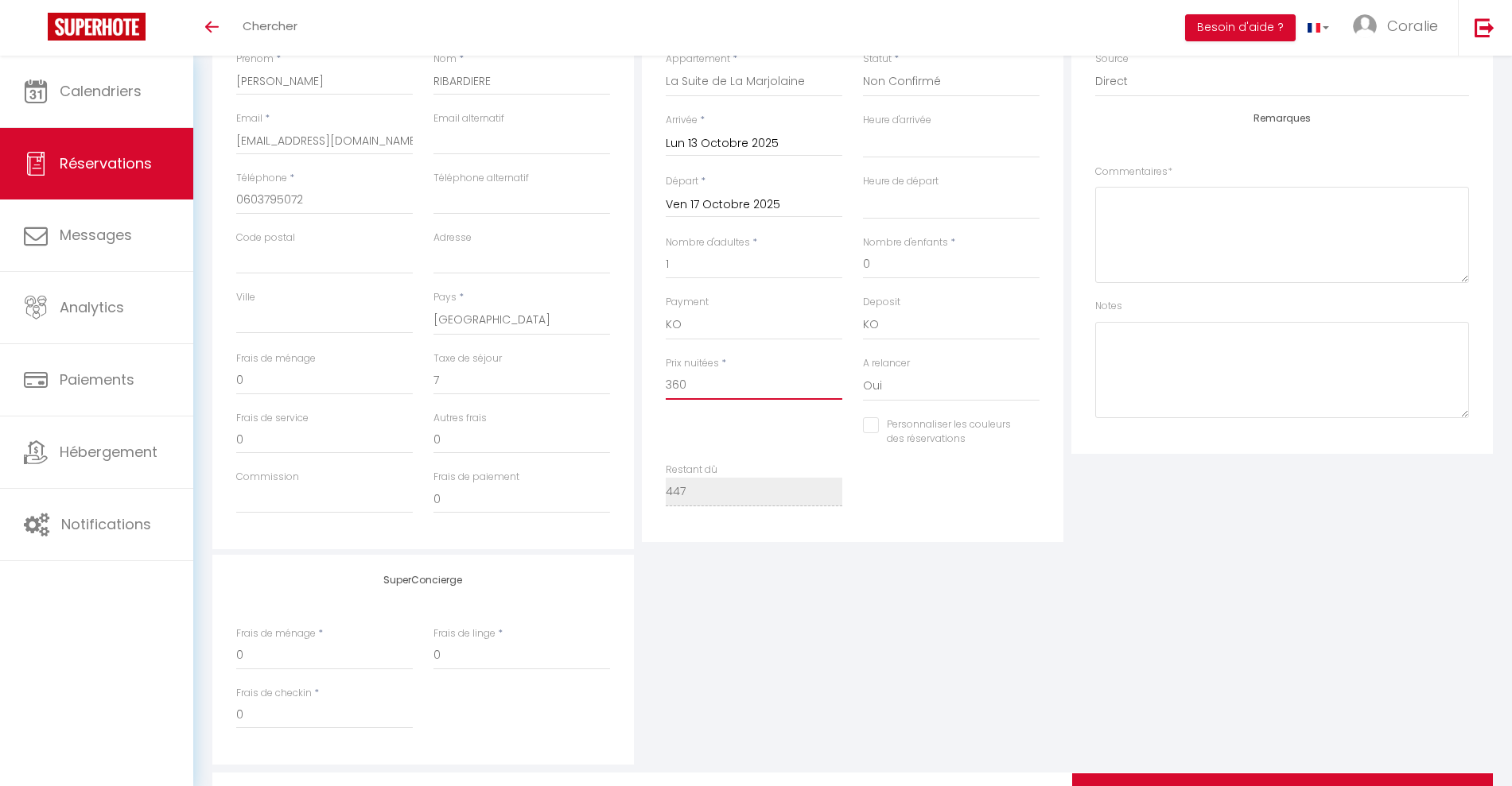
scroll to position [372, 0]
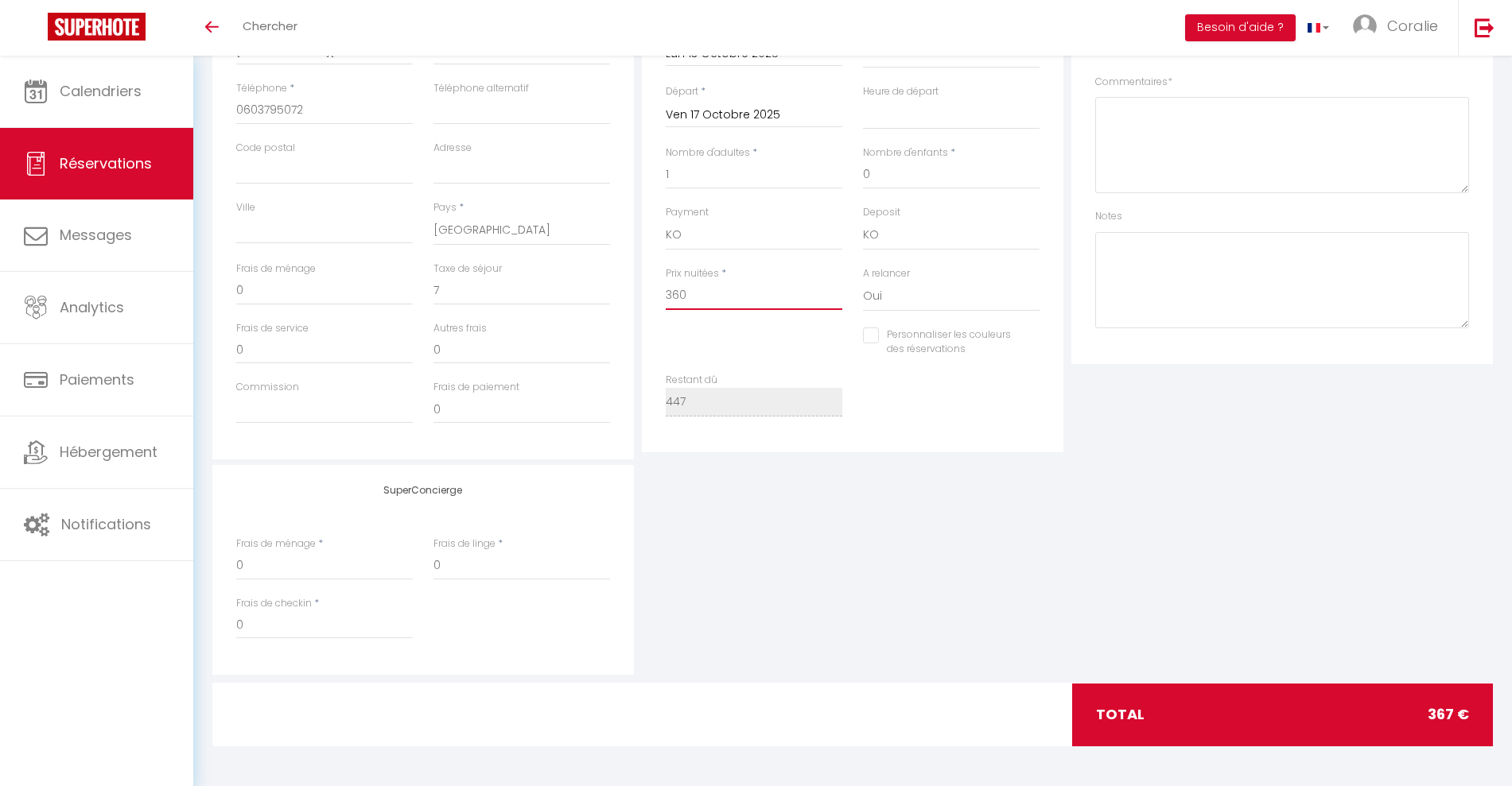
type input "360"
type input "0"
select select
checkbox input "false"
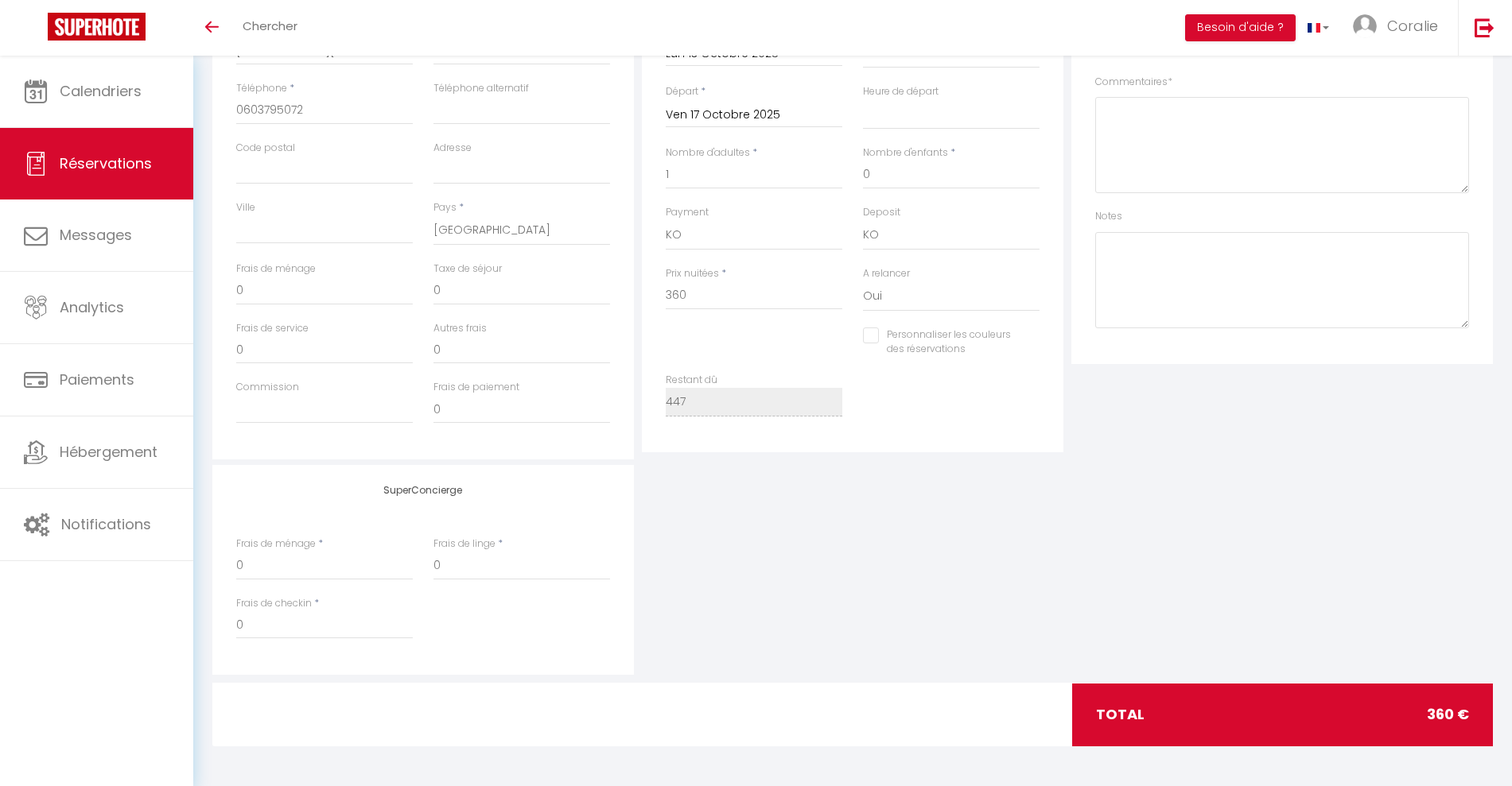
click at [1134, 569] on div "SuperConcierge Frais de ménage * 0 Frais de linge * 0 Frais de checkin * 0" at bounding box center [853, 571] width 1288 height 210
click at [887, 410] on div "Restant dû 447" at bounding box center [853, 403] width 394 height 60
click at [762, 287] on input "360" at bounding box center [754, 296] width 177 height 28
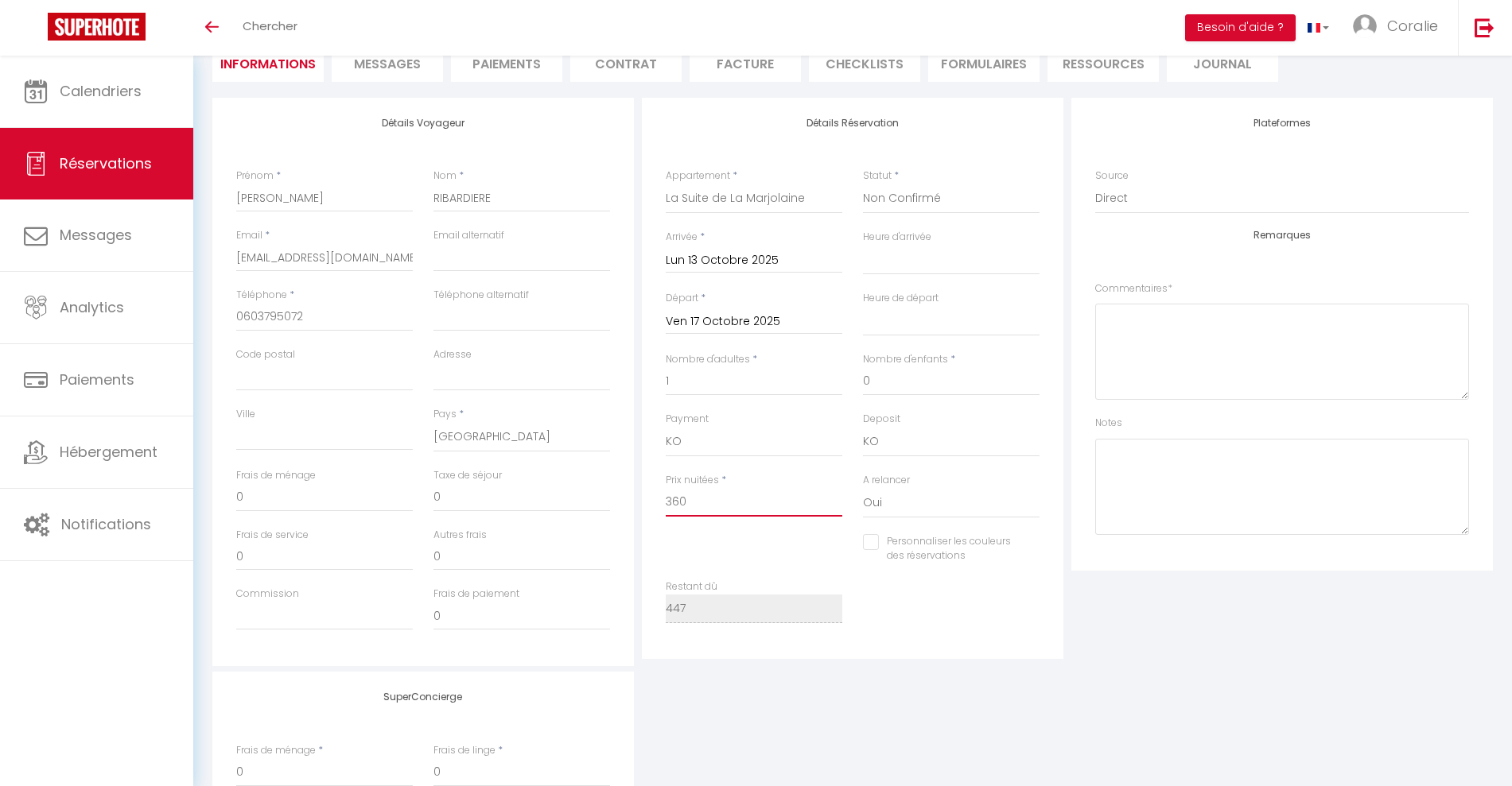
scroll to position [0, 0]
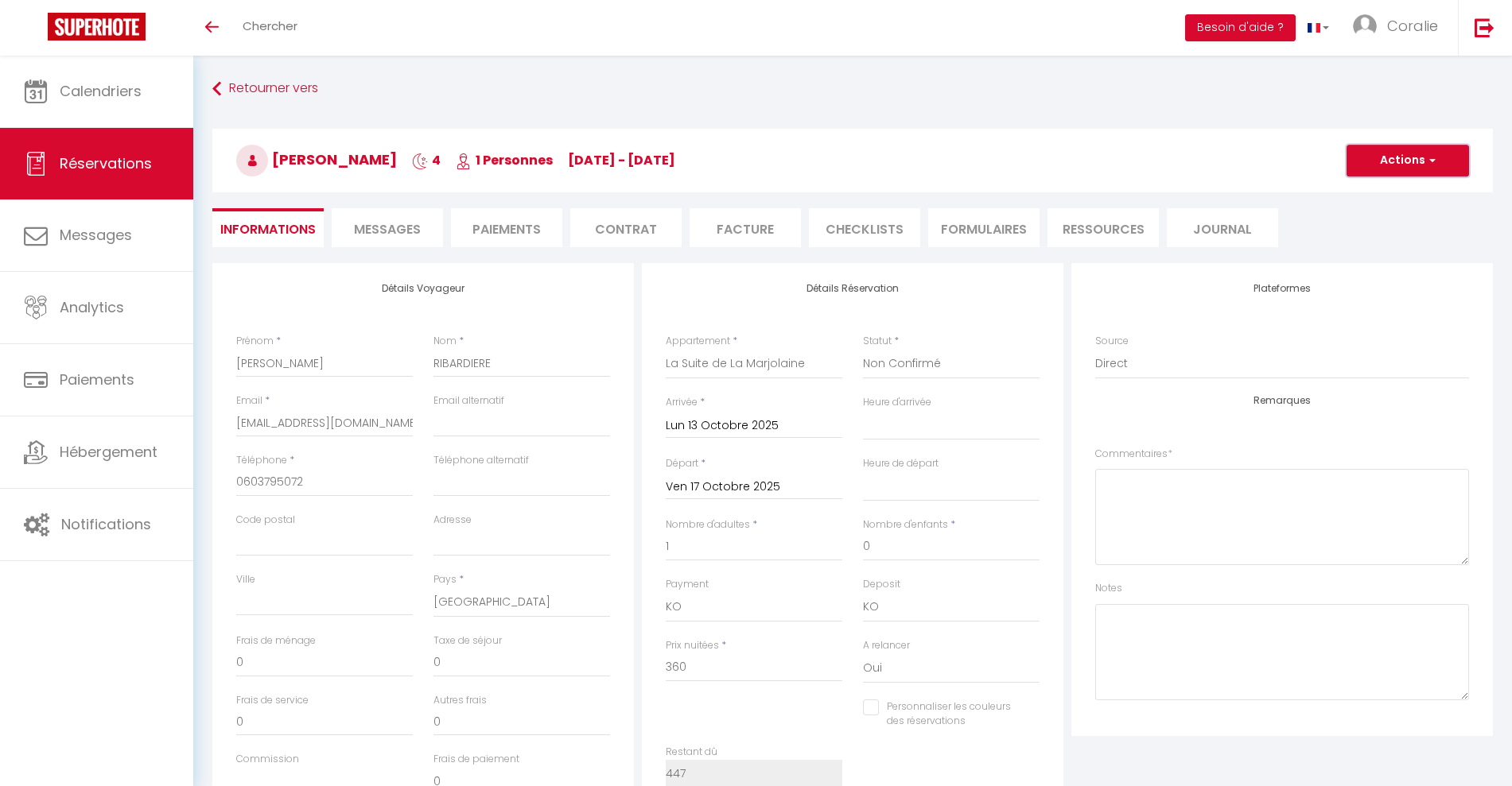
click at [1398, 155] on button "Actions" at bounding box center [1408, 161] width 123 height 32
click at [1361, 194] on link "Enregistrer" at bounding box center [1392, 195] width 125 height 20
select select "not_cancelled"
select select
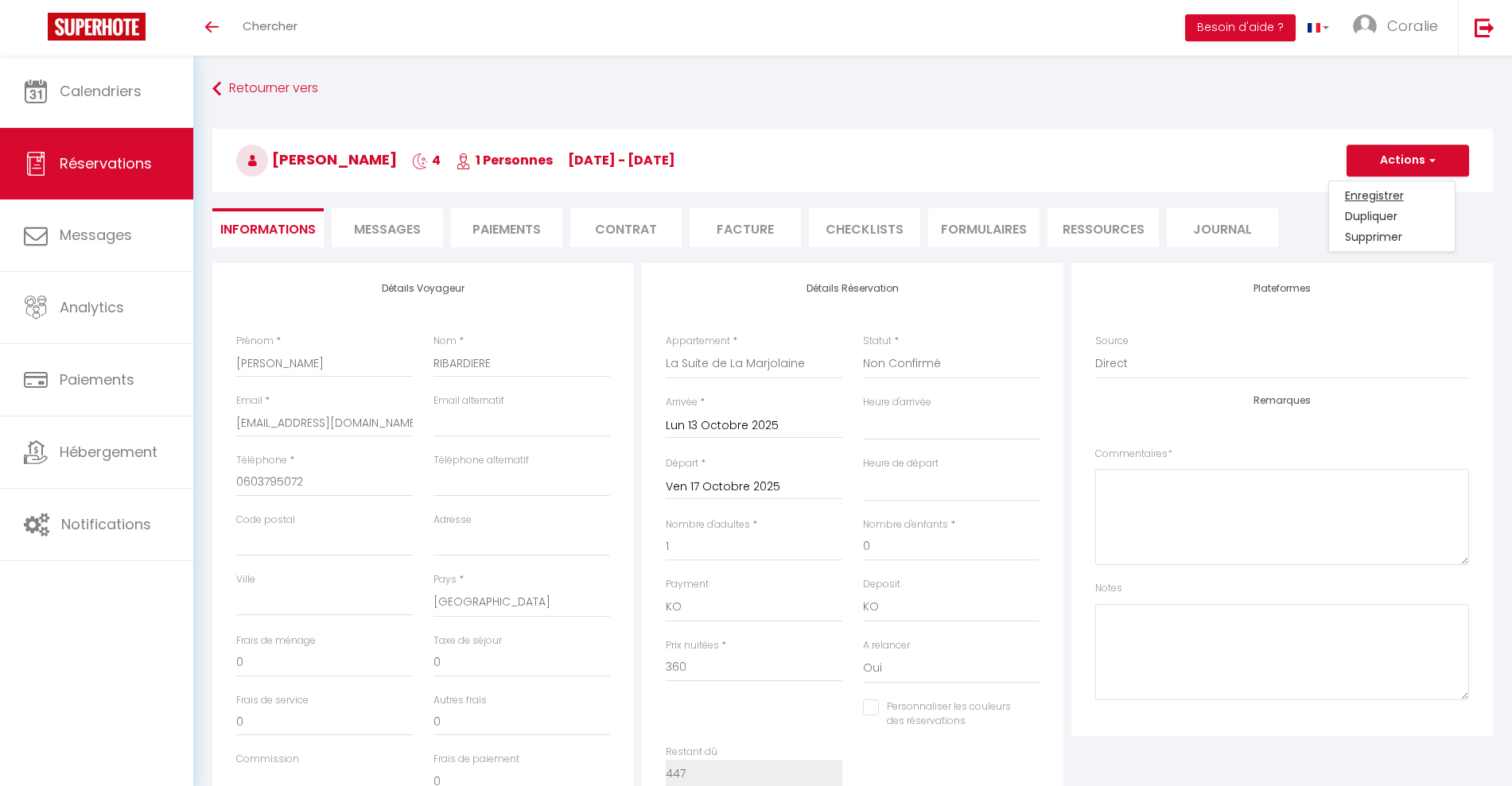
select select
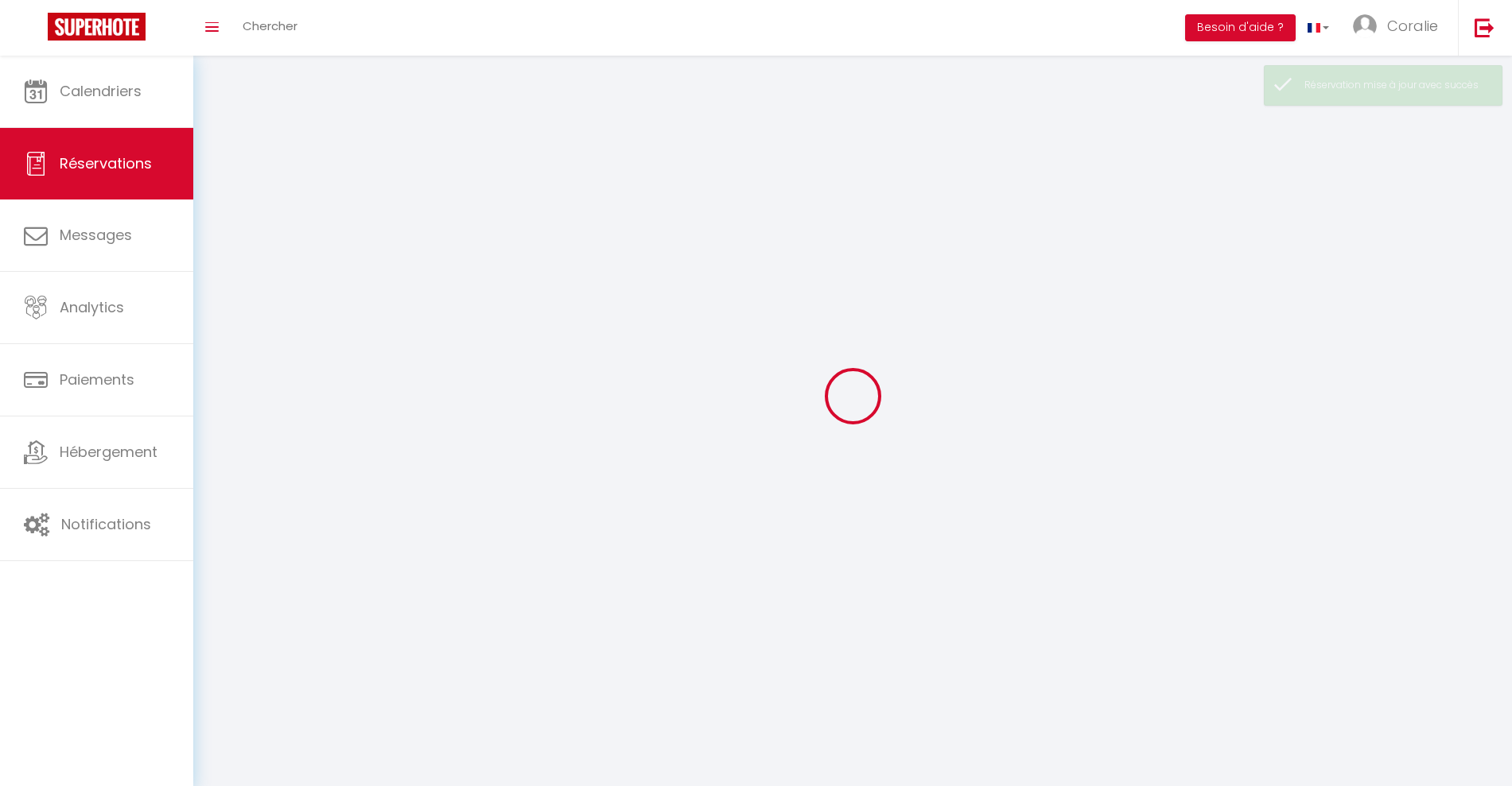
select select
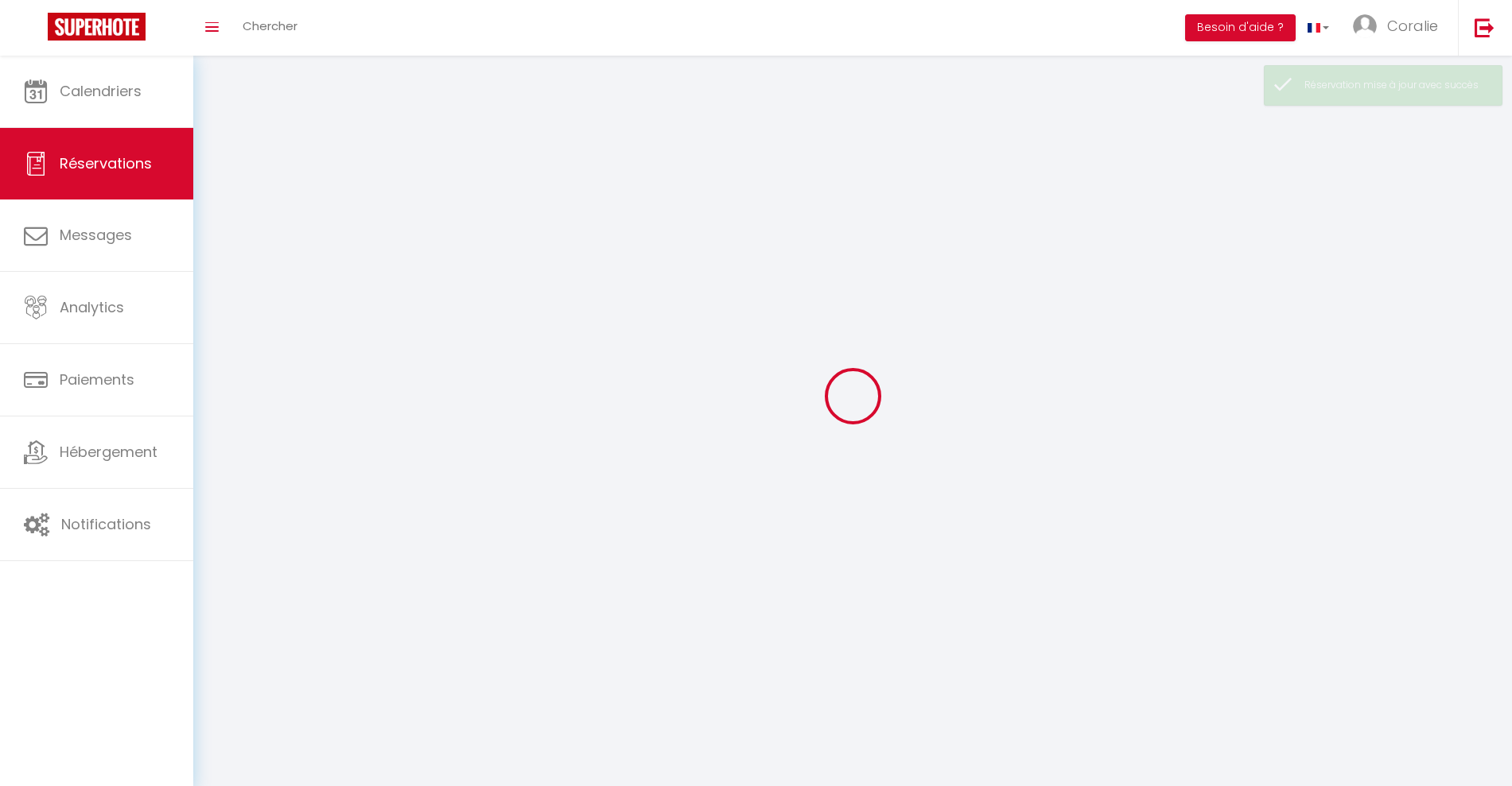
select select
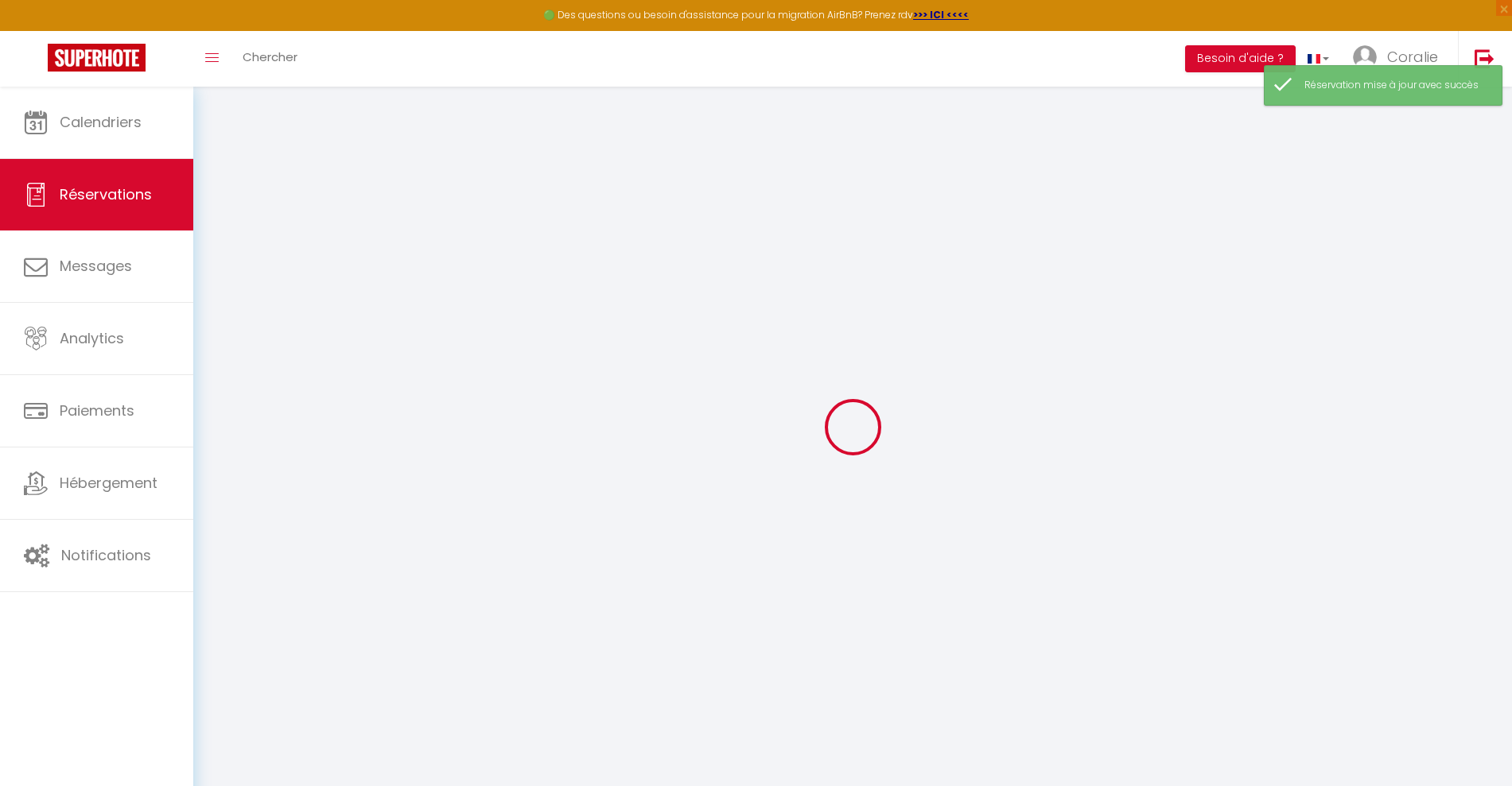
select select
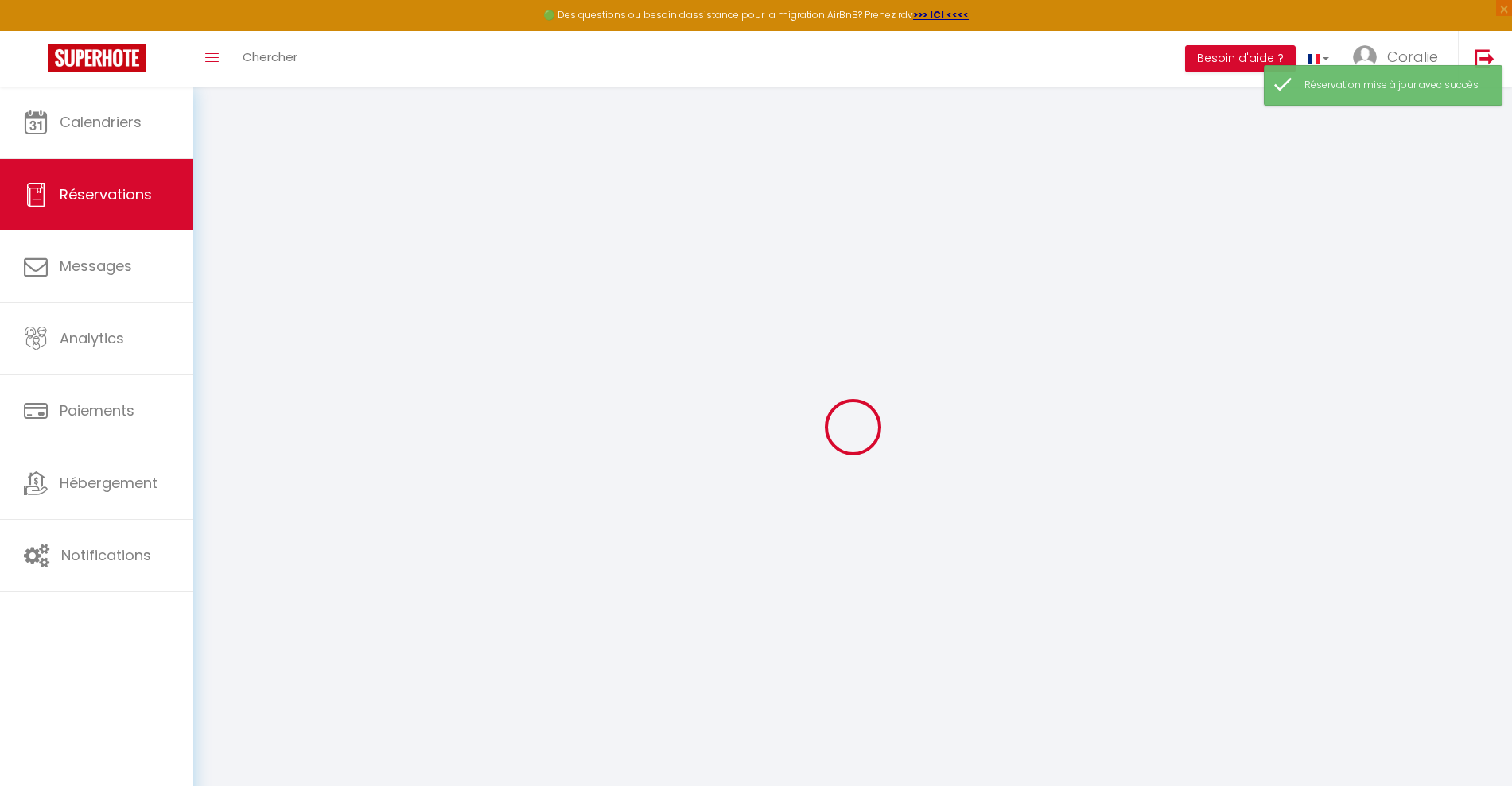
select select
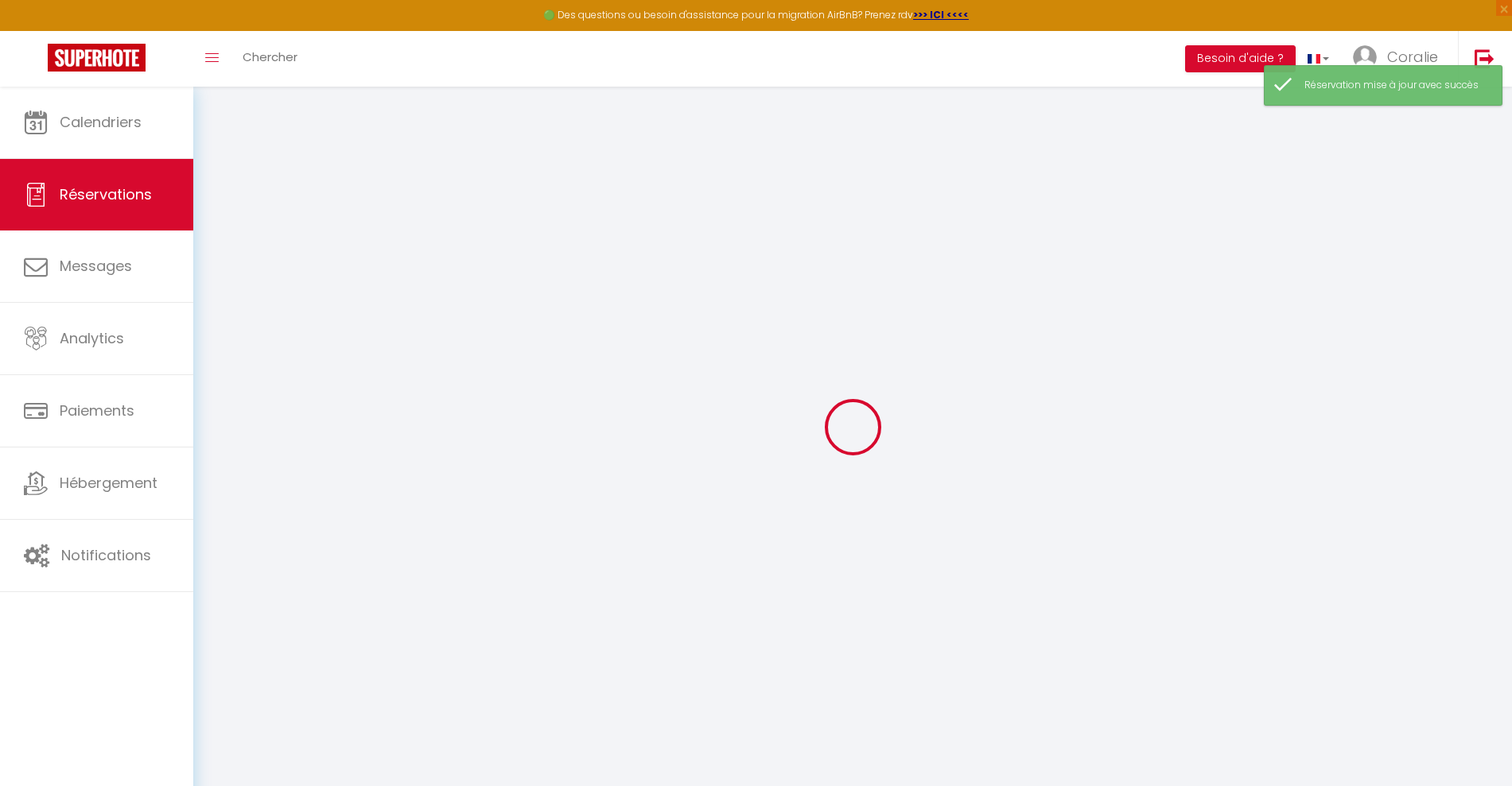
select select
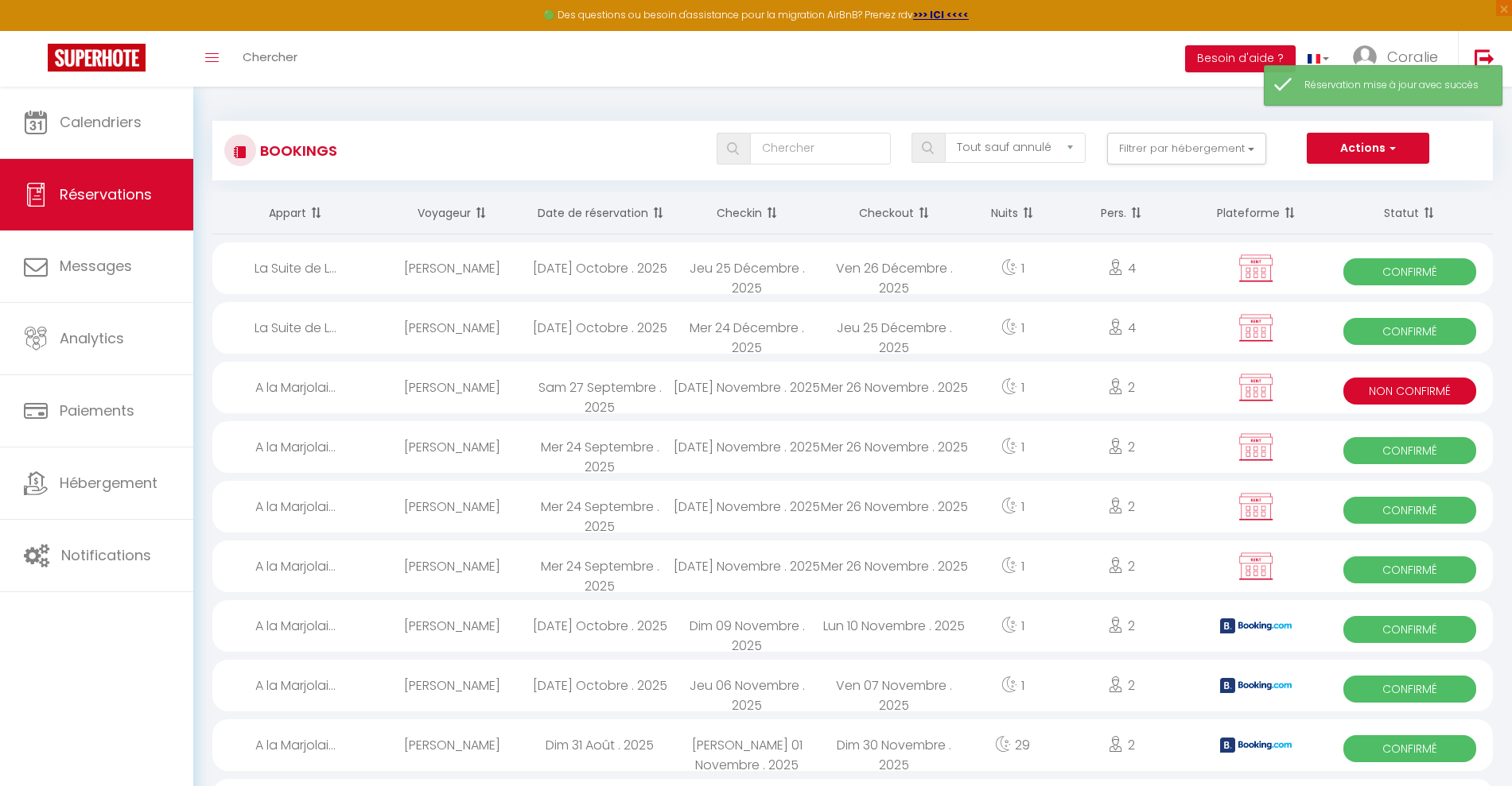
click at [628, 267] on div "[DATE] Octobre . 2025" at bounding box center [599, 268] width 148 height 52
select select "OK"
select select "KO"
select select "0"
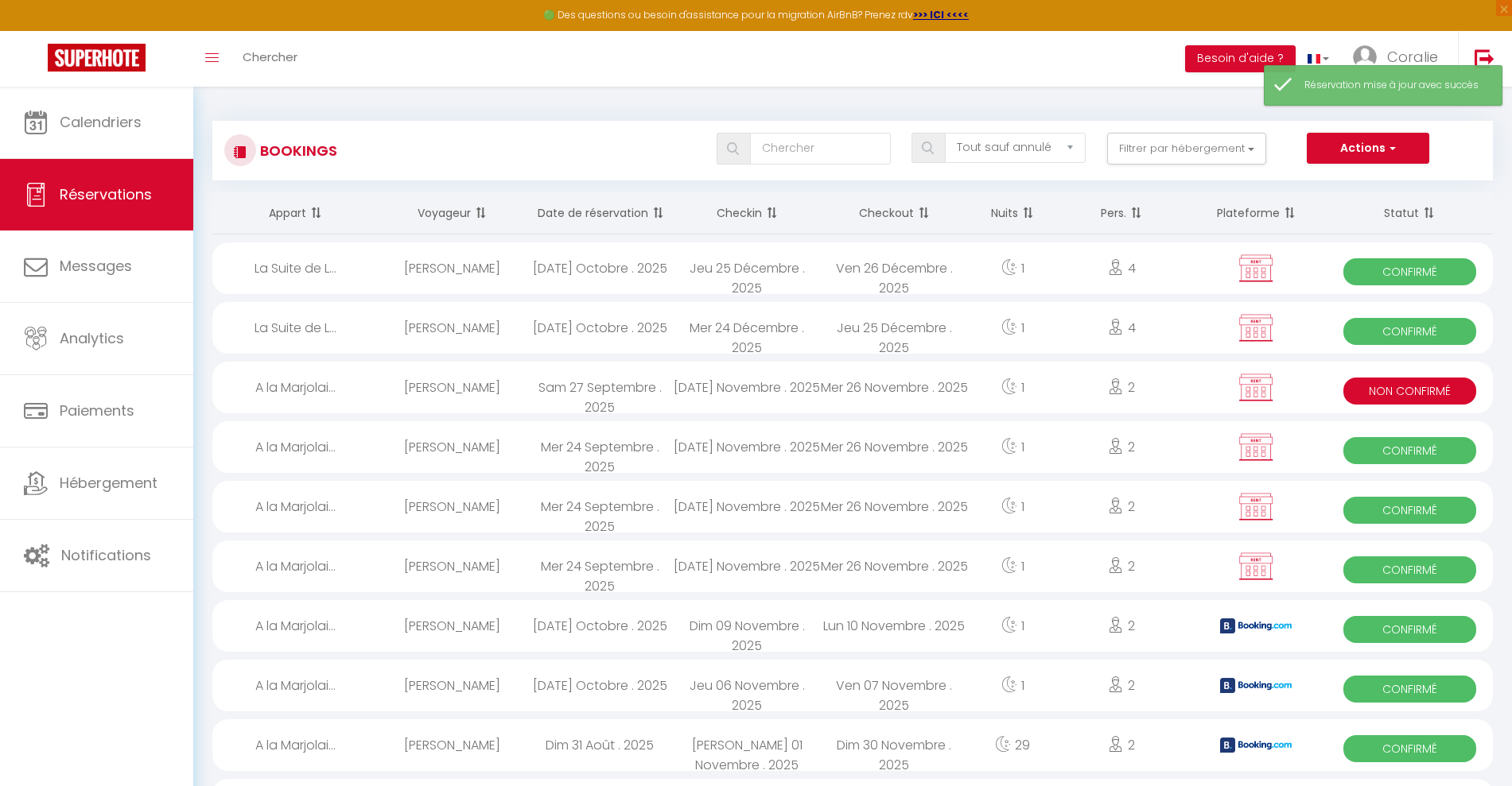
select select "1"
select select
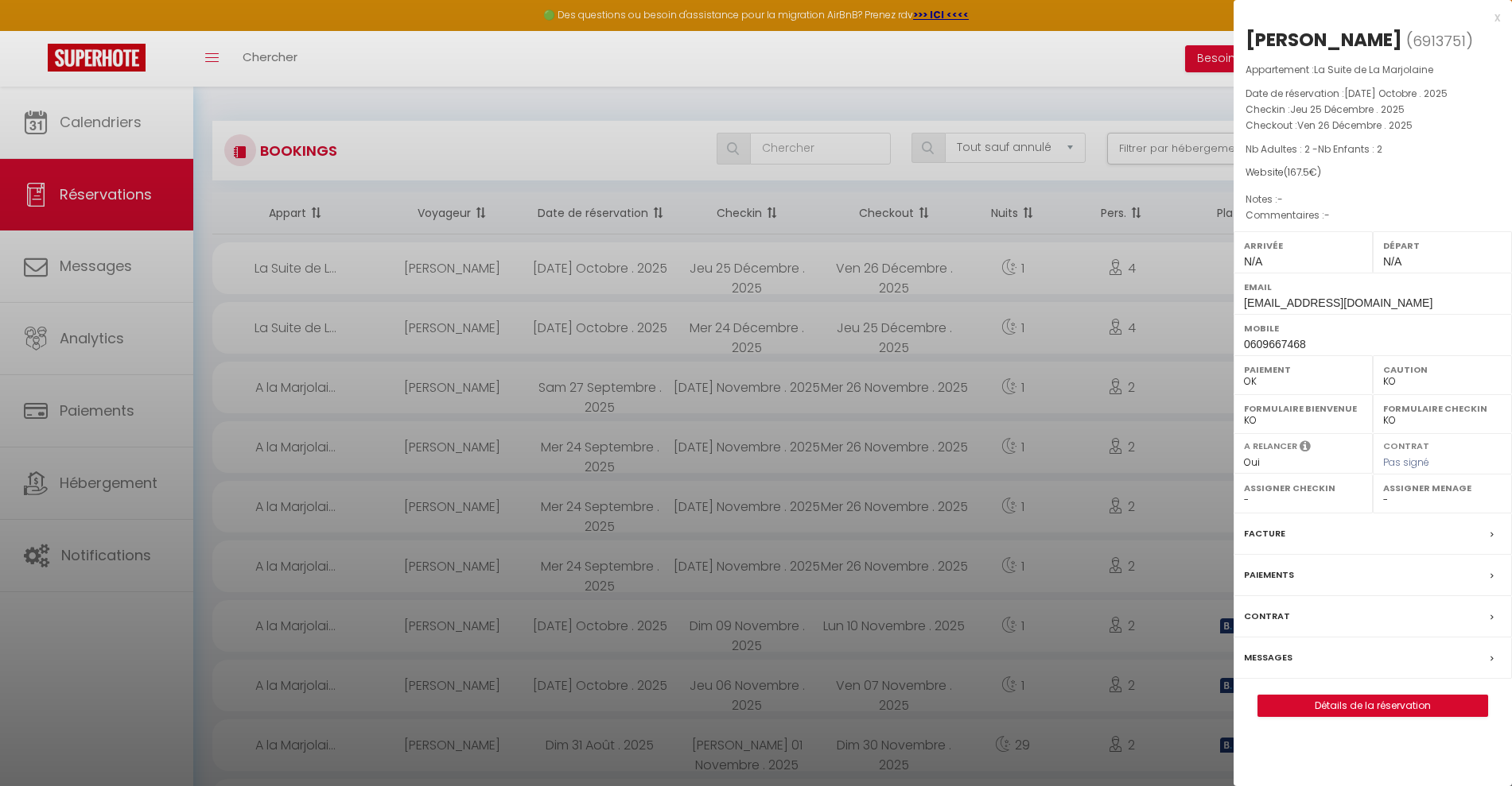
click at [794, 87] on div at bounding box center [756, 393] width 1512 height 786
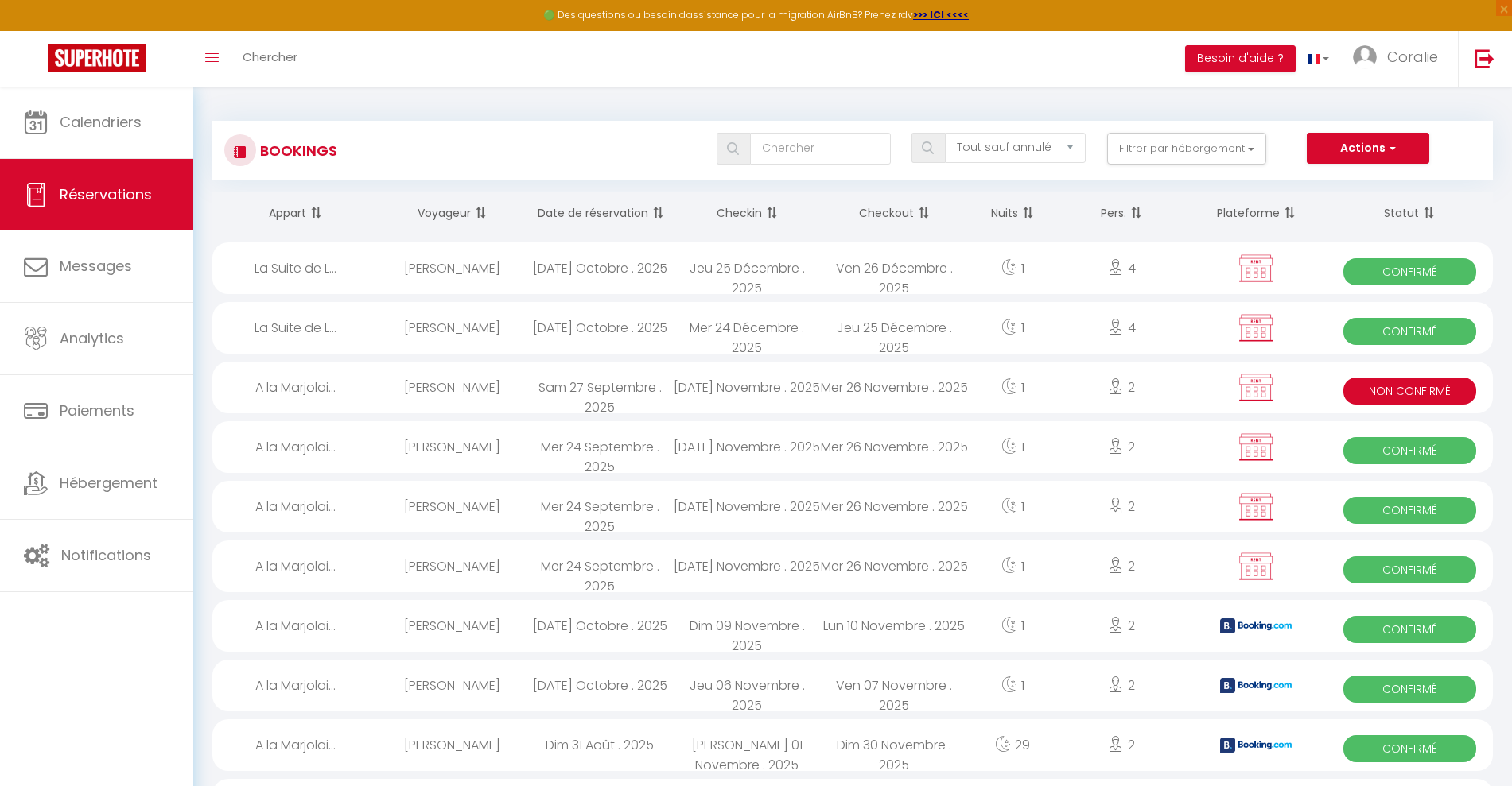
click at [461, 52] on div "Toggle menubar Chercher BUTTON Besoin d'aide ? Coralie Paramètres Équipe" at bounding box center [808, 58] width 1385 height 56
click at [266, 57] on span "Chercher" at bounding box center [270, 57] width 55 height 17
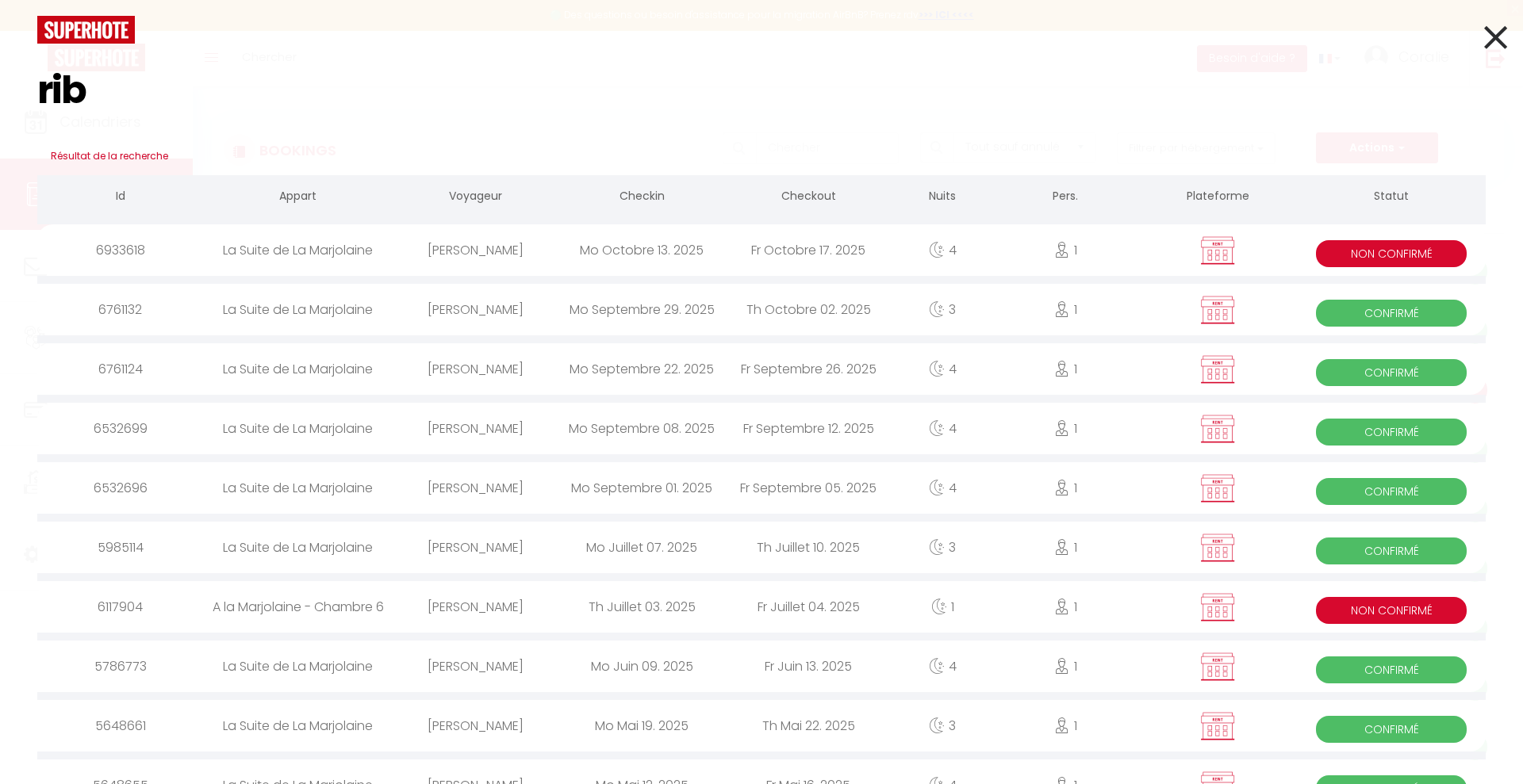
type input "rib"
click at [672, 263] on div "Mo Octobre 13. 2025" at bounding box center [642, 250] width 167 height 52
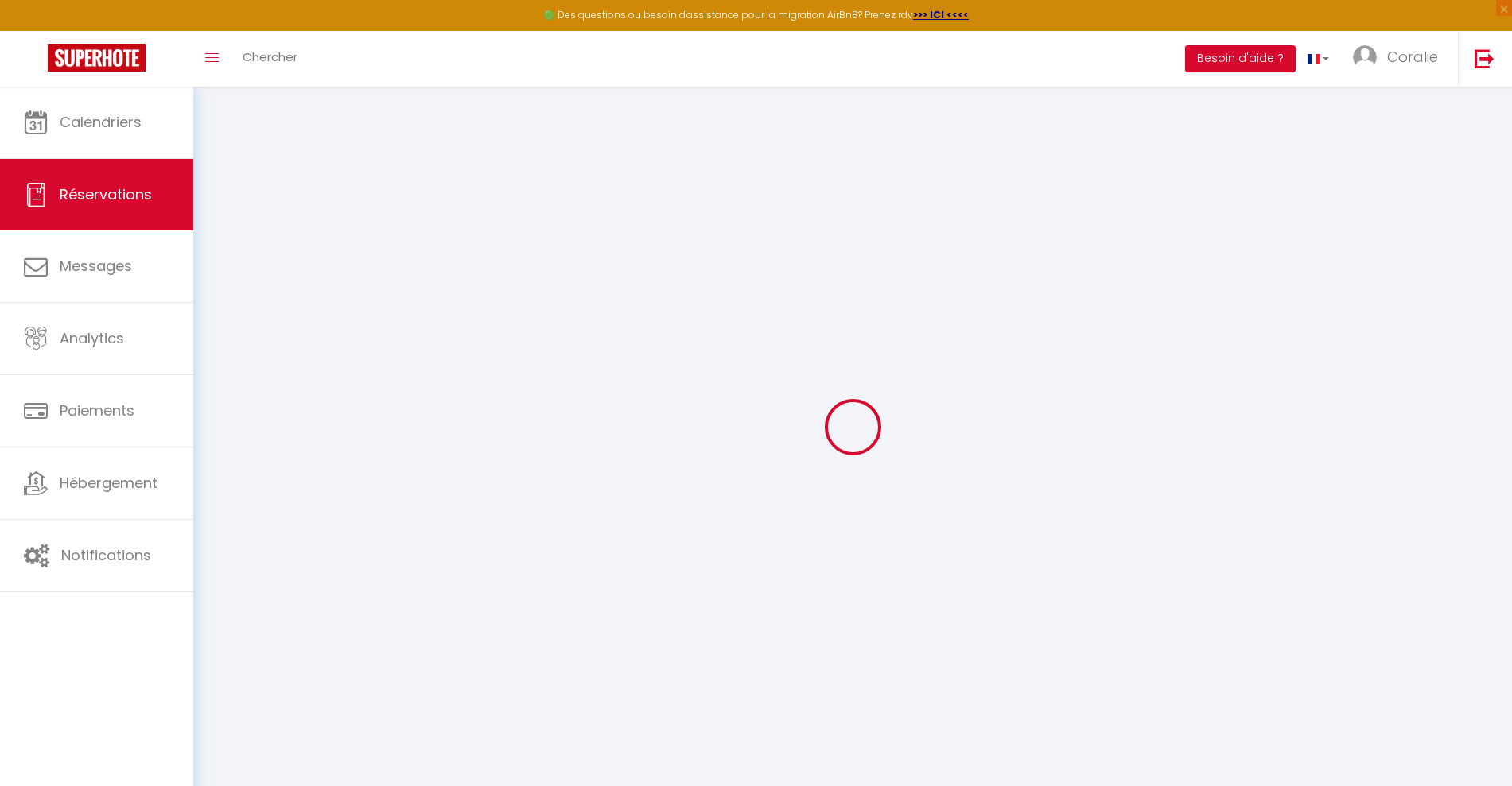
select select
checkbox input "false"
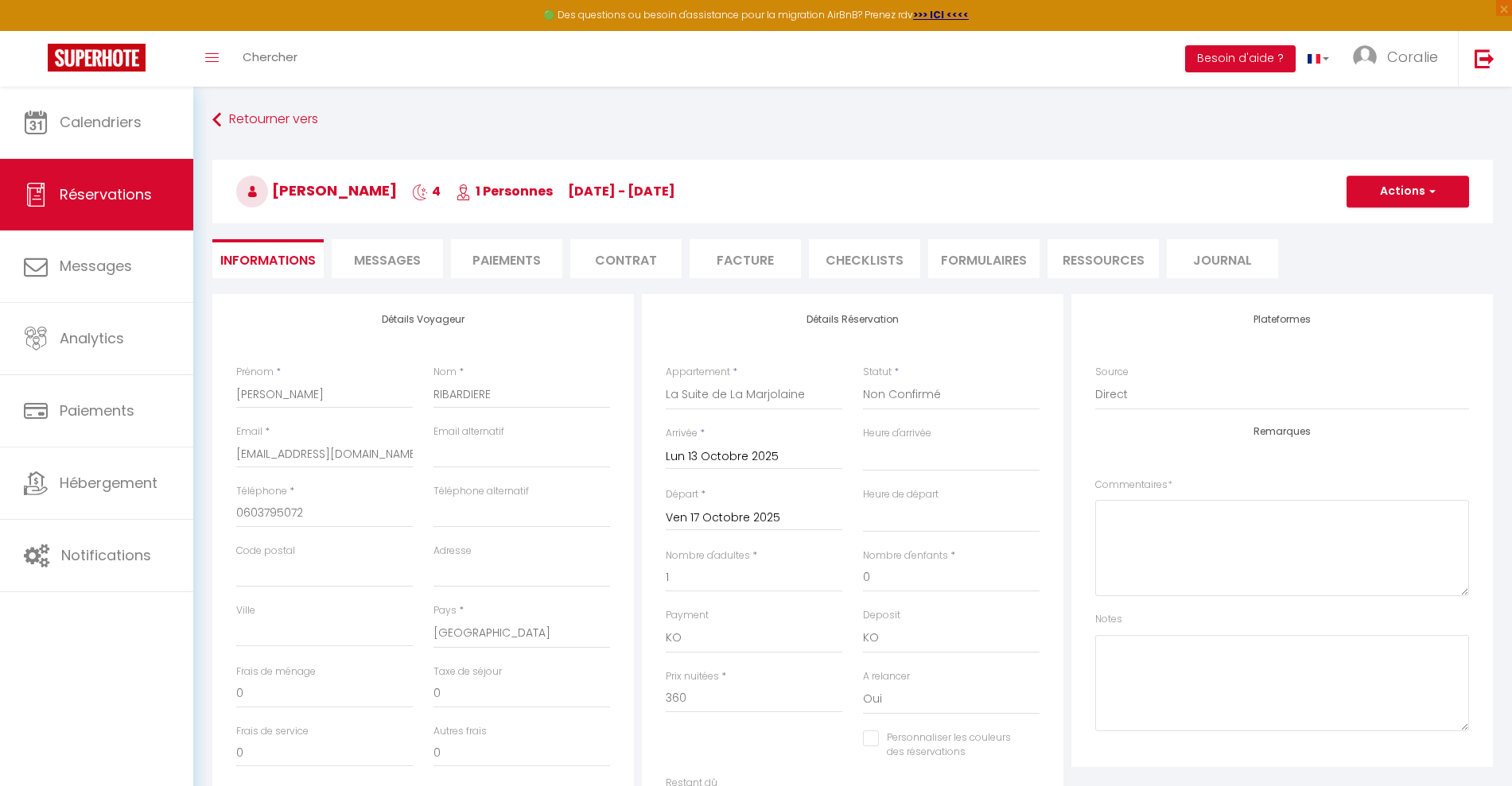
select select
checkbox input "false"
select select
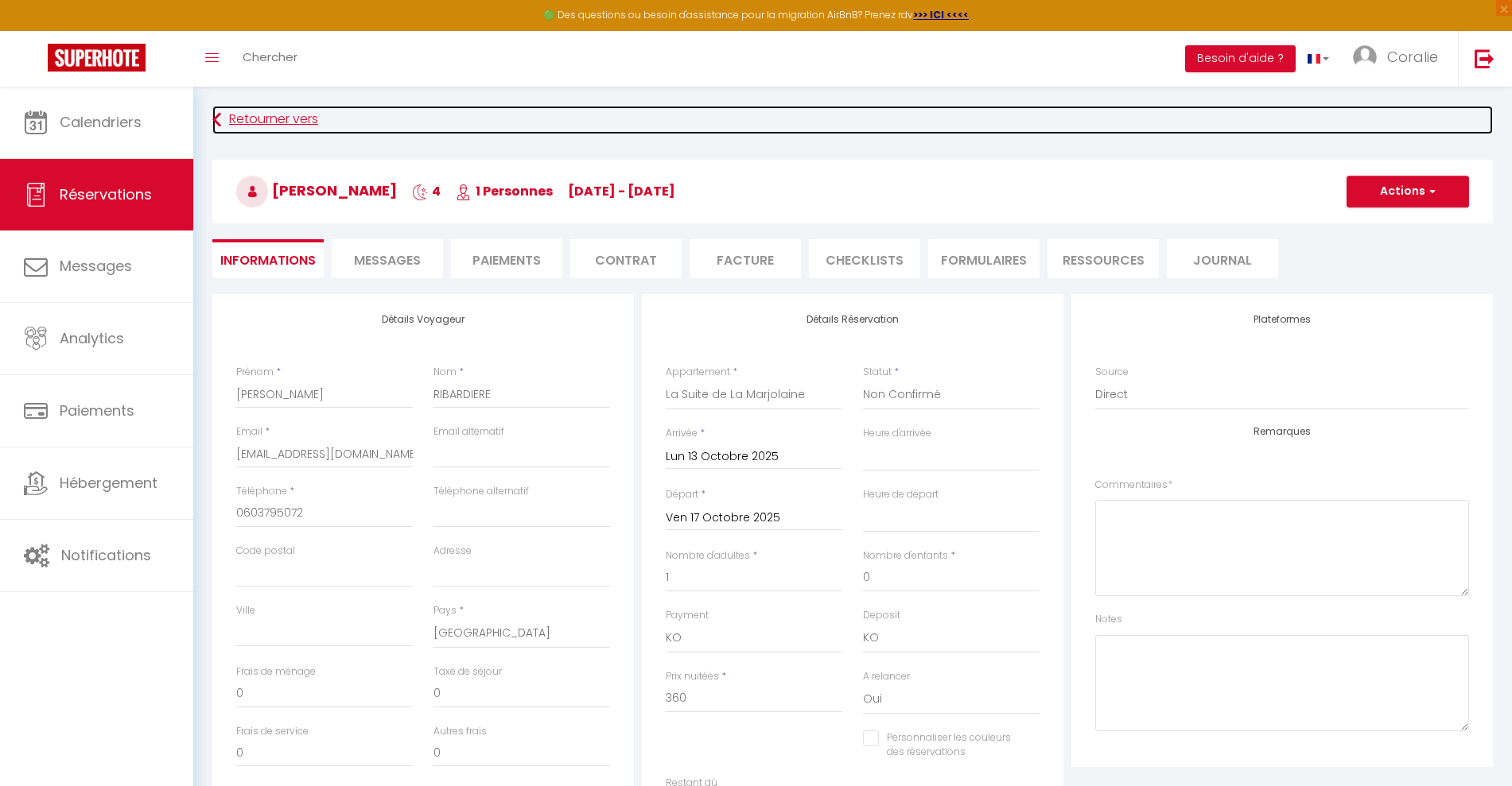
click at [273, 126] on link "Retourner vers" at bounding box center [852, 120] width 1280 height 28
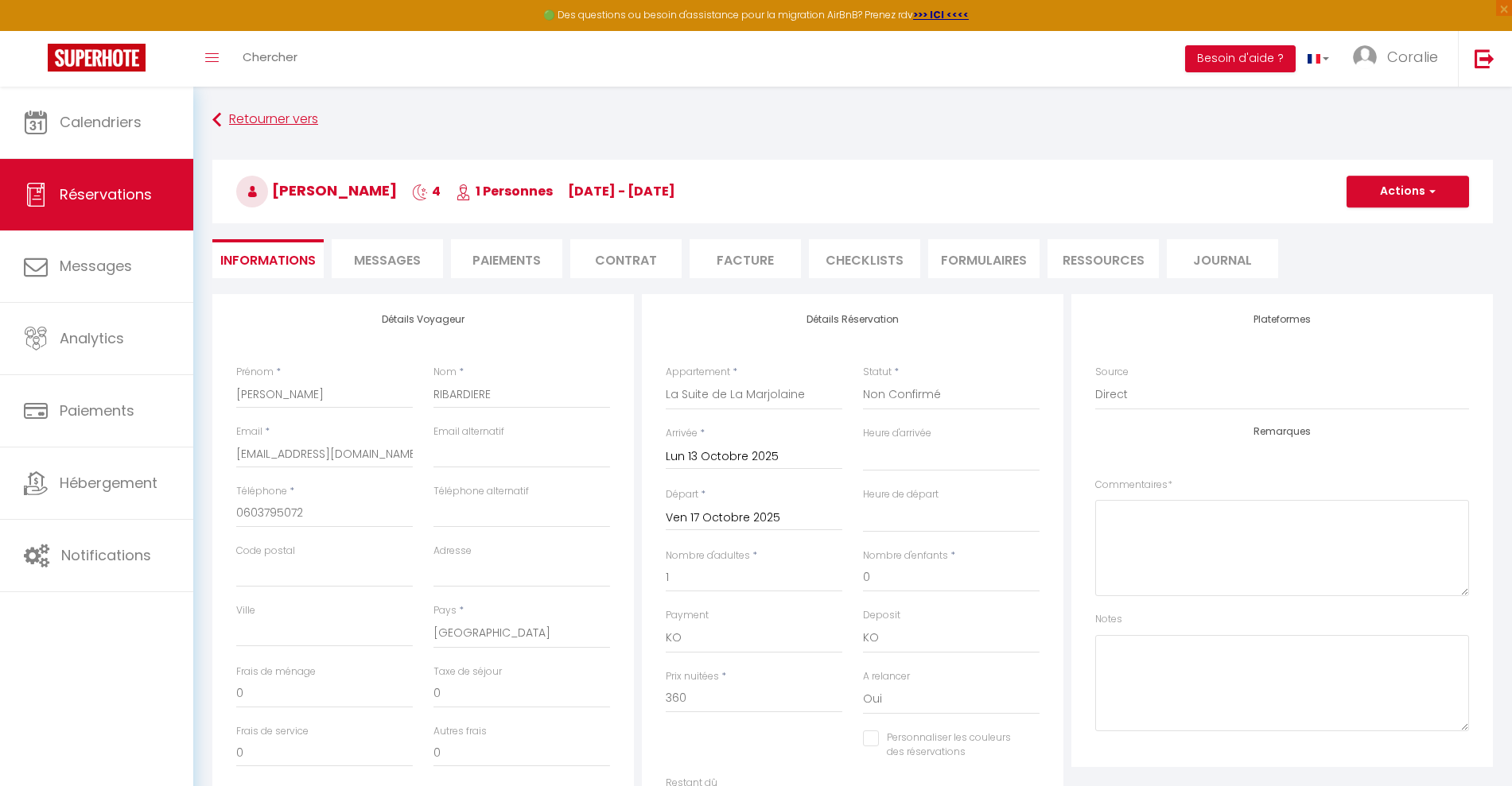
select select "not_cancelled"
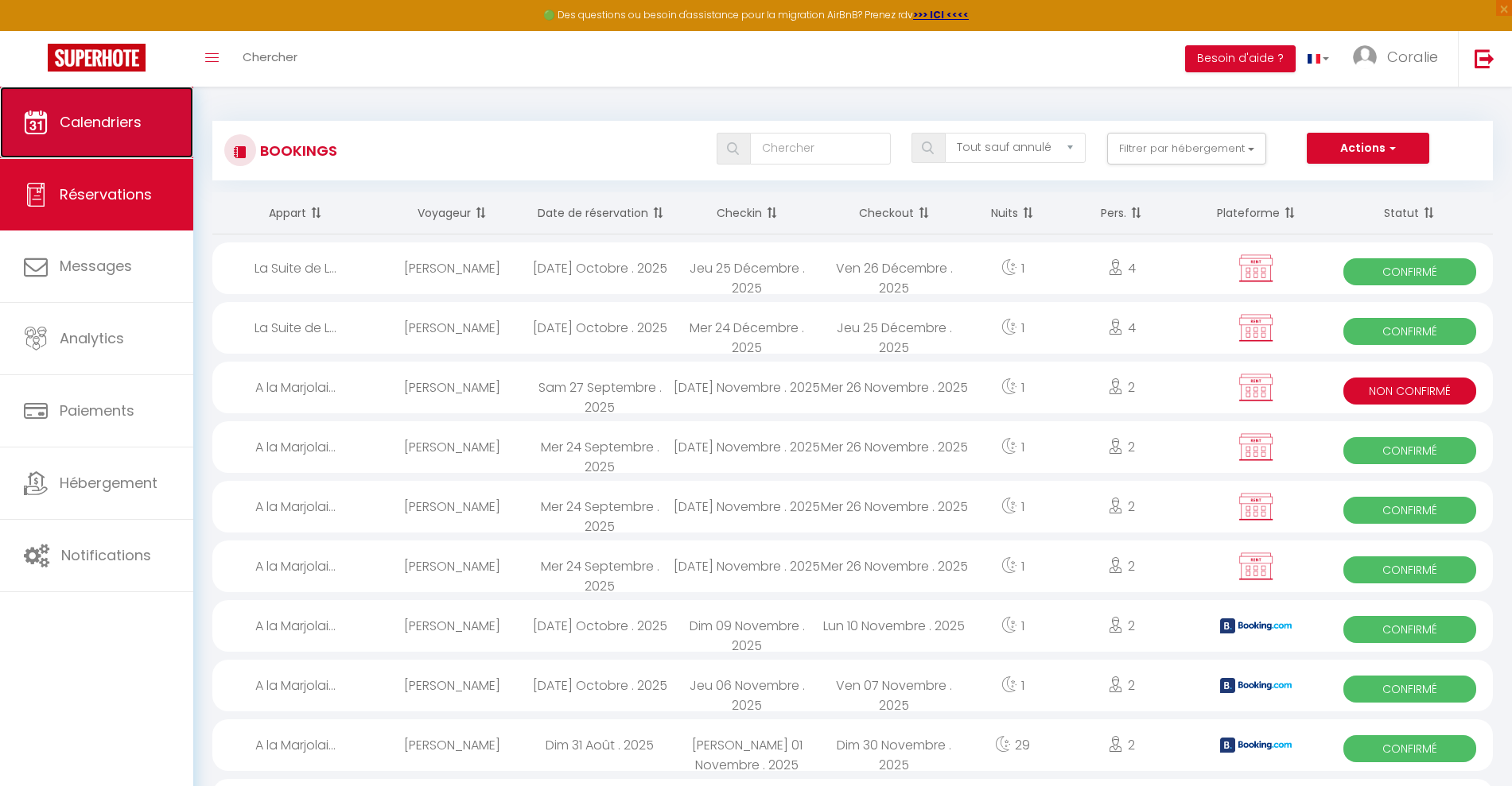
click at [7, 110] on link "Calendriers" at bounding box center [96, 122] width 194 height 72
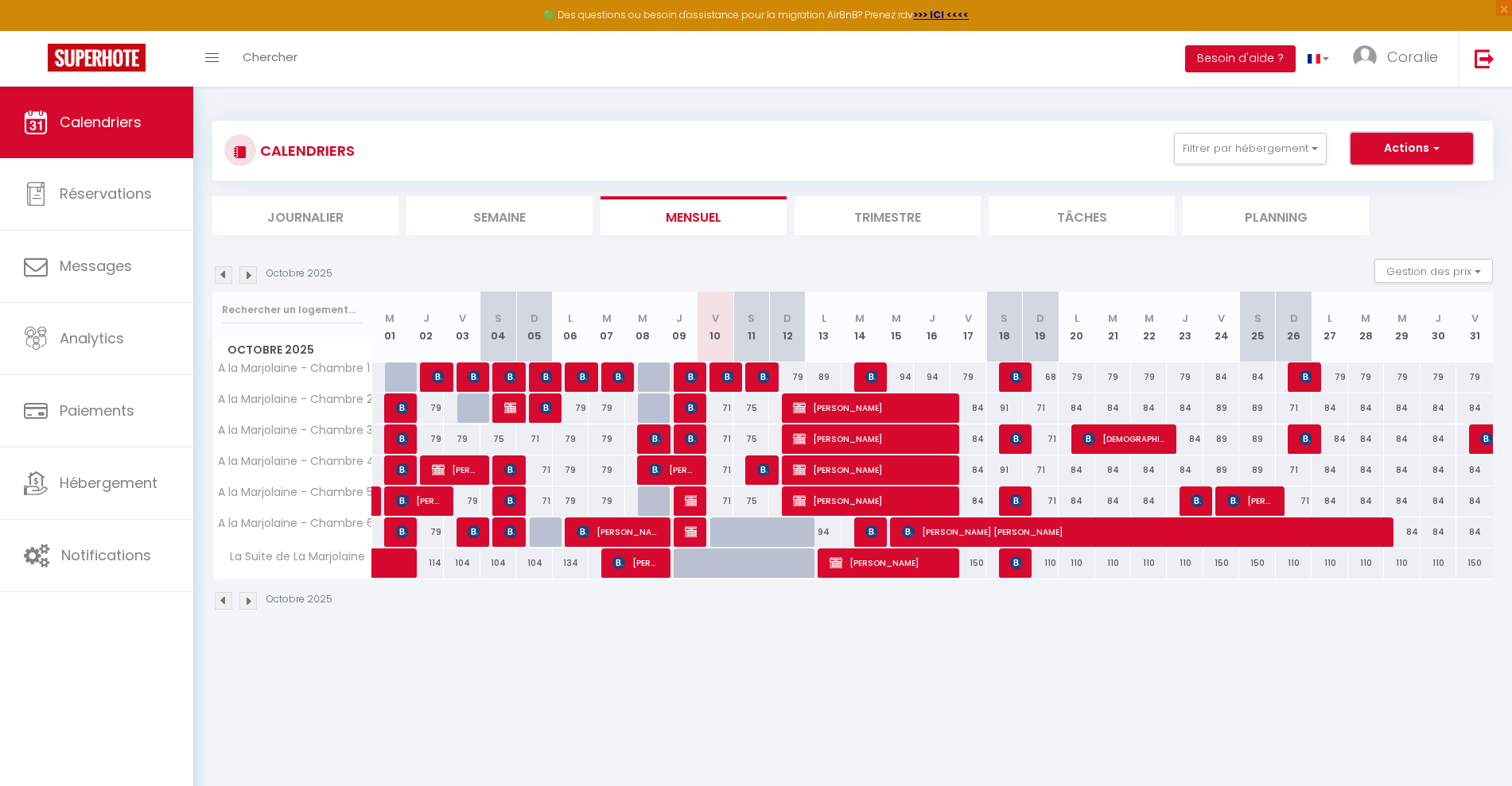
click at [1410, 155] on button "Actions" at bounding box center [1411, 148] width 123 height 32
click at [1400, 184] on link "Nouvelle réservation" at bounding box center [1394, 185] width 139 height 24
select select
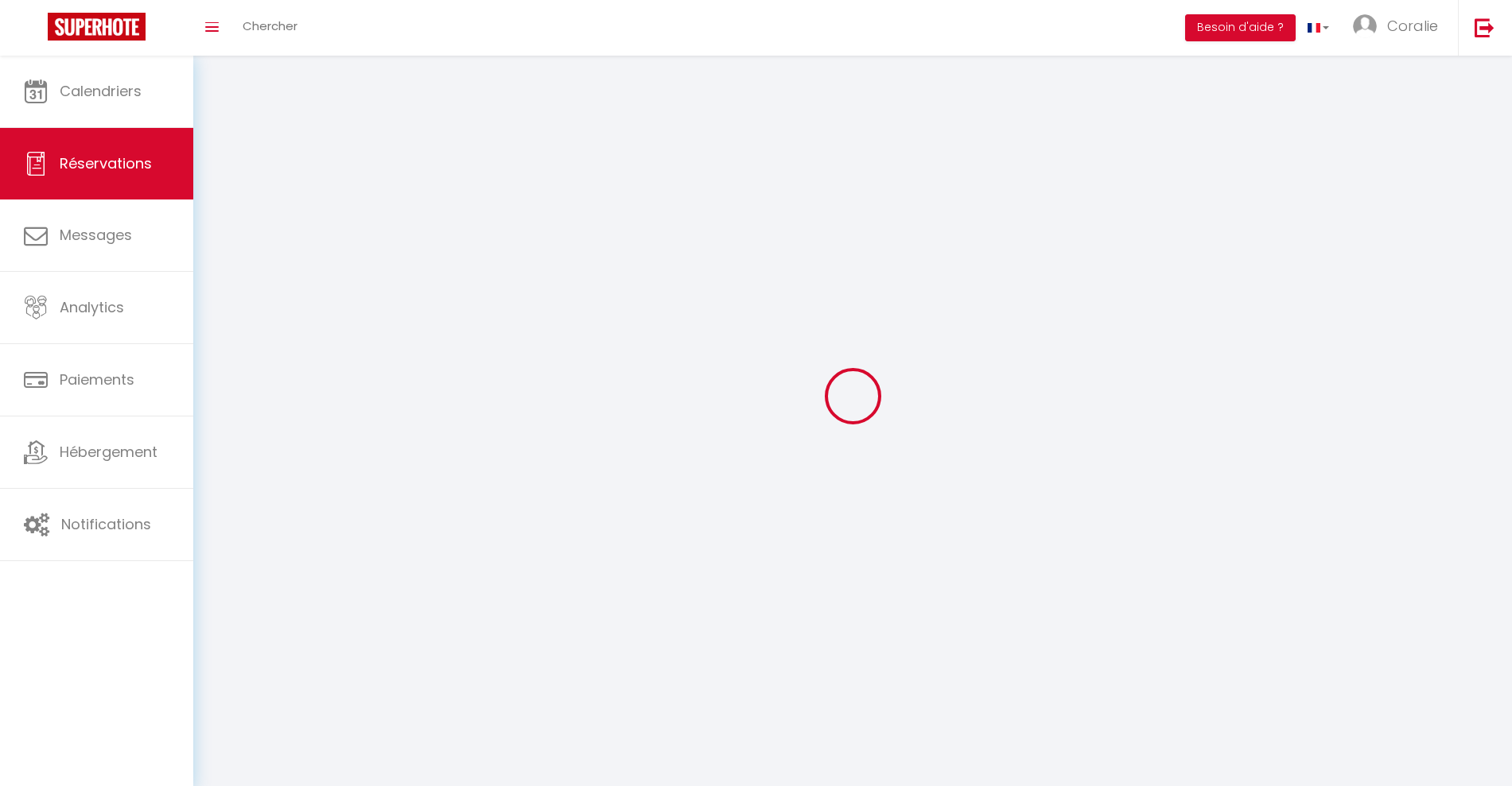
select select
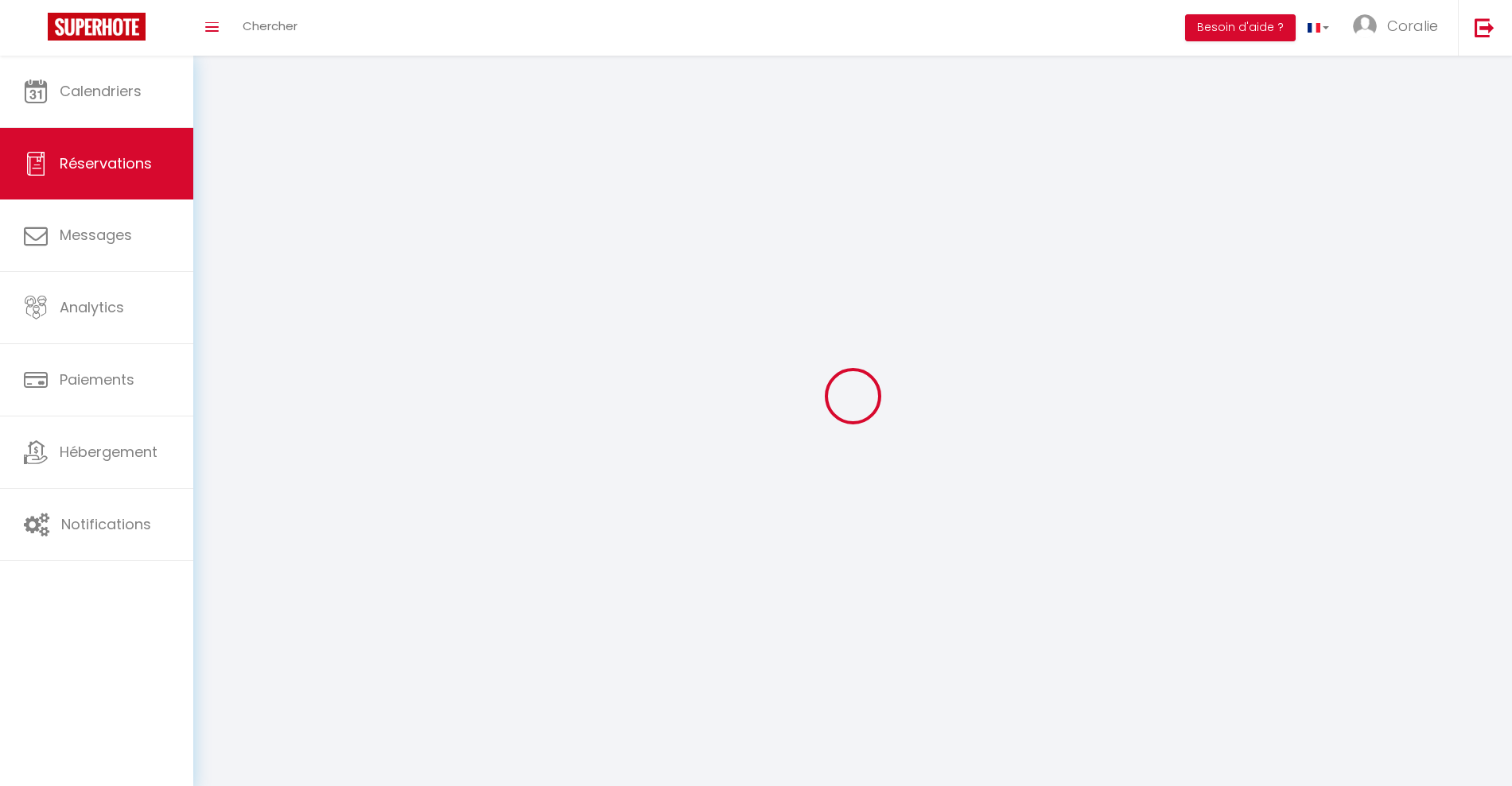
select select
checkbox input "false"
select select
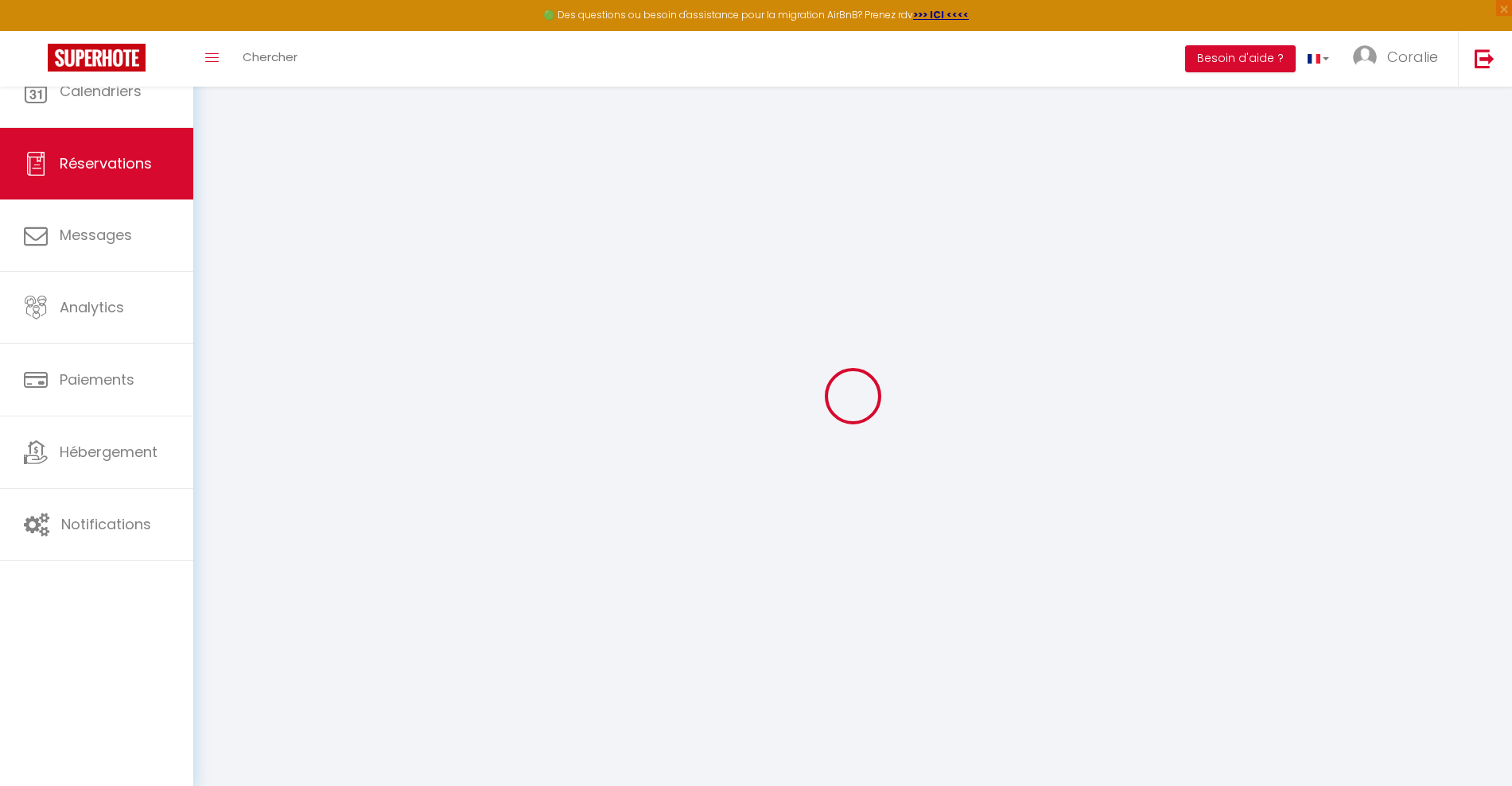
select select
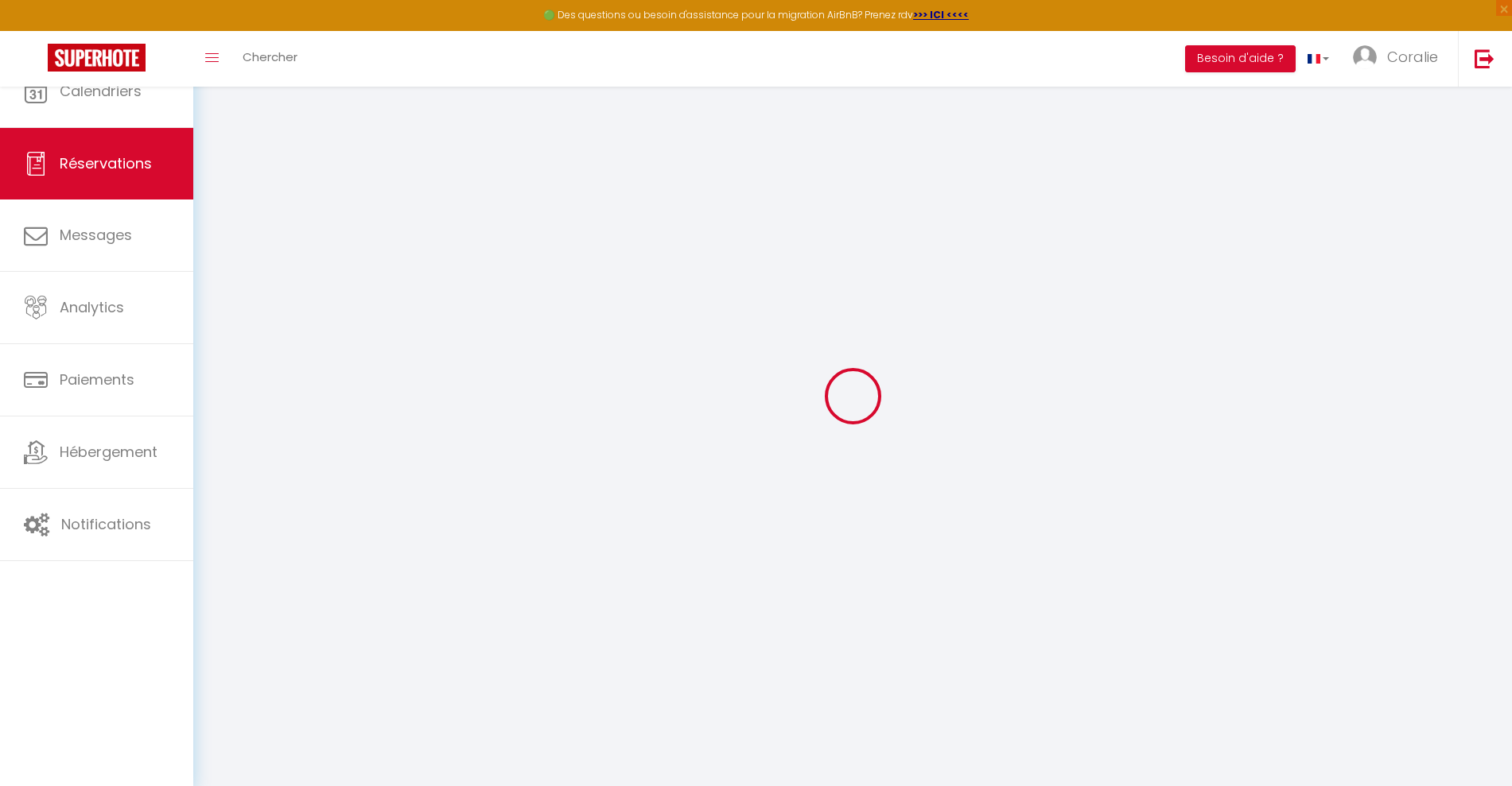
select select
checkbox input "false"
select select
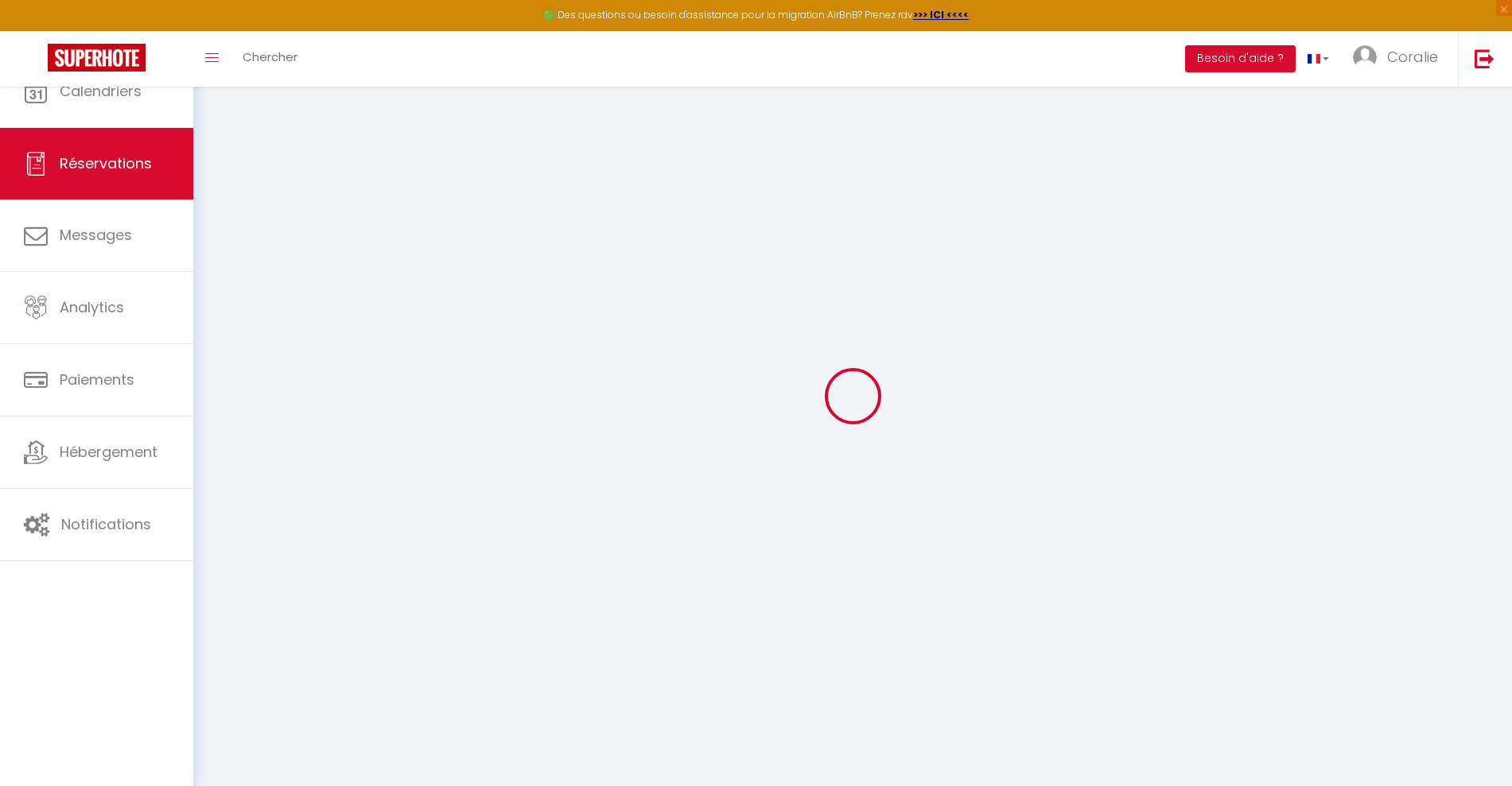
select select
checkbox input "false"
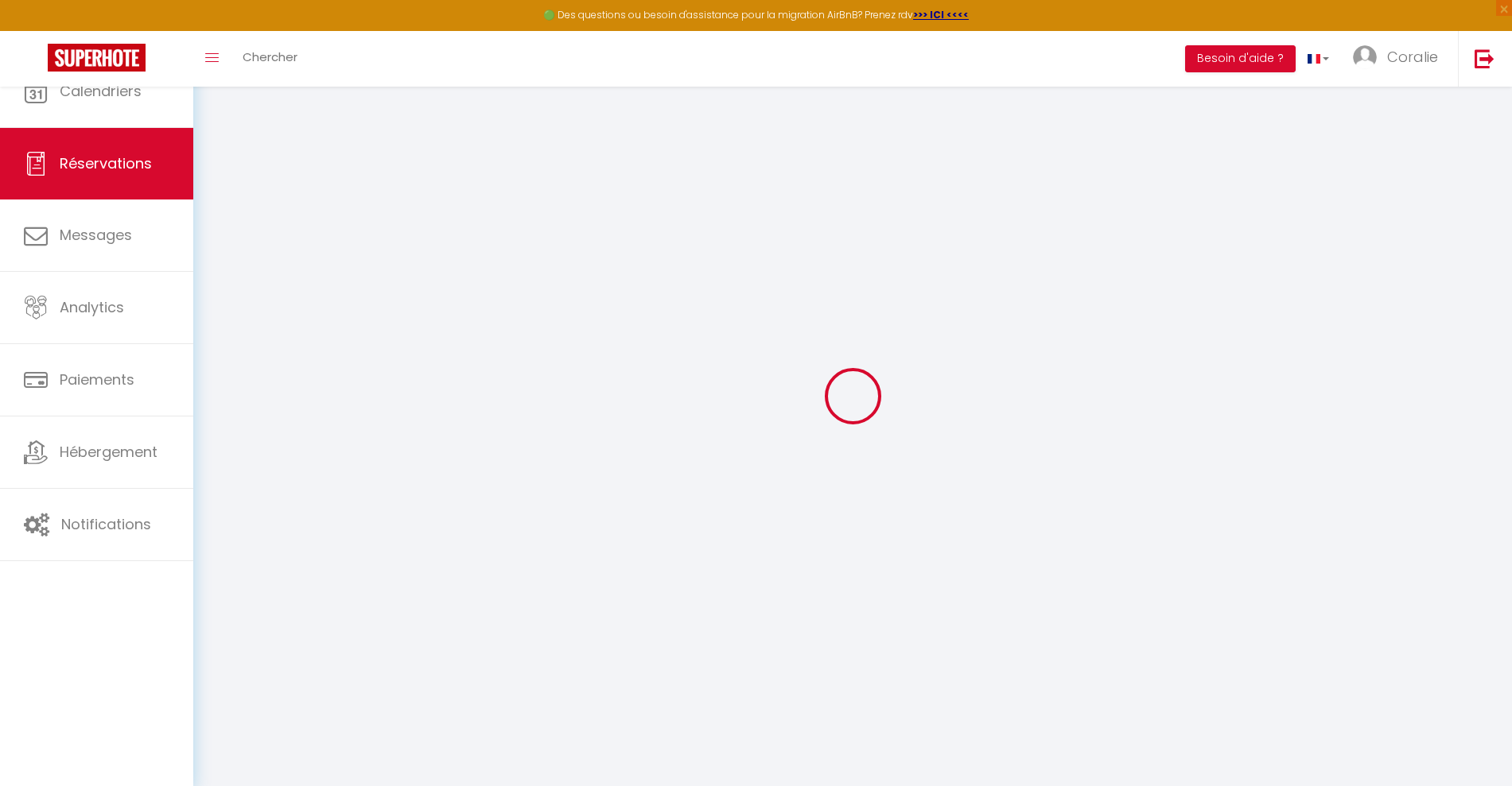
select select
checkbox input "false"
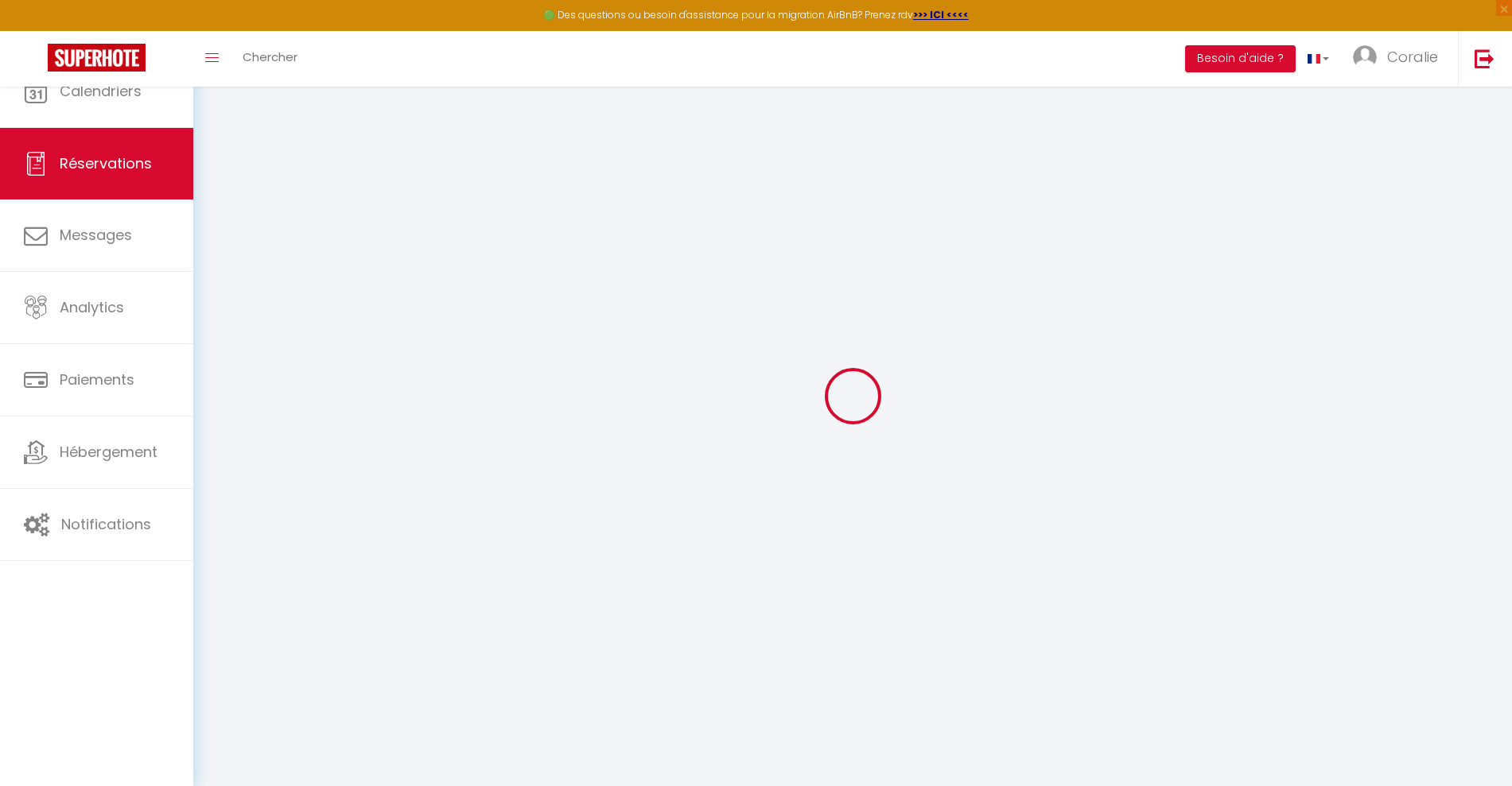
select select
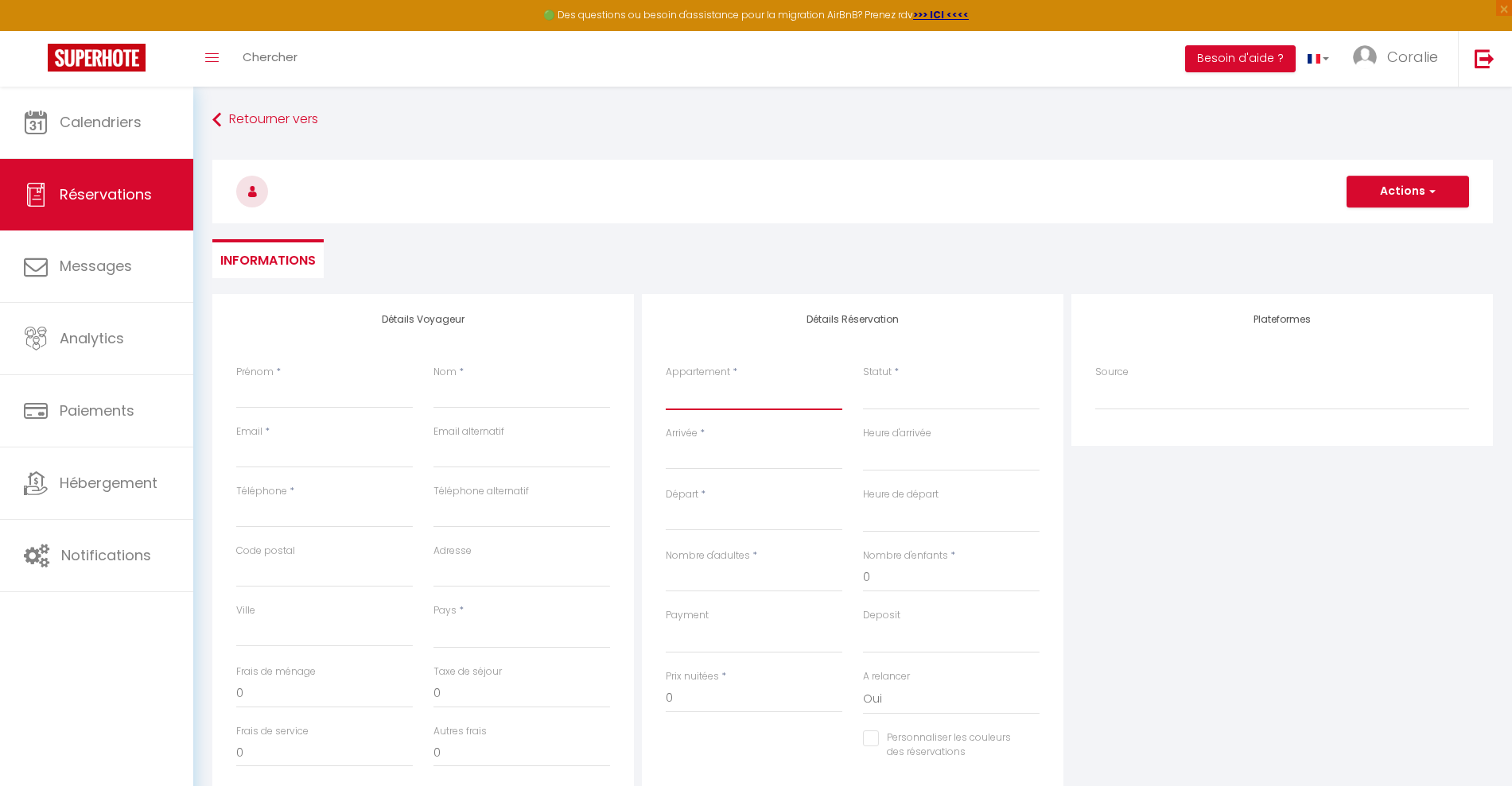
click at [720, 383] on select "A la Marjolaine - Chambre 1 A la Marjolaine - Chambre 2 A la Marjolaine - Chamb…" at bounding box center [754, 395] width 177 height 30
select select "66850"
click at [665, 380] on select "A la Marjolaine - Chambre 1 A la Marjolaine - Chambre 2 A la Marjolaine - Chamb…" at bounding box center [754, 395] width 177 height 30
select select
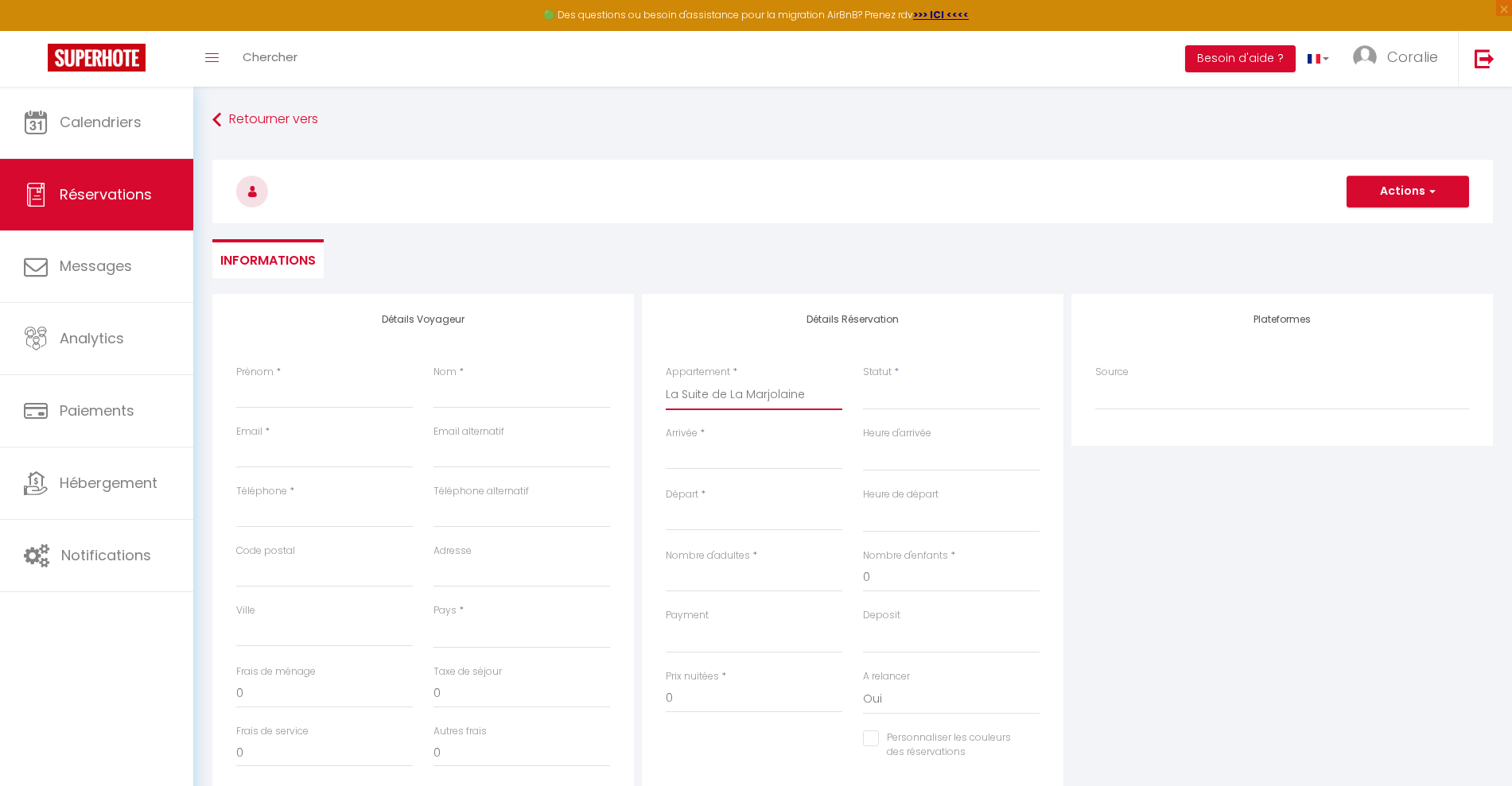
select select
checkbox input "false"
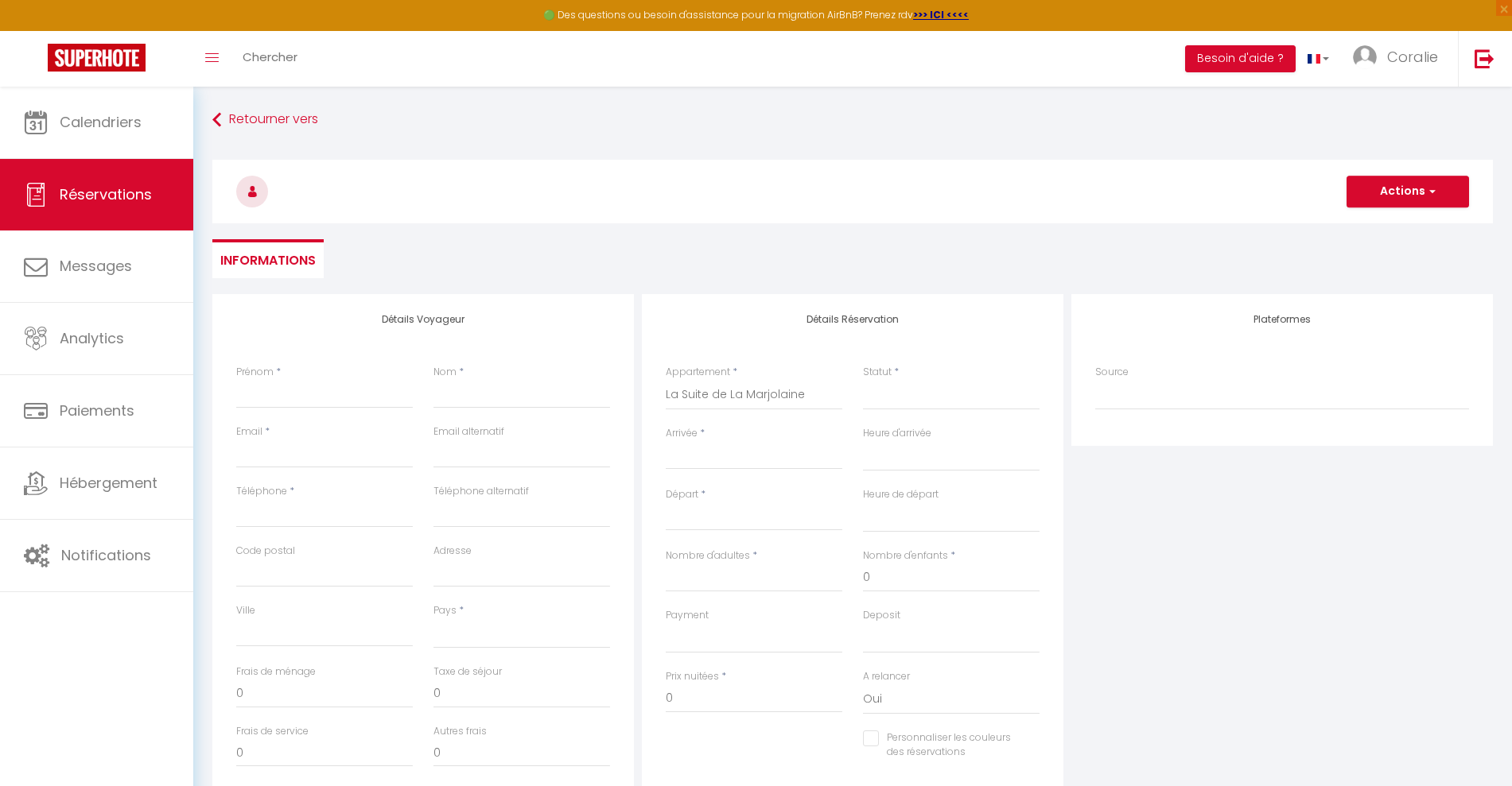
click at [694, 453] on input "Arrivée" at bounding box center [754, 457] width 177 height 20
select select
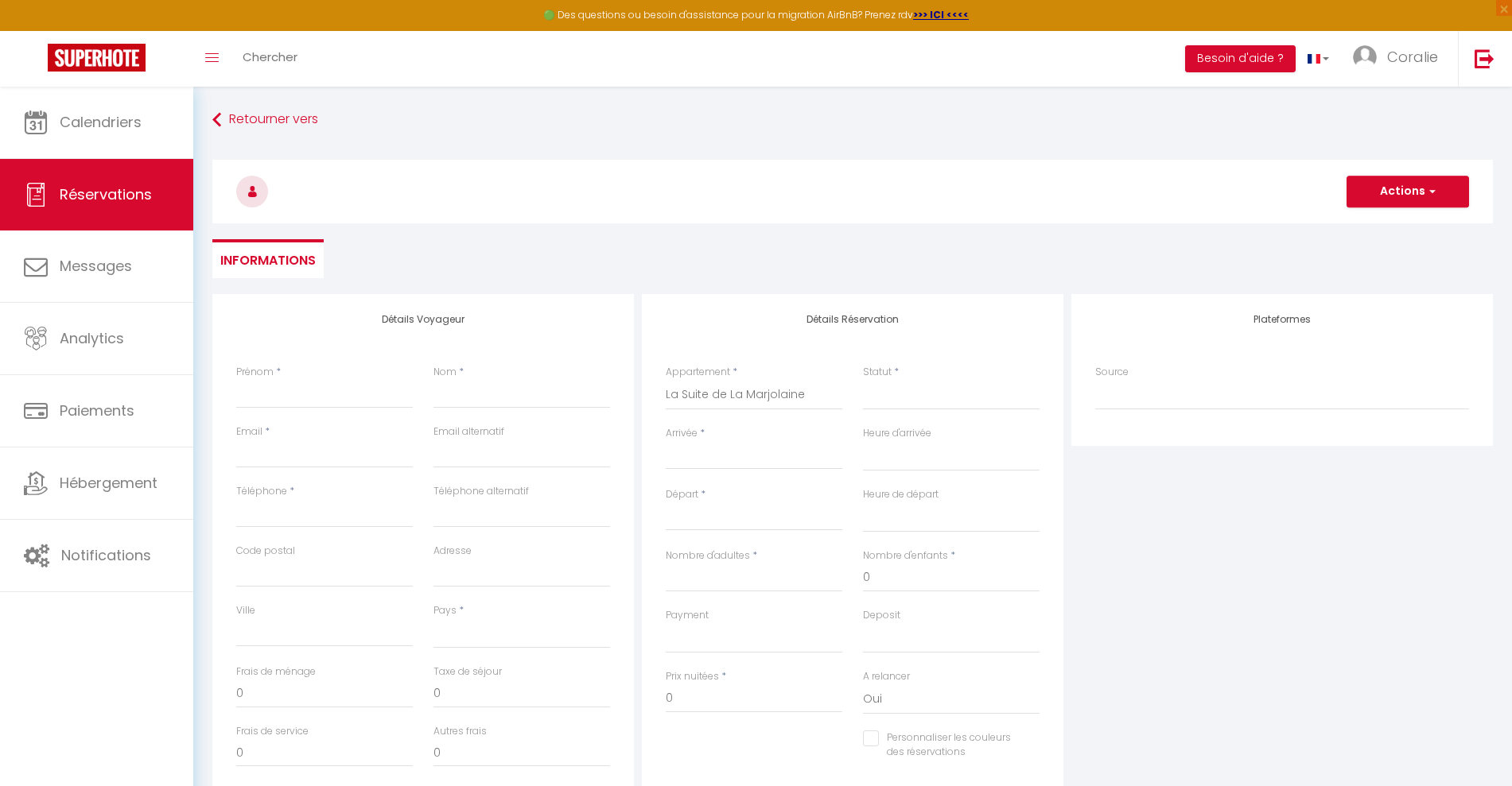
select select
checkbox input "false"
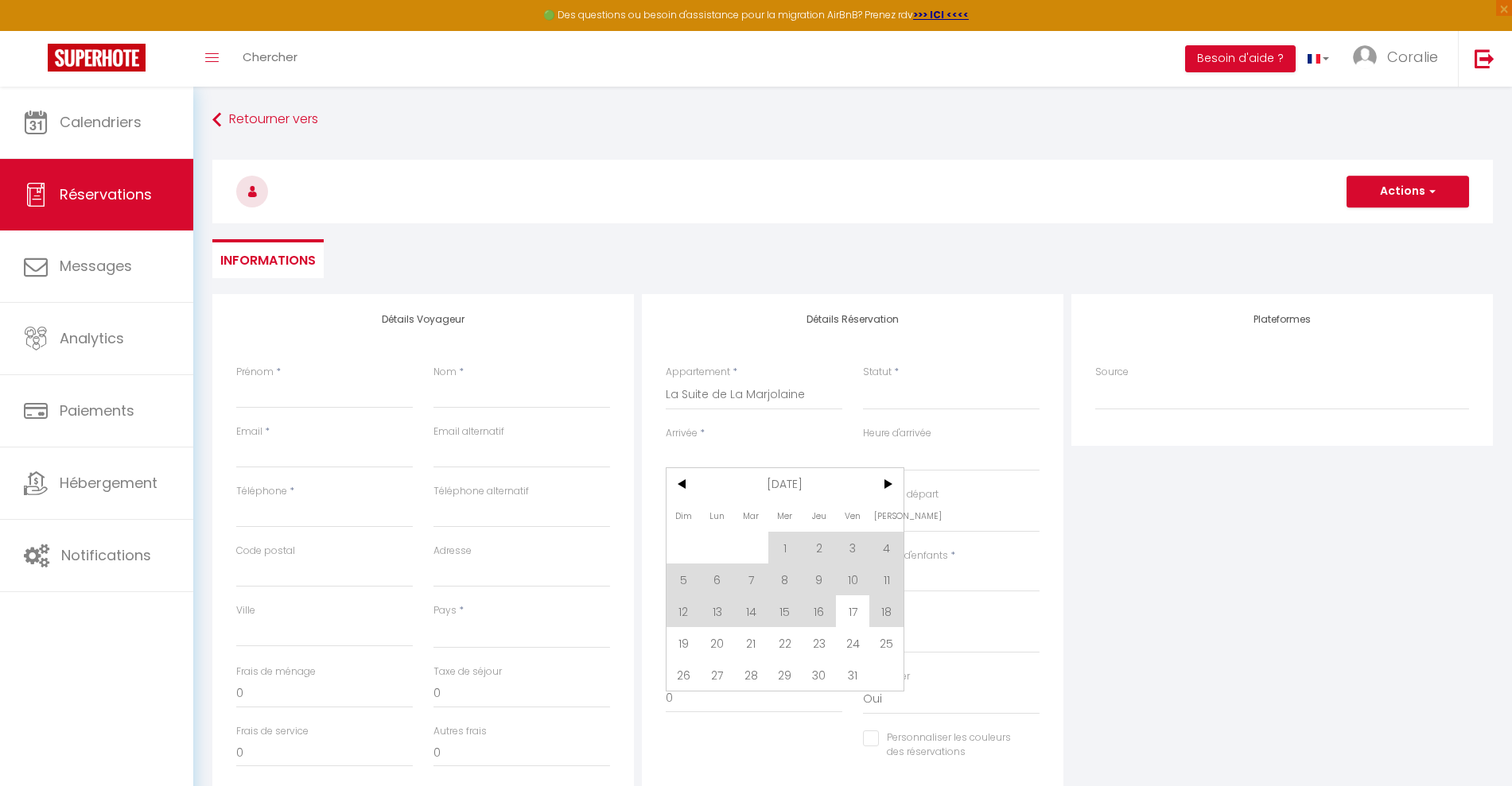
click at [704, 459] on input "Arrivée" at bounding box center [754, 457] width 177 height 20
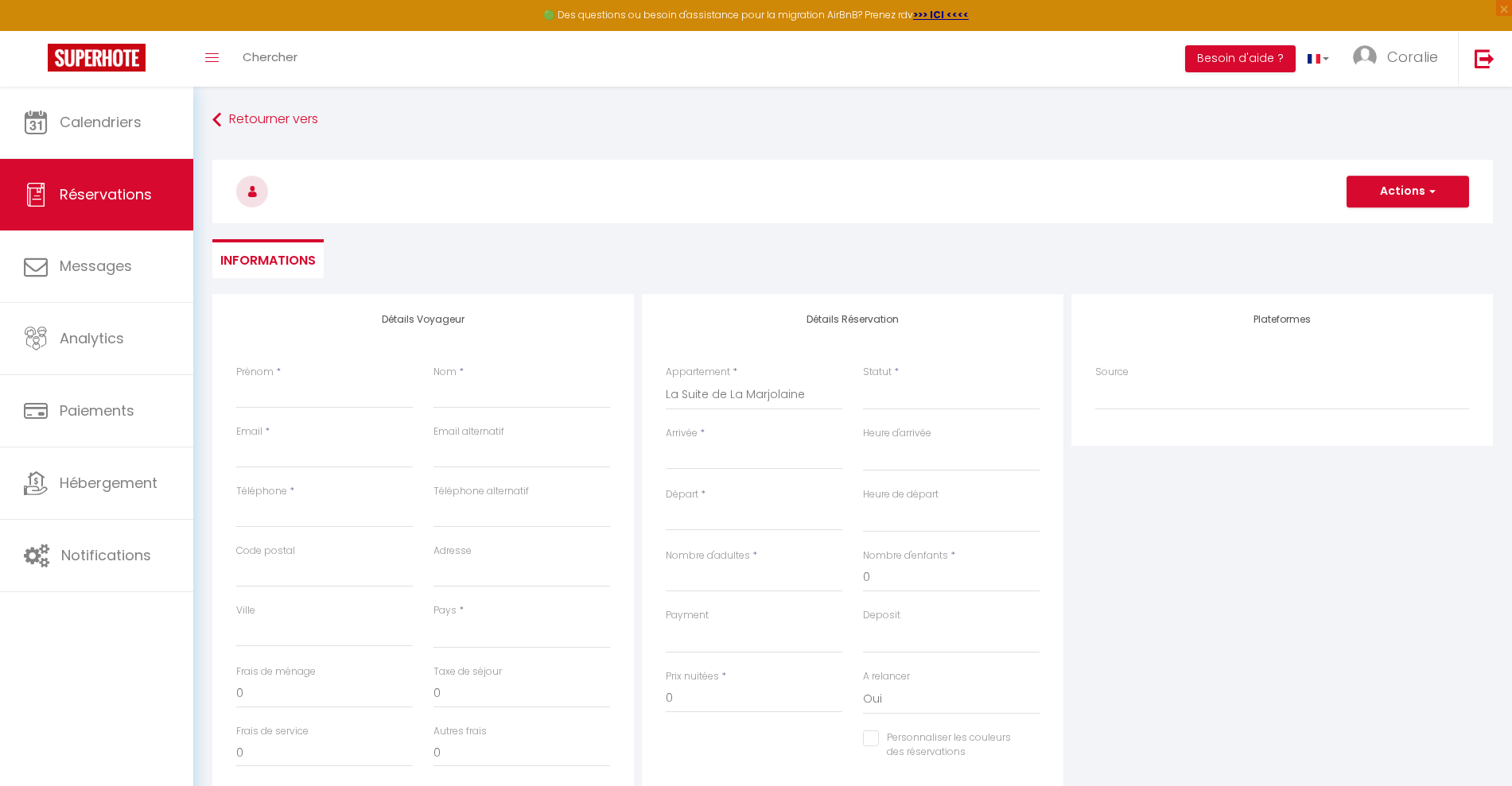
click at [704, 455] on input "Arrivée" at bounding box center [754, 457] width 177 height 20
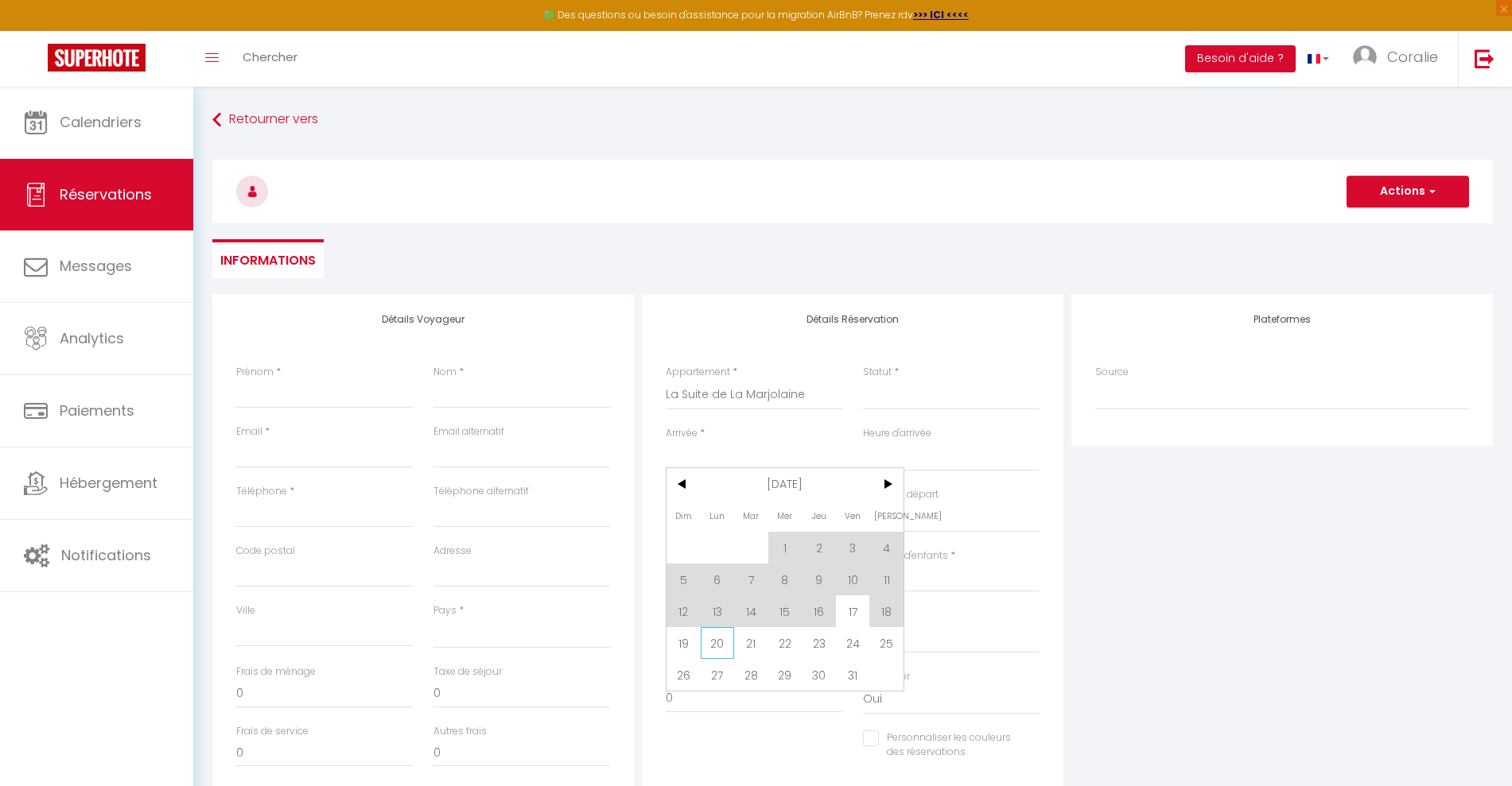
click at [723, 639] on span "20" at bounding box center [718, 643] width 34 height 32
select select
type input "Lun 20 Octobre 2025"
select select
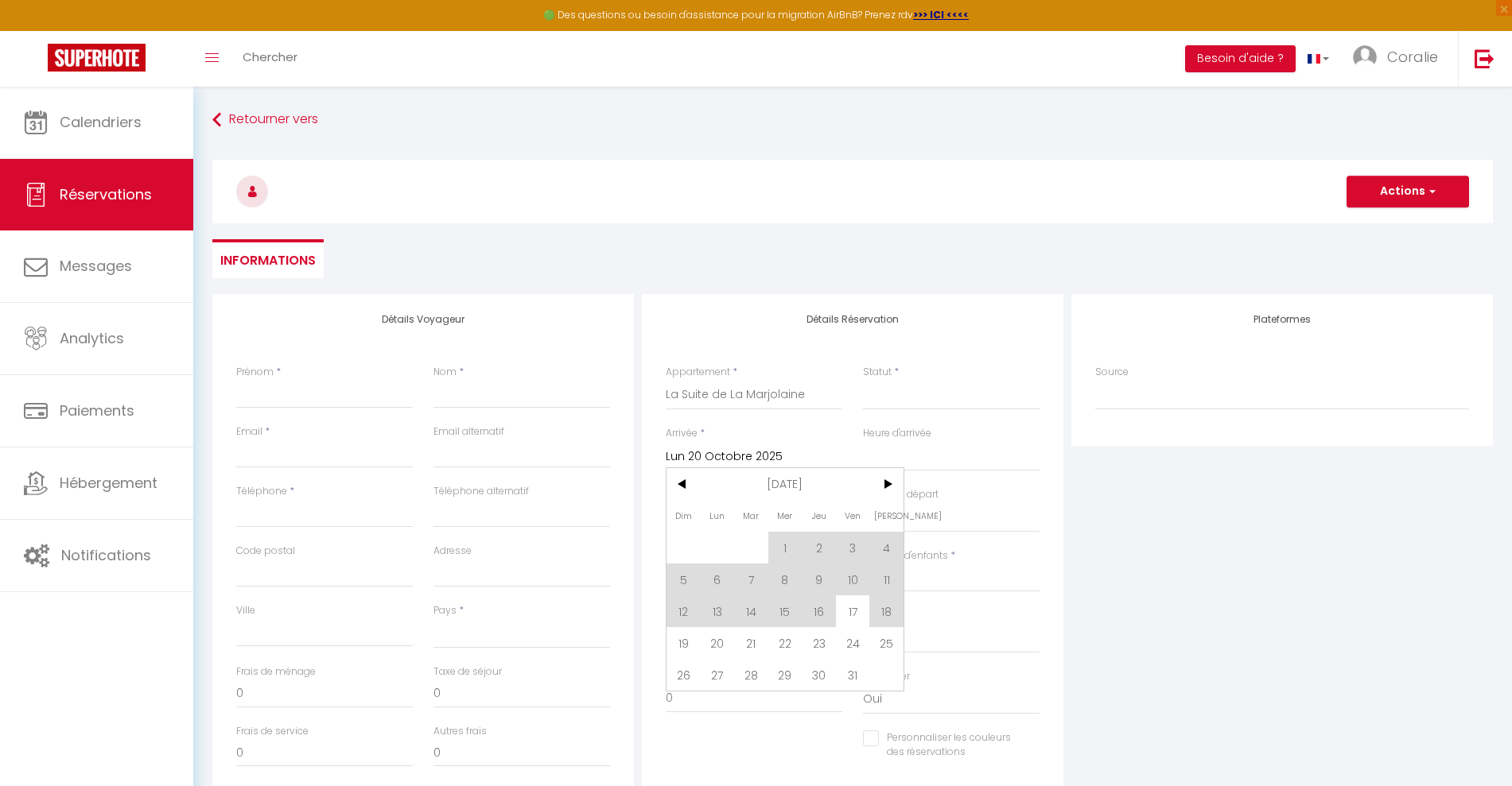
type input "Mar 21 Octobre 2025"
select select
checkbox input "false"
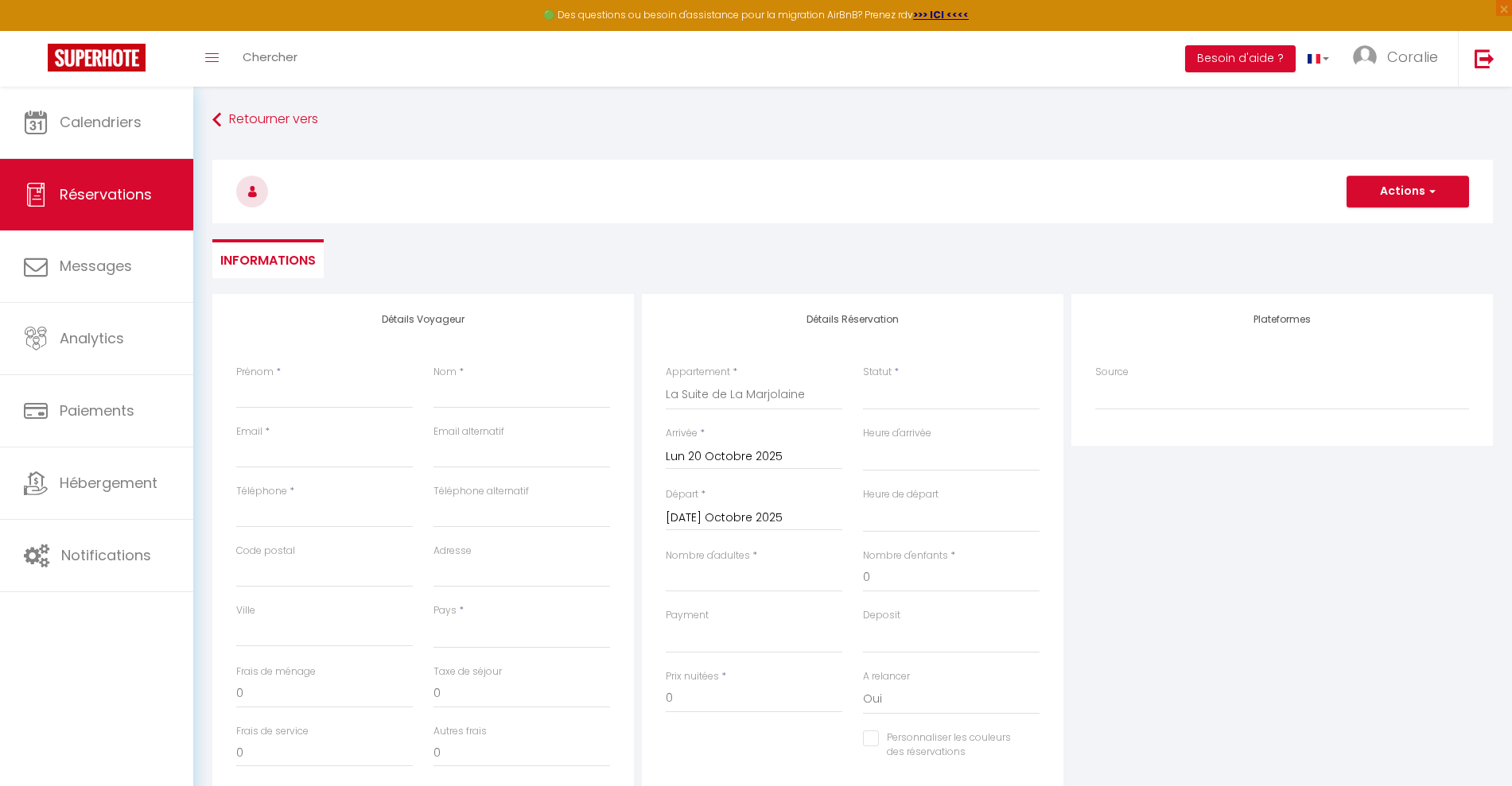
click at [736, 524] on input "Mar 21 Octobre 2025" at bounding box center [754, 518] width 177 height 20
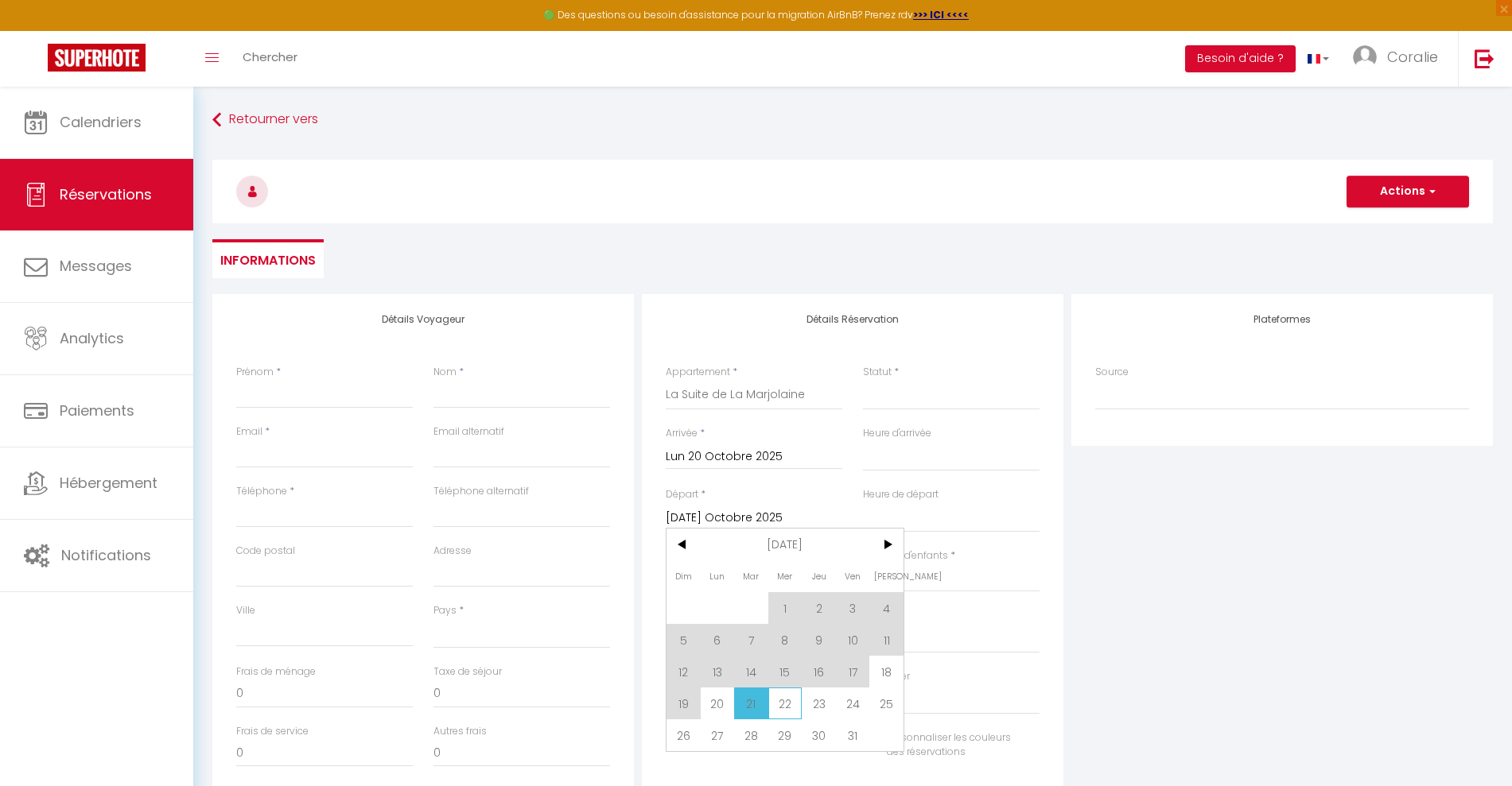
click at [786, 699] on span "22" at bounding box center [785, 704] width 34 height 32
select select
type input "Mer 22 Octobre 2025"
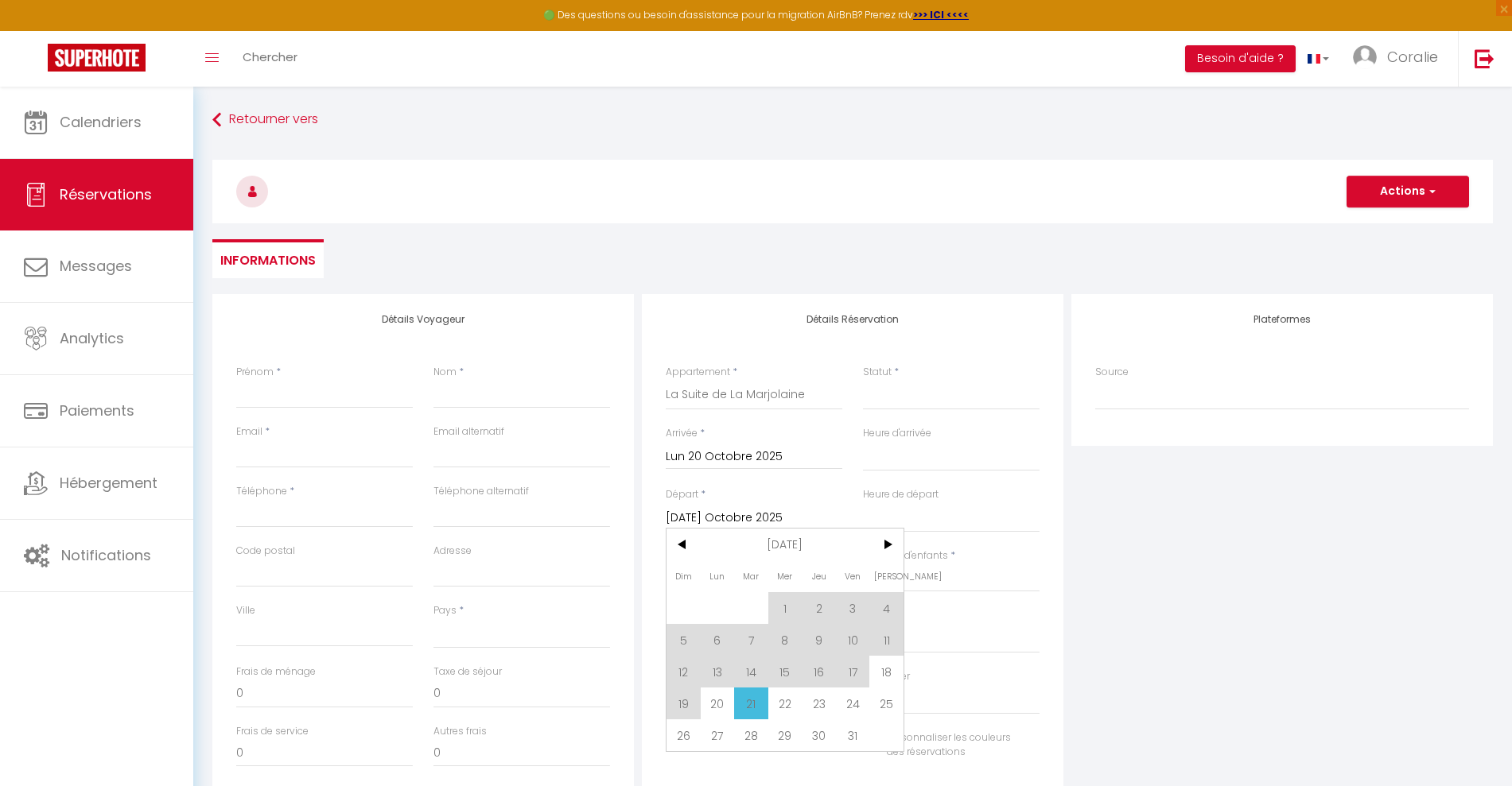
select select
checkbox input "false"
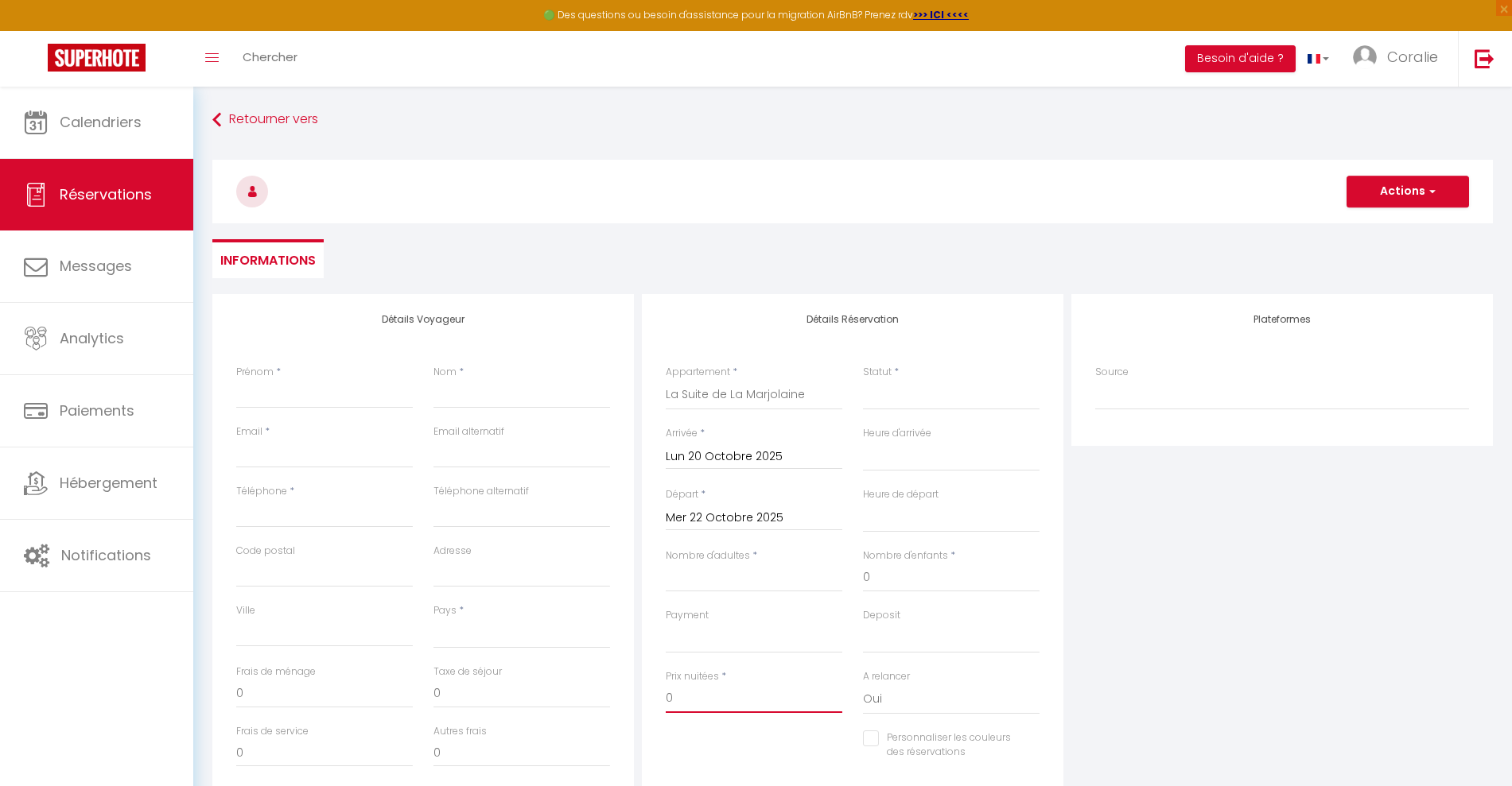
click at [726, 684] on input "0" at bounding box center [754, 699] width 177 height 28
drag, startPoint x: 706, startPoint y: 686, endPoint x: 596, endPoint y: 683, distance: 110.0
click at [596, 683] on div "Détails Voyageur Prénom * Nom * Email * Email alternatif Téléphone * Téléphone …" at bounding box center [853, 578] width 1288 height 569
type input "1"
select select
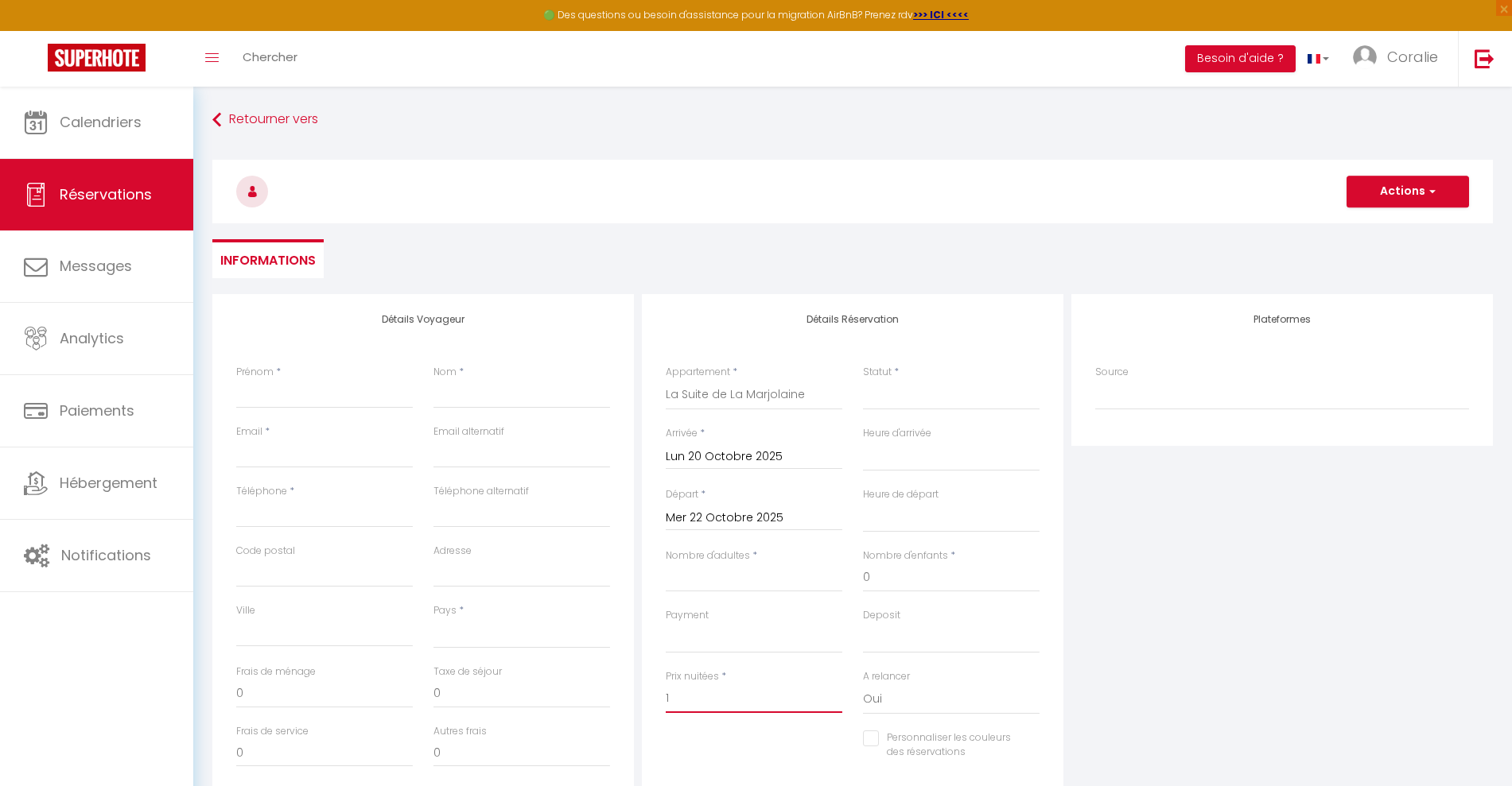
select select
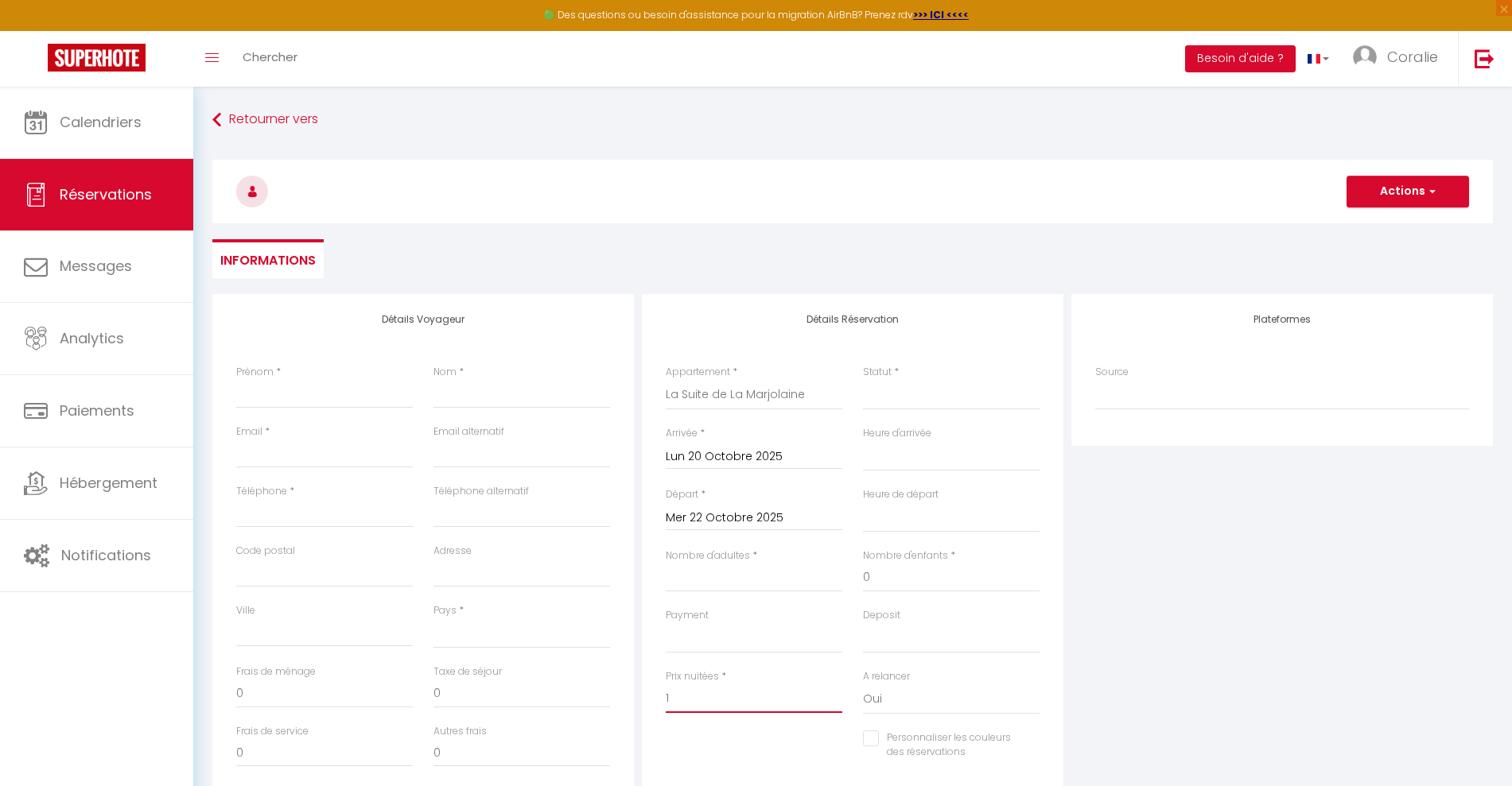
checkbox input "false"
type input "18"
select select
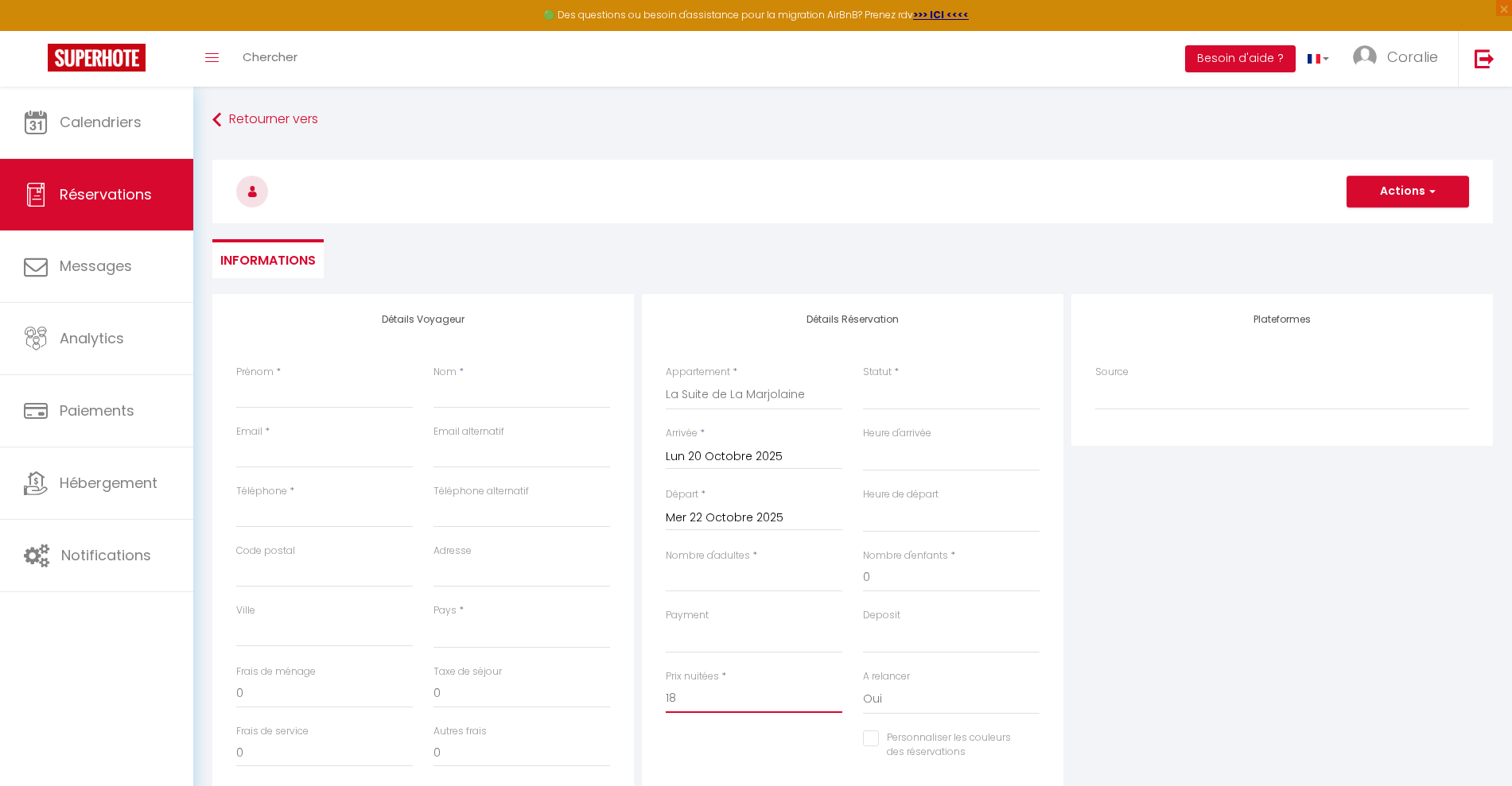
select select
checkbox input "false"
type input "180"
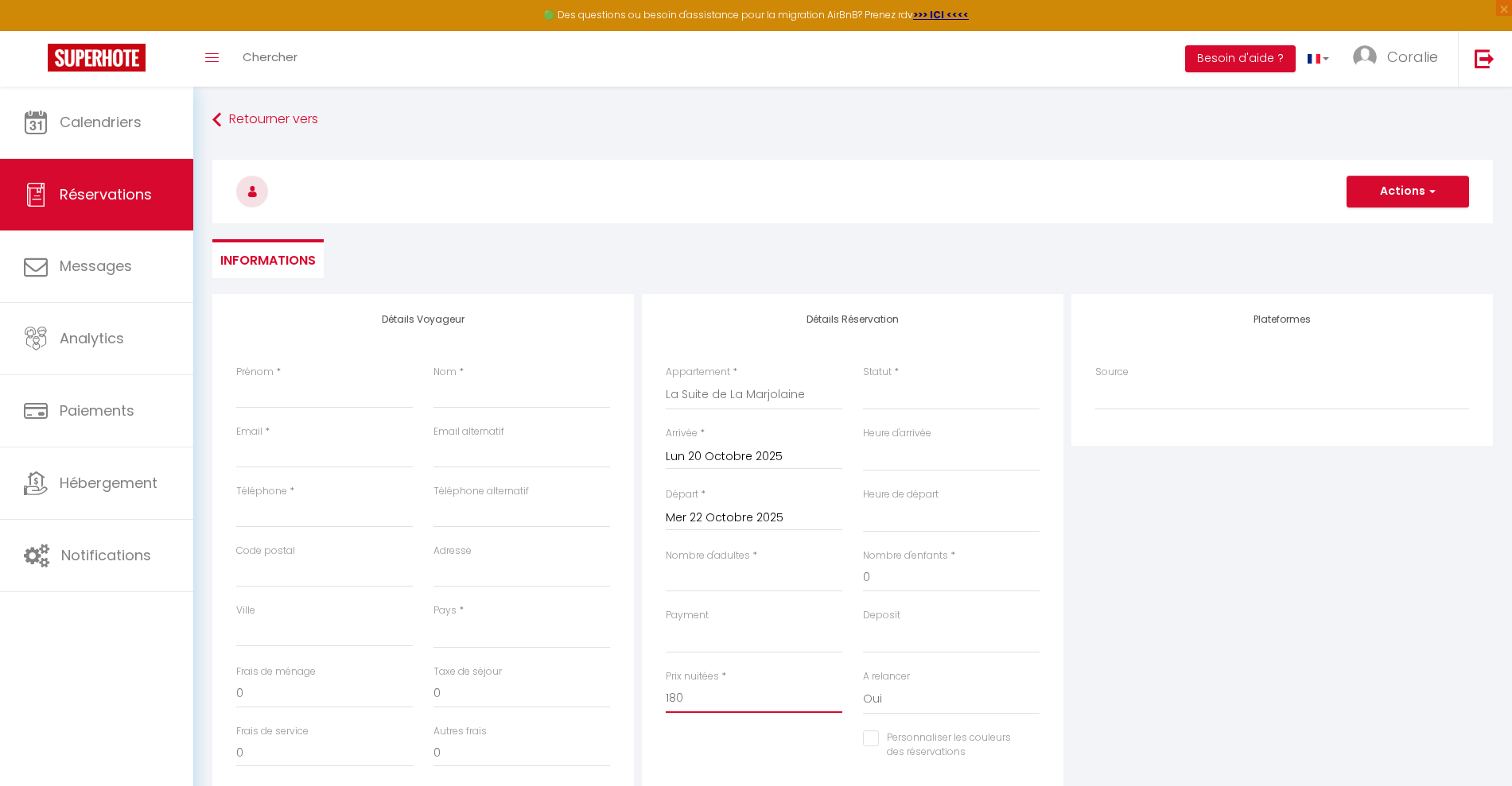
select select
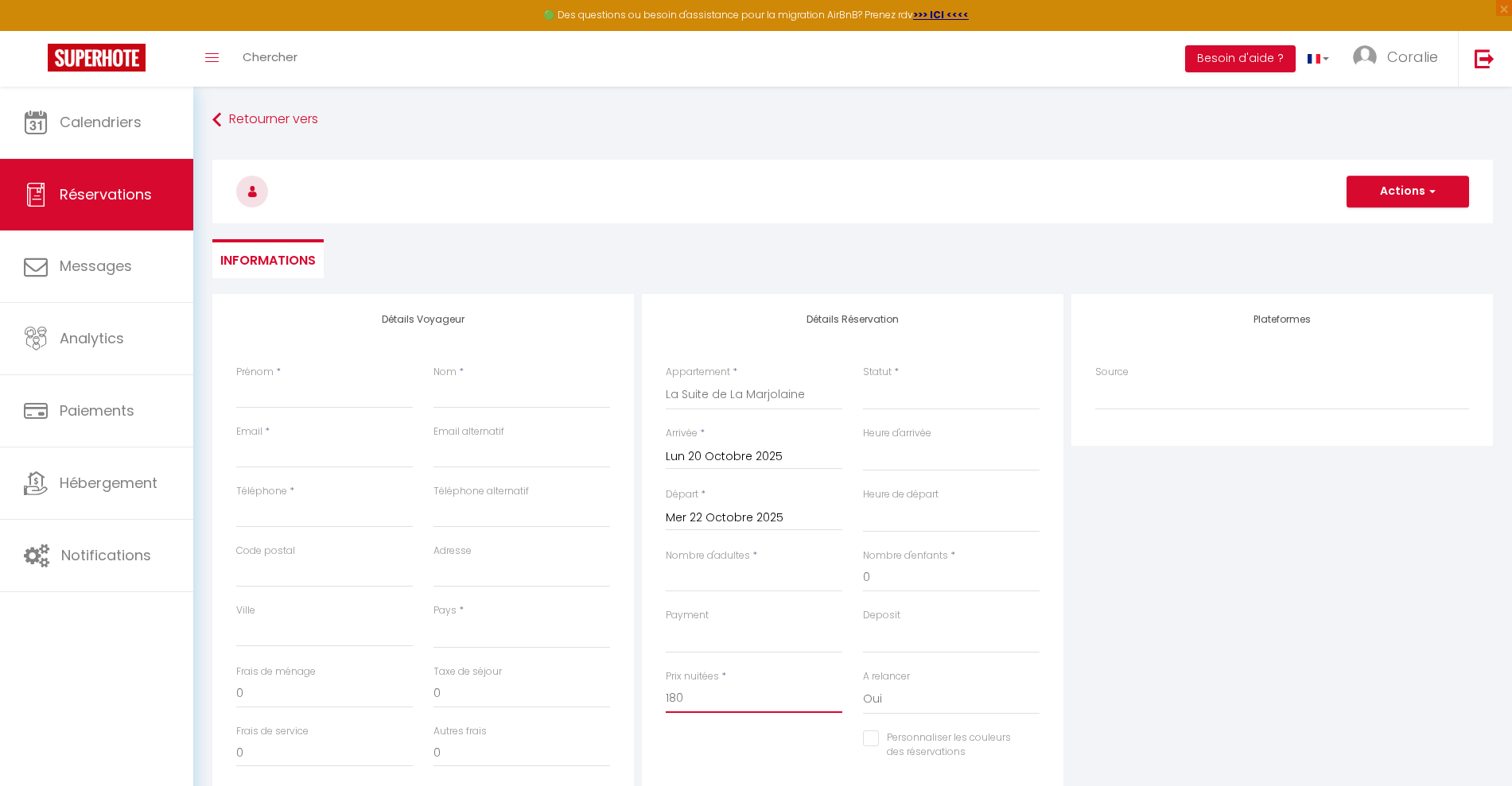
select select
checkbox input "false"
click at [508, 386] on input "Nom" at bounding box center [522, 394] width 177 height 28
drag, startPoint x: 543, startPoint y: 388, endPoint x: 339, endPoint y: 411, distance: 205.3
click at [339, 411] on div "Prénom * Nom * riba" at bounding box center [423, 395] width 394 height 60
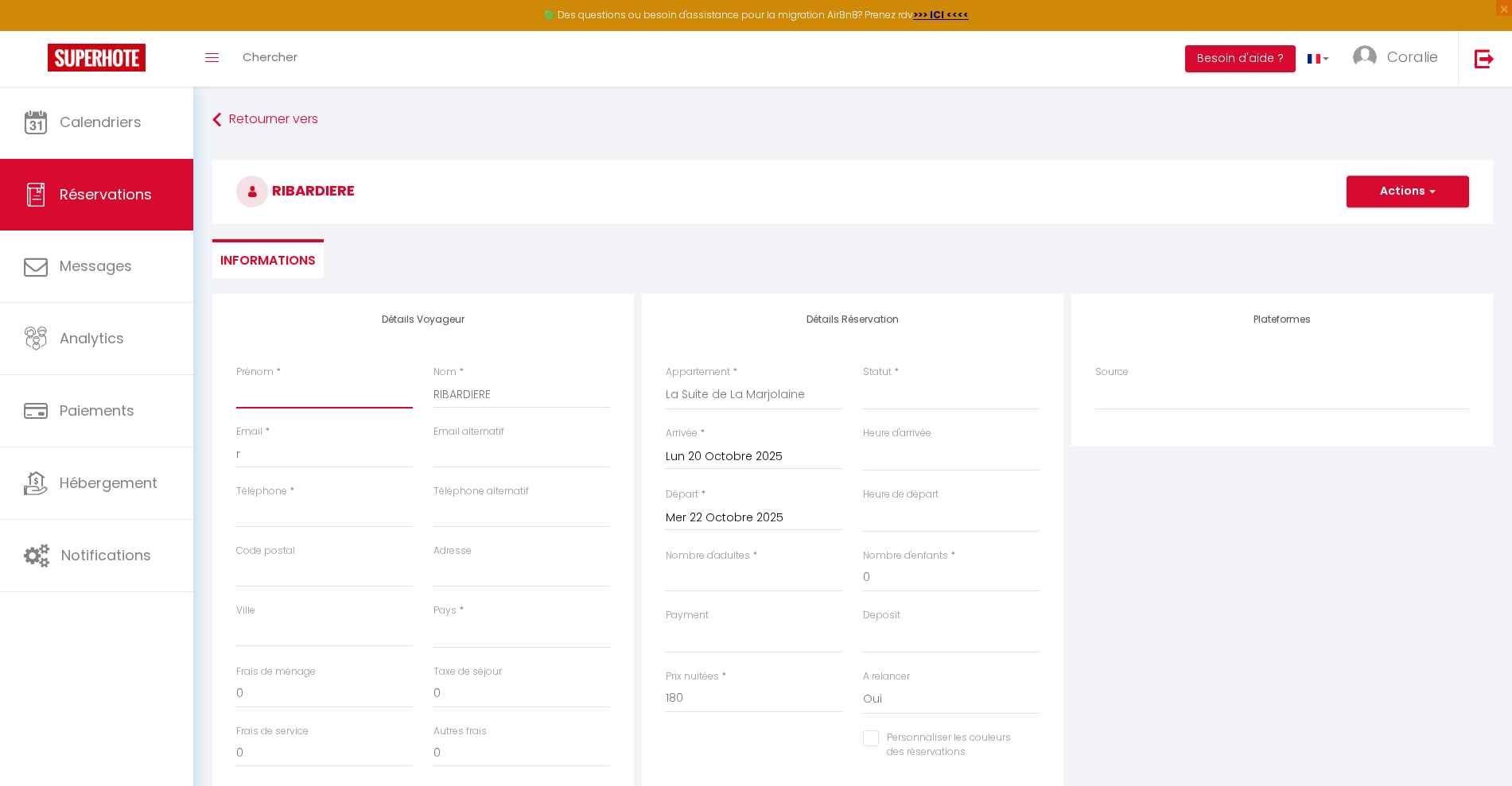
click at [335, 406] on input "Prénom" at bounding box center [324, 394] width 177 height 28
drag, startPoint x: 267, startPoint y: 442, endPoint x: 270, endPoint y: 454, distance: 12.4
click at [264, 443] on input "r" at bounding box center [324, 454] width 177 height 28
paste input "[EMAIL_ADDRESS][DOMAIN_NAME]"
click at [328, 509] on input "Téléphone" at bounding box center [324, 513] width 177 height 28
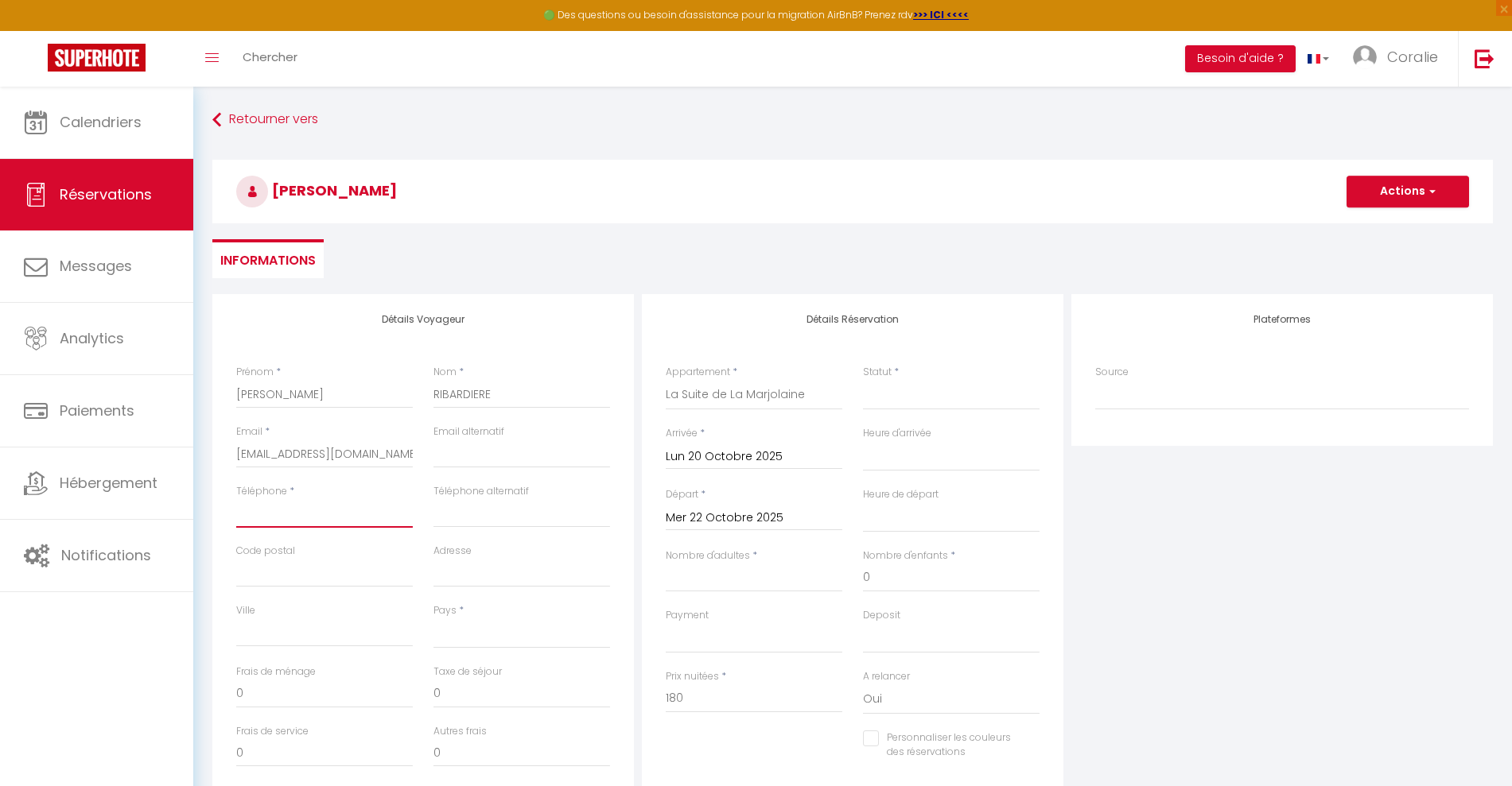
paste input "0603795072"
click at [455, 623] on select "[GEOGRAPHIC_DATA] [GEOGRAPHIC_DATA] [GEOGRAPHIC_DATA] [GEOGRAPHIC_DATA] [GEOGRA…" at bounding box center [522, 633] width 177 height 30
click at [434, 618] on select "[GEOGRAPHIC_DATA] [GEOGRAPHIC_DATA] [GEOGRAPHIC_DATA] [GEOGRAPHIC_DATA] [GEOGRA…" at bounding box center [522, 633] width 177 height 30
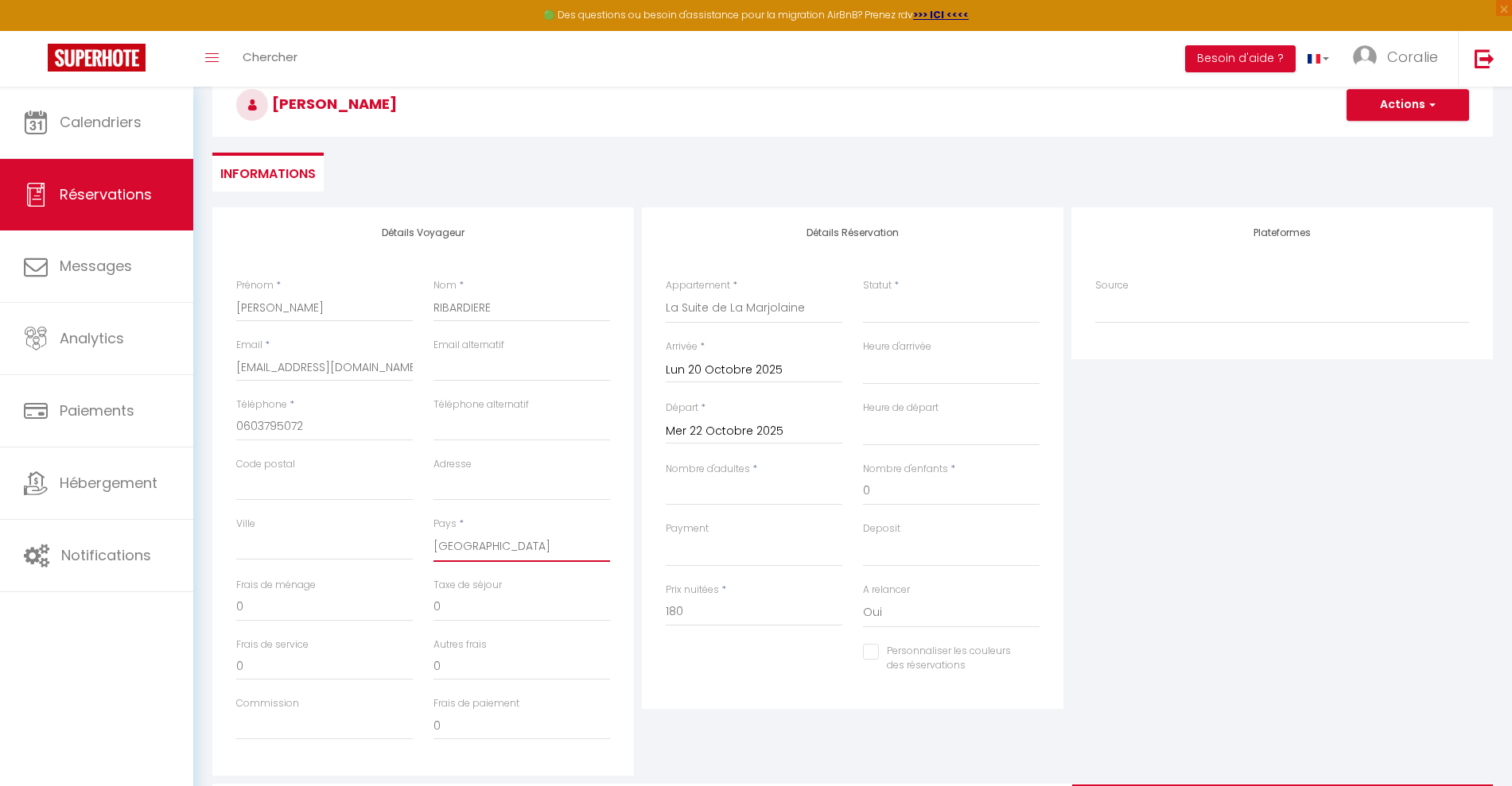
scroll to position [187, 0]
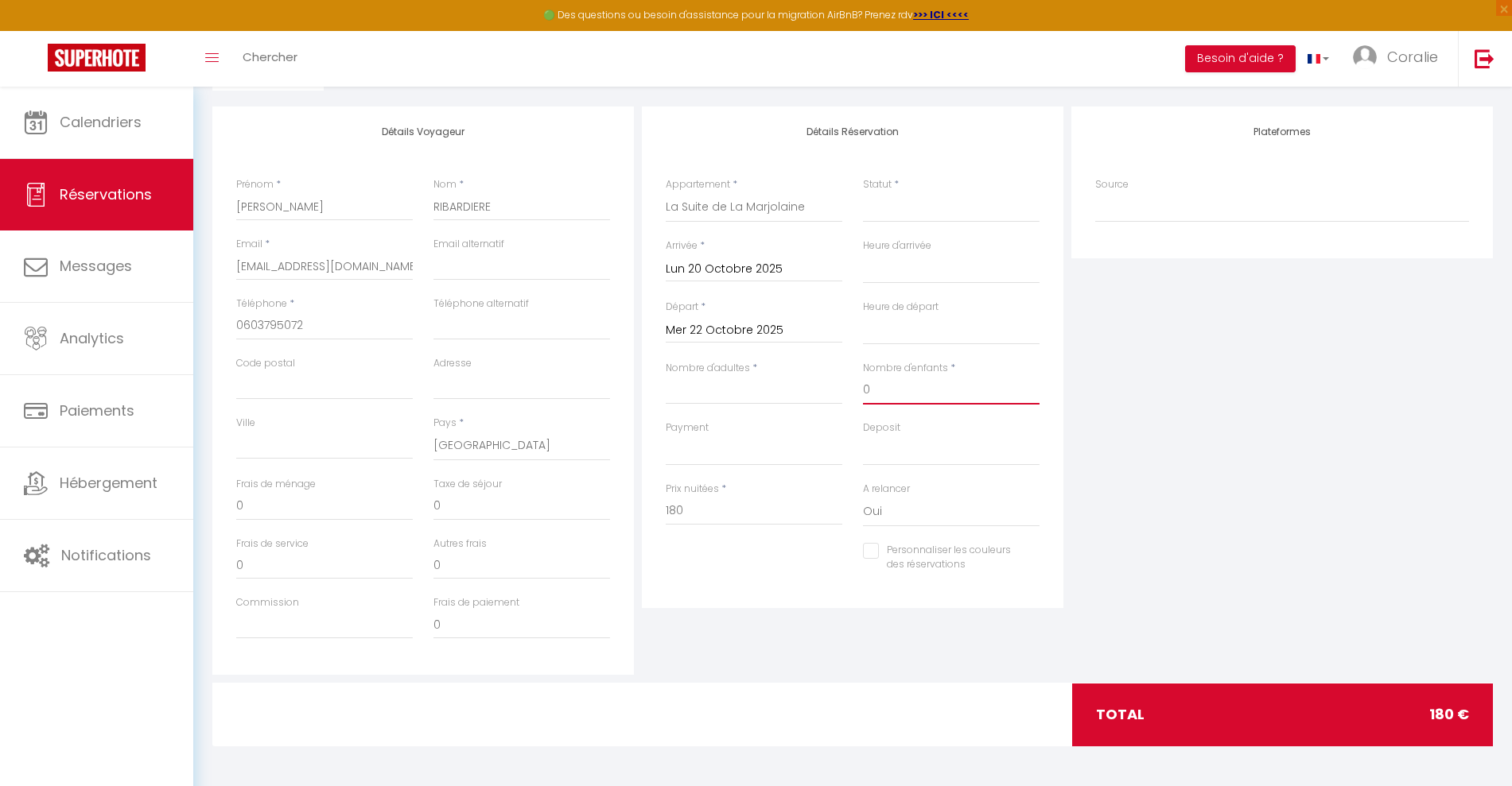
click at [925, 393] on input "0" at bounding box center [952, 390] width 177 height 28
click at [781, 388] on input "Nombre d'adultes" at bounding box center [754, 390] width 177 height 28
click at [883, 197] on select "Confirmé Non Confirmé [PERSON_NAME] par le voyageur No Show Request" at bounding box center [952, 208] width 177 height 30
click at [863, 193] on select "Confirmé Non Confirmé [PERSON_NAME] par le voyageur No Show Request" at bounding box center [952, 208] width 177 height 30
click at [879, 581] on div "Personnaliser les couleurs des réservations #D7092E" at bounding box center [951, 566] width 197 height 46
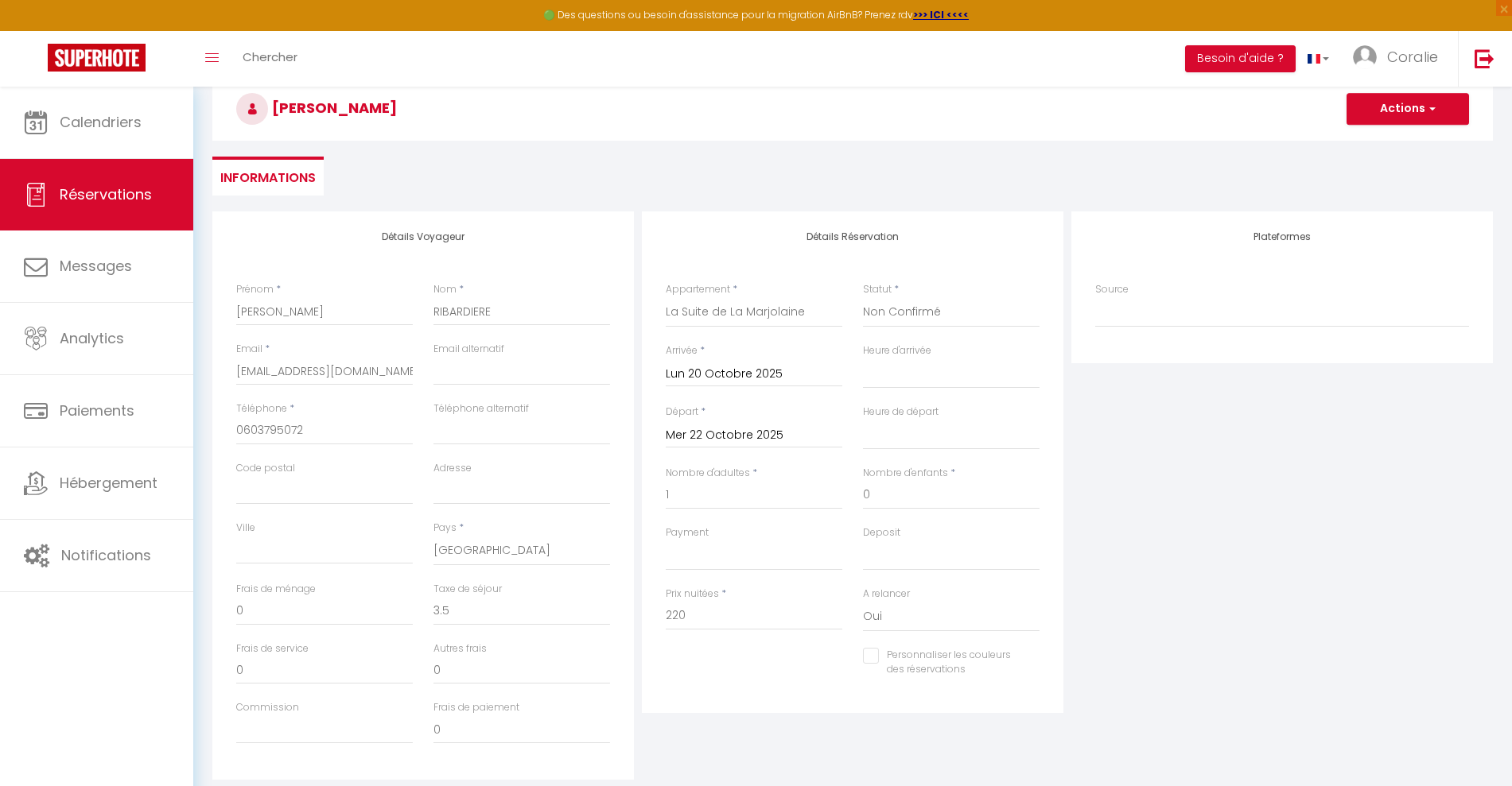
scroll to position [0, 0]
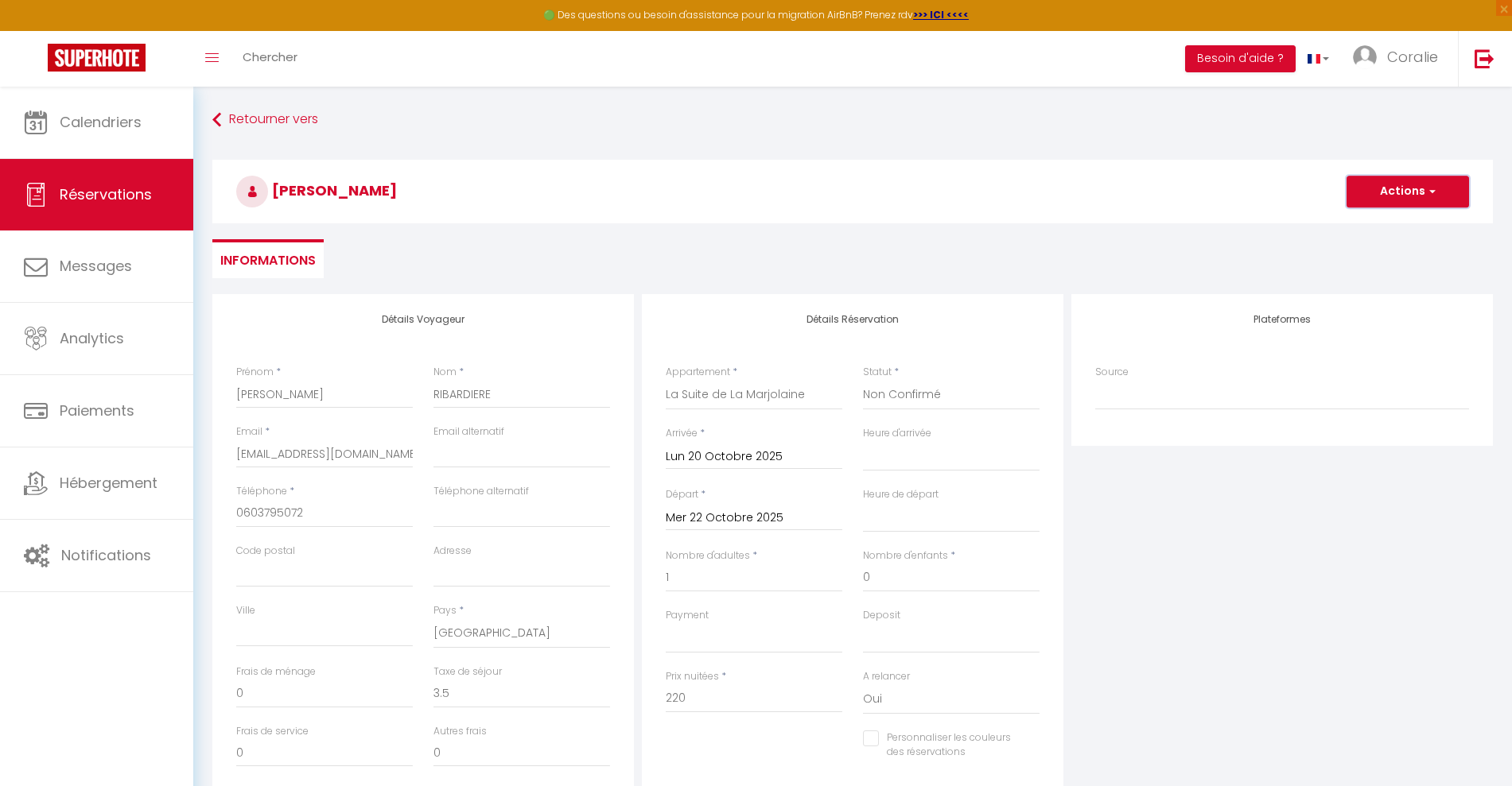
click at [1422, 185] on button "Actions" at bounding box center [1408, 192] width 123 height 32
click at [1387, 231] on link "Enregistrer" at bounding box center [1392, 226] width 125 height 20
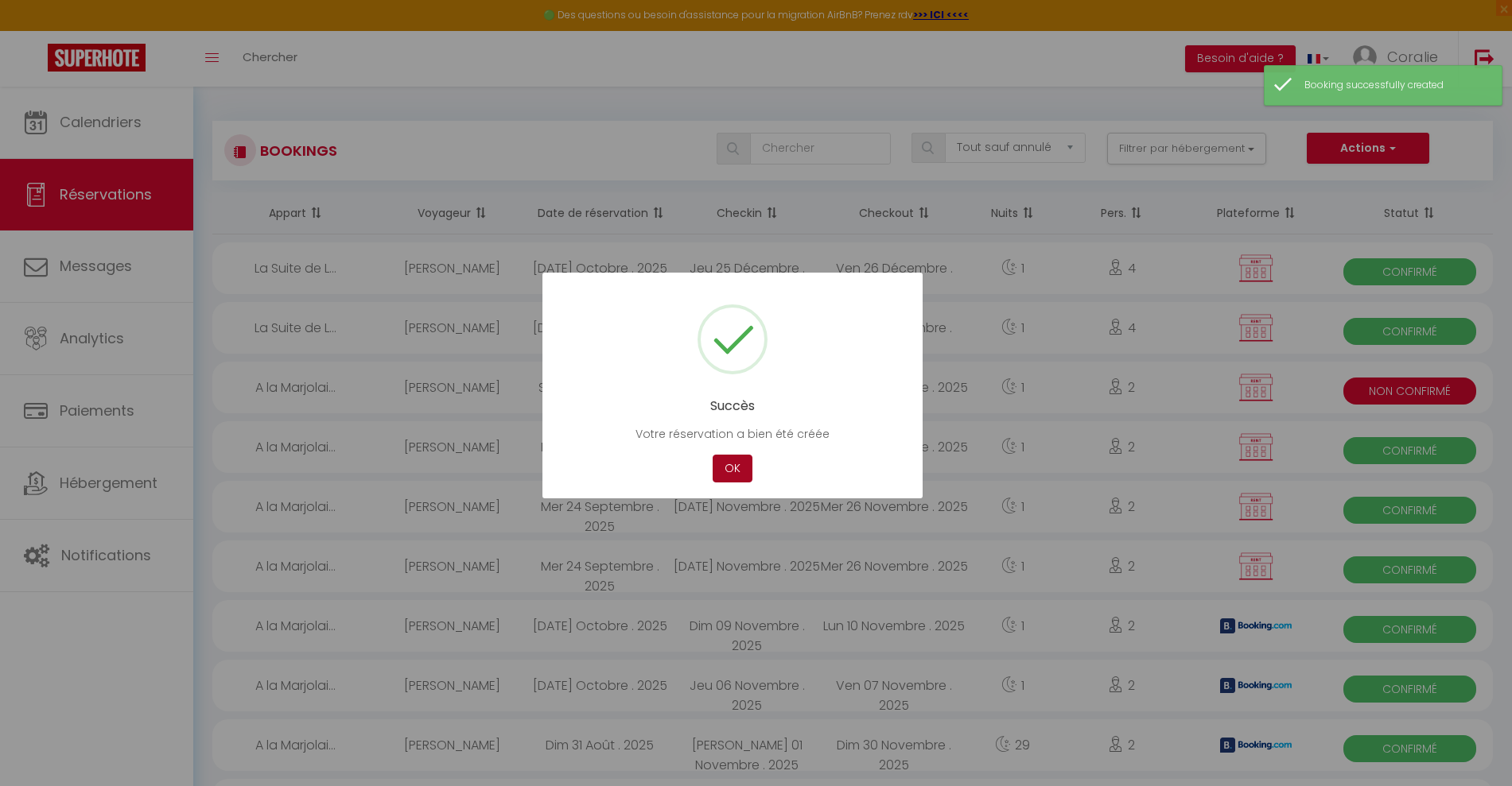
click at [733, 467] on button "OK" at bounding box center [732, 469] width 40 height 28
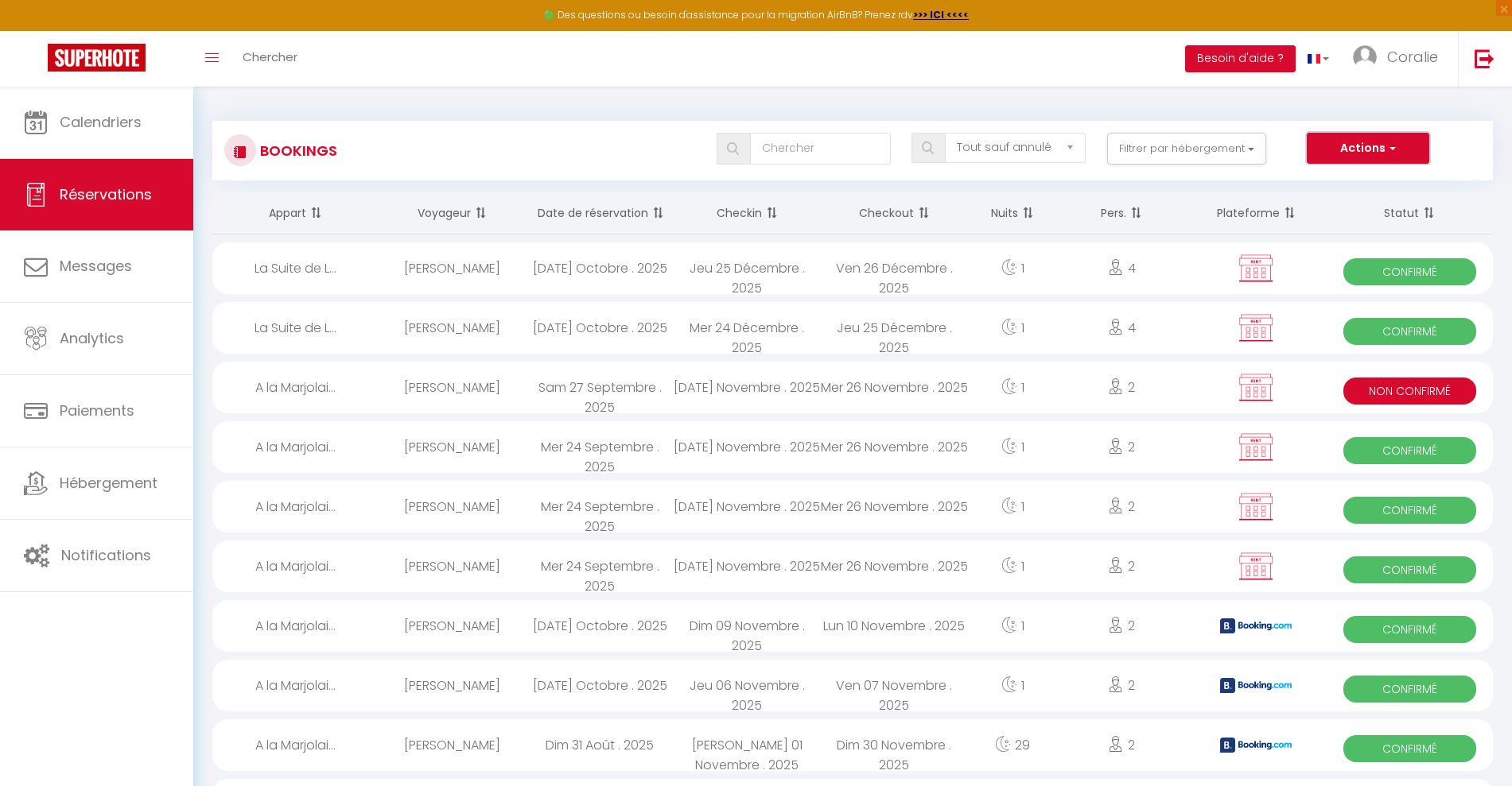
click at [1315, 149] on button "Actions" at bounding box center [1368, 148] width 123 height 32
click at [1311, 179] on link "Nouvelle Réservation" at bounding box center [1343, 182] width 171 height 20
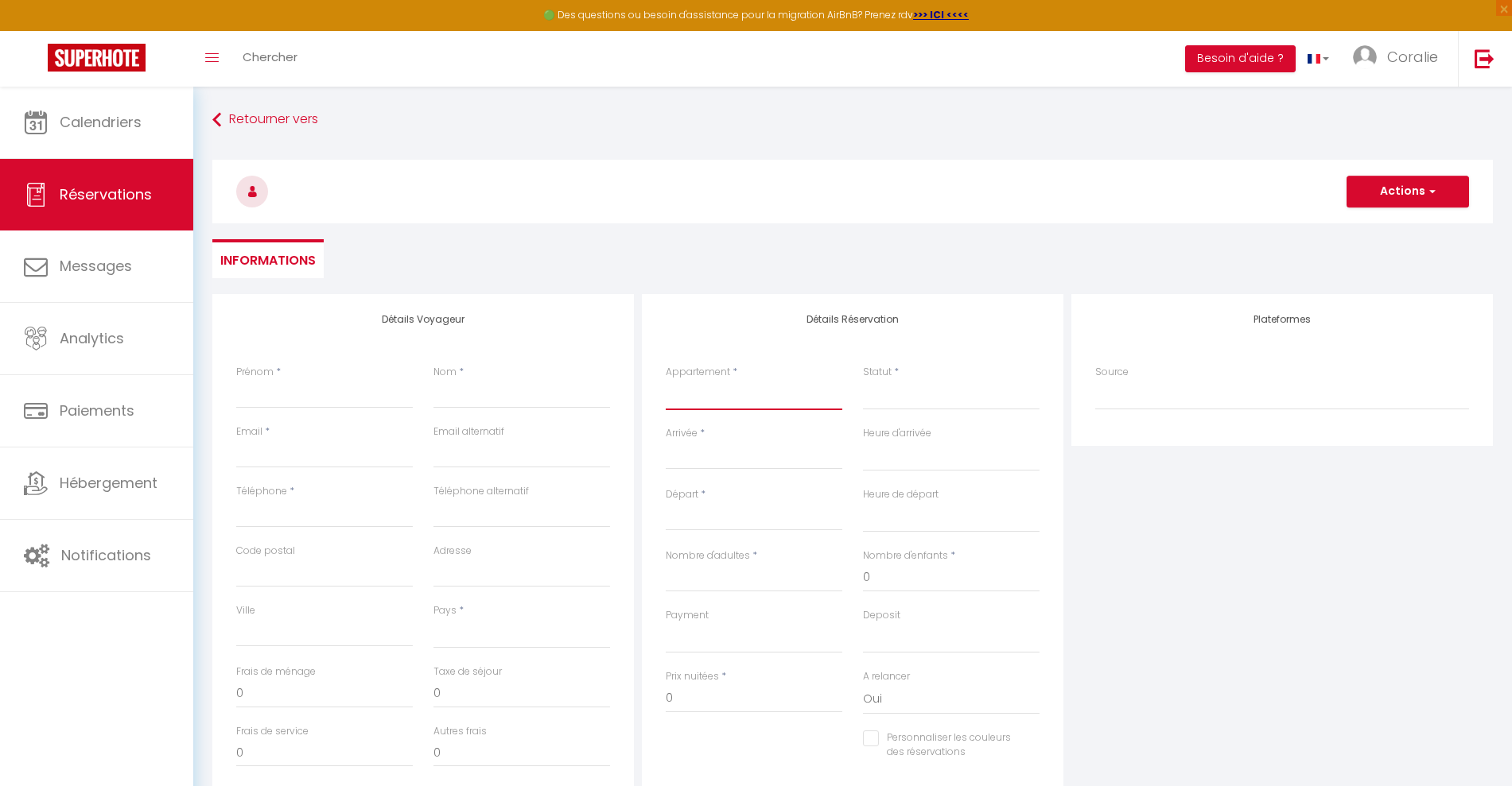
click at [688, 388] on select "A la Marjolaine - Chambre 1 A la Marjolaine - Chambre 2 A la Marjolaine - Chamb…" at bounding box center [754, 395] width 177 height 30
click at [665, 380] on select "A la Marjolaine - Chambre 1 A la Marjolaine - Chambre 2 A la Marjolaine - Chamb…" at bounding box center [754, 395] width 177 height 30
click at [706, 459] on input "Arrivée" at bounding box center [754, 457] width 177 height 20
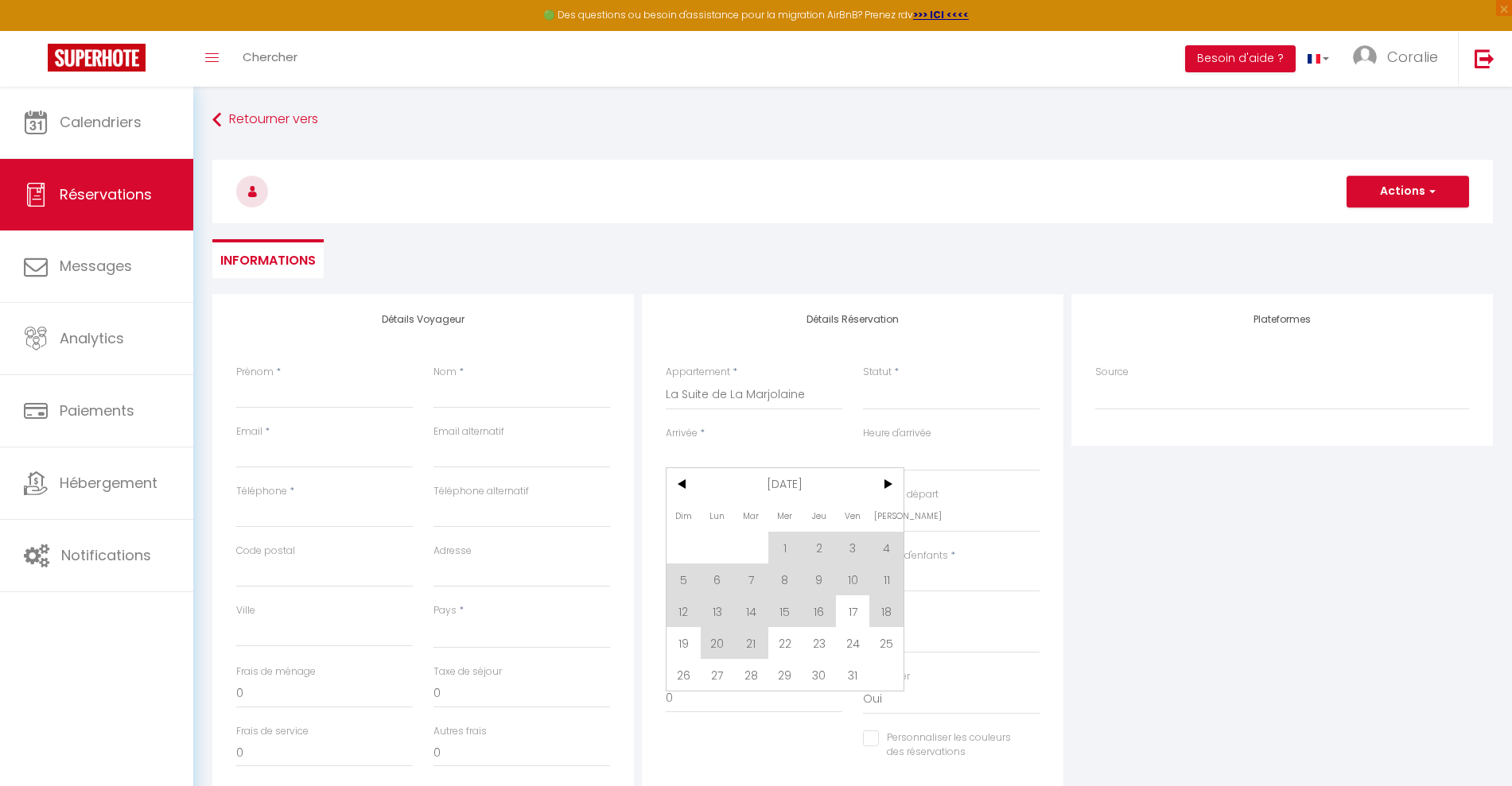
click at [691, 453] on input "Arrivée" at bounding box center [754, 457] width 177 height 20
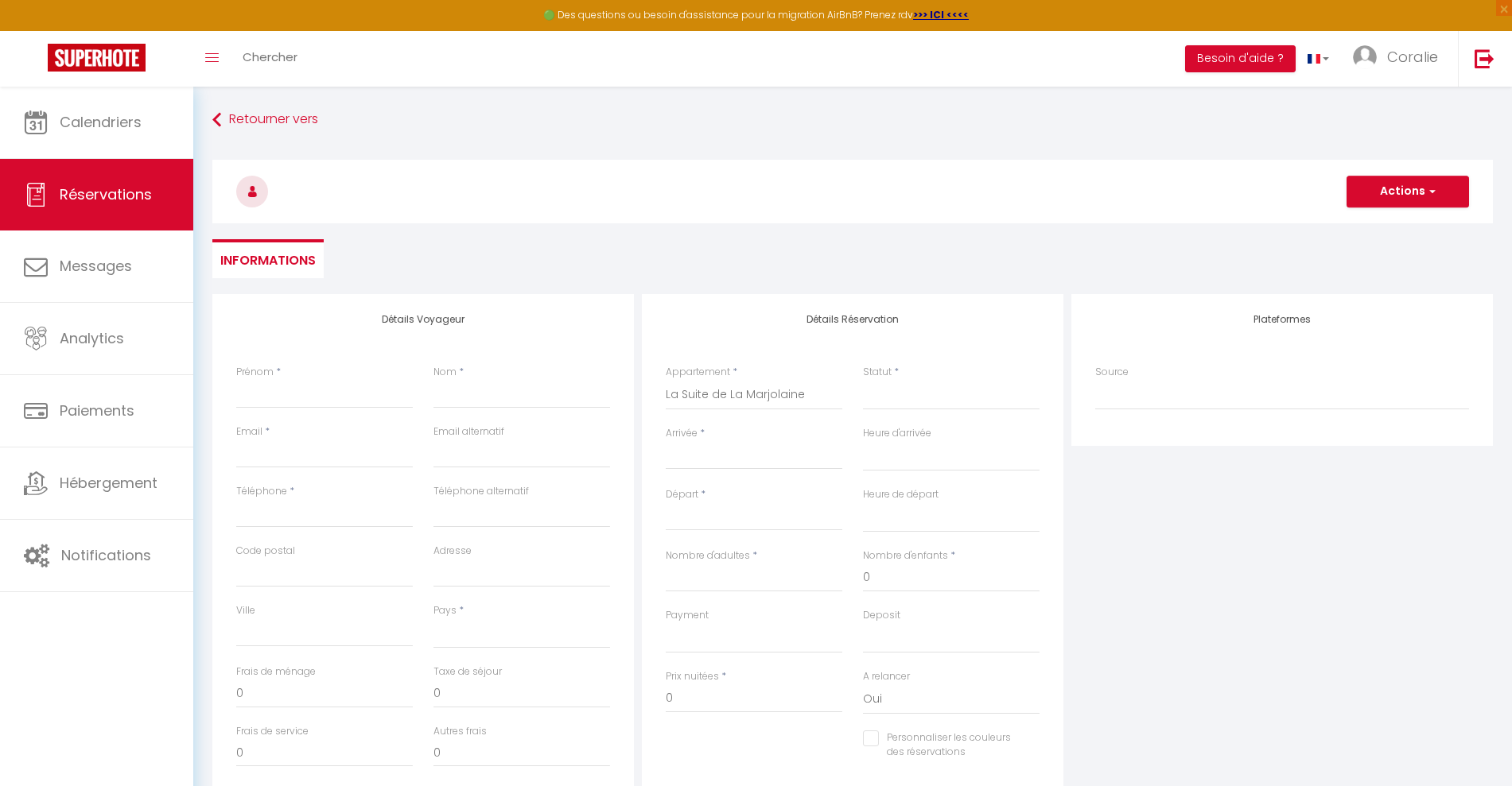
click at [691, 453] on input "Arrivée" at bounding box center [754, 457] width 177 height 20
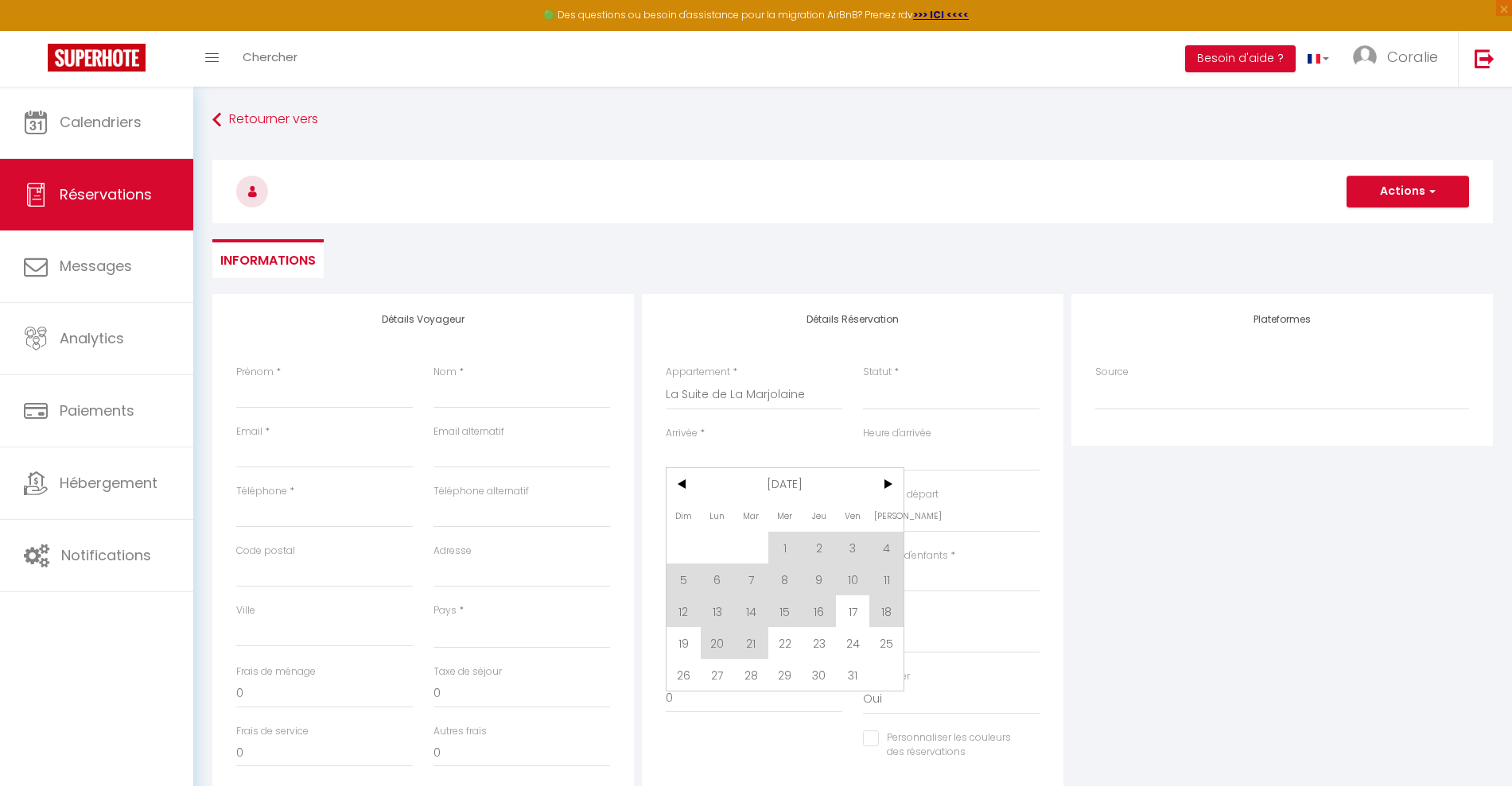
click at [721, 668] on span "27" at bounding box center [718, 675] width 34 height 32
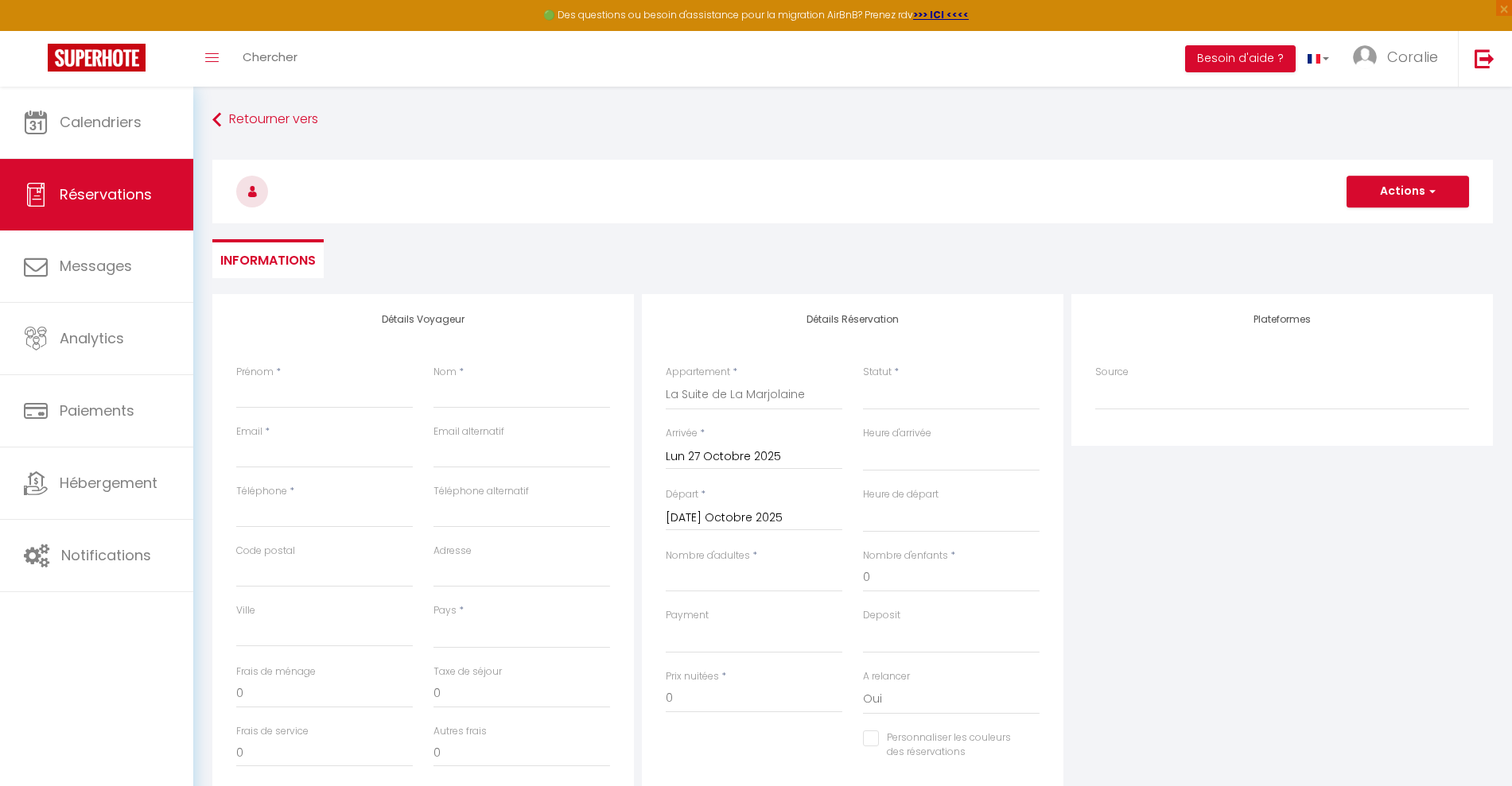
click at [740, 514] on input "Mar 28 Octobre 2025" at bounding box center [754, 518] width 177 height 20
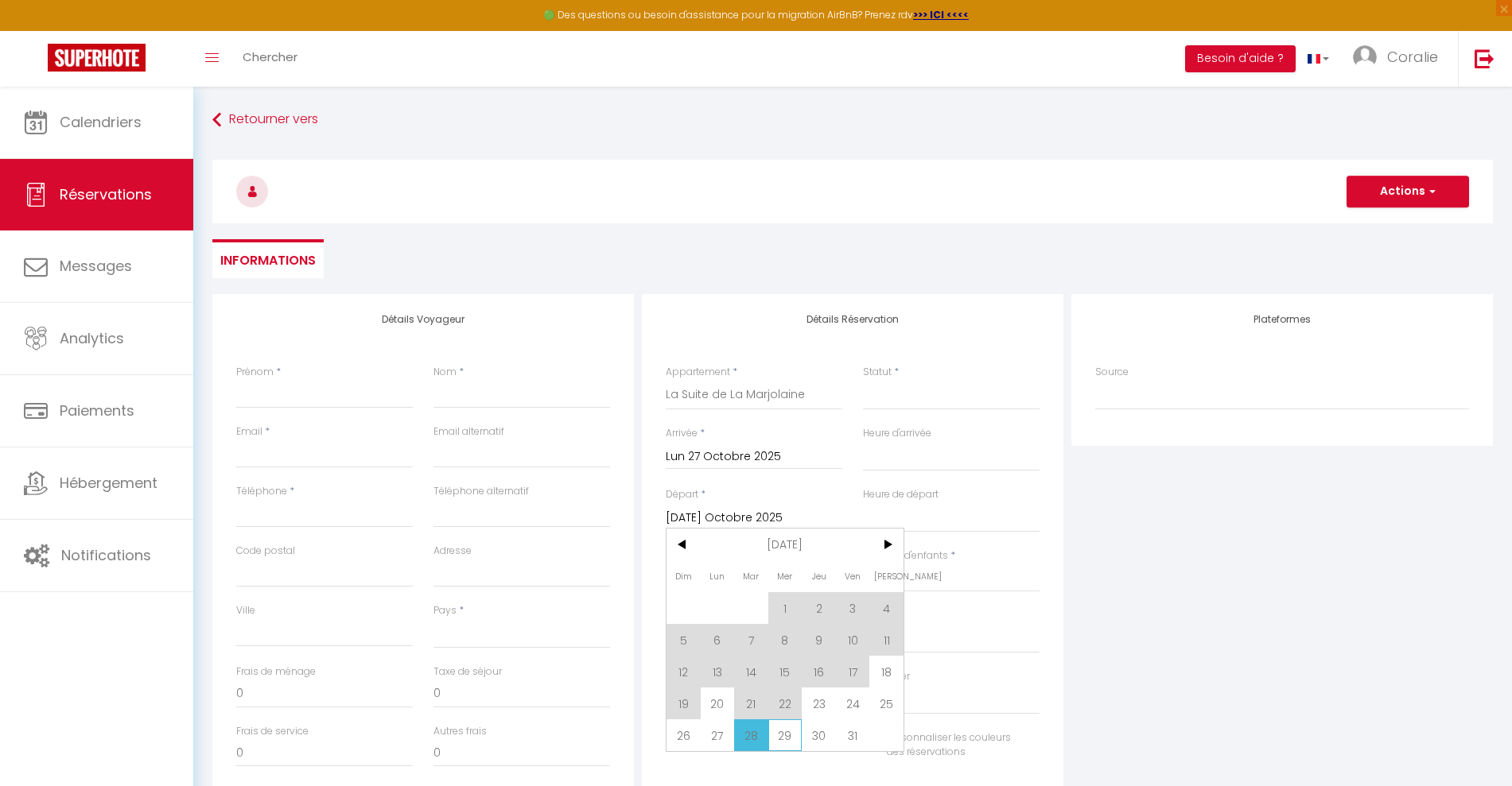
click at [796, 732] on span "29" at bounding box center [785, 736] width 34 height 32
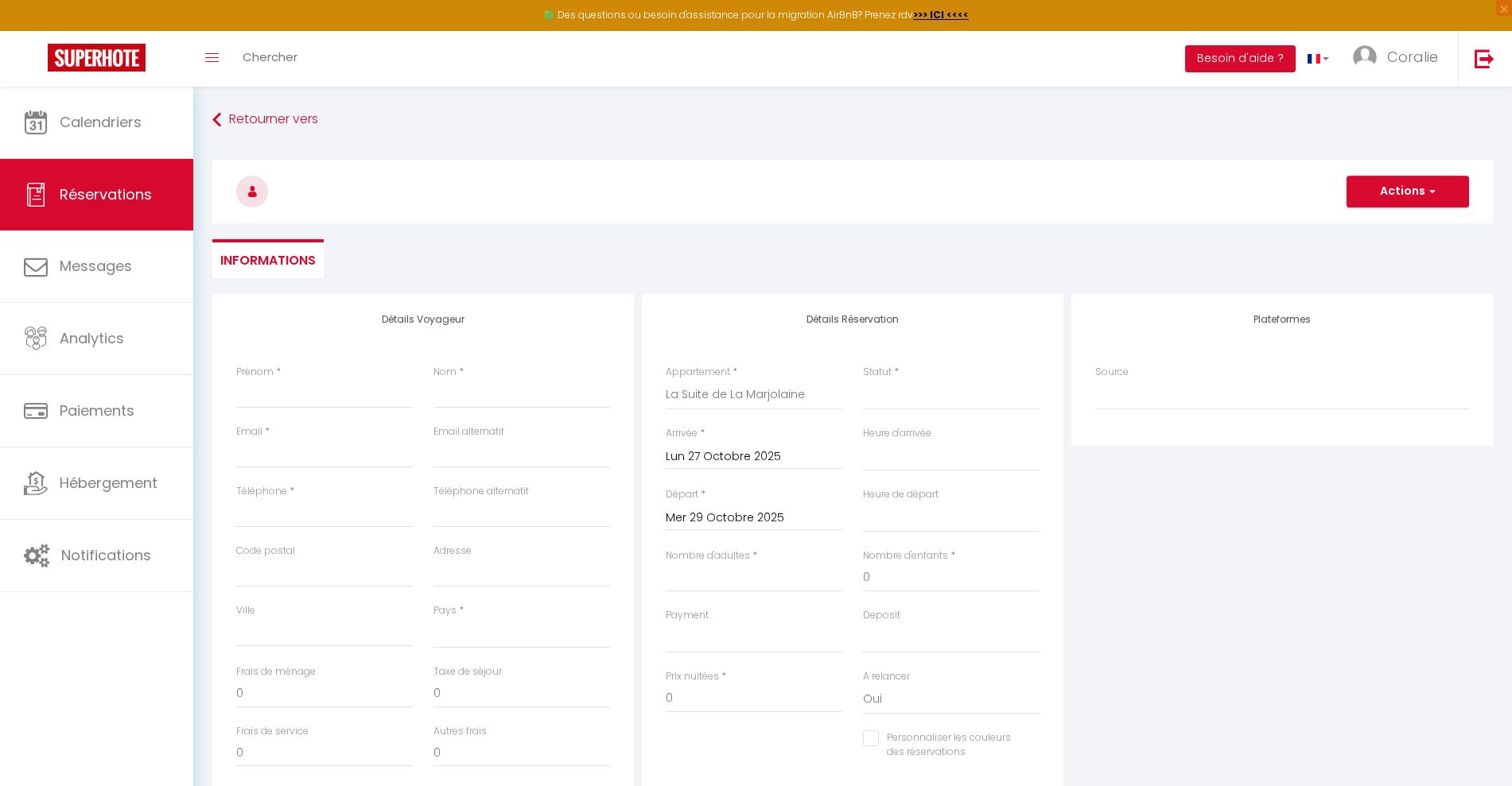
click at [1294, 608] on div "Plateformes Source Direct Airbnb.com Booking.com Chalet montagne Expedia Gite d…" at bounding box center [1282, 578] width 429 height 569
drag, startPoint x: 688, startPoint y: 692, endPoint x: 672, endPoint y: 692, distance: 16.0
click at [672, 692] on input "0" at bounding box center [754, 699] width 177 height 28
click at [748, 586] on input "Nombre d'adultes" at bounding box center [754, 578] width 177 height 28
click at [913, 393] on select "Confirmé Non Confirmé [PERSON_NAME] par le voyageur No Show Request" at bounding box center [952, 395] width 177 height 30
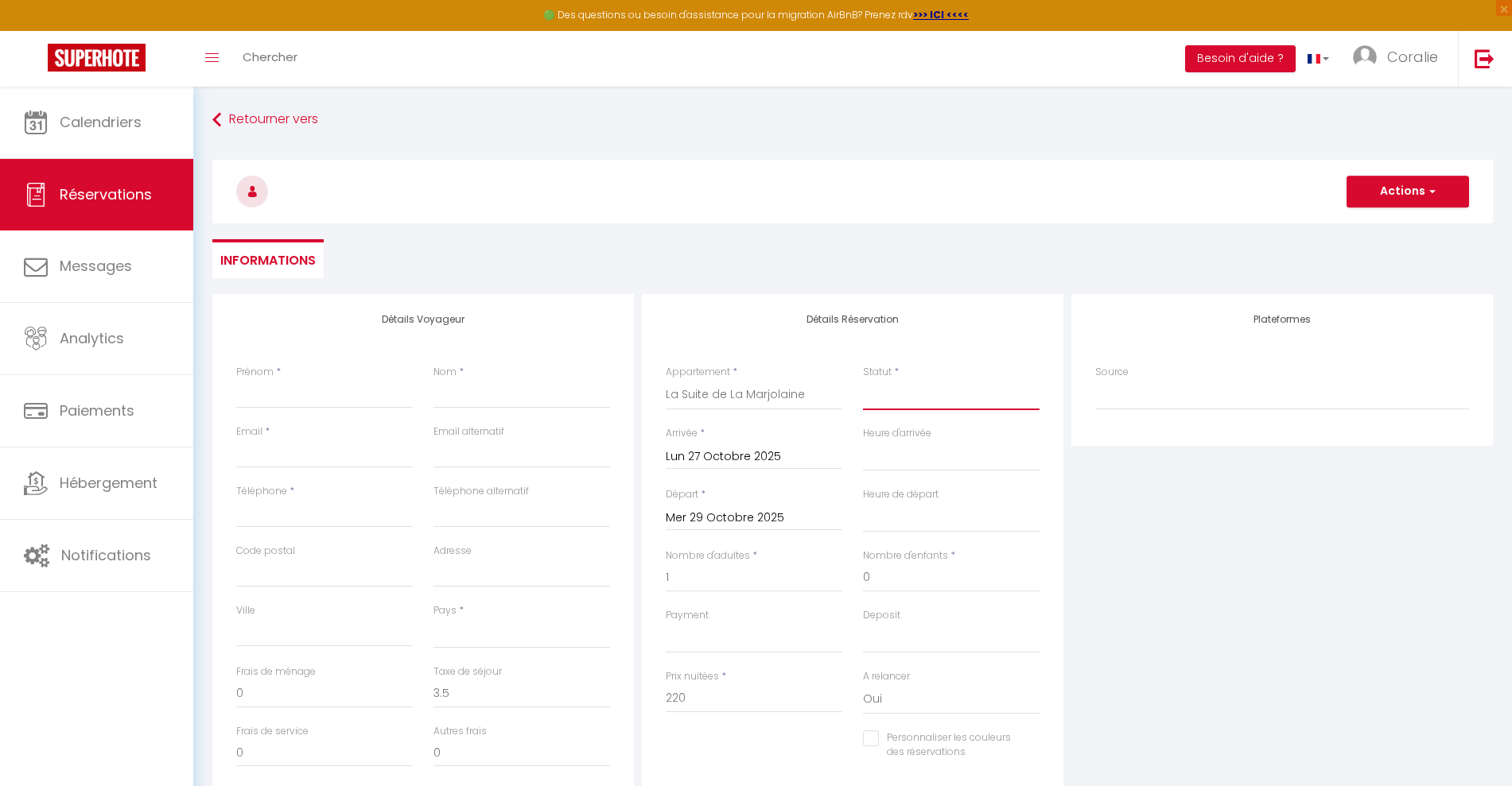
click at [863, 380] on select "Confirmé Non Confirmé [PERSON_NAME] par le voyageur No Show Request" at bounding box center [952, 395] width 177 height 30
click at [431, 402] on div "Nom *" at bounding box center [521, 395] width 197 height 60
click at [448, 392] on input "Nom" at bounding box center [522, 394] width 177 height 28
click at [353, 397] on input "Prénom" at bounding box center [324, 394] width 177 height 28
click at [307, 512] on input "Téléphone" at bounding box center [324, 513] width 177 height 28
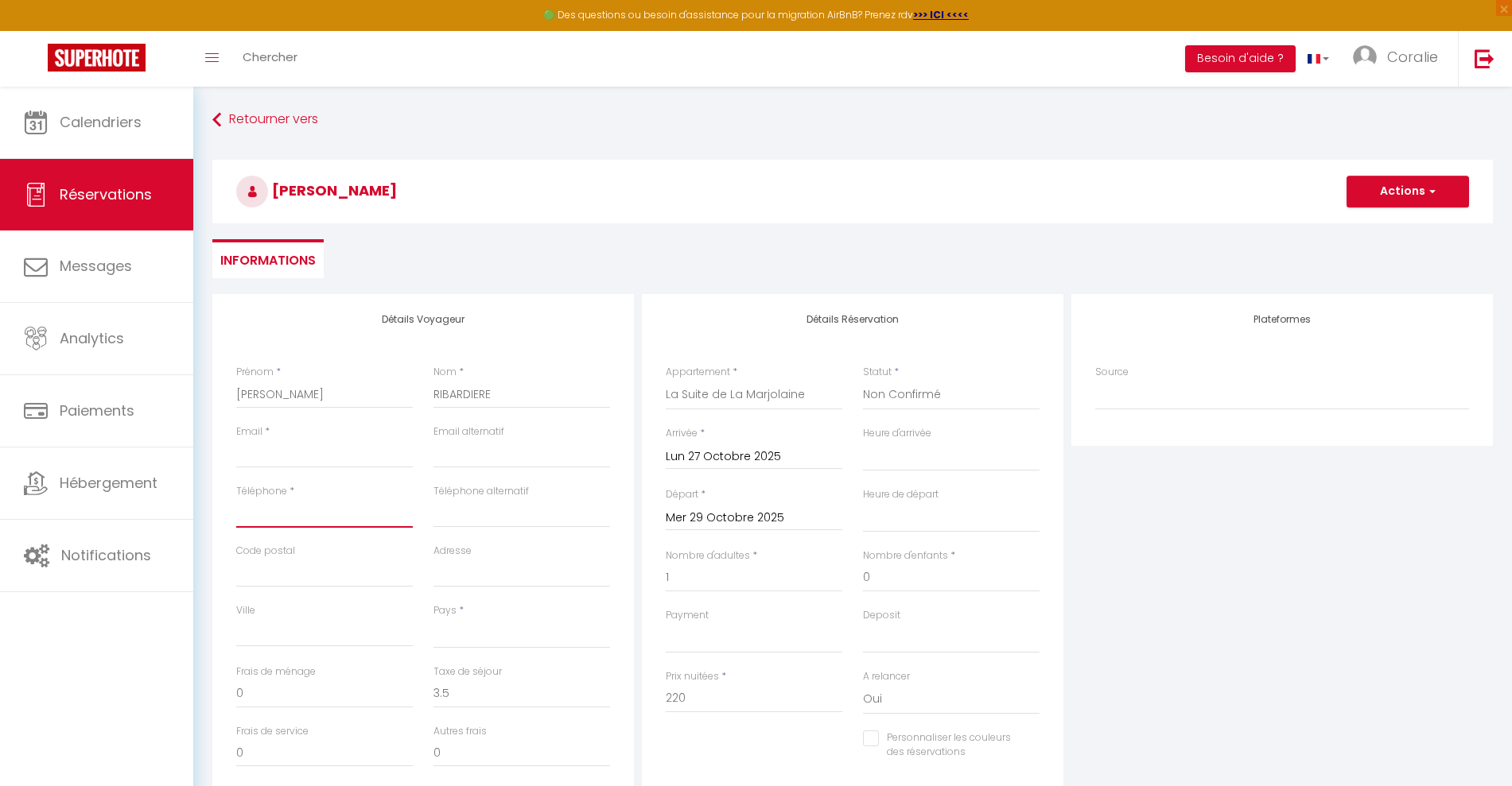
paste input "0603795072"
click at [265, 449] on input "Email client" at bounding box center [324, 454] width 177 height 28
paste input "[EMAIL_ADDRESS][DOMAIN_NAME]"
click at [1373, 212] on h3 "[PERSON_NAME]" at bounding box center [852, 192] width 1280 height 64
click at [1369, 200] on button "Actions" at bounding box center [1408, 192] width 123 height 32
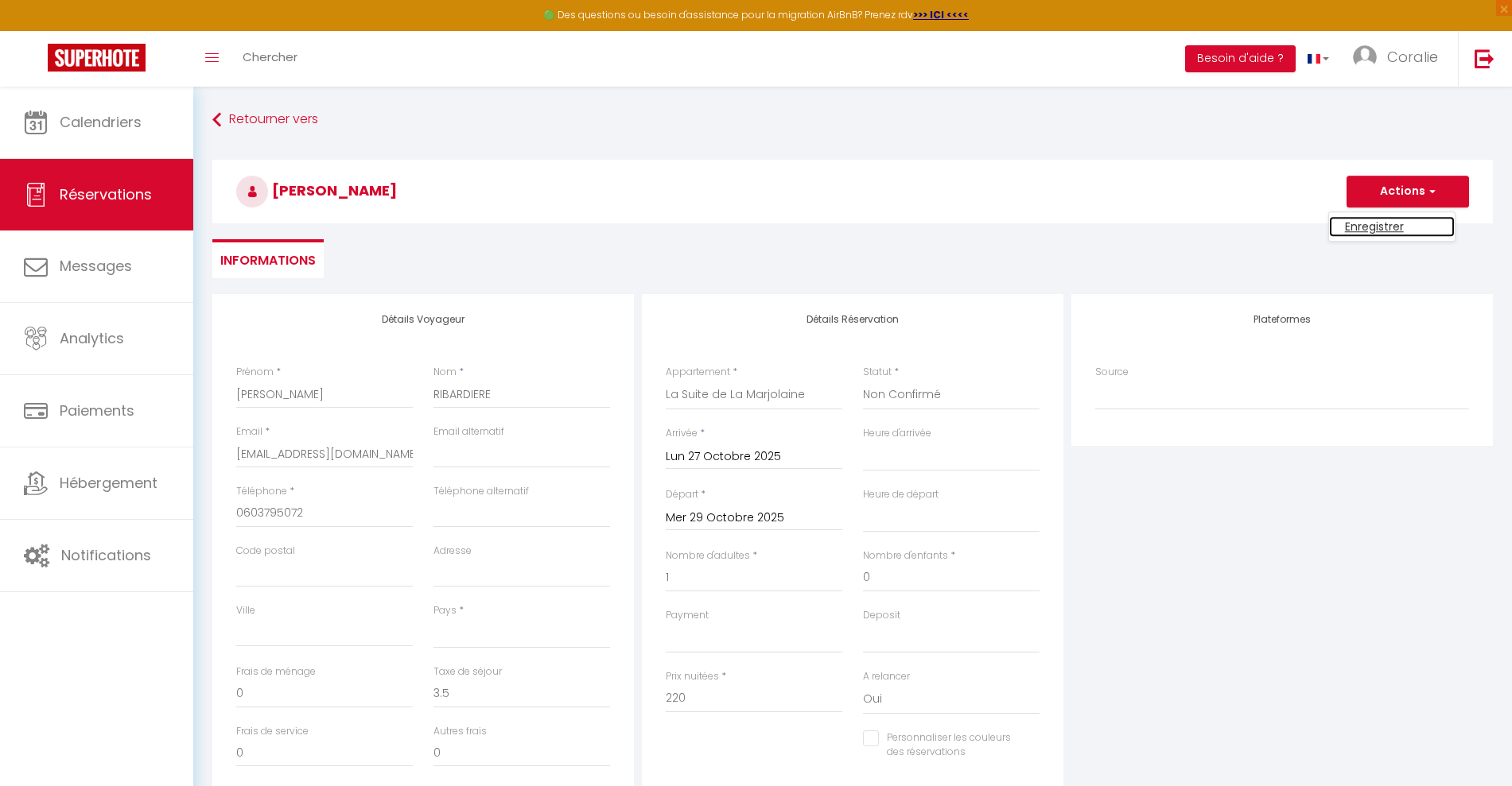
click at [1372, 231] on link "Enregistrer" at bounding box center [1392, 226] width 125 height 20
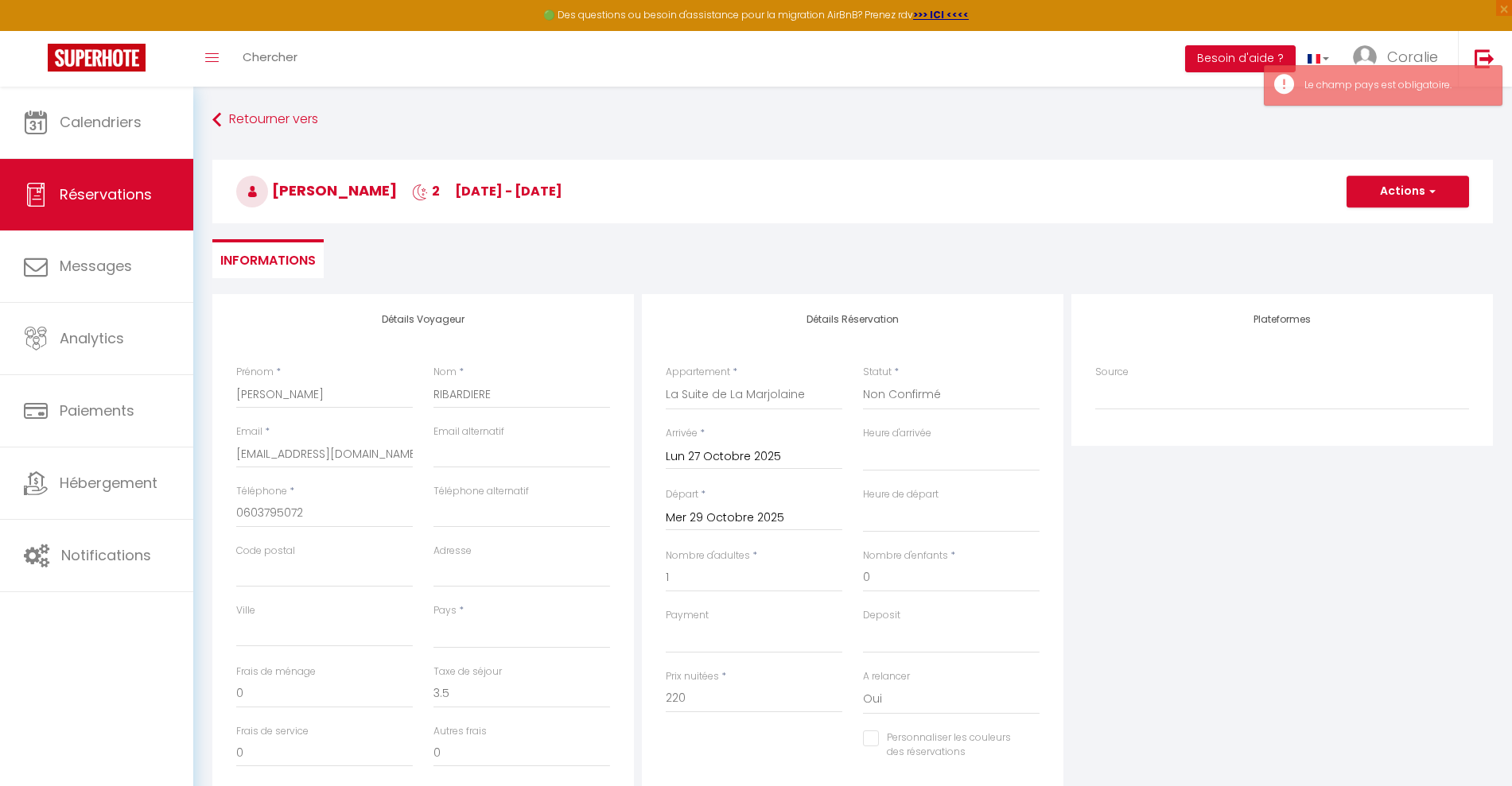
scroll to position [100, 0]
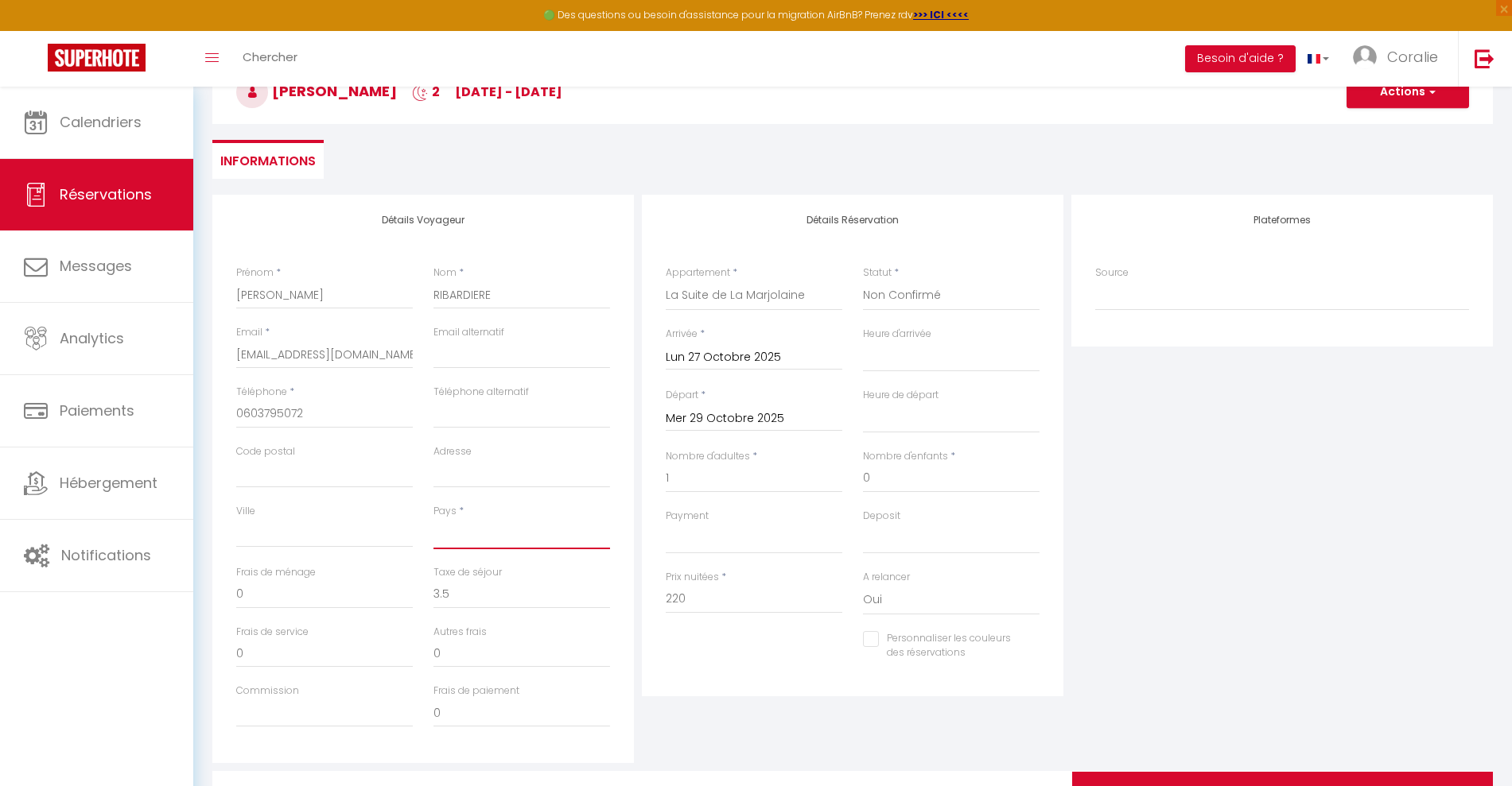
click at [474, 534] on select "[GEOGRAPHIC_DATA] [GEOGRAPHIC_DATA] [GEOGRAPHIC_DATA] [GEOGRAPHIC_DATA] [GEOGRA…" at bounding box center [522, 534] width 177 height 30
click at [434, 519] on select "[GEOGRAPHIC_DATA] [GEOGRAPHIC_DATA] [GEOGRAPHIC_DATA] [GEOGRAPHIC_DATA] [GEOGRA…" at bounding box center [522, 534] width 177 height 30
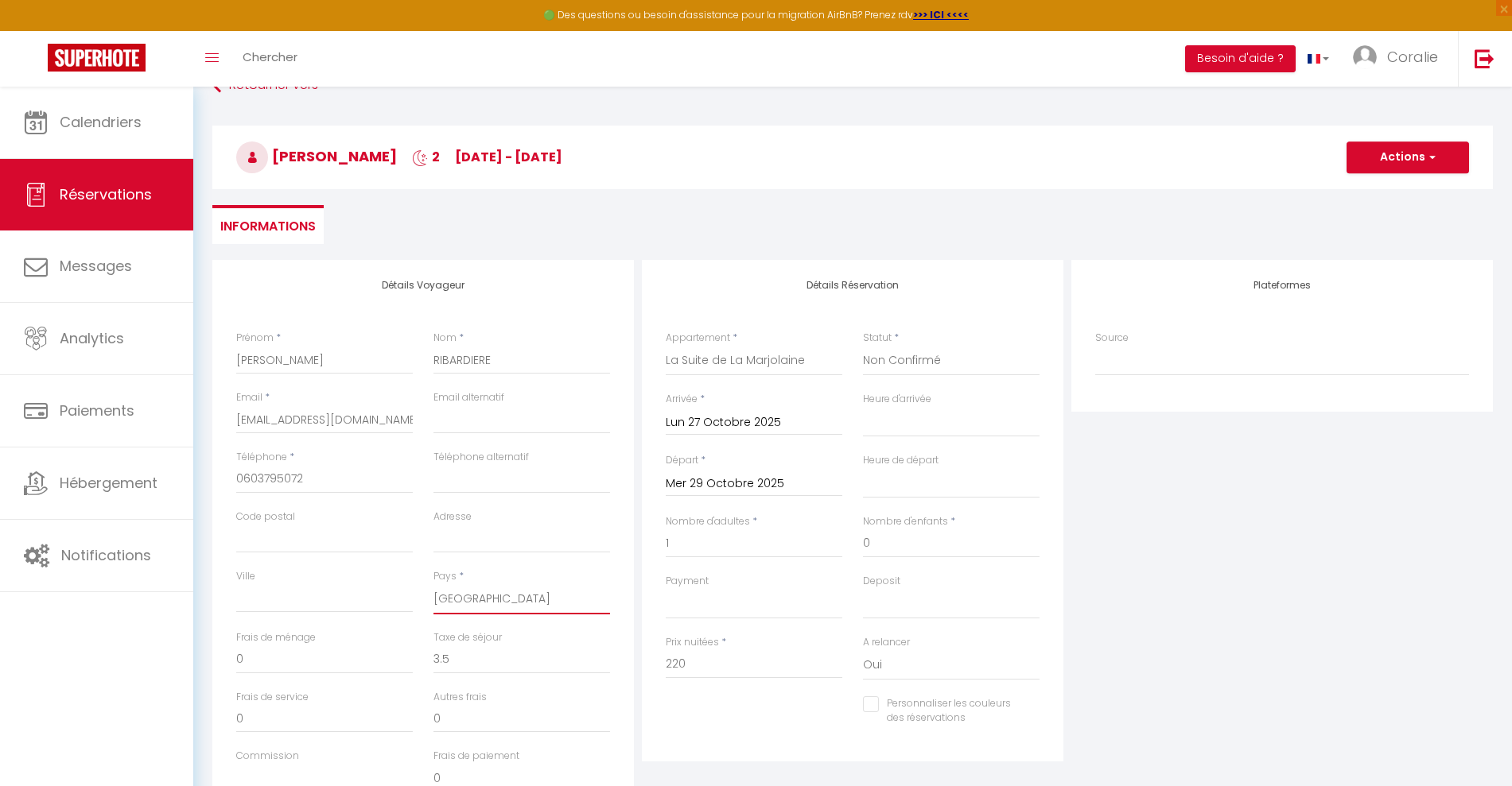
scroll to position [0, 0]
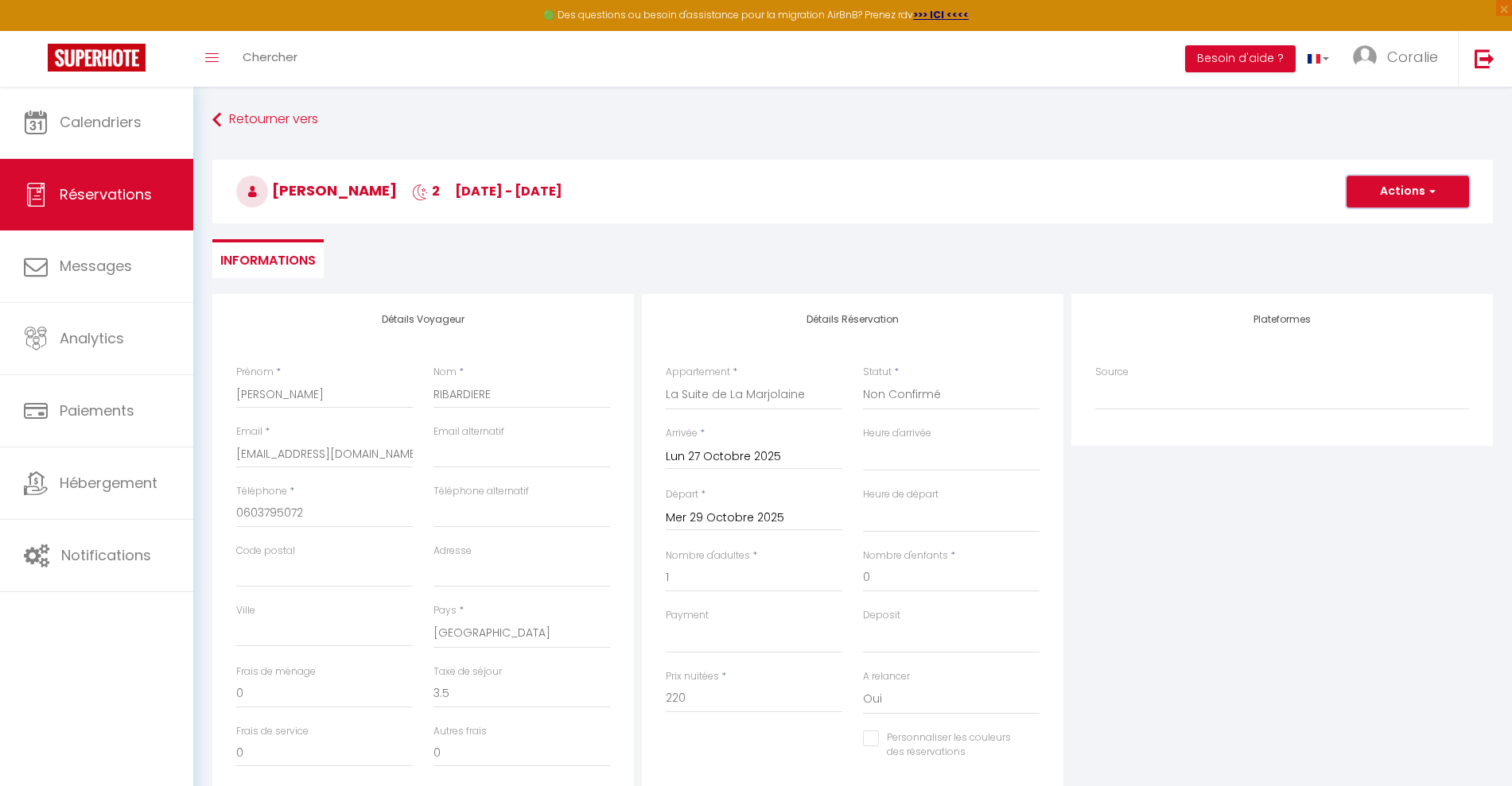
click at [1356, 195] on button "Actions" at bounding box center [1408, 192] width 123 height 32
click at [1391, 227] on link "Enregistrer" at bounding box center [1392, 226] width 125 height 20
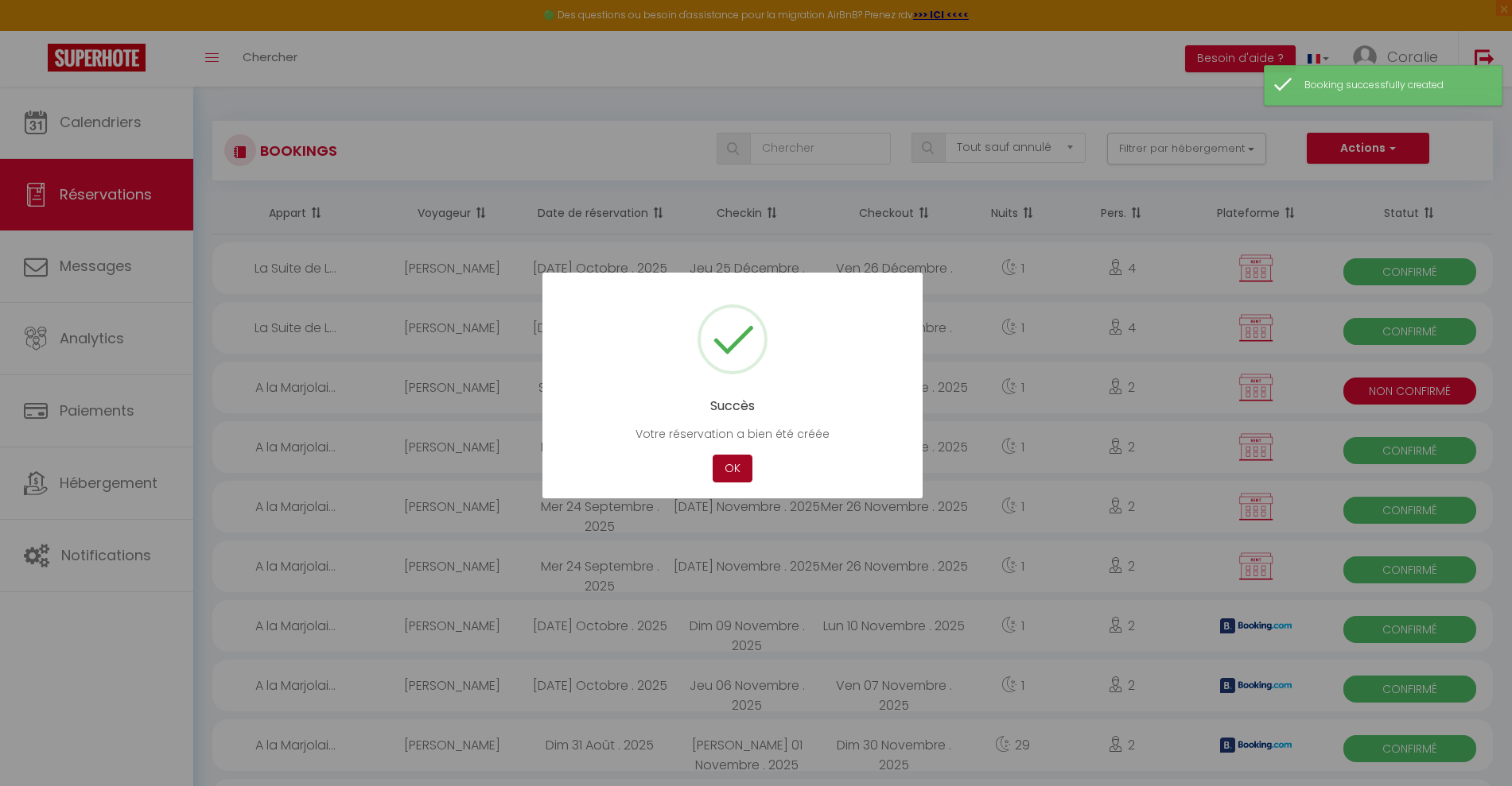
click at [739, 469] on button "OK" at bounding box center [732, 469] width 40 height 28
